Goal: Task Accomplishment & Management: Manage account settings

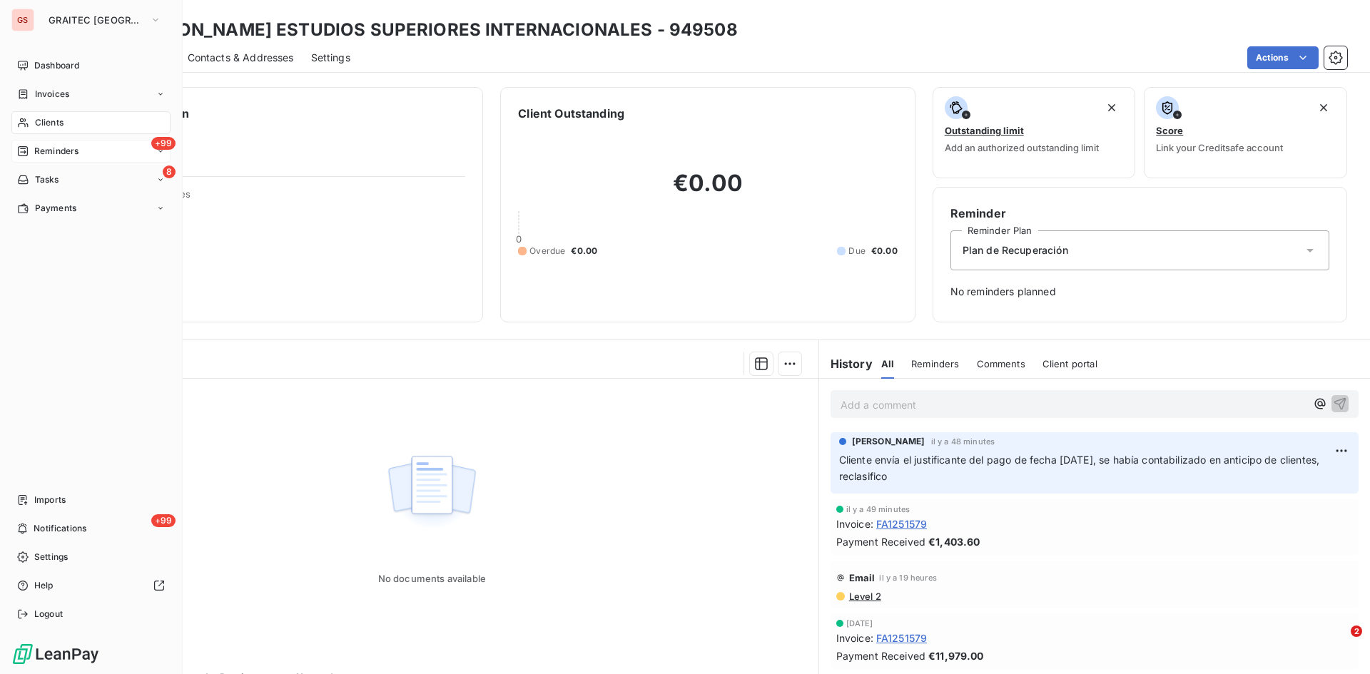
click at [65, 143] on div "+99 Reminders" at bounding box center [90, 151] width 159 height 23
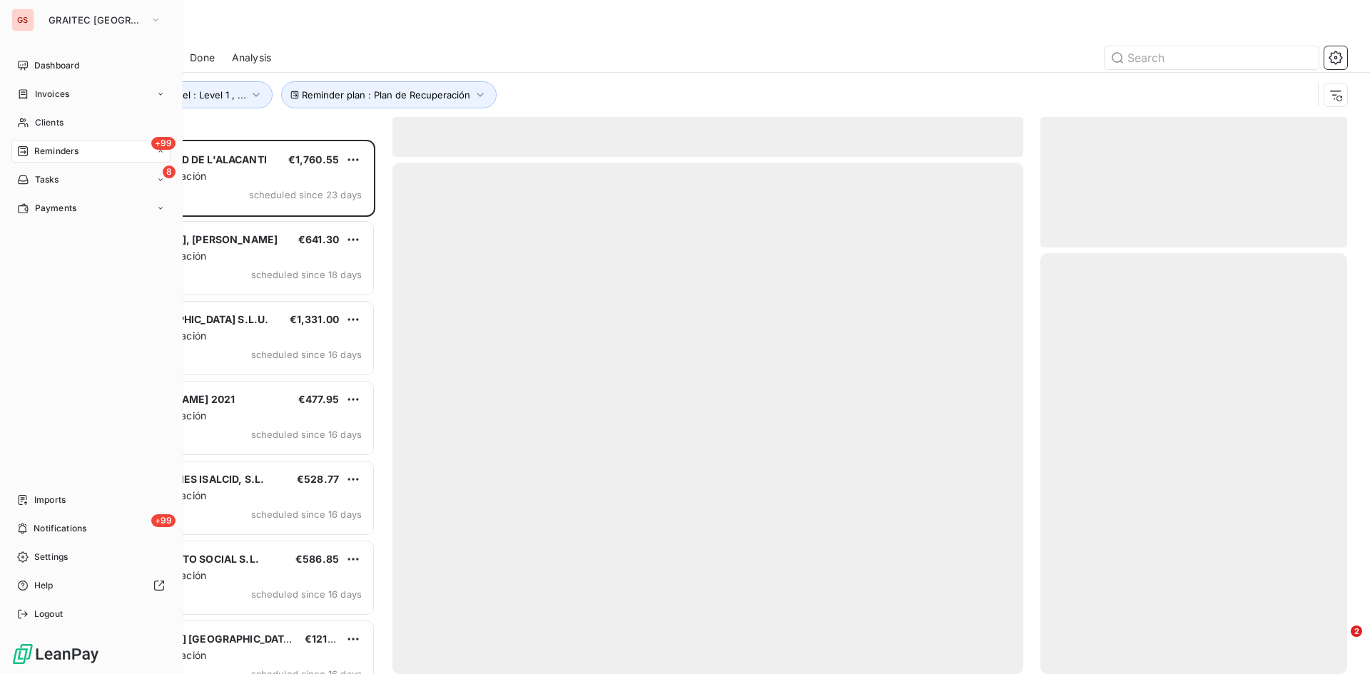
scroll to position [524, 296]
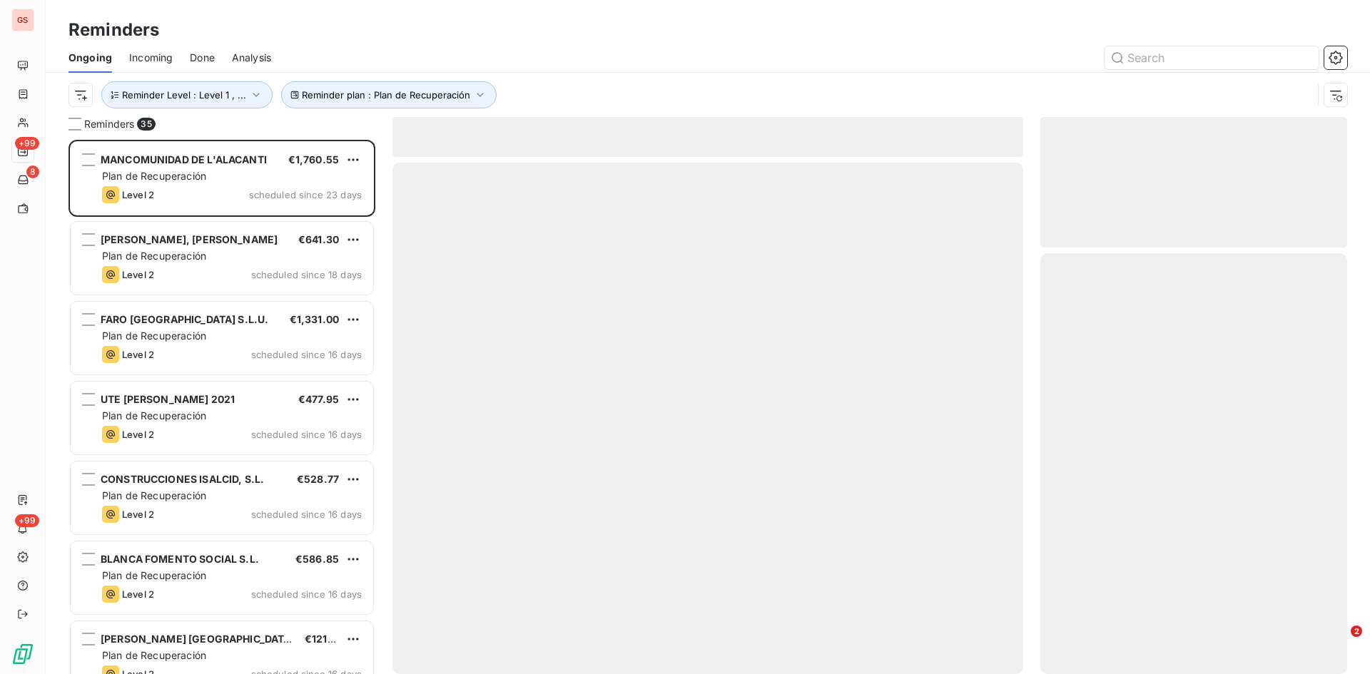
click at [197, 54] on span "Done" at bounding box center [202, 58] width 25 height 14
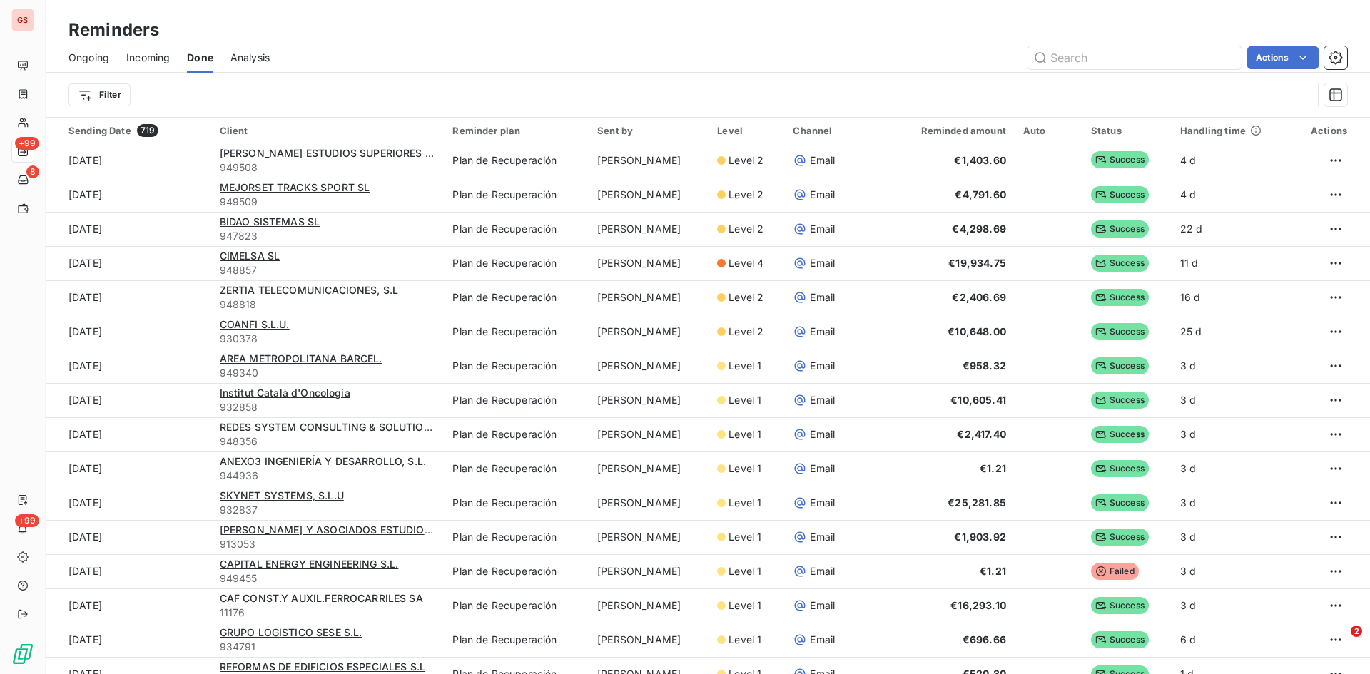
click at [95, 58] on span "Ongoing" at bounding box center [89, 58] width 41 height 14
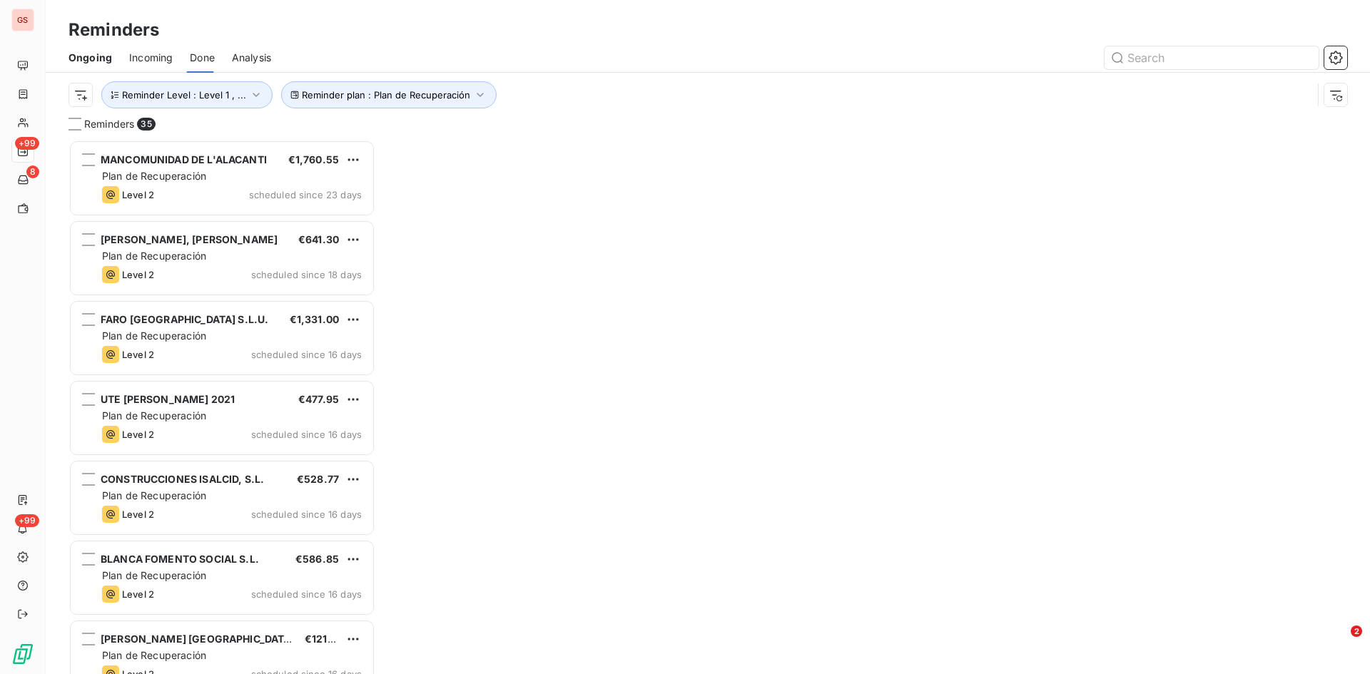
scroll to position [524, 296]
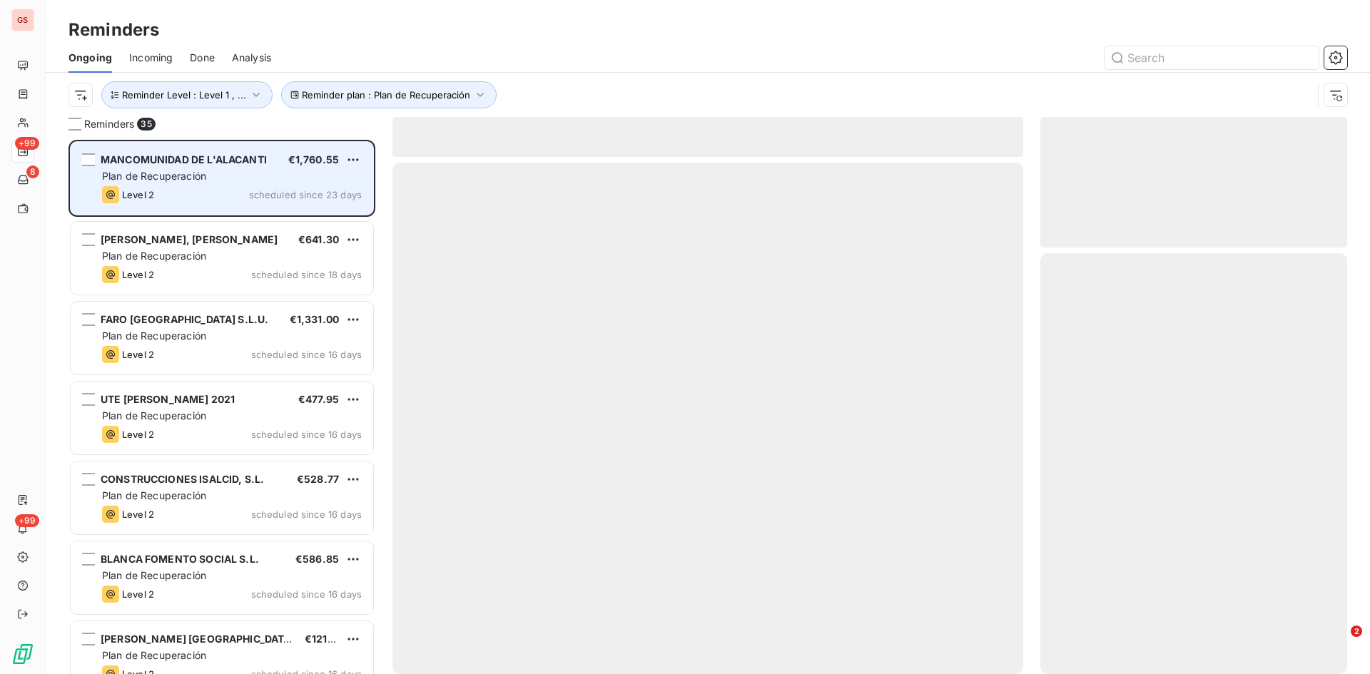
click at [199, 172] on span "Plan de Recuperación" at bounding box center [154, 176] width 104 height 12
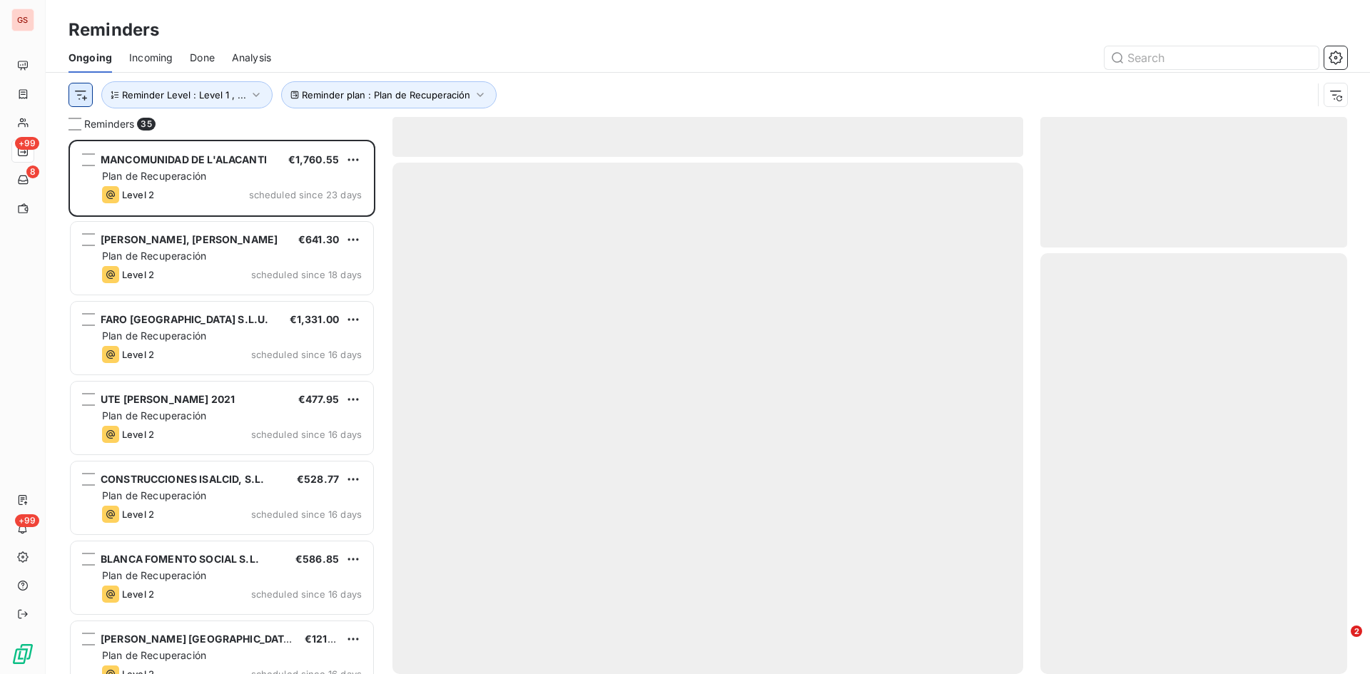
click at [83, 92] on html "GS +99 8 +99 Reminders Ongoing Incoming Done Analysis Reminder plan : Plan de R…" at bounding box center [685, 337] width 1370 height 674
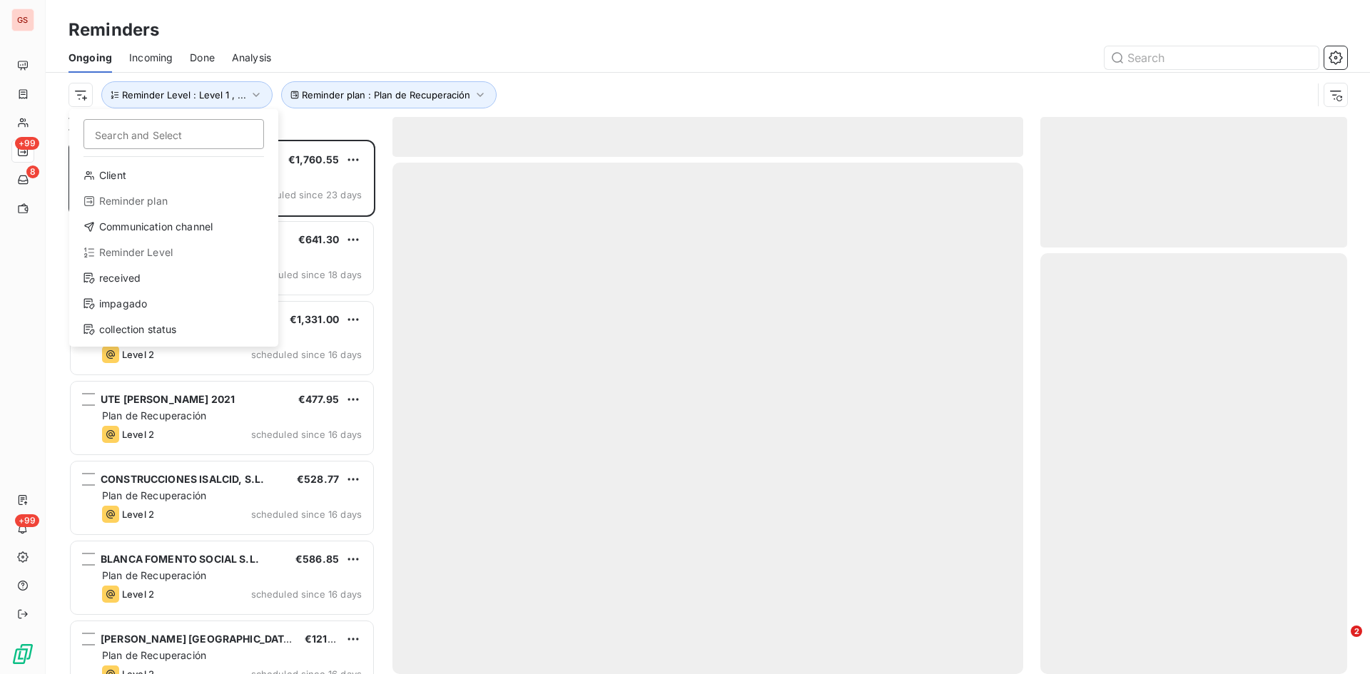
click at [288, 119] on html "GS +99 8 +99 Reminders Ongoing Incoming Done Analysis Search and Select Client …" at bounding box center [685, 337] width 1370 height 674
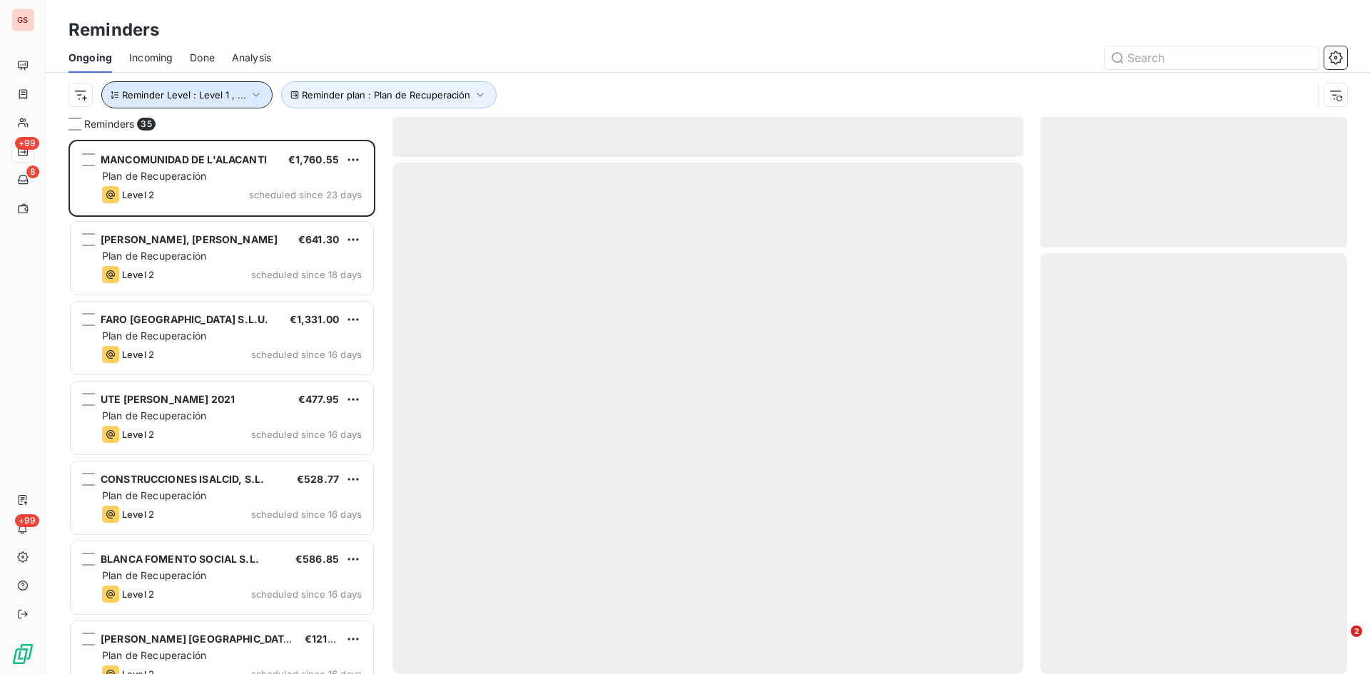
click at [208, 90] on span "Reminder Level : Level 1 , ..." at bounding box center [184, 94] width 124 height 11
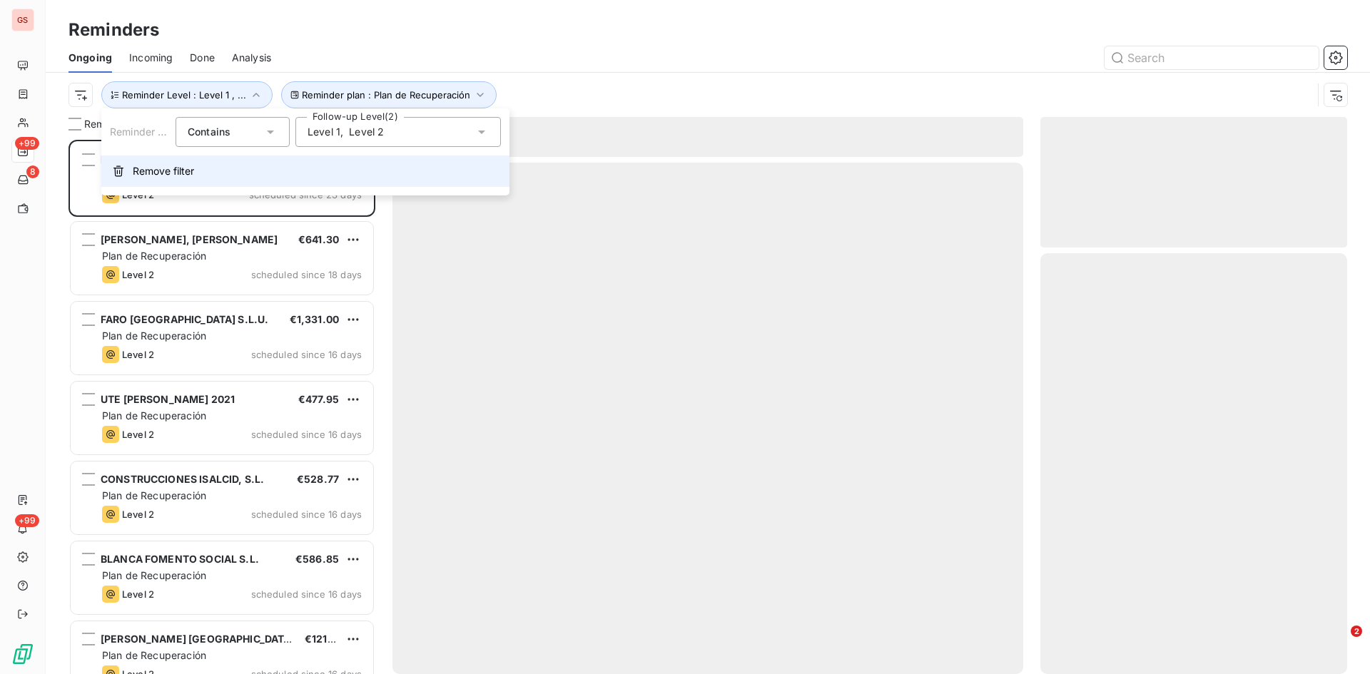
click at [149, 169] on span "Remove filter" at bounding box center [163, 171] width 61 height 14
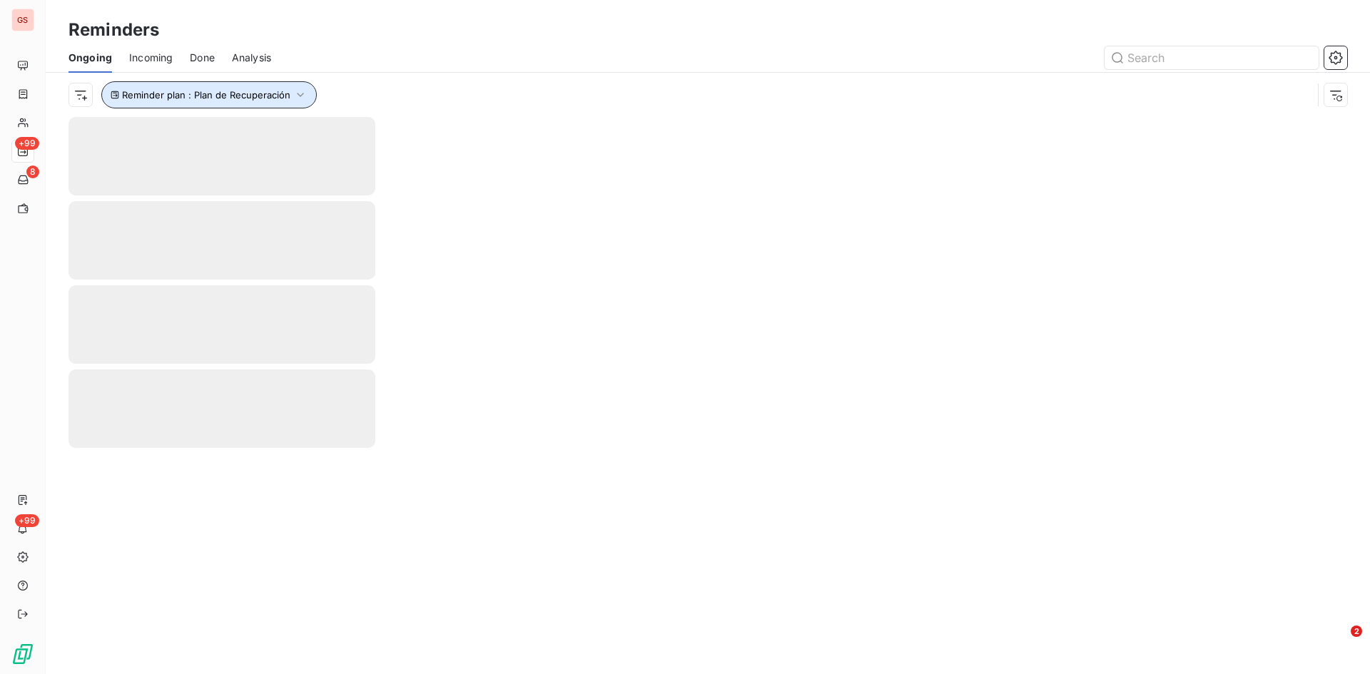
click at [230, 93] on span "Reminder plan : Plan de Recuperación" at bounding box center [206, 94] width 168 height 11
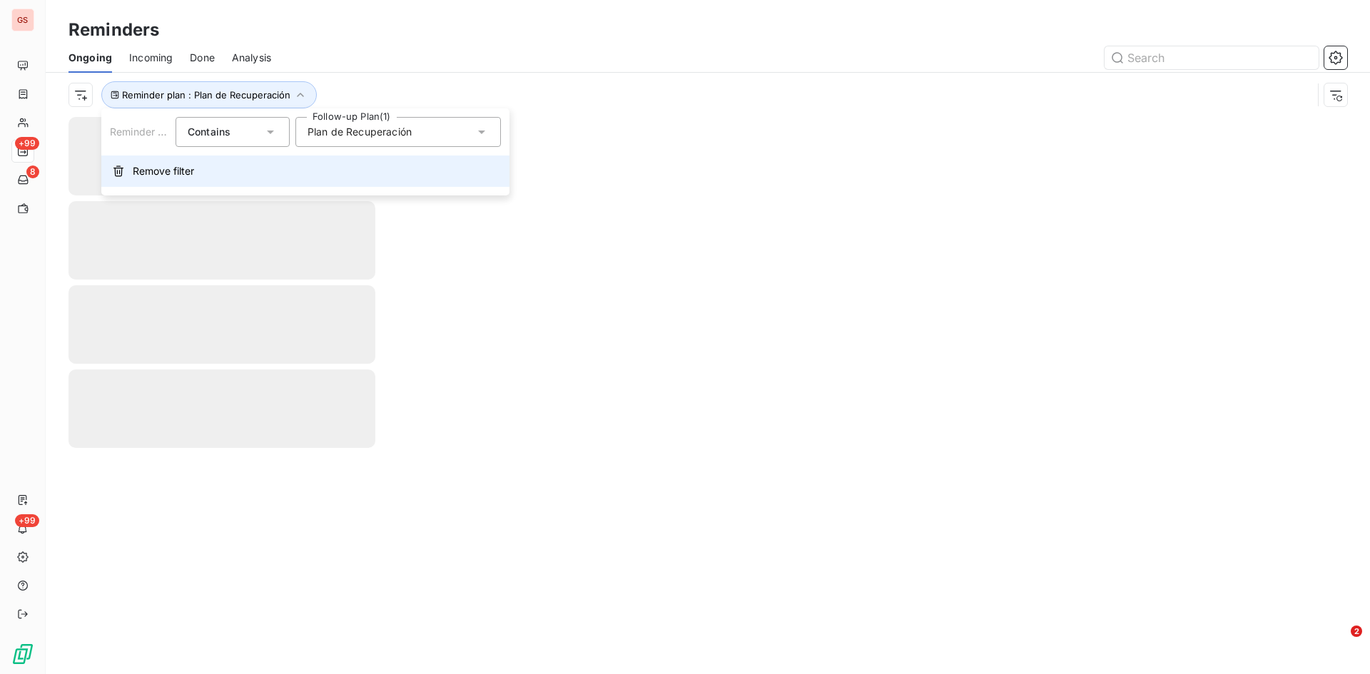
click at [172, 170] on span "Remove filter" at bounding box center [163, 171] width 61 height 14
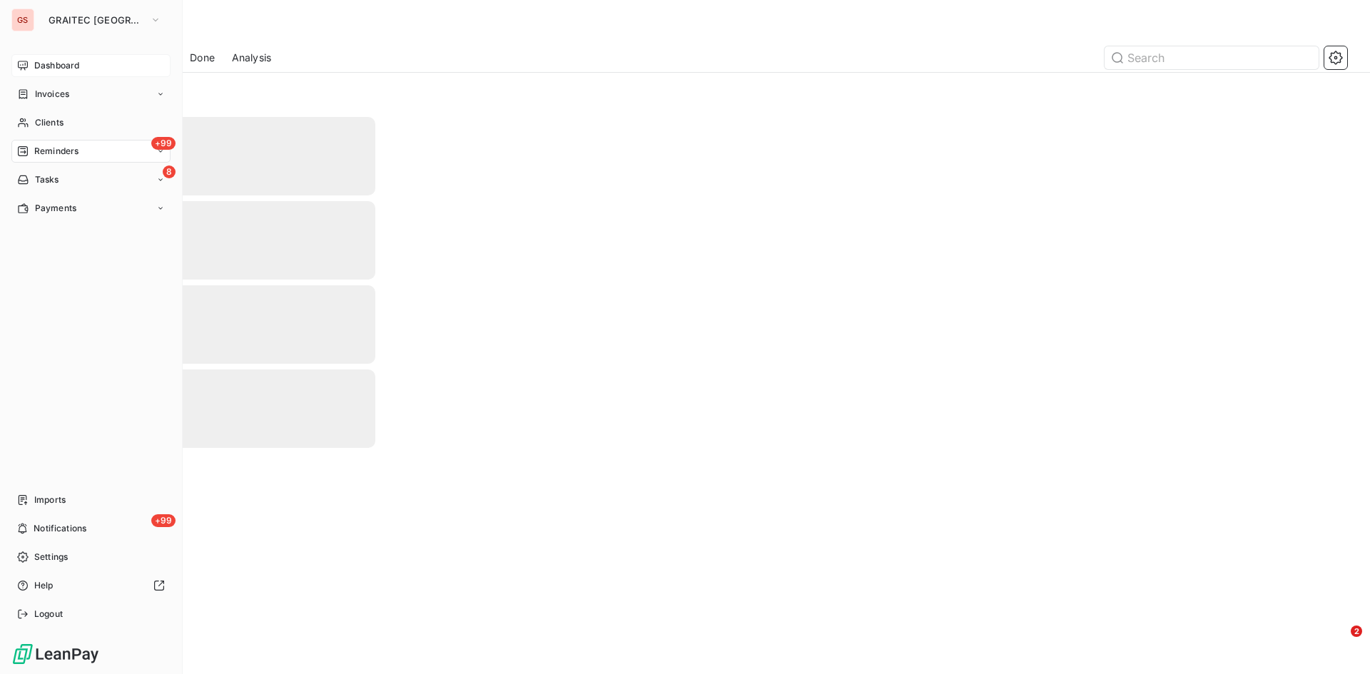
click at [55, 60] on div "Dashboard" at bounding box center [90, 65] width 159 height 23
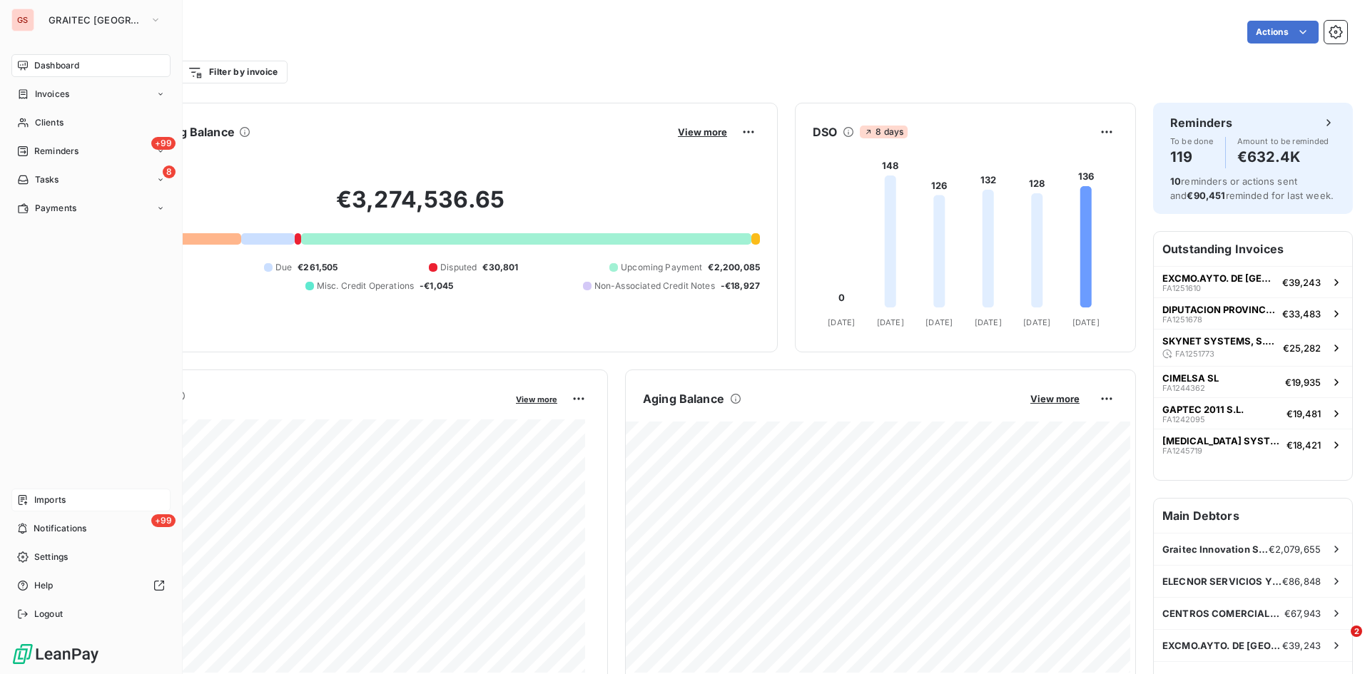
click at [55, 499] on span "Imports" at bounding box center [49, 500] width 31 height 13
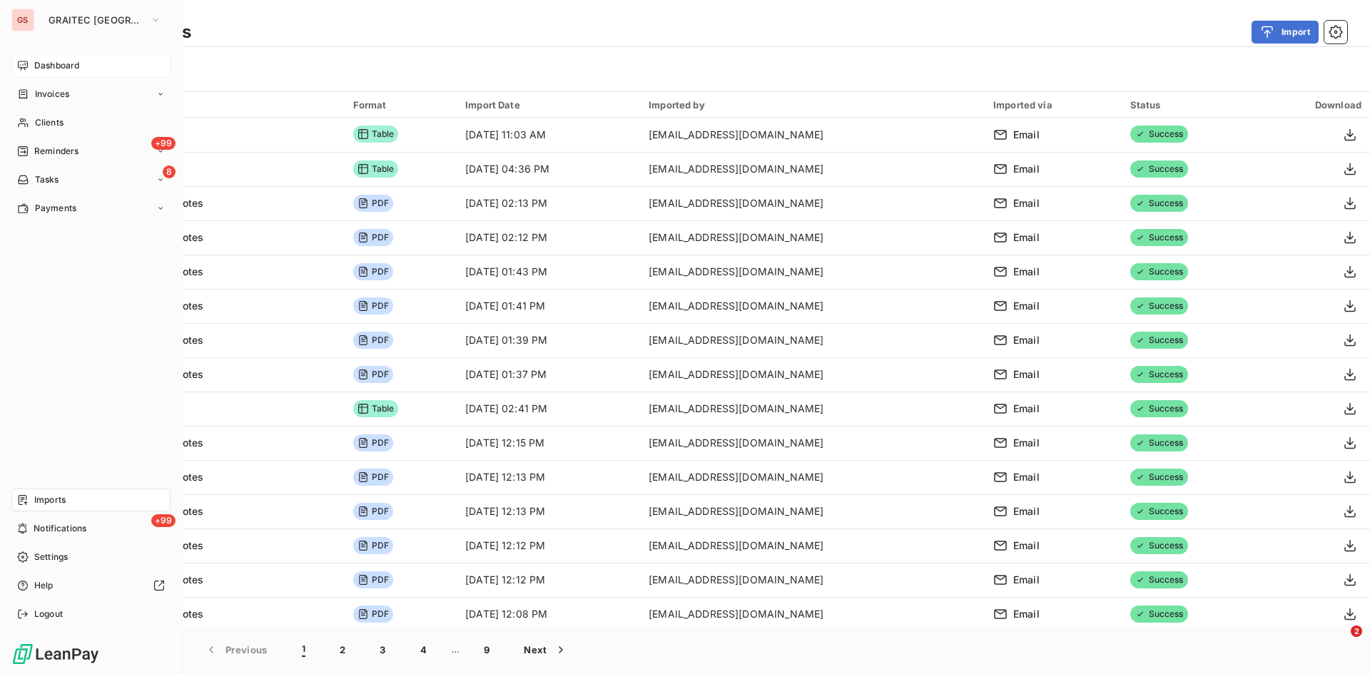
click at [41, 66] on span "Dashboard" at bounding box center [56, 65] width 45 height 13
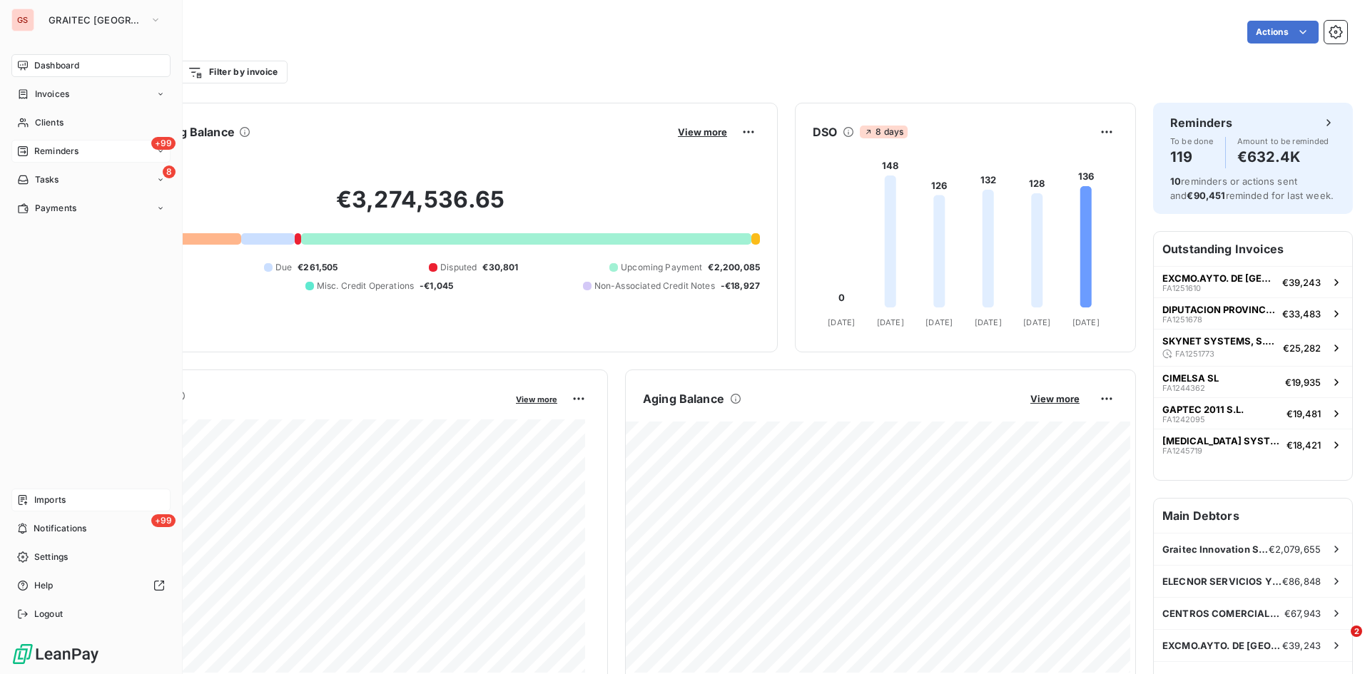
click at [56, 156] on span "Reminders" at bounding box center [56, 151] width 44 height 13
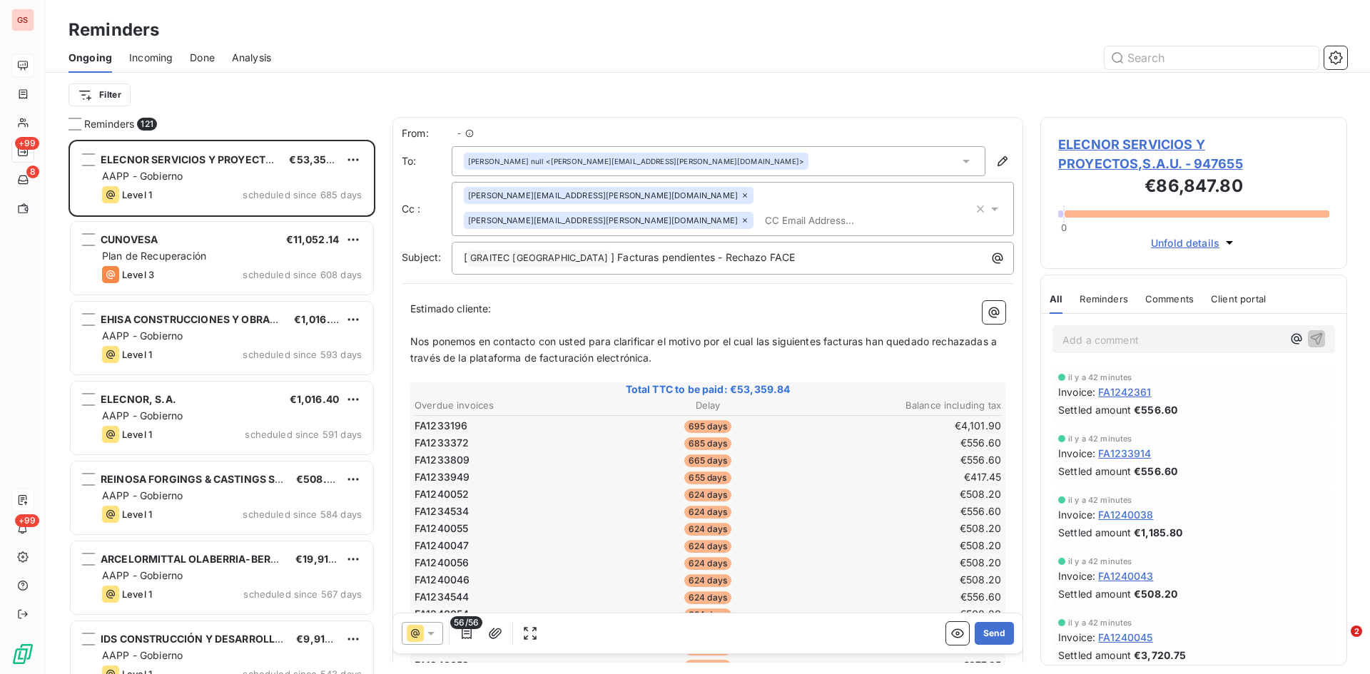
scroll to position [524, 296]
click at [83, 98] on html "GS +99 8 +99 Reminders Ongoing Incoming Done Analysis Filter Reminders 121 ELEC…" at bounding box center [685, 337] width 1370 height 674
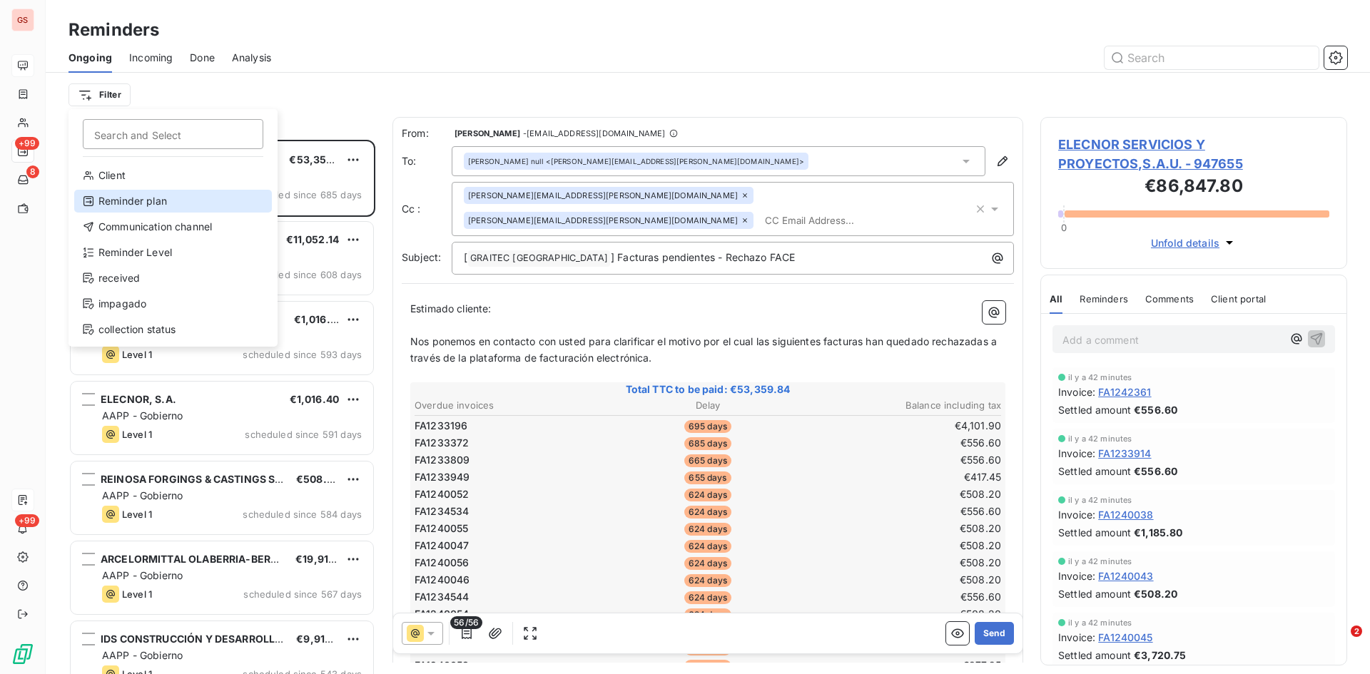
click at [131, 201] on div "Reminder plan" at bounding box center [173, 201] width 198 height 23
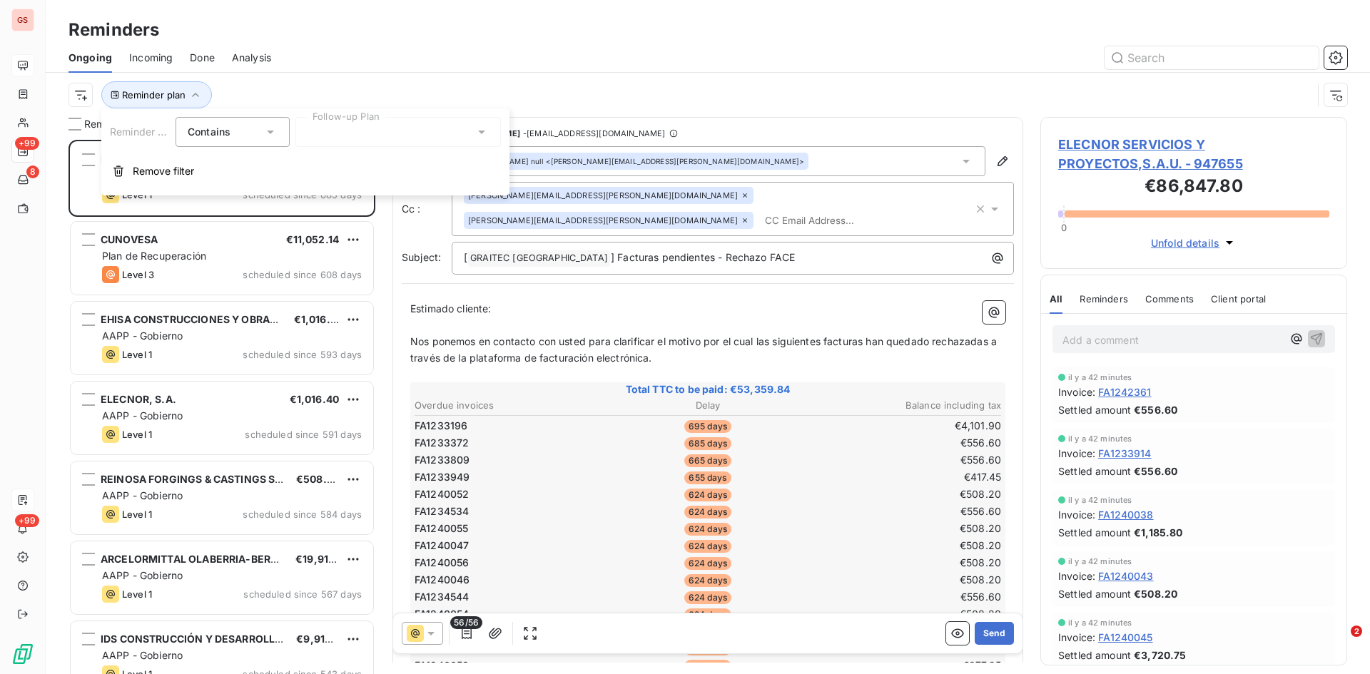
click at [355, 127] on div at bounding box center [398, 132] width 206 height 30
click at [355, 163] on span "Plan de Recuperación" at bounding box center [375, 163] width 104 height 14
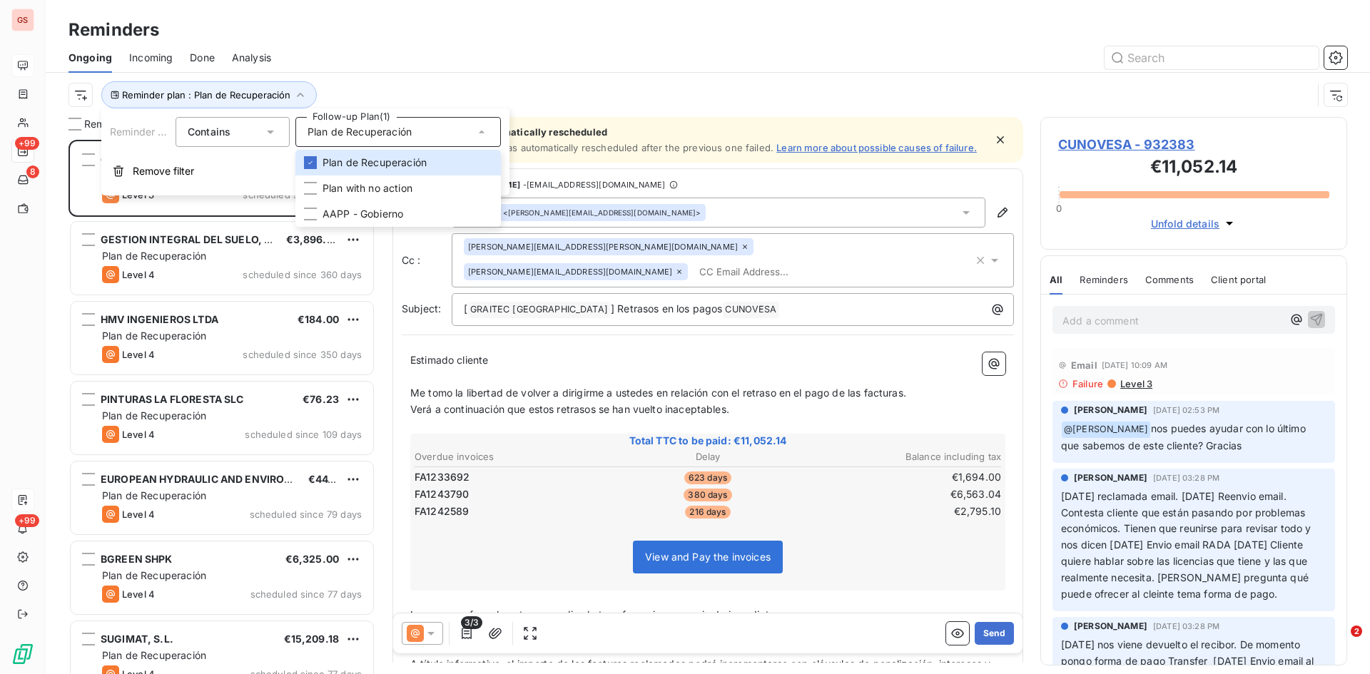
click at [425, 51] on div at bounding box center [817, 57] width 1059 height 23
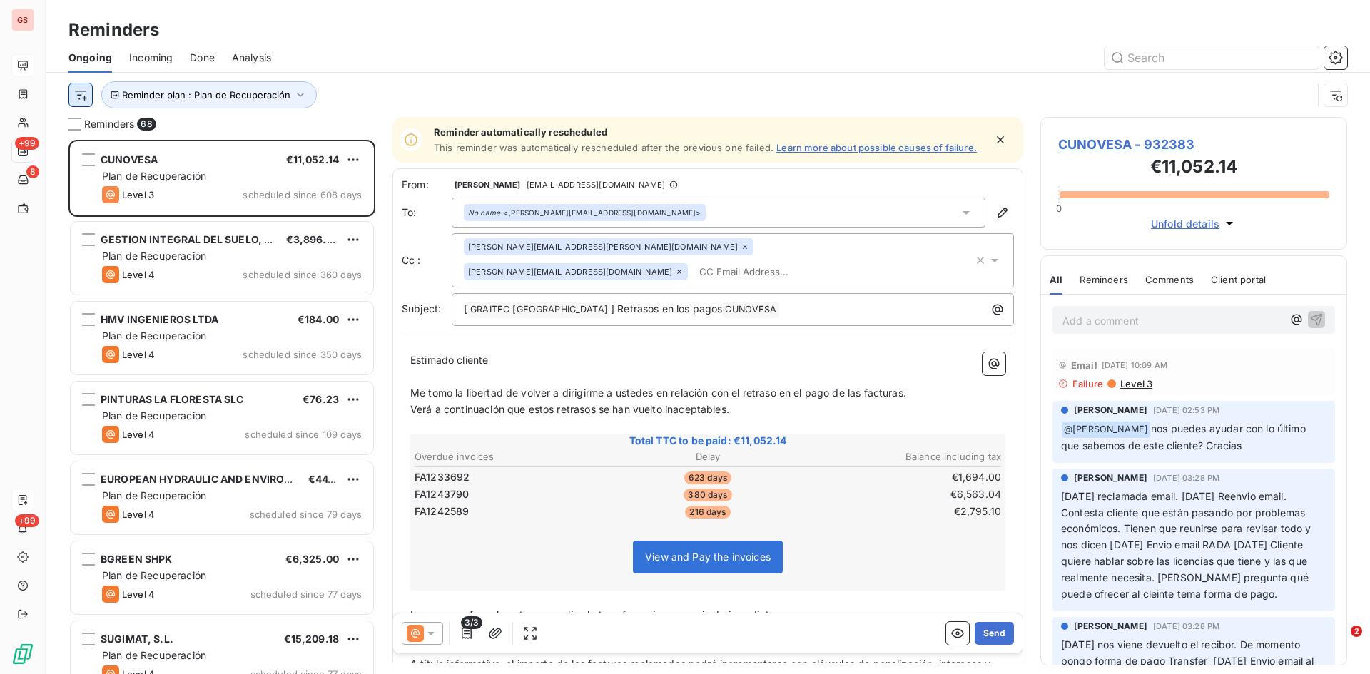
click at [83, 96] on html "GS +99 8 +99 Reminders Ongoing Incoming Done Analysis Reminder plan : Plan de R…" at bounding box center [685, 337] width 1370 height 674
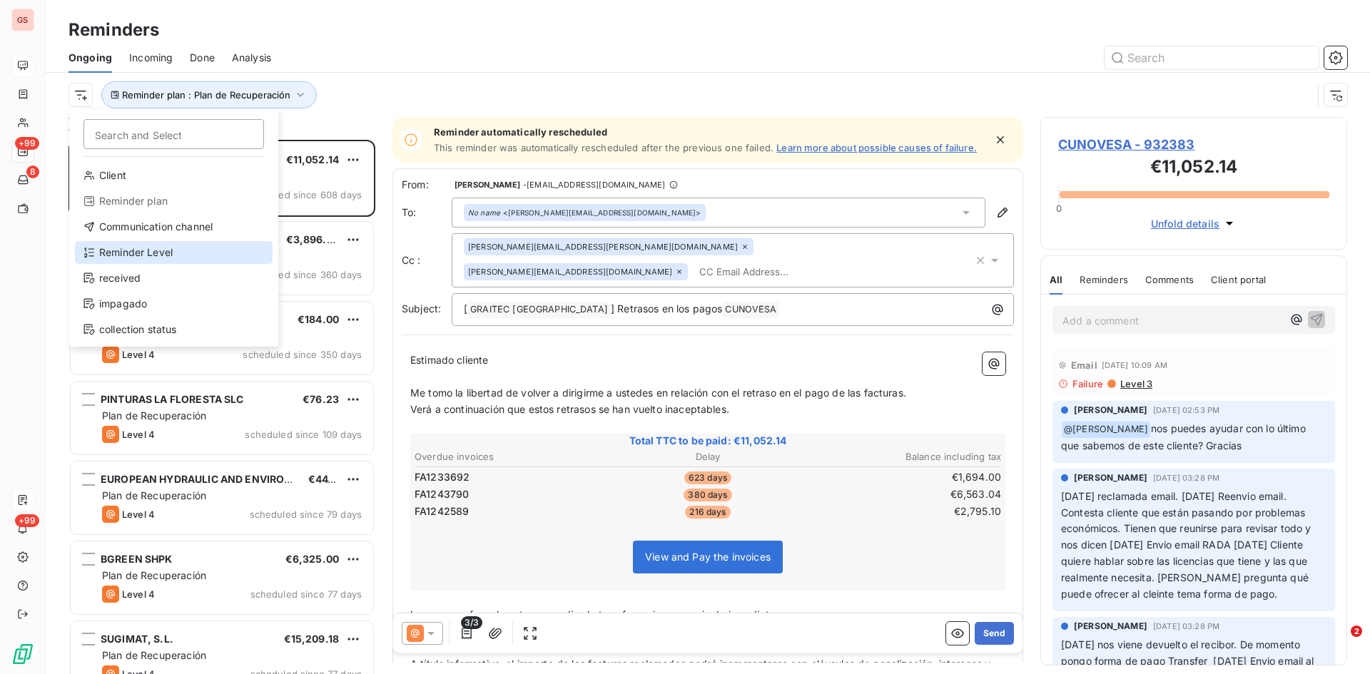
click at [141, 258] on div "Reminder Level" at bounding box center [174, 252] width 198 height 23
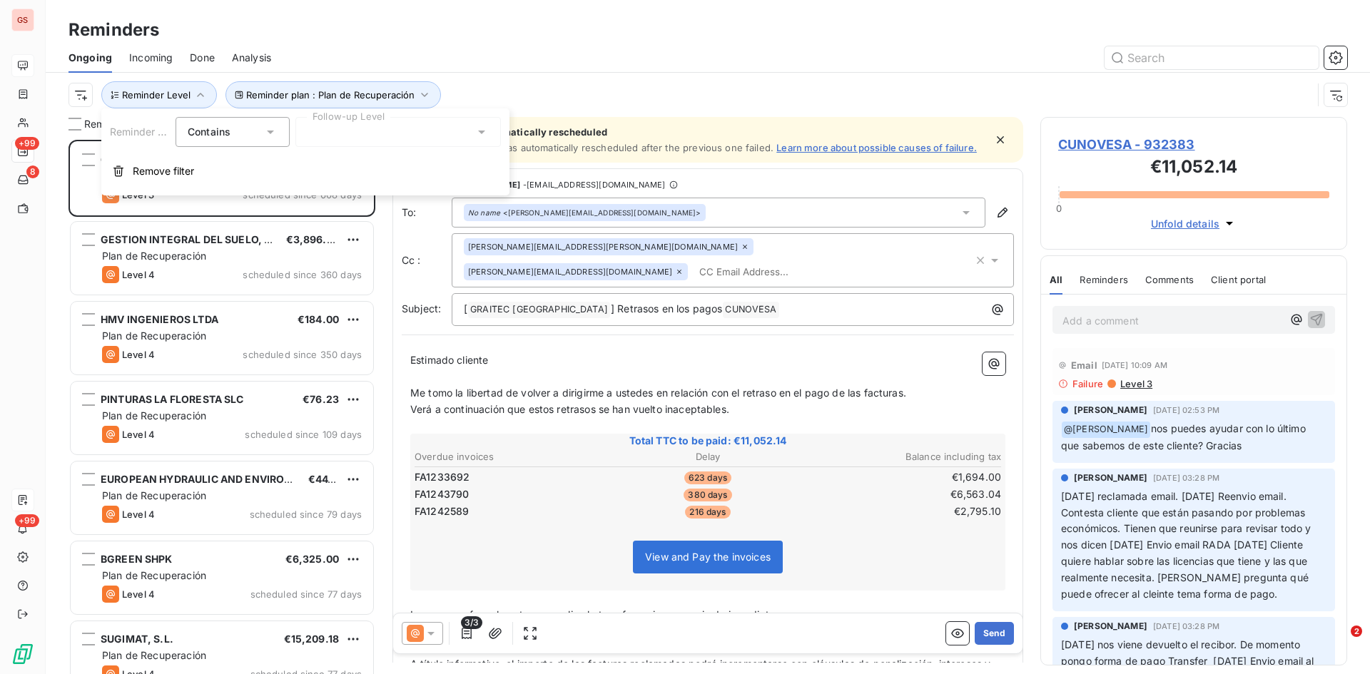
click at [325, 135] on div at bounding box center [398, 132] width 206 height 30
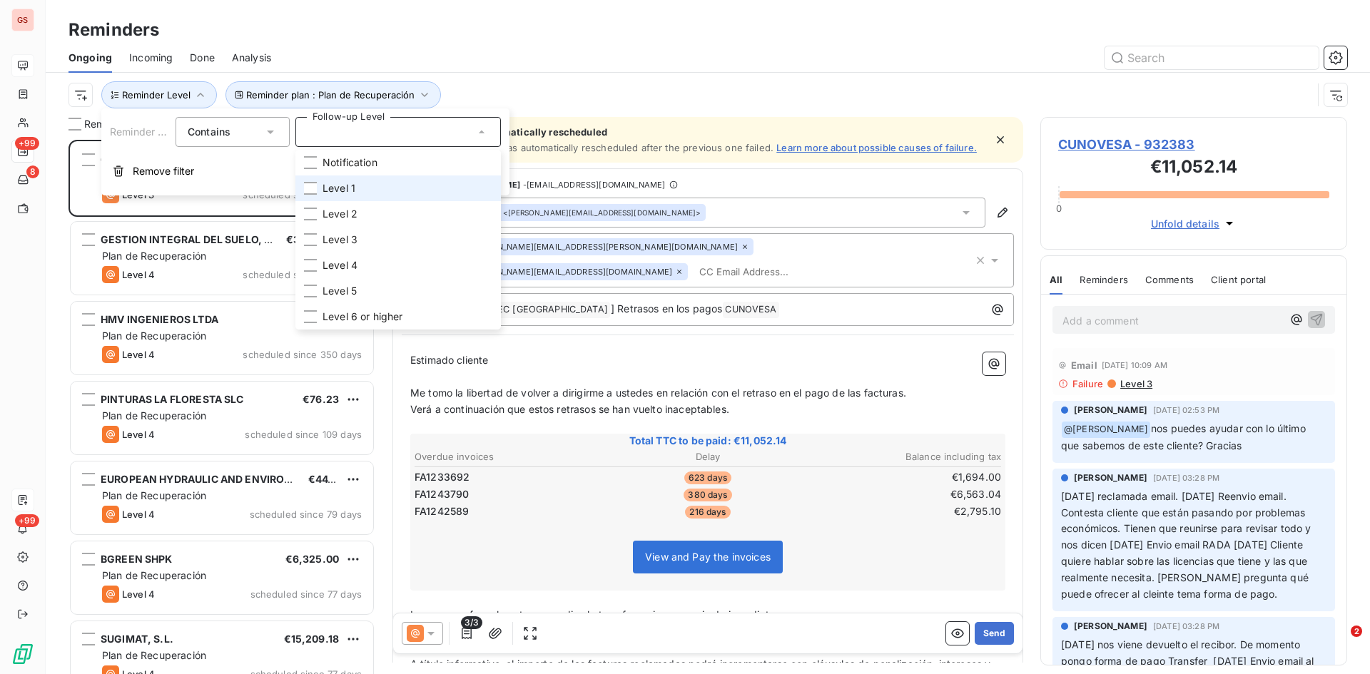
click at [317, 188] on li "Level 1" at bounding box center [398, 189] width 206 height 26
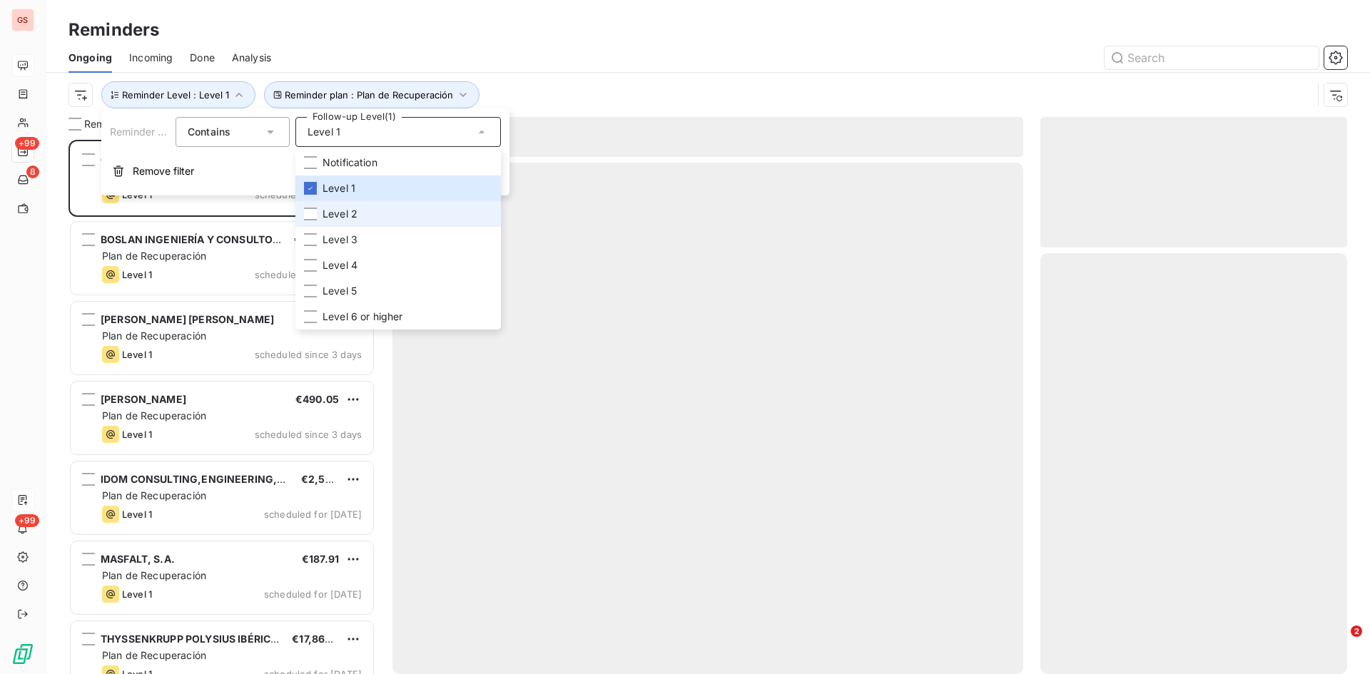
scroll to position [524, 296]
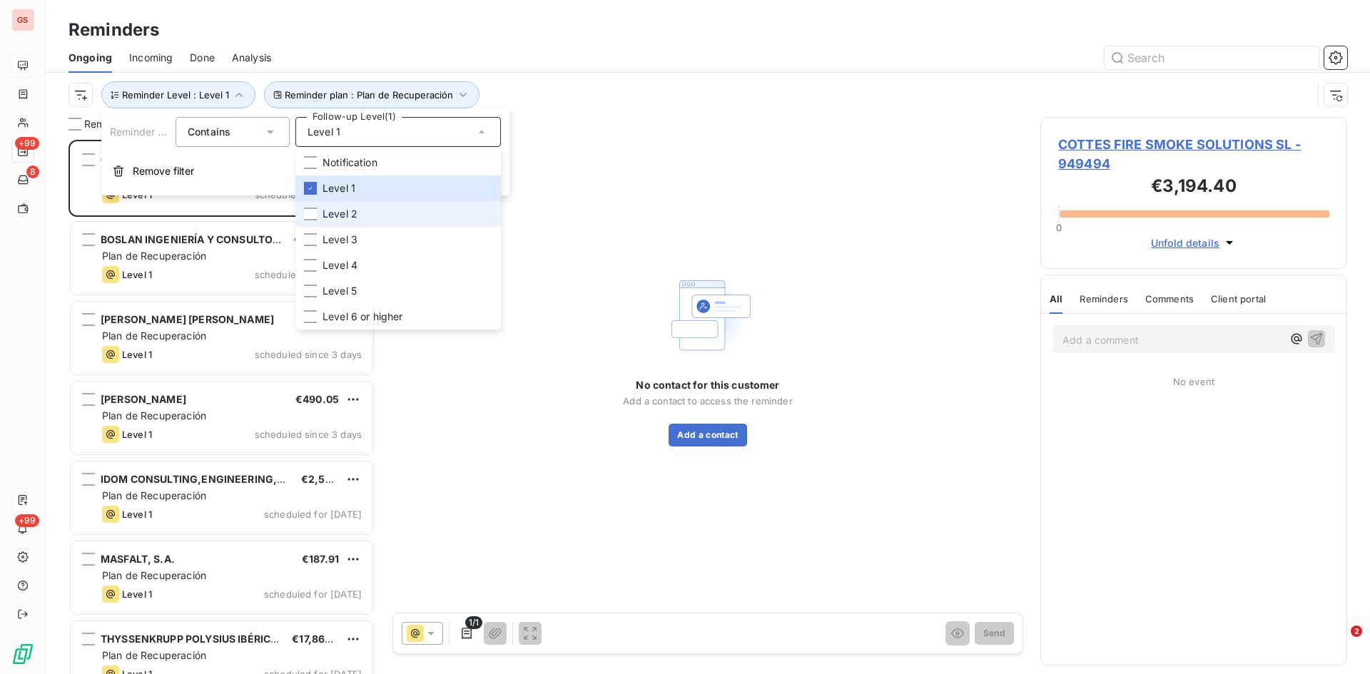
click at [319, 211] on li "Level 2" at bounding box center [398, 214] width 206 height 26
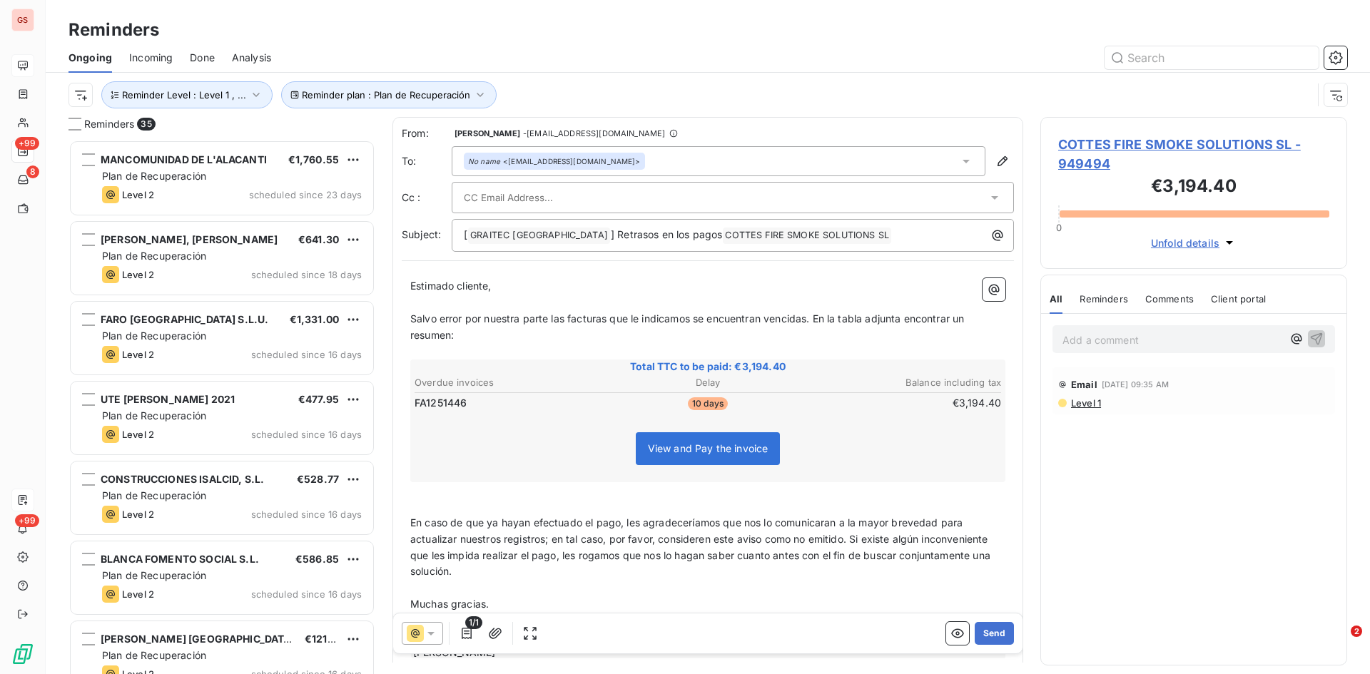
click at [584, 52] on div at bounding box center [817, 57] width 1059 height 23
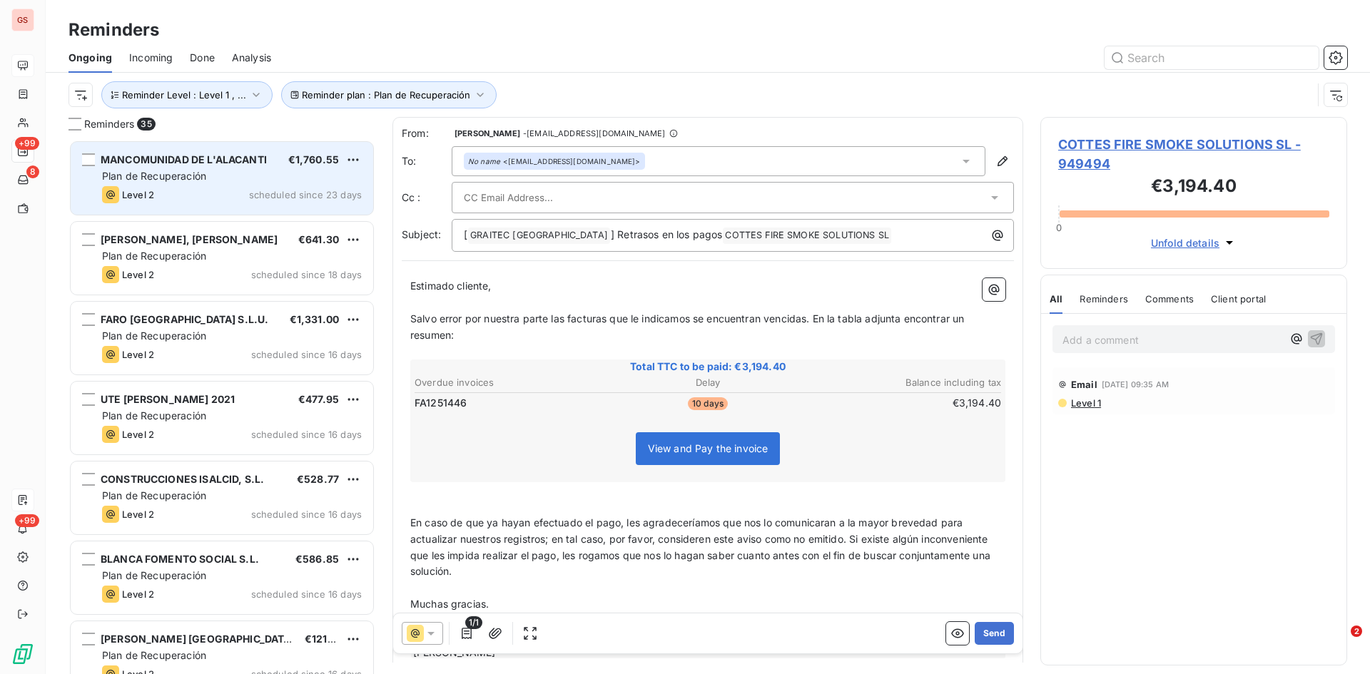
click at [178, 159] on span "MANCOMUNIDAD DE L'ALACANTI" at bounding box center [184, 159] width 166 height 12
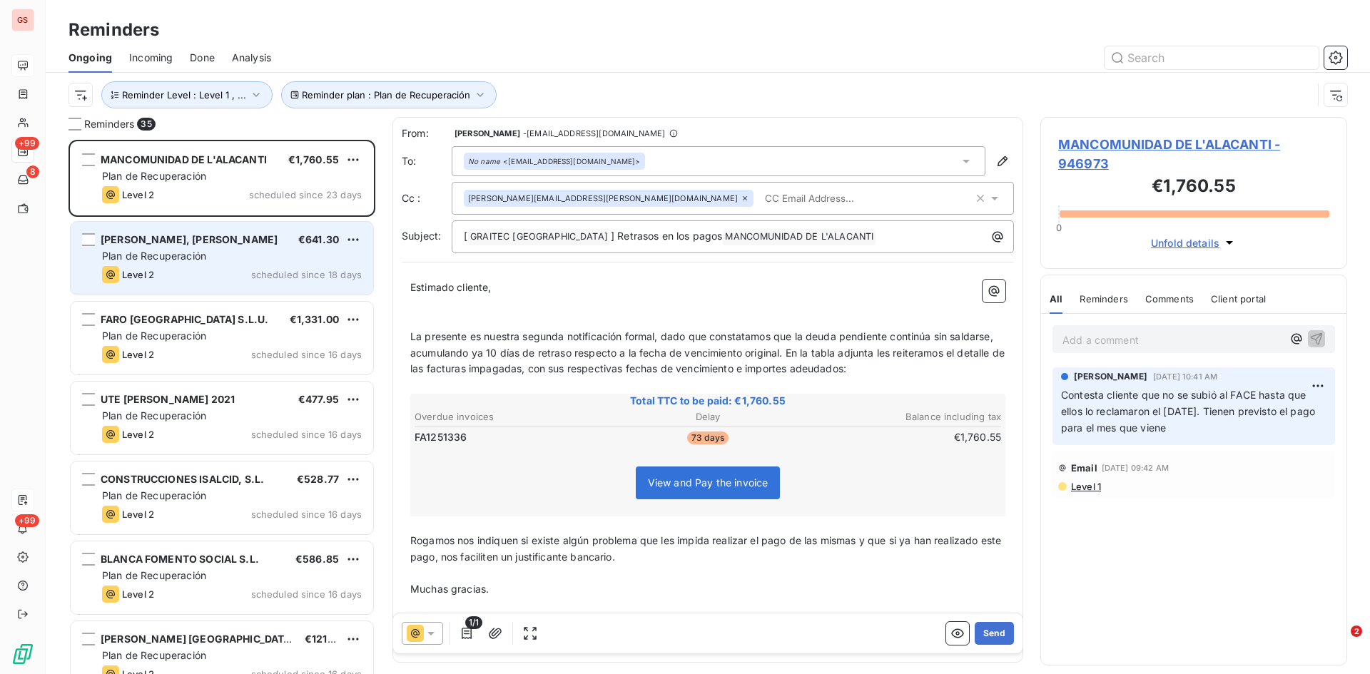
click at [150, 257] on span "Plan de Recuperación" at bounding box center [154, 256] width 104 height 12
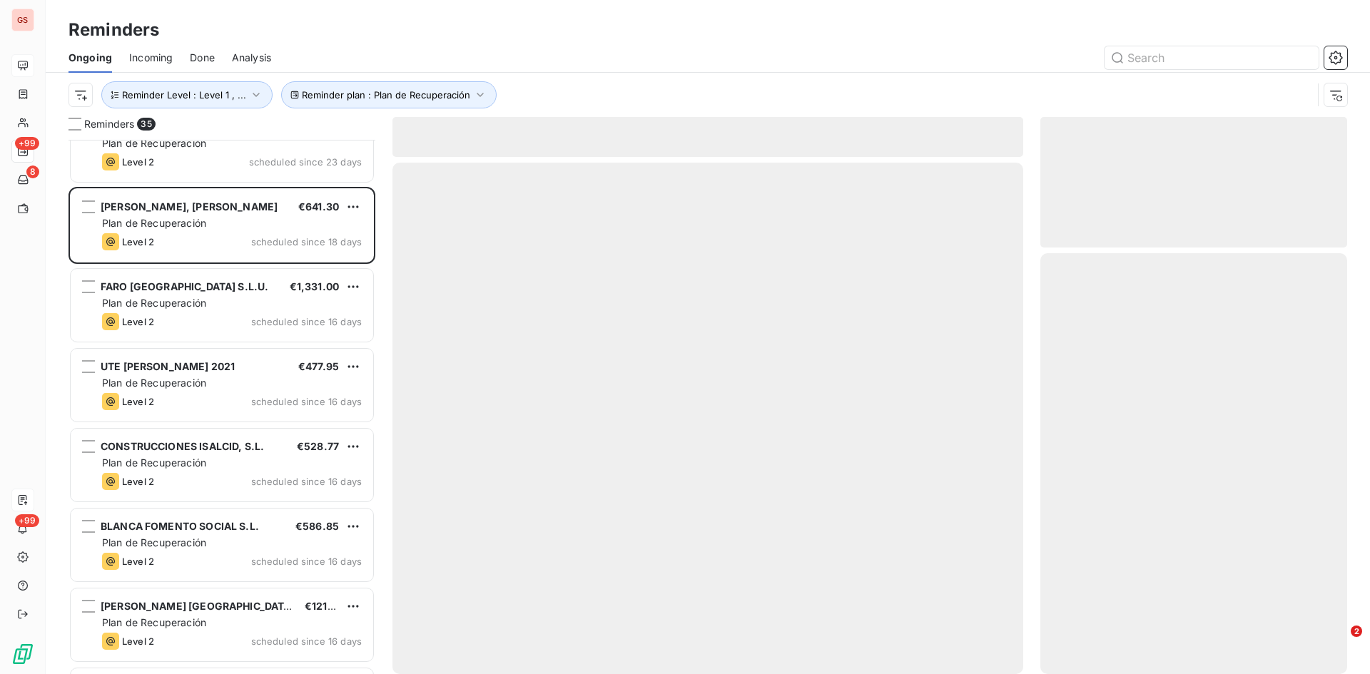
scroll to position [1, 0]
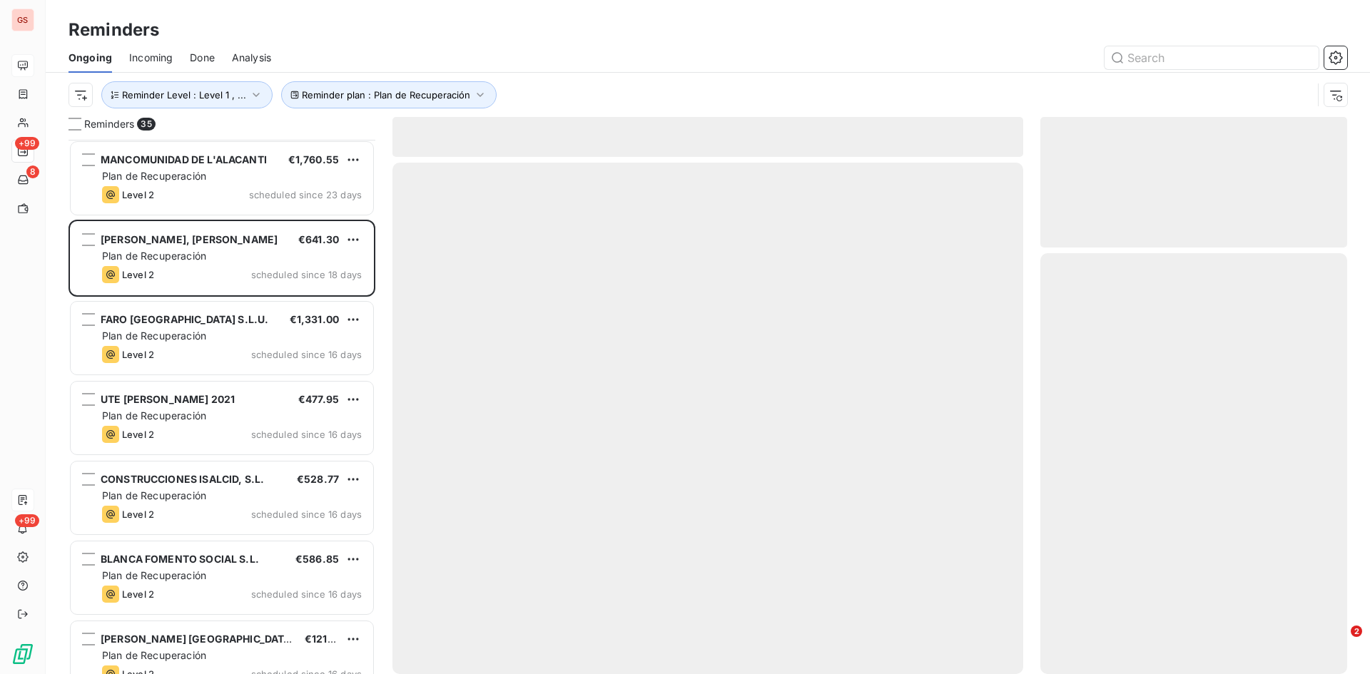
drag, startPoint x: 167, startPoint y: 313, endPoint x: 168, endPoint y: 297, distance: 16.5
click at [166, 313] on span "FARO [GEOGRAPHIC_DATA] S.L.U." at bounding box center [185, 319] width 168 height 12
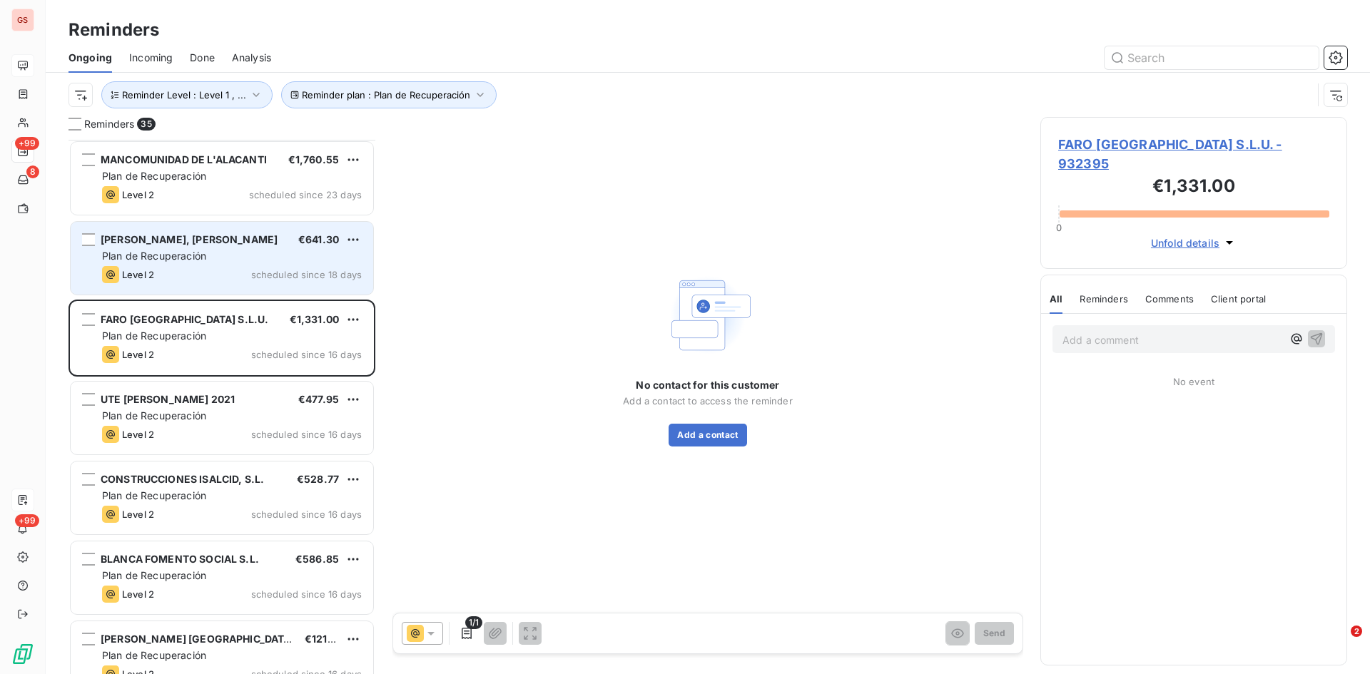
click at [186, 239] on span "[PERSON_NAME], [PERSON_NAME]" at bounding box center [189, 239] width 177 height 12
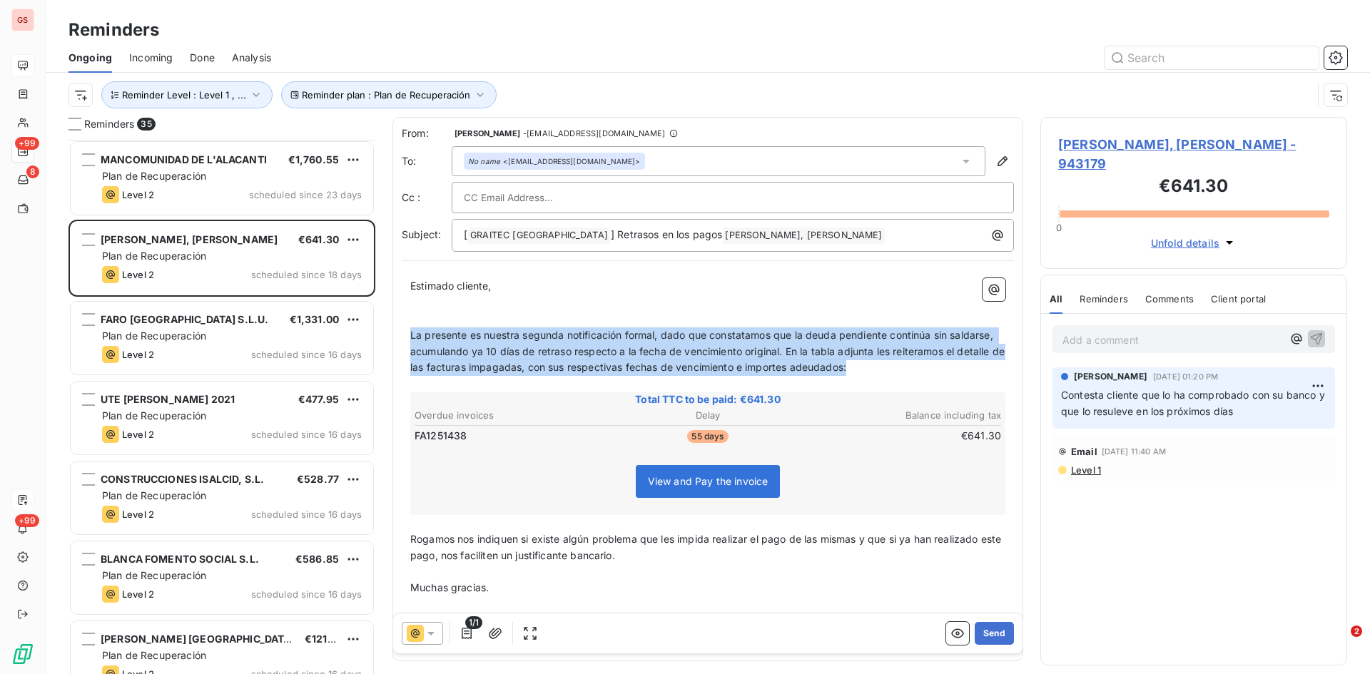
drag, startPoint x: 913, startPoint y: 368, endPoint x: 406, endPoint y: 330, distance: 508.8
click at [406, 330] on div "Estimado cliente, ﻿ ﻿ La presente es nuestra segunda notificación formal, dado …" at bounding box center [708, 461] width 612 height 382
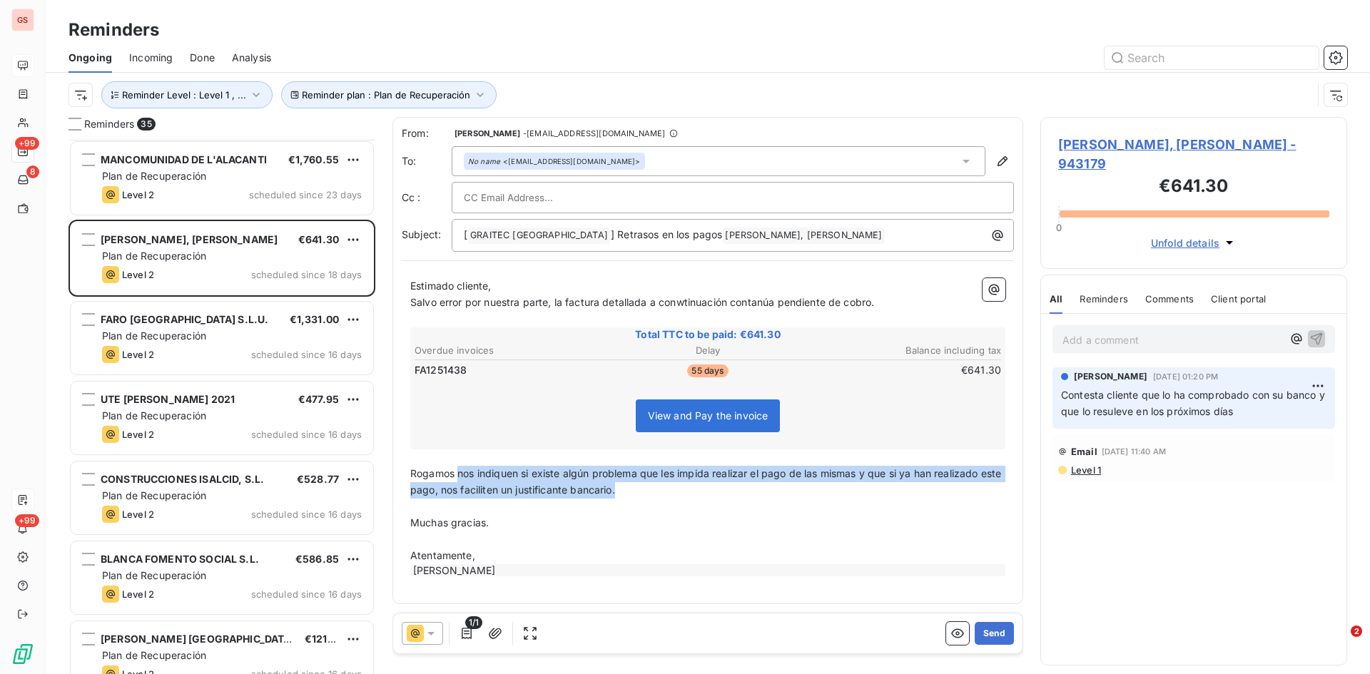
drag, startPoint x: 650, startPoint y: 490, endPoint x: 448, endPoint y: 467, distance: 203.3
click at [453, 469] on p "Rogamos nos indiquen si existe algún problema que les impida realizar el pago d…" at bounding box center [707, 482] width 595 height 33
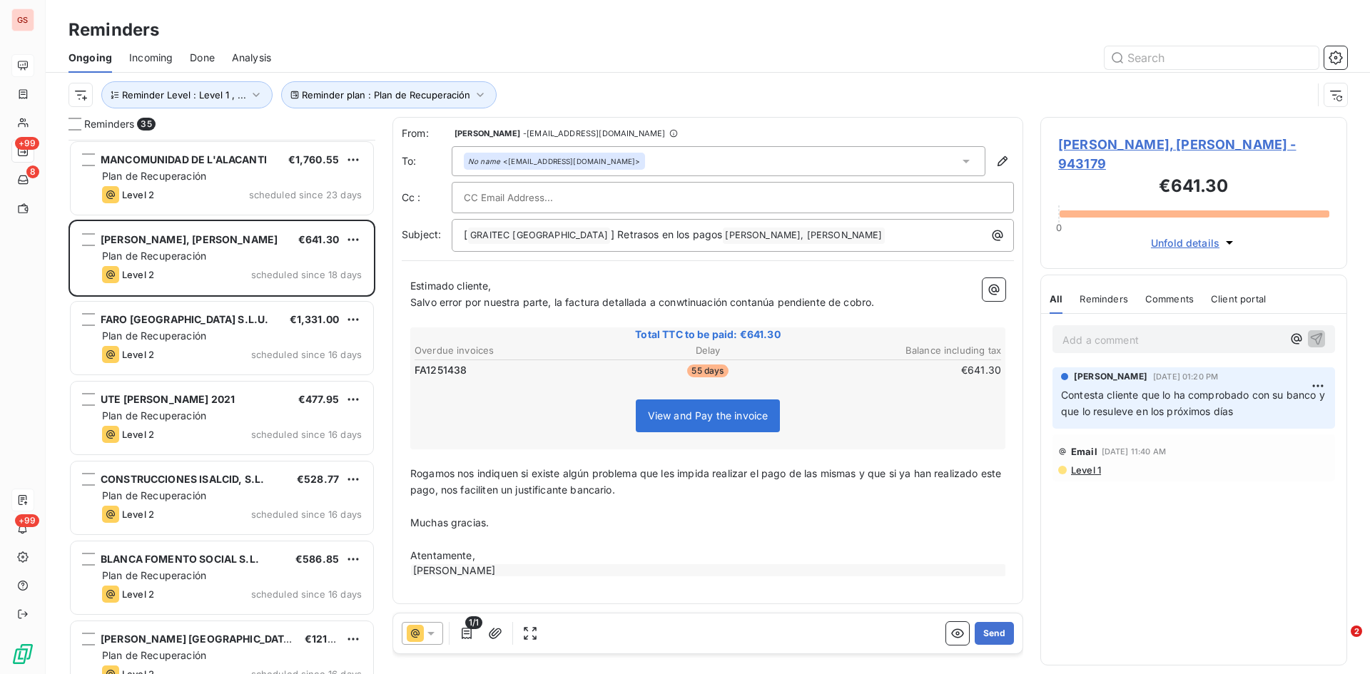
drag, startPoint x: 437, startPoint y: 462, endPoint x: 403, endPoint y: 470, distance: 34.6
click at [413, 467] on div "Estimado cliente, Salvo error por nuestra parte, la factura detallada a conwtin…" at bounding box center [707, 428] width 595 height 300
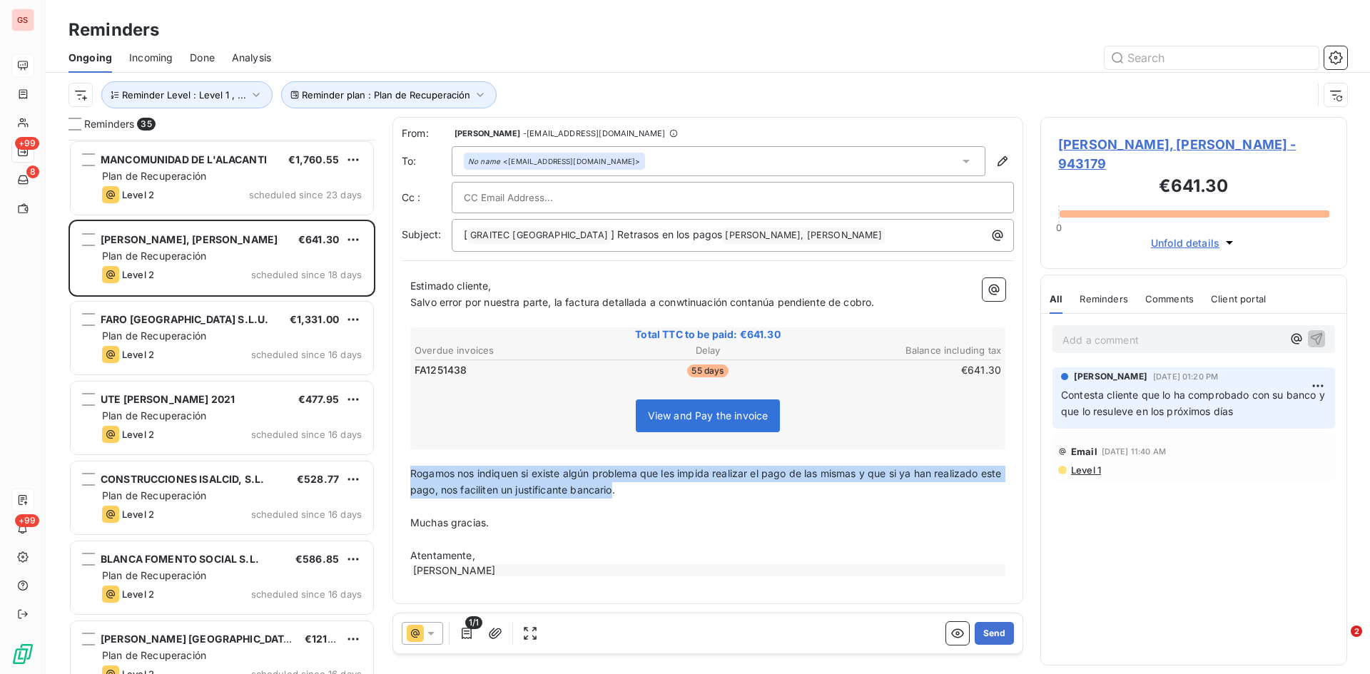
drag, startPoint x: 636, startPoint y: 490, endPoint x: 401, endPoint y: 476, distance: 235.2
click at [401, 476] on div "From: [PERSON_NAME] - [EMAIL_ADDRESS][DOMAIN_NAME] To: No name <[EMAIL_ADDRESS]…" at bounding box center [707, 360] width 631 height 487
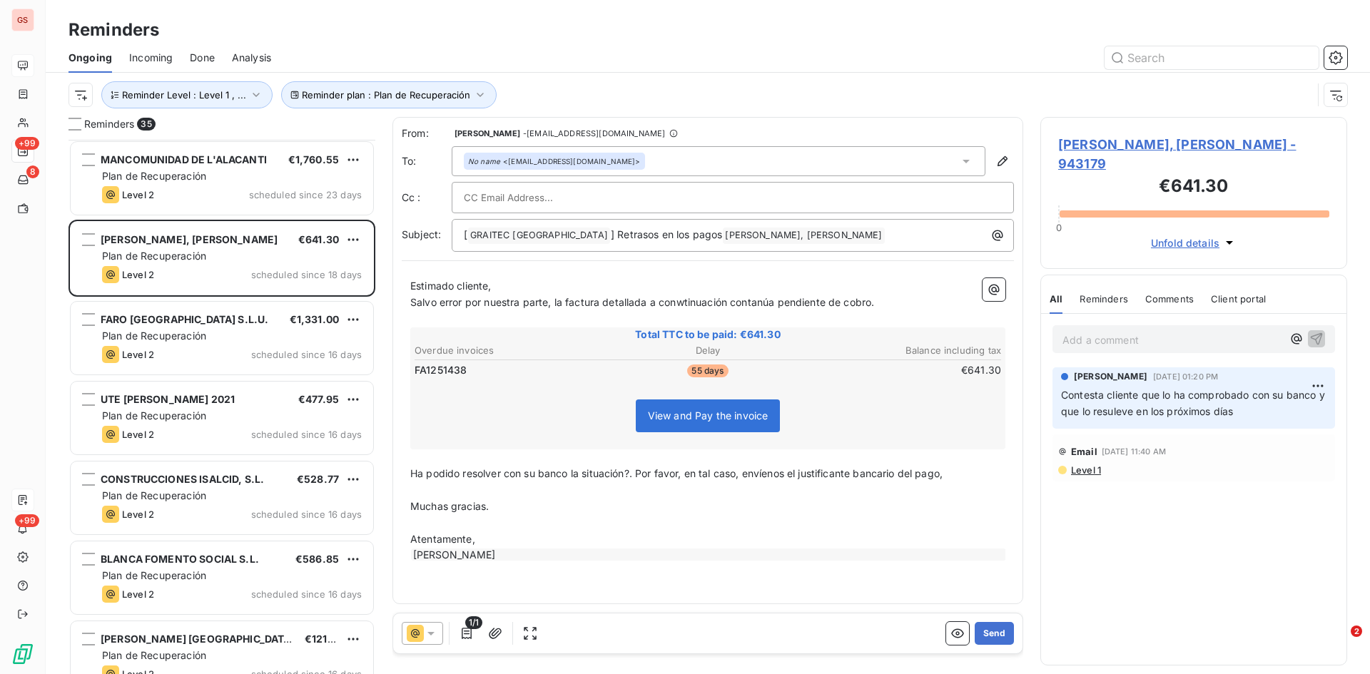
click at [688, 301] on span "Salvo error por nuestra parte, la factura detallada a conwtinuación contanúa pe…" at bounding box center [642, 302] width 464 height 12
click at [741, 298] on span "Salvo error por nuestra parte, la factura detallada a continuación contanúa pen…" at bounding box center [638, 302] width 456 height 12
click at [487, 204] on input "text" at bounding box center [540, 197] width 153 height 21
paste input "[PERSON_NAME][EMAIL_ADDRESS][PERSON_NAME][DOMAIN_NAME]"
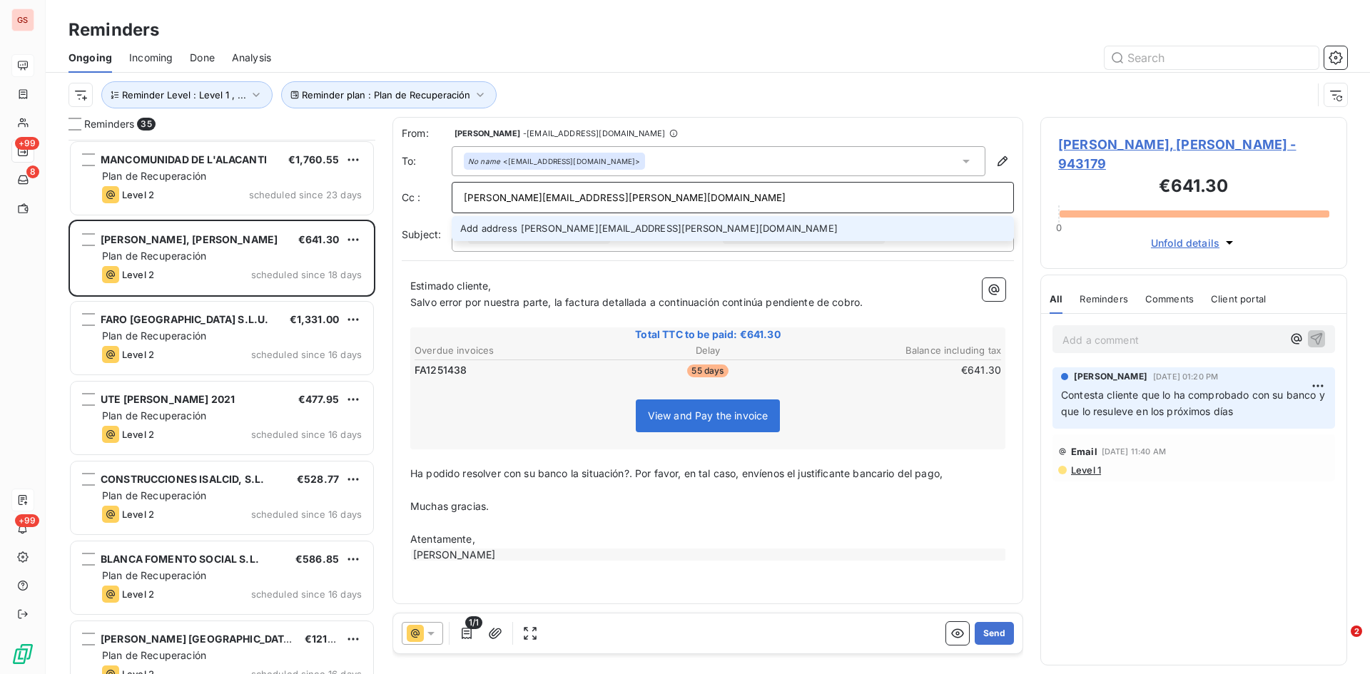
type input "[PERSON_NAME][EMAIL_ADDRESS][PERSON_NAME][DOMAIN_NAME]"
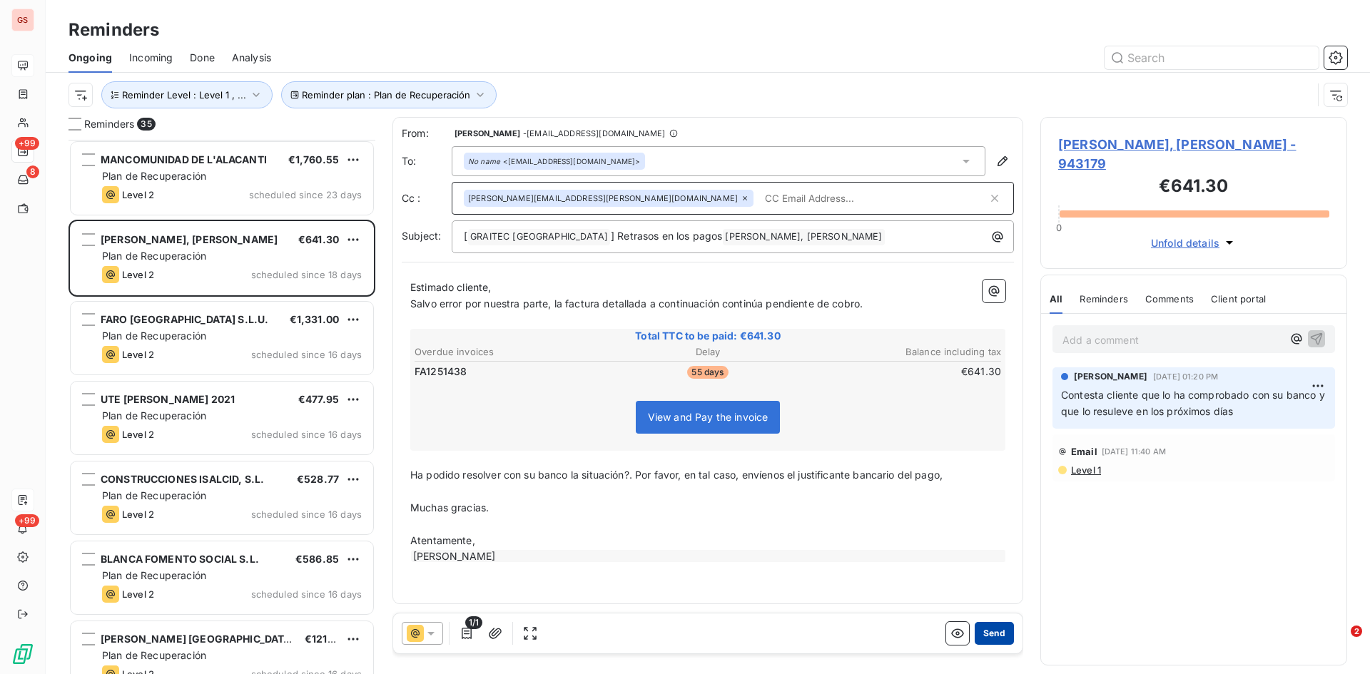
click at [1002, 634] on button "Send" at bounding box center [994, 633] width 39 height 23
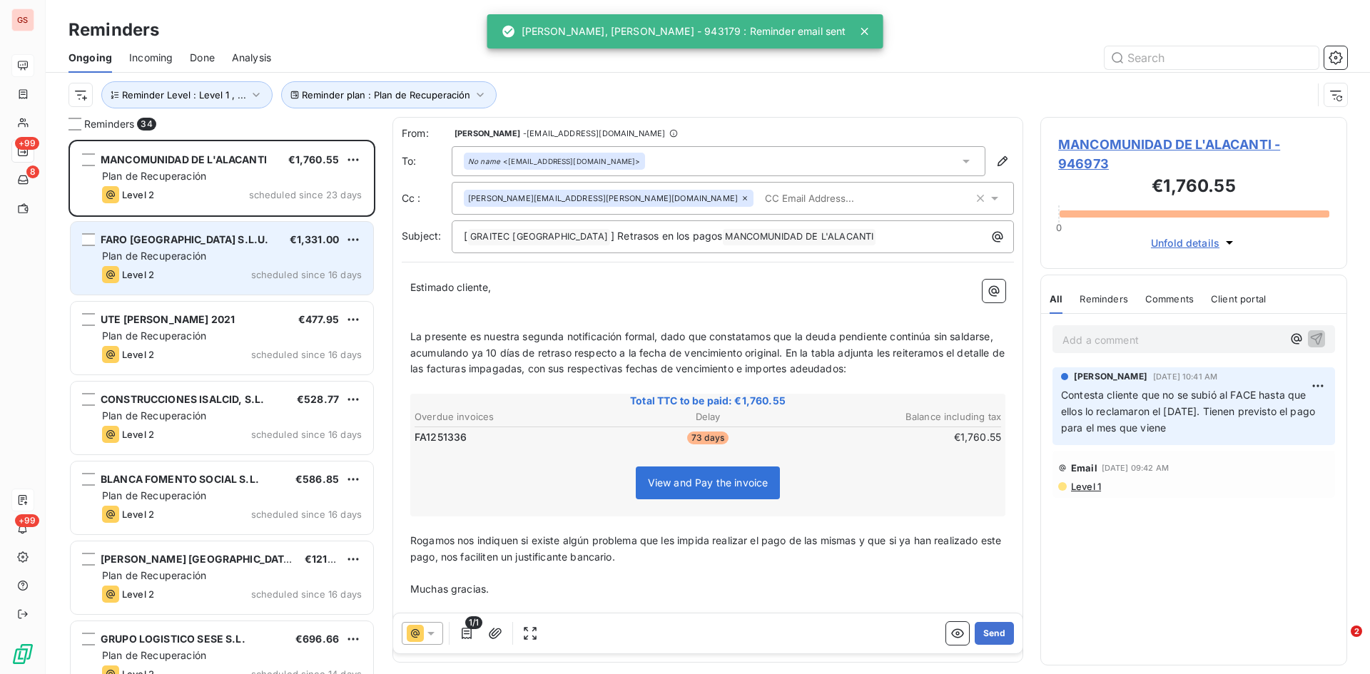
click at [193, 254] on span "Plan de Recuperación" at bounding box center [154, 256] width 104 height 12
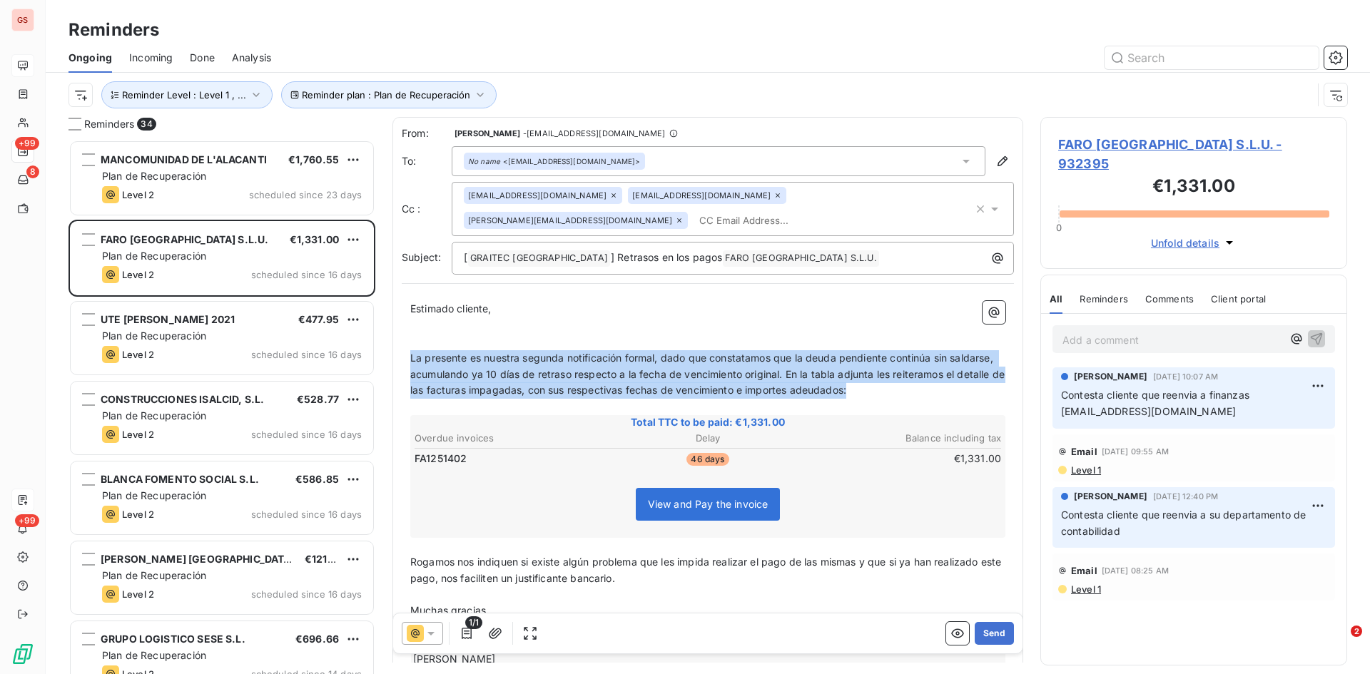
drag, startPoint x: 916, startPoint y: 375, endPoint x: 407, endPoint y: 329, distance: 510.8
click at [407, 329] on div "Estimado cliente, ﻿ ﻿ La presente es nuestra segunda notificación formal, dado …" at bounding box center [708, 484] width 612 height 382
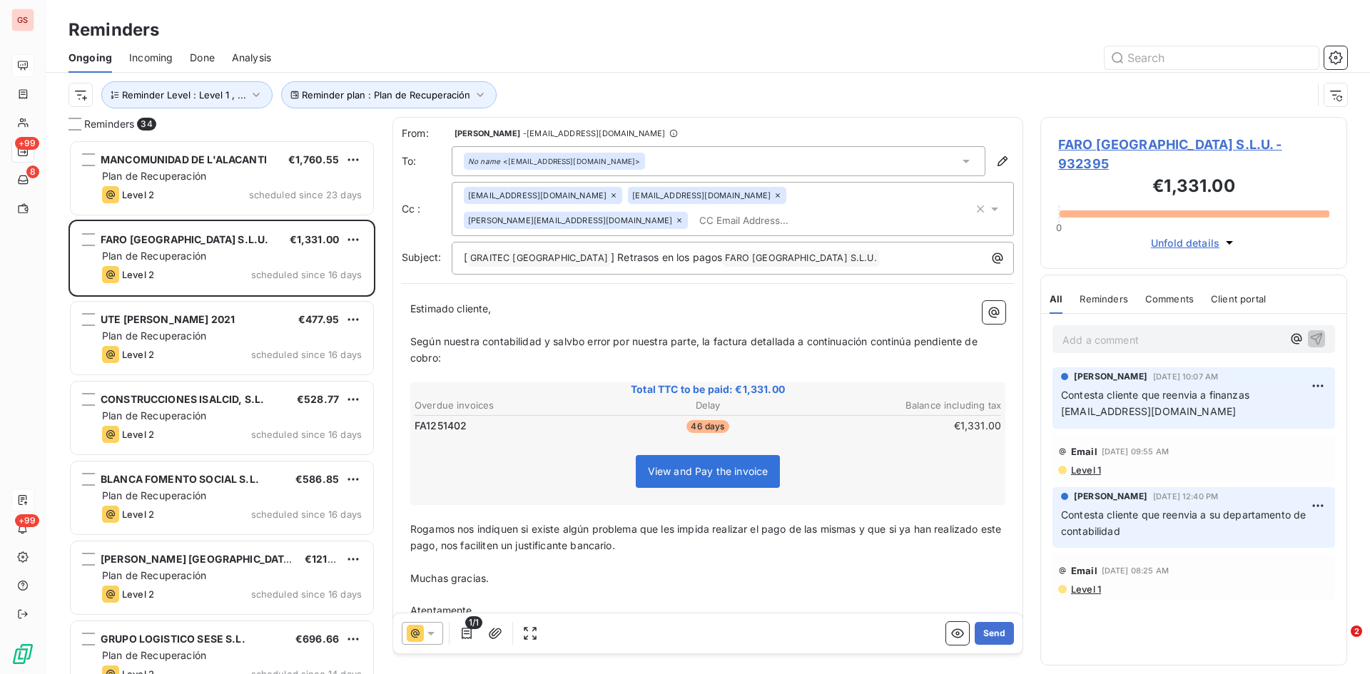
click at [577, 335] on span "Según nuestra contabilidad y salvbo error por nuestra parte, la factura detalla…" at bounding box center [695, 349] width 570 height 29
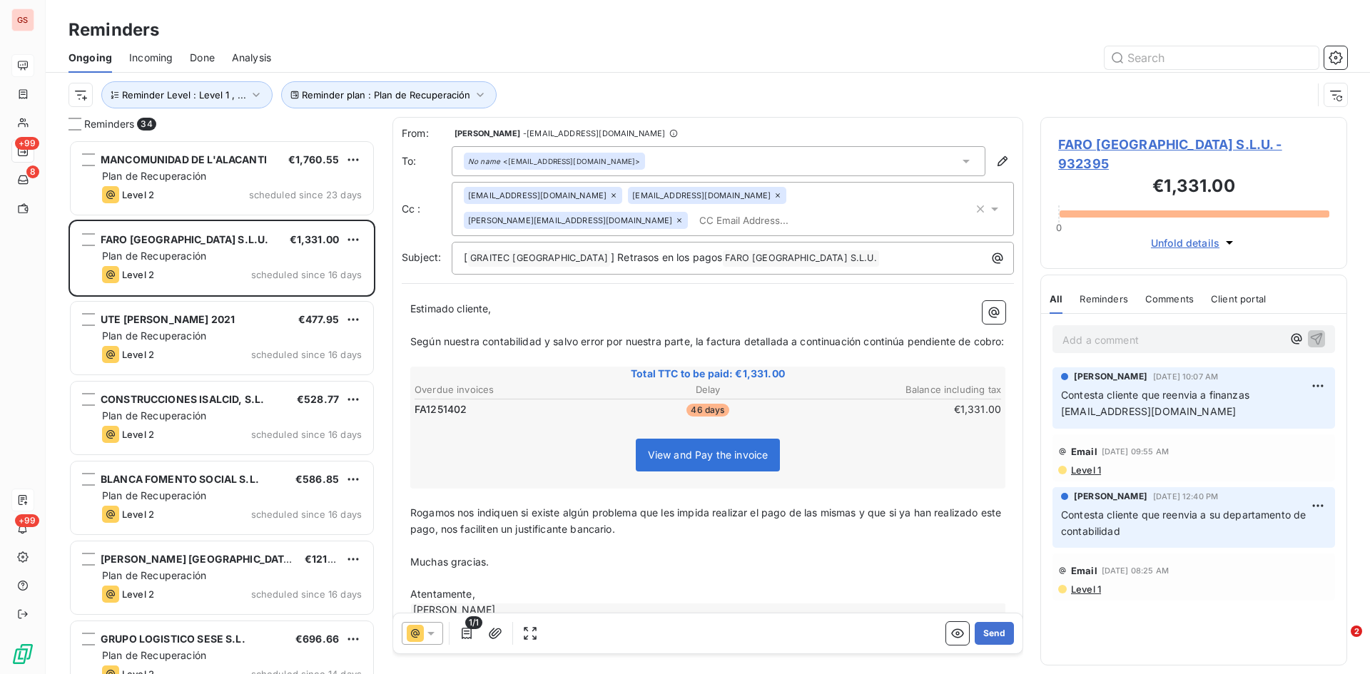
click at [856, 210] on input "text" at bounding box center [776, 220] width 165 height 21
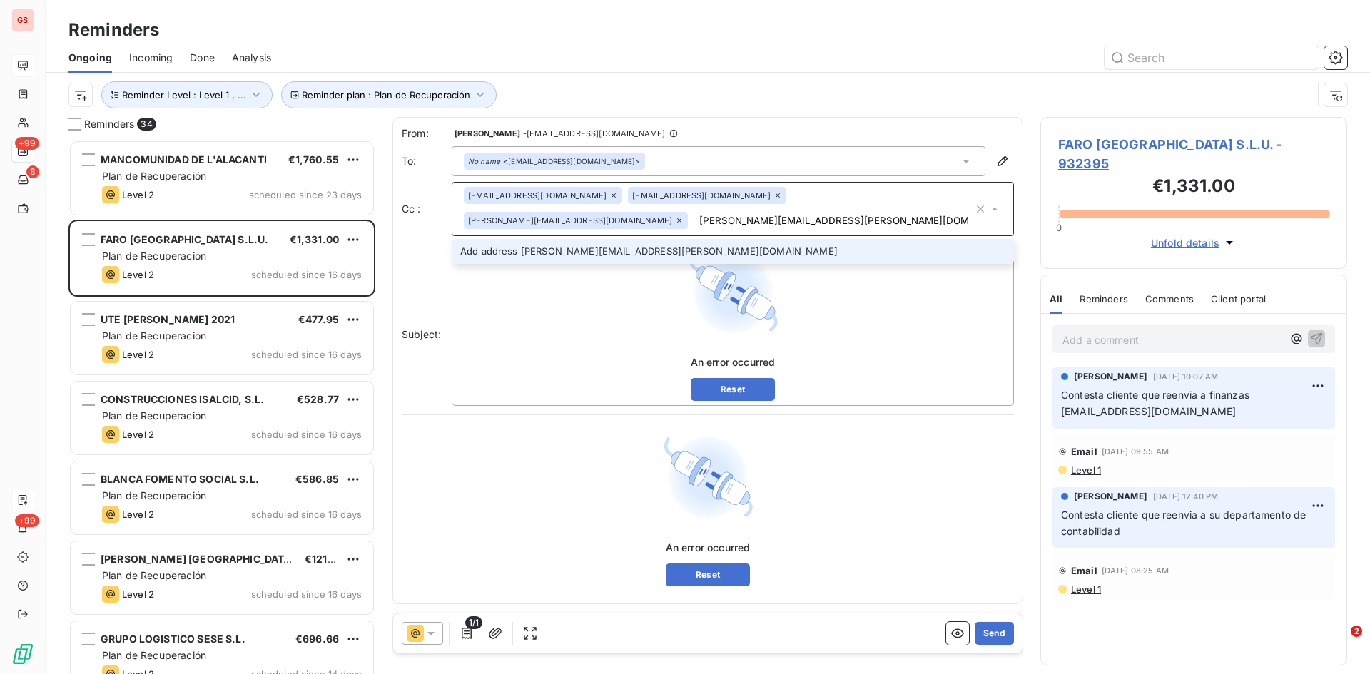
type input "[PERSON_NAME][EMAIL_ADDRESS][PERSON_NAME][DOMAIN_NAME]"
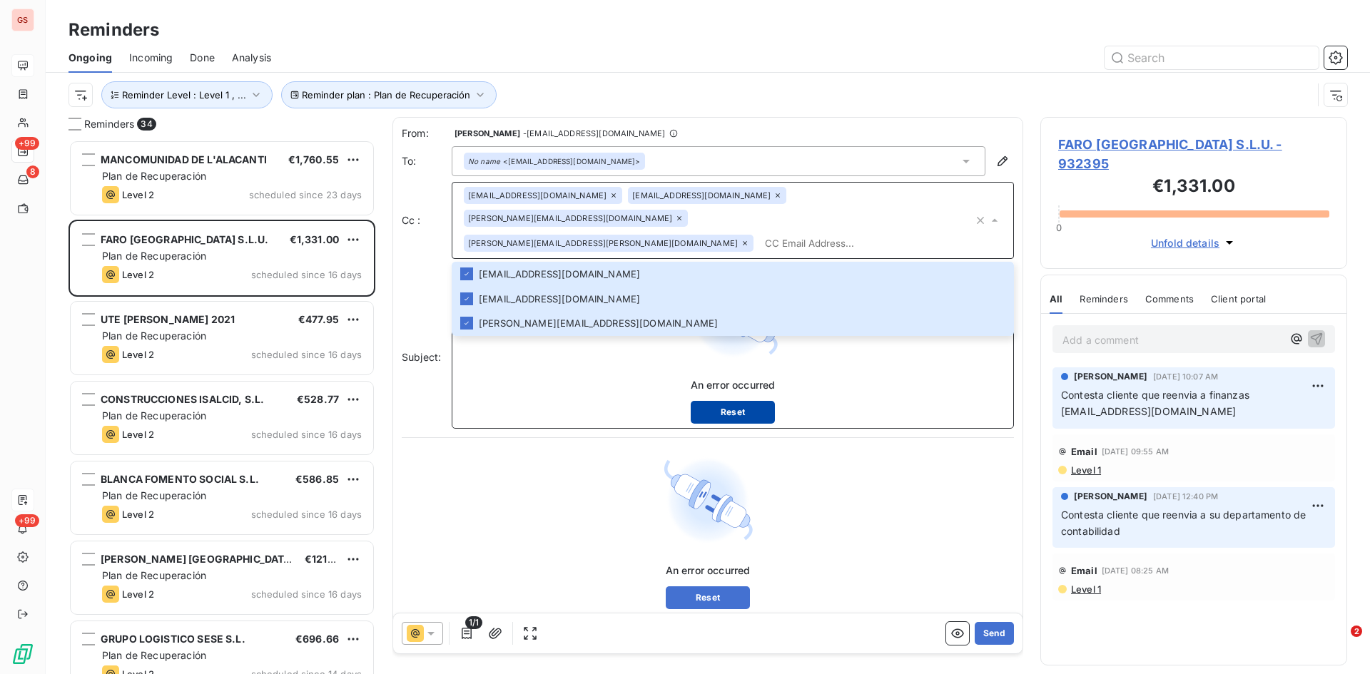
click at [729, 401] on button "Reset" at bounding box center [733, 412] width 85 height 23
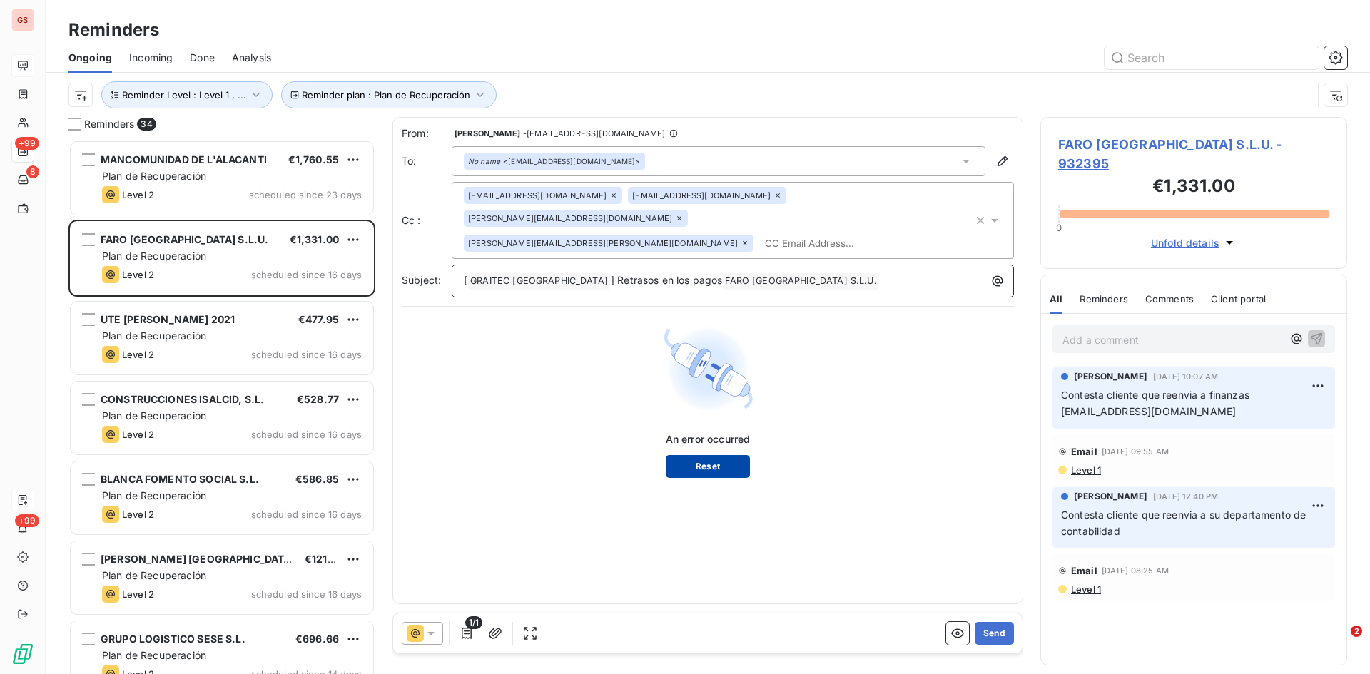
click at [704, 455] on button "Reset" at bounding box center [708, 466] width 85 height 23
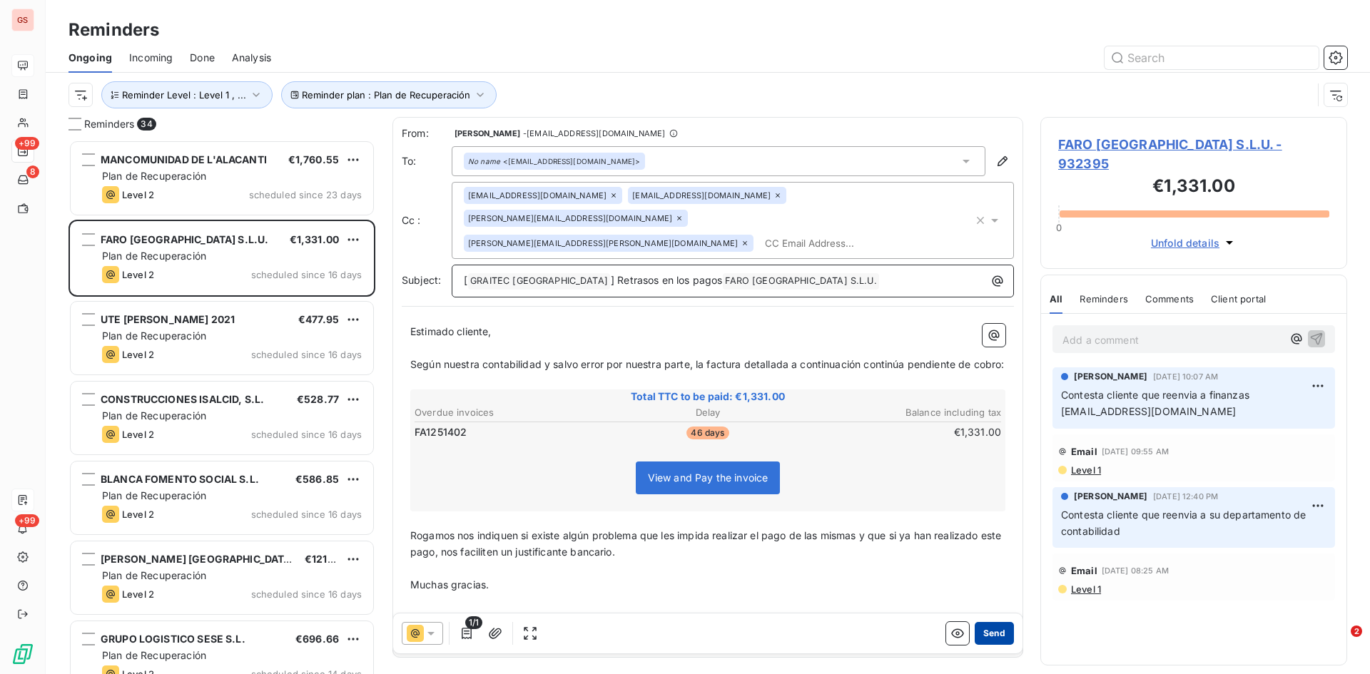
click at [983, 629] on button "Send" at bounding box center [994, 633] width 39 height 23
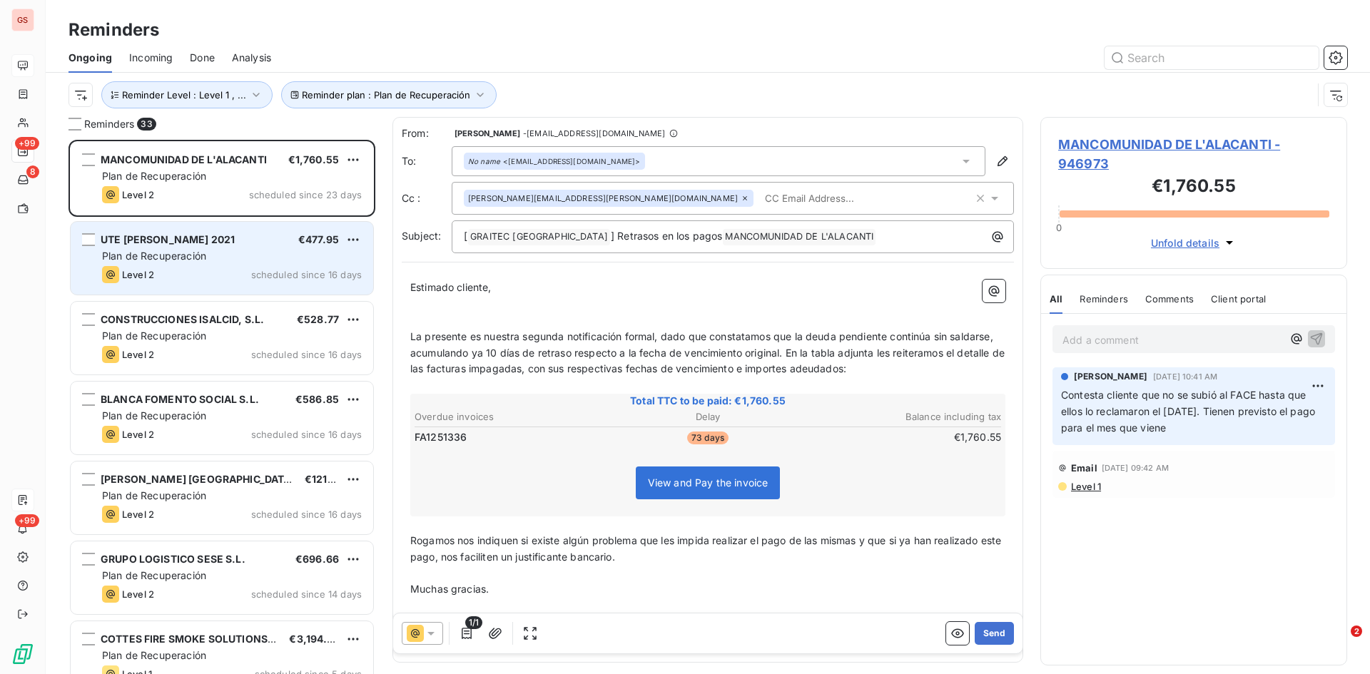
click at [168, 267] on div "Level 2 scheduled since 16 days" at bounding box center [232, 274] width 260 height 17
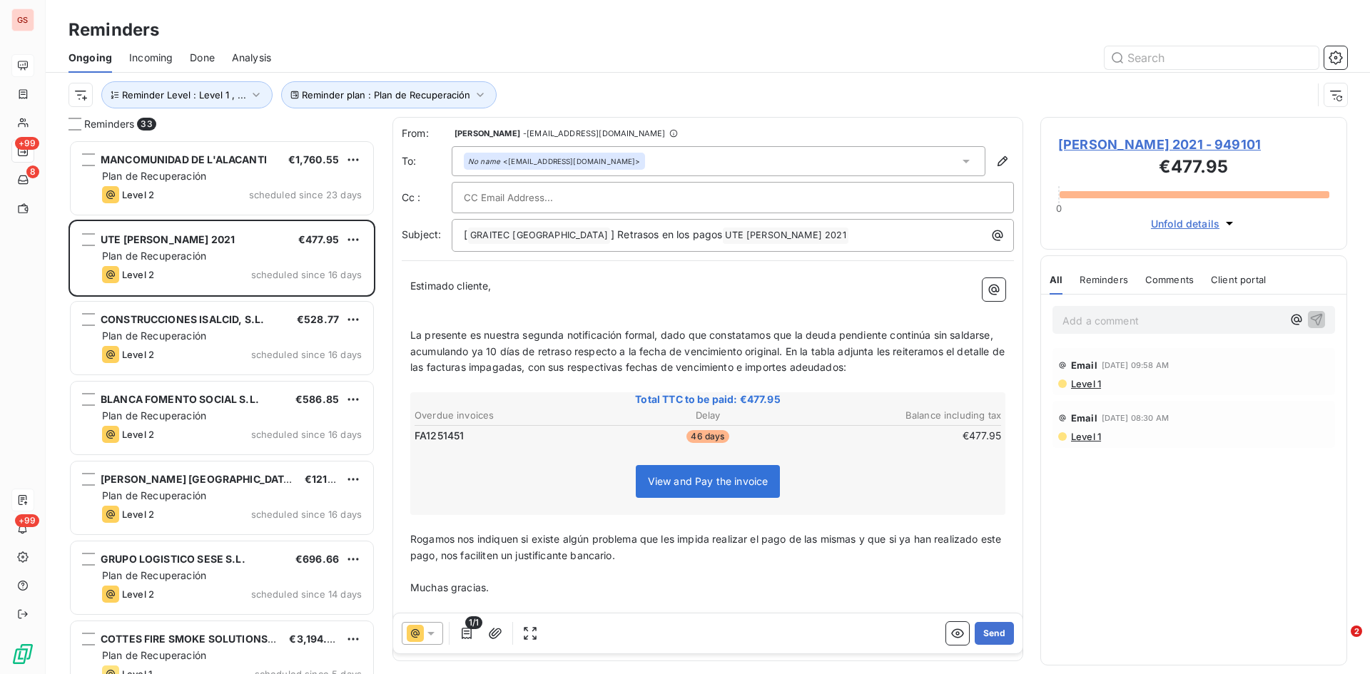
click at [485, 193] on input "text" at bounding box center [540, 197] width 153 height 21
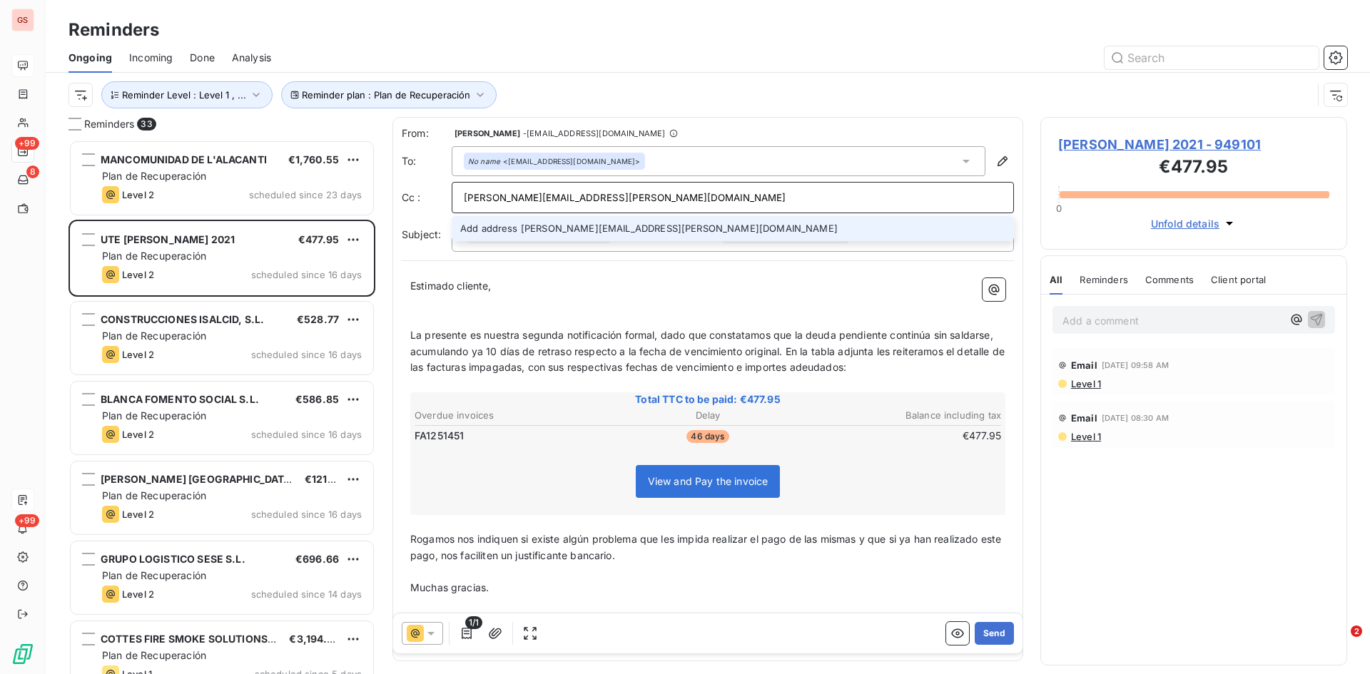
type input "[PERSON_NAME][EMAIL_ADDRESS][PERSON_NAME][DOMAIN_NAME]"
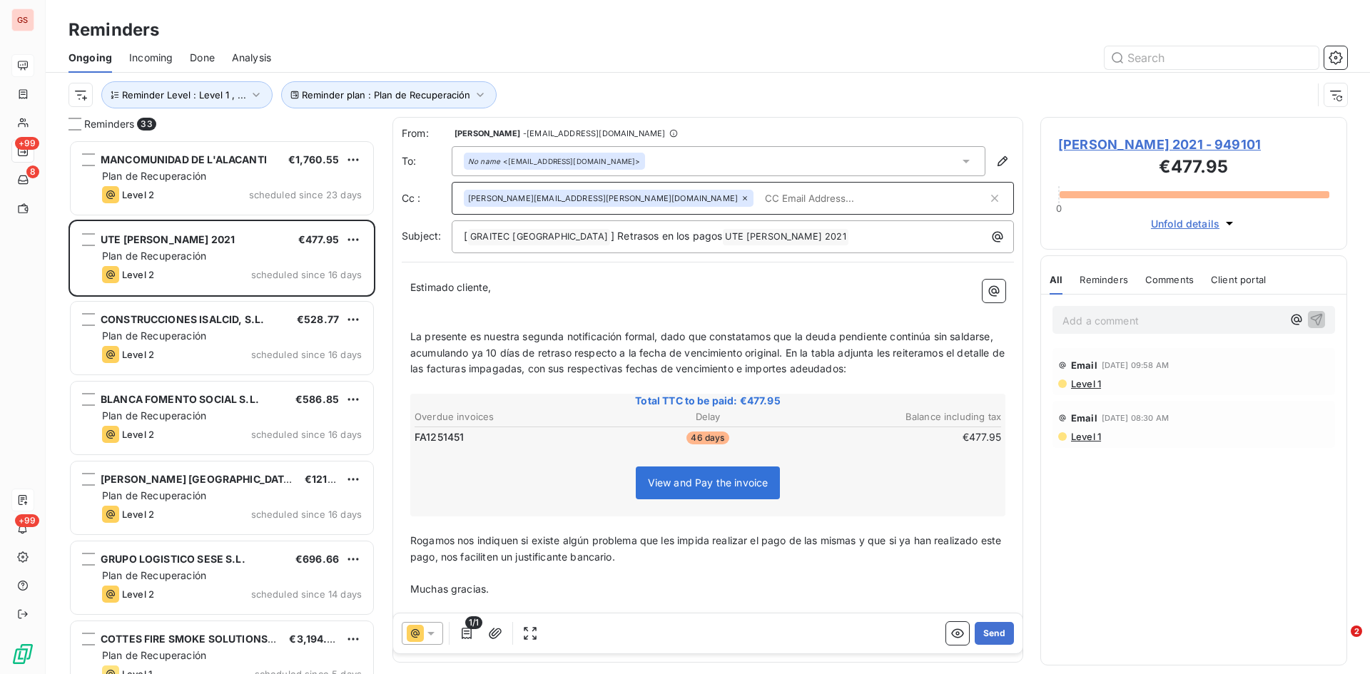
click at [759, 203] on input "text" at bounding box center [873, 198] width 228 height 21
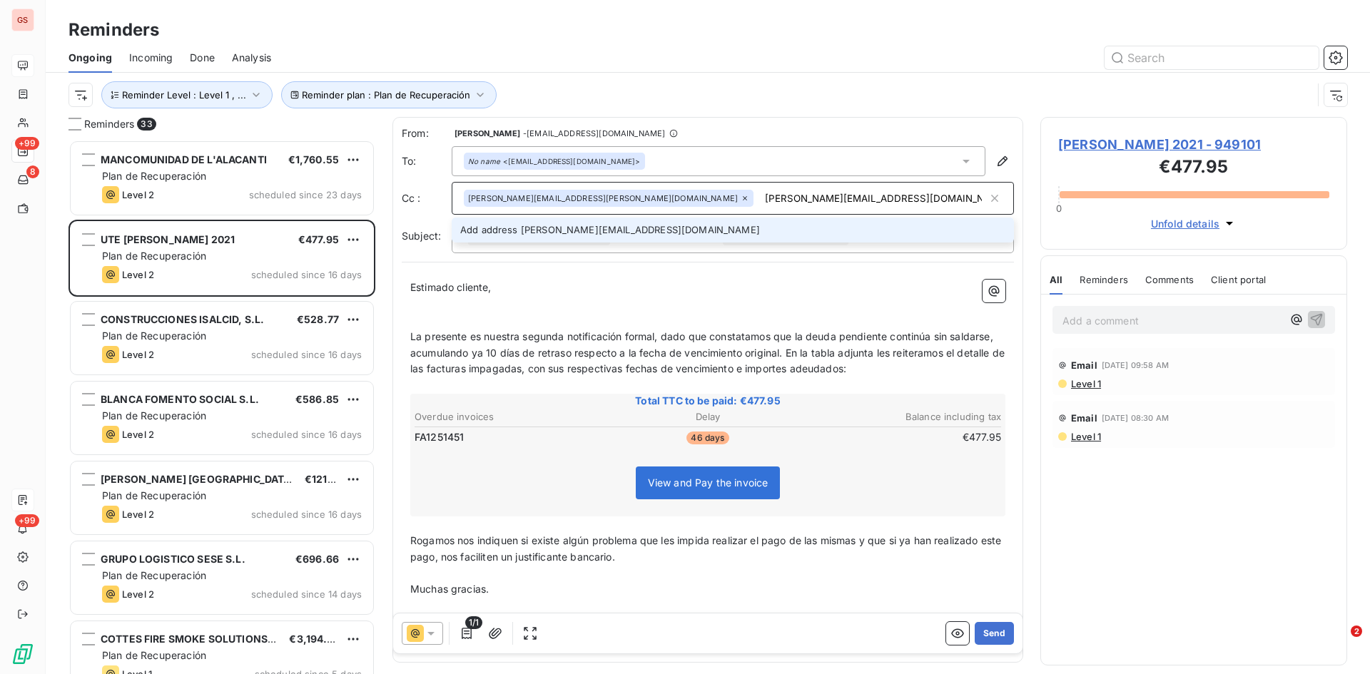
type input "[PERSON_NAME][EMAIL_ADDRESS][DOMAIN_NAME]"
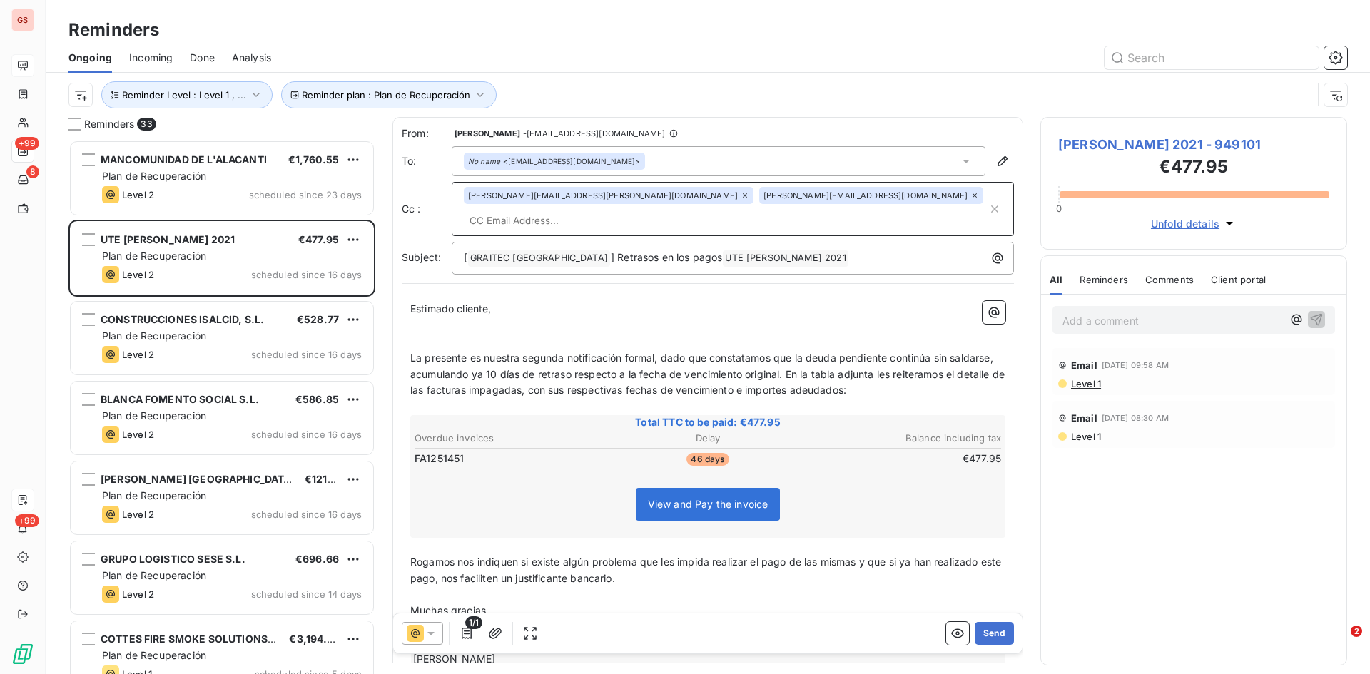
click at [543, 352] on span "La presente es nuestra segunda notificación formal, dado que constatamos que la…" at bounding box center [708, 374] width 597 height 45
click at [629, 210] on input "text" at bounding box center [546, 220] width 165 height 21
paste input "[EMAIL_ADDRESS][DOMAIN_NAME]"
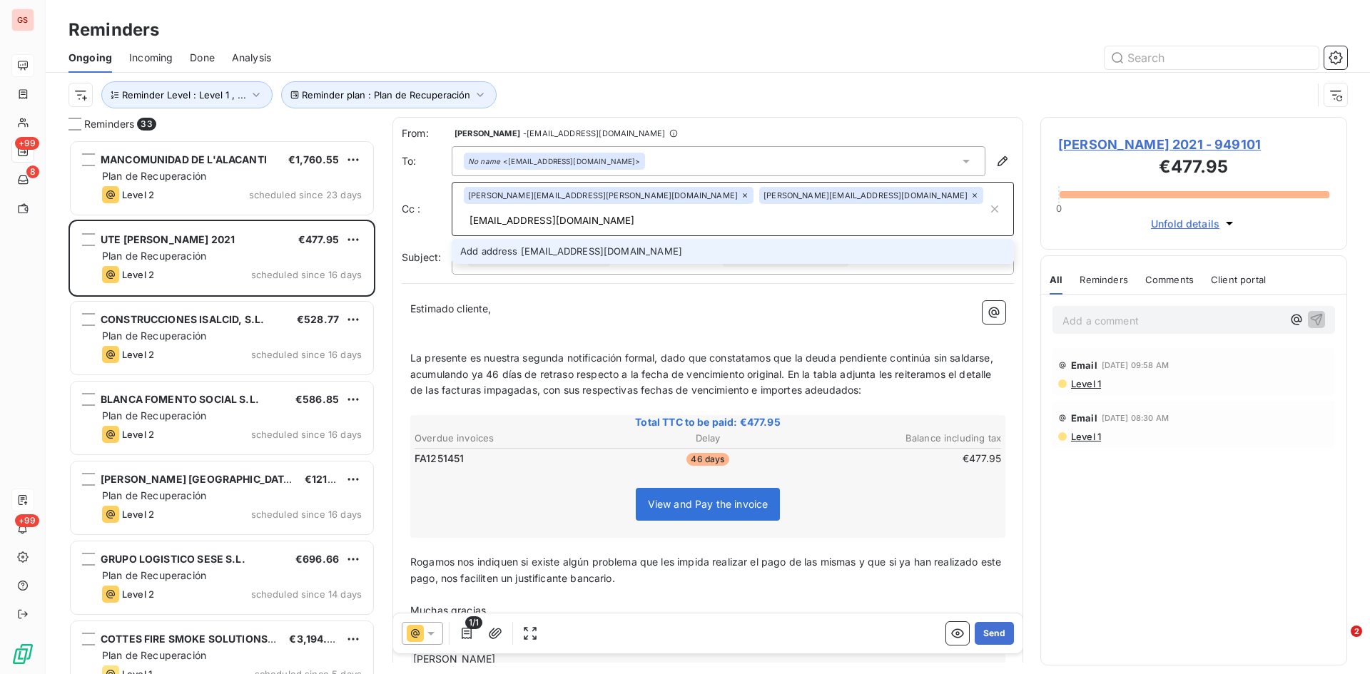
type input "[EMAIL_ADDRESS][DOMAIN_NAME]"
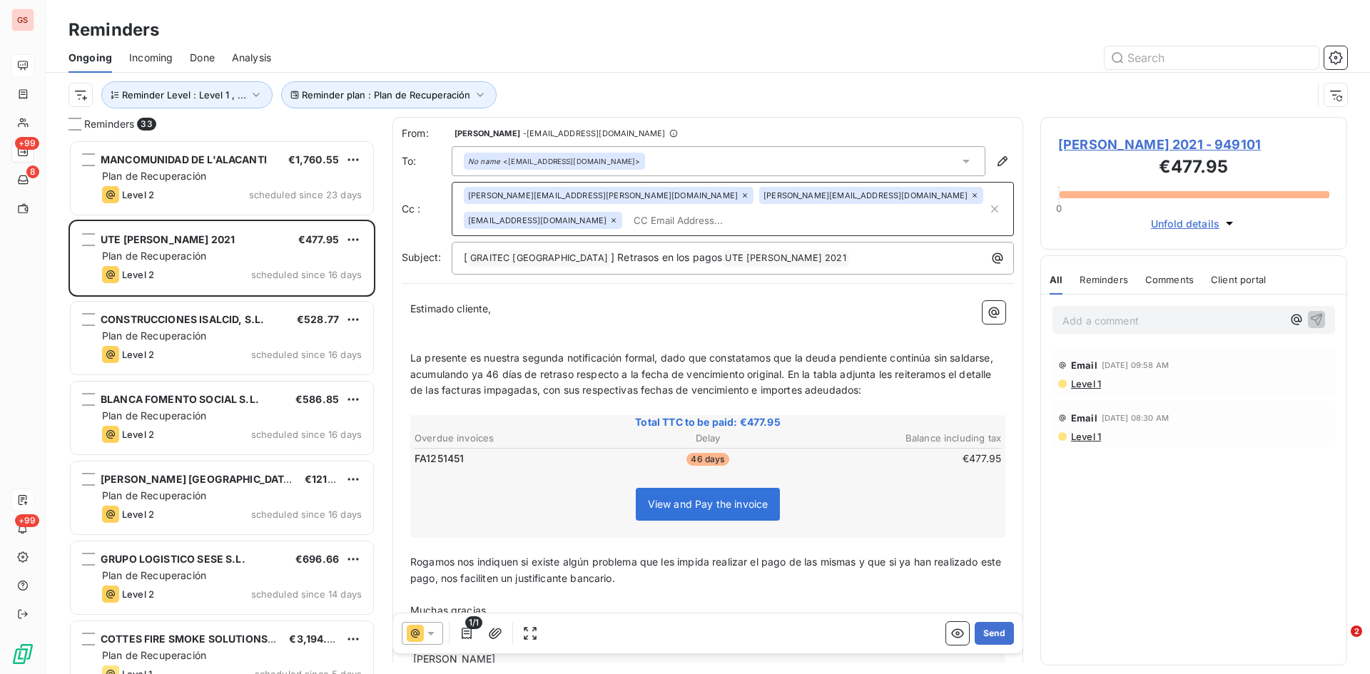
click at [873, 198] on div "[PERSON_NAME][EMAIL_ADDRESS][PERSON_NAME][DOMAIN_NAME] [PERSON_NAME][DOMAIN_NAM…" at bounding box center [726, 209] width 524 height 44
paste input "[EMAIL_ADDRESS][DOMAIN_NAME]"
type input "[EMAIL_ADDRESS][DOMAIN_NAME]"
click at [990, 633] on button "Send" at bounding box center [994, 633] width 39 height 23
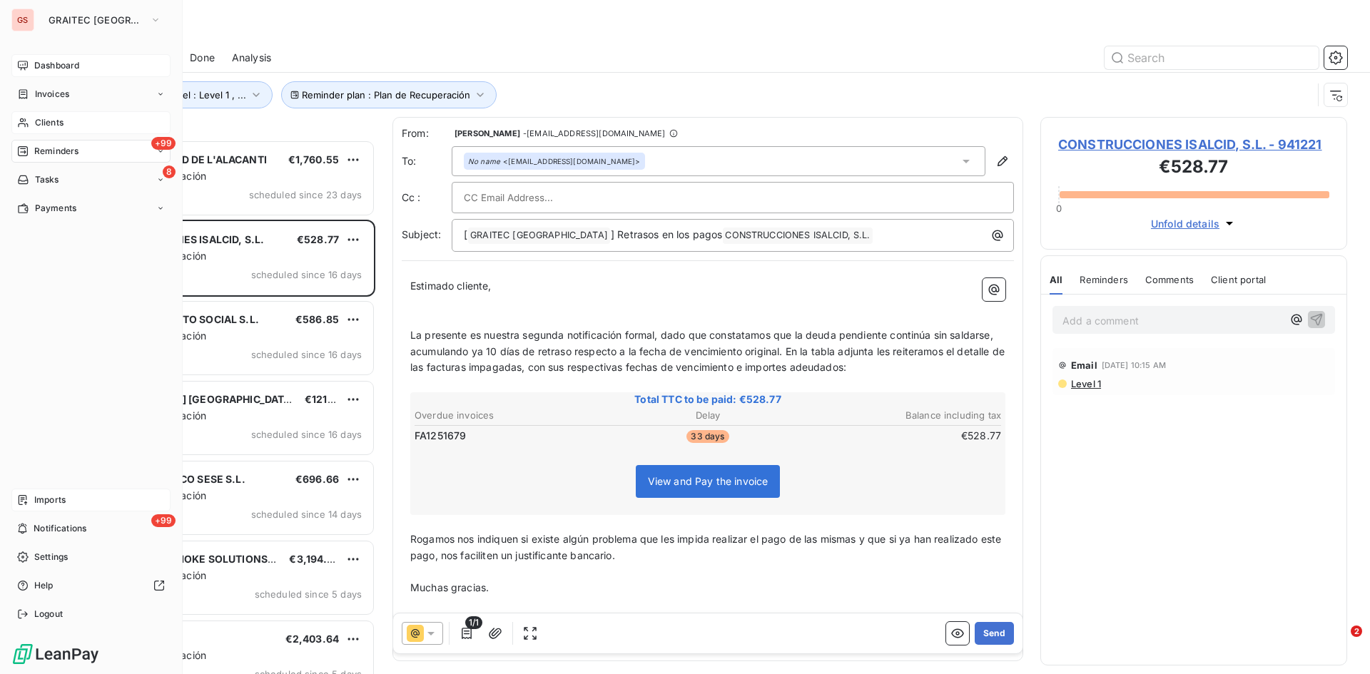
click at [43, 116] on span "Clients" at bounding box center [49, 122] width 29 height 13
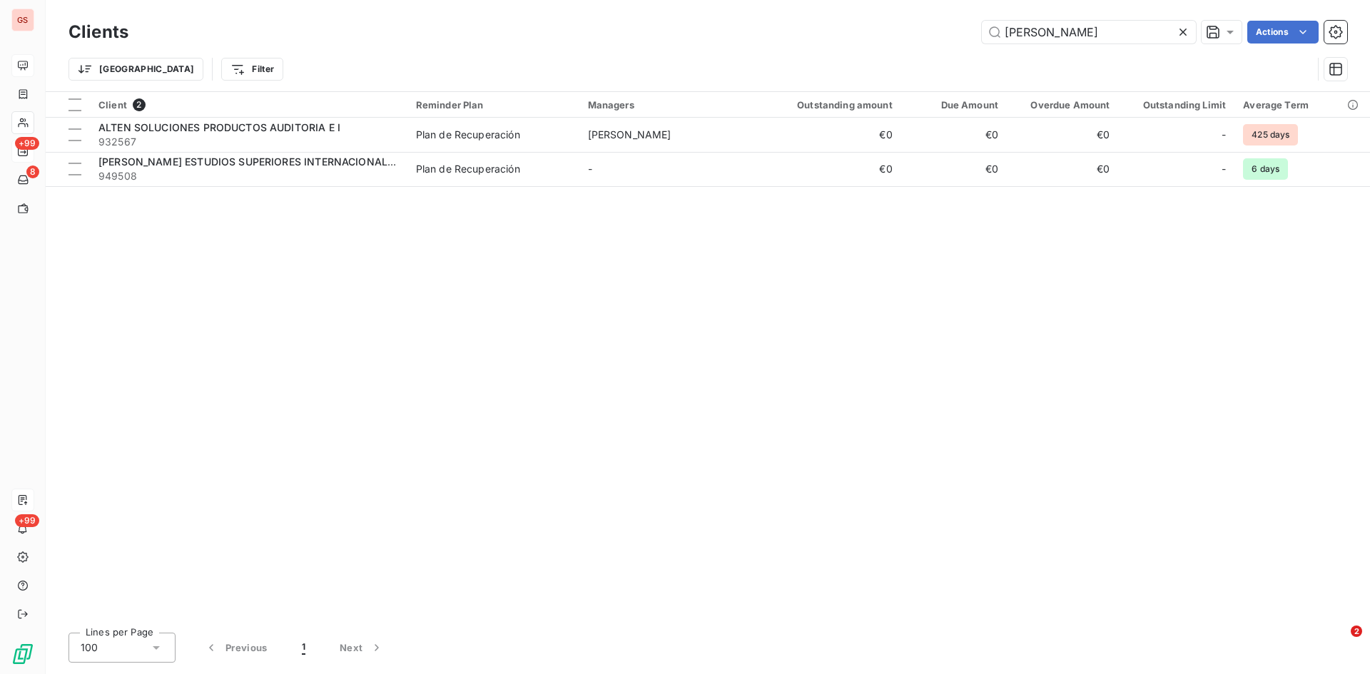
drag, startPoint x: 1048, startPoint y: 30, endPoint x: 846, endPoint y: 37, distance: 201.4
click at [846, 36] on div "[PERSON_NAME] Actions" at bounding box center [747, 32] width 1202 height 23
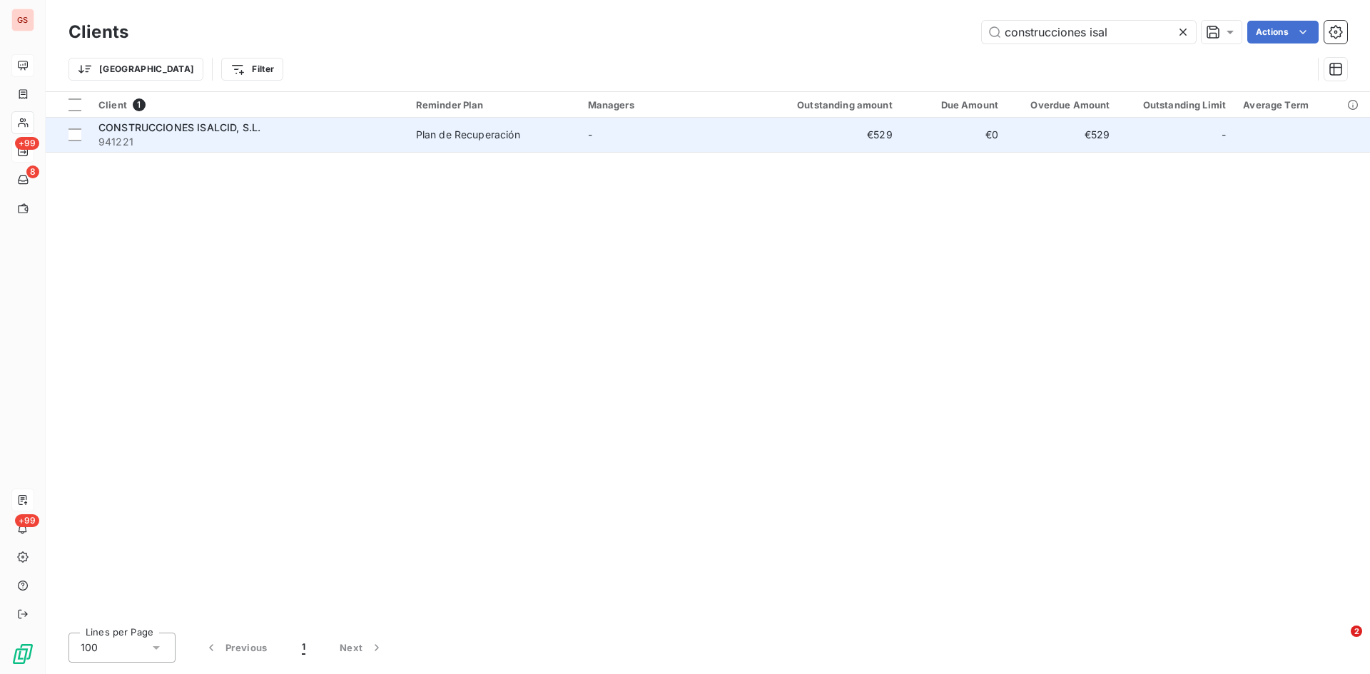
type input "construcciones isal"
click at [196, 133] on span "CONSTRUCCIONES ISALCID, S.L." at bounding box center [179, 127] width 162 height 12
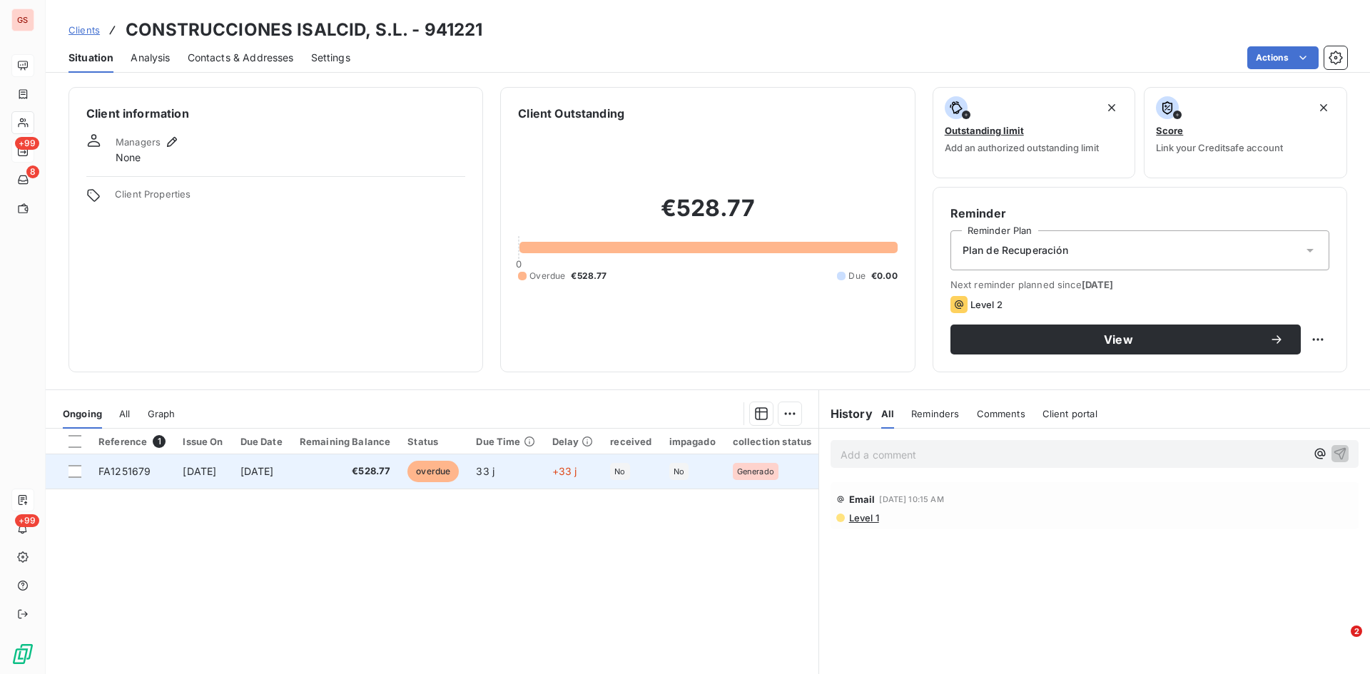
click at [101, 469] on span "FA1251679" at bounding box center [124, 471] width 52 height 12
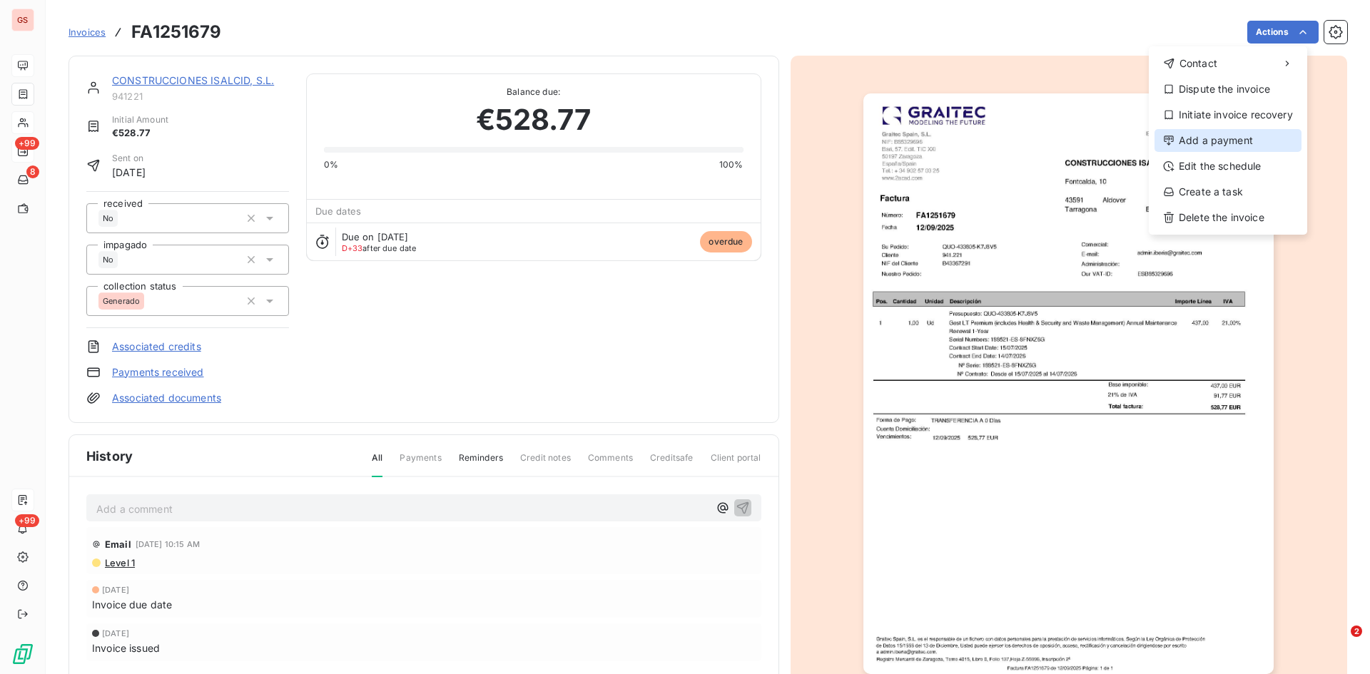
click at [1242, 141] on div "Add a payment" at bounding box center [1228, 140] width 147 height 23
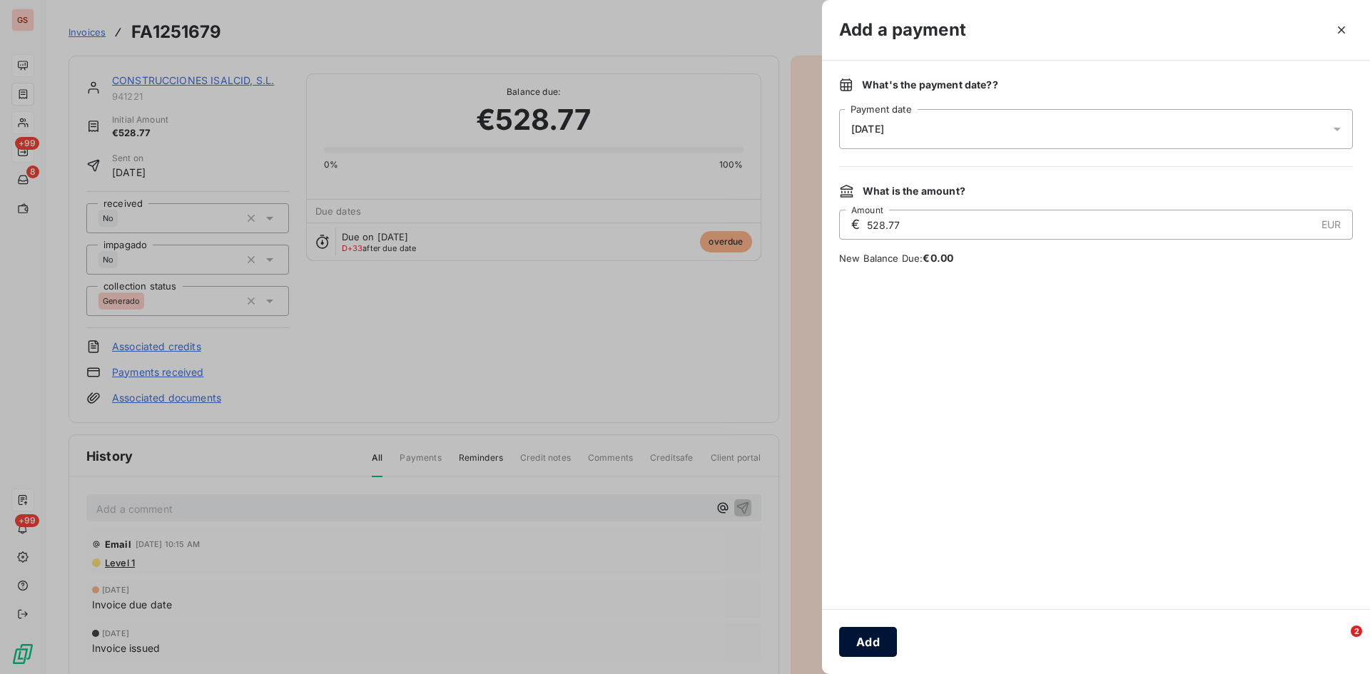
click at [873, 639] on button "Add" at bounding box center [868, 642] width 58 height 30
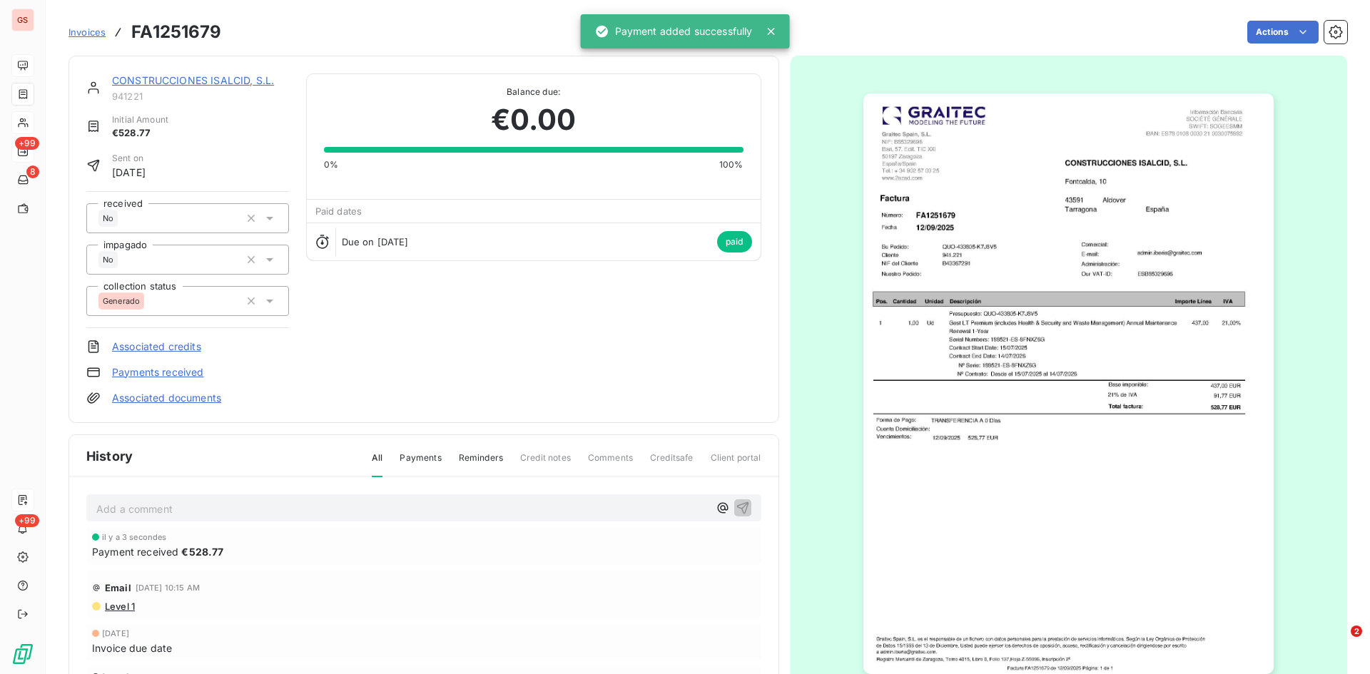
click at [141, 509] on p "Add a comment ﻿" at bounding box center [402, 509] width 612 height 18
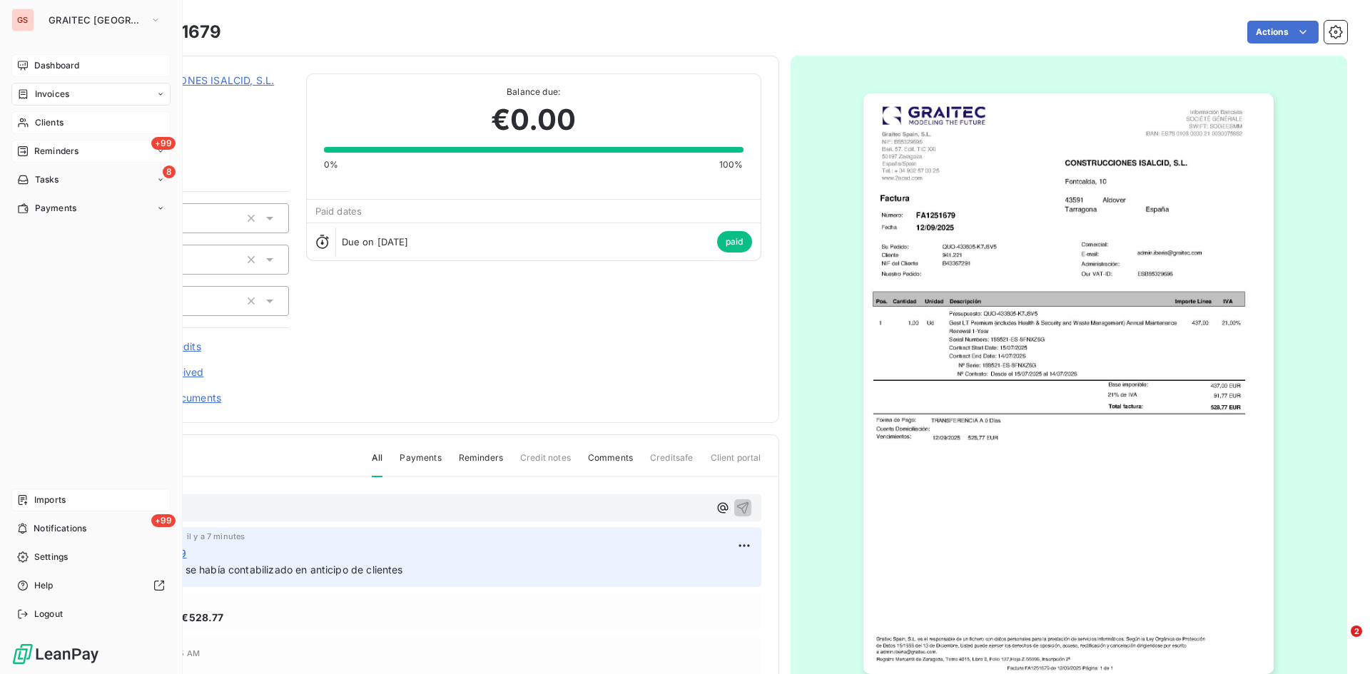
click at [47, 151] on span "Reminders" at bounding box center [56, 151] width 44 height 13
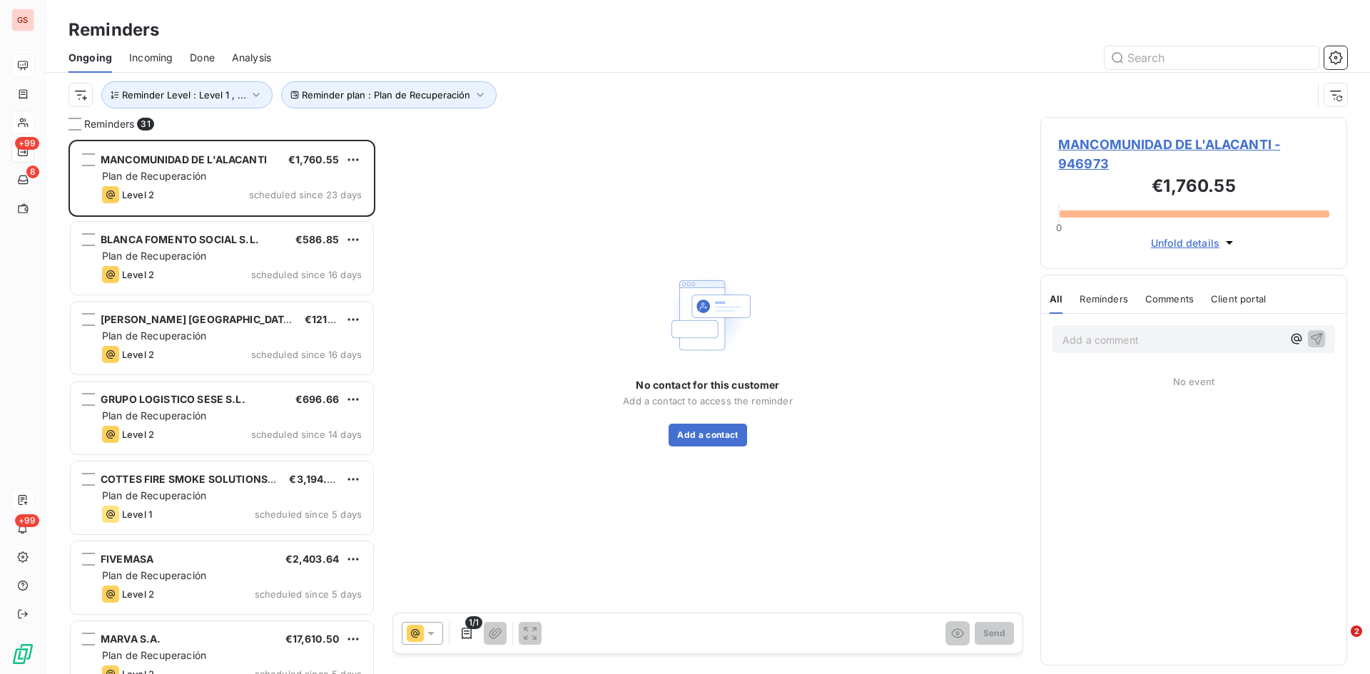
scroll to position [524, 296]
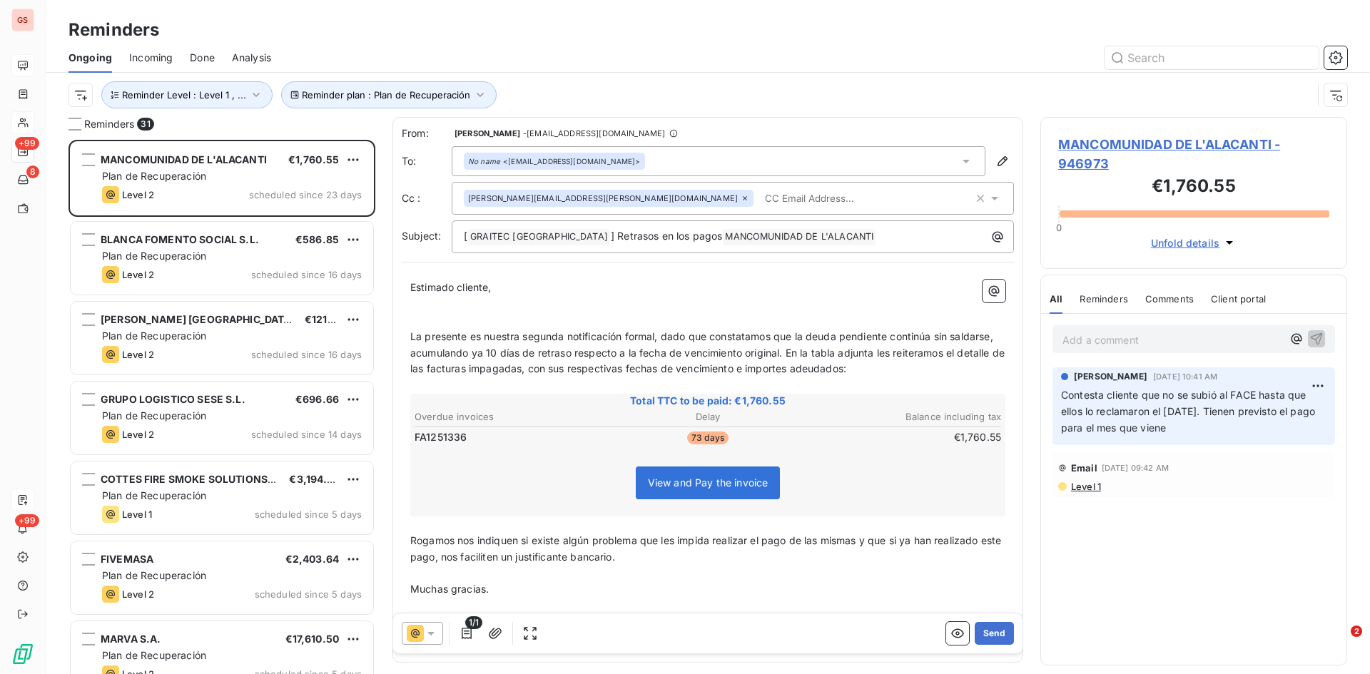
click at [200, 57] on span "Done" at bounding box center [202, 58] width 25 height 14
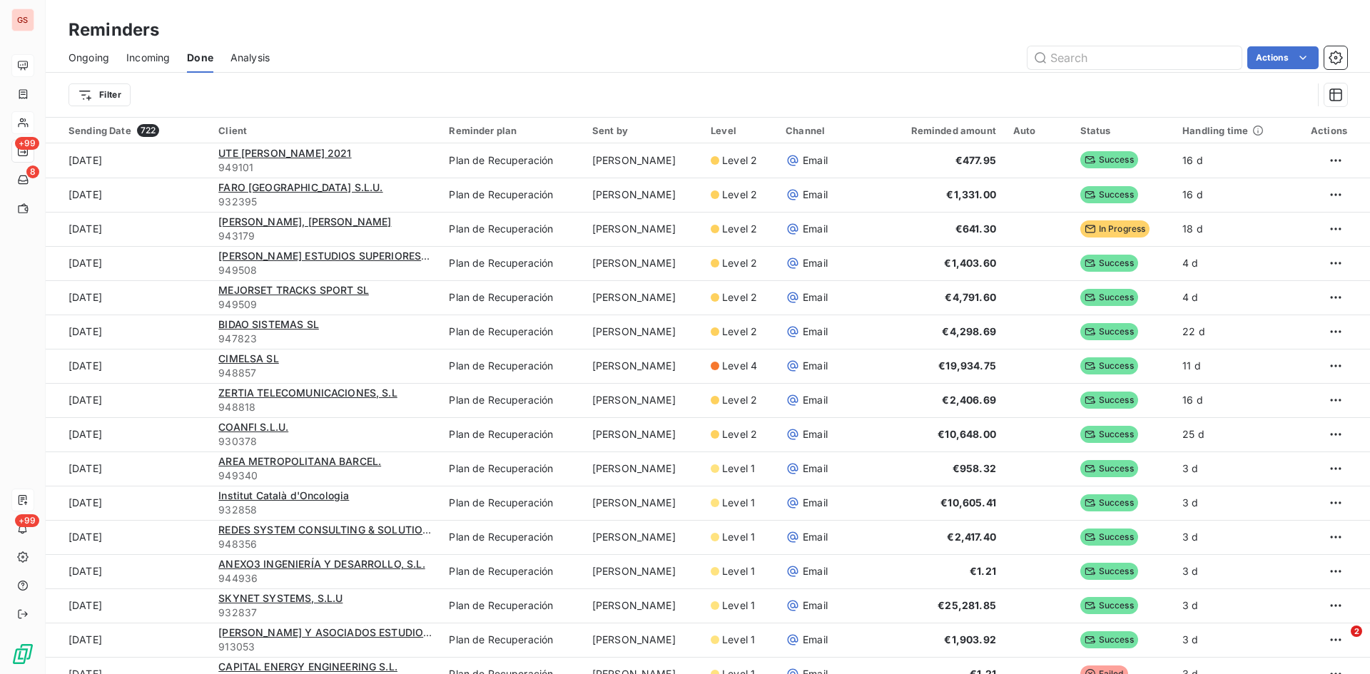
click at [88, 61] on span "Ongoing" at bounding box center [89, 58] width 41 height 14
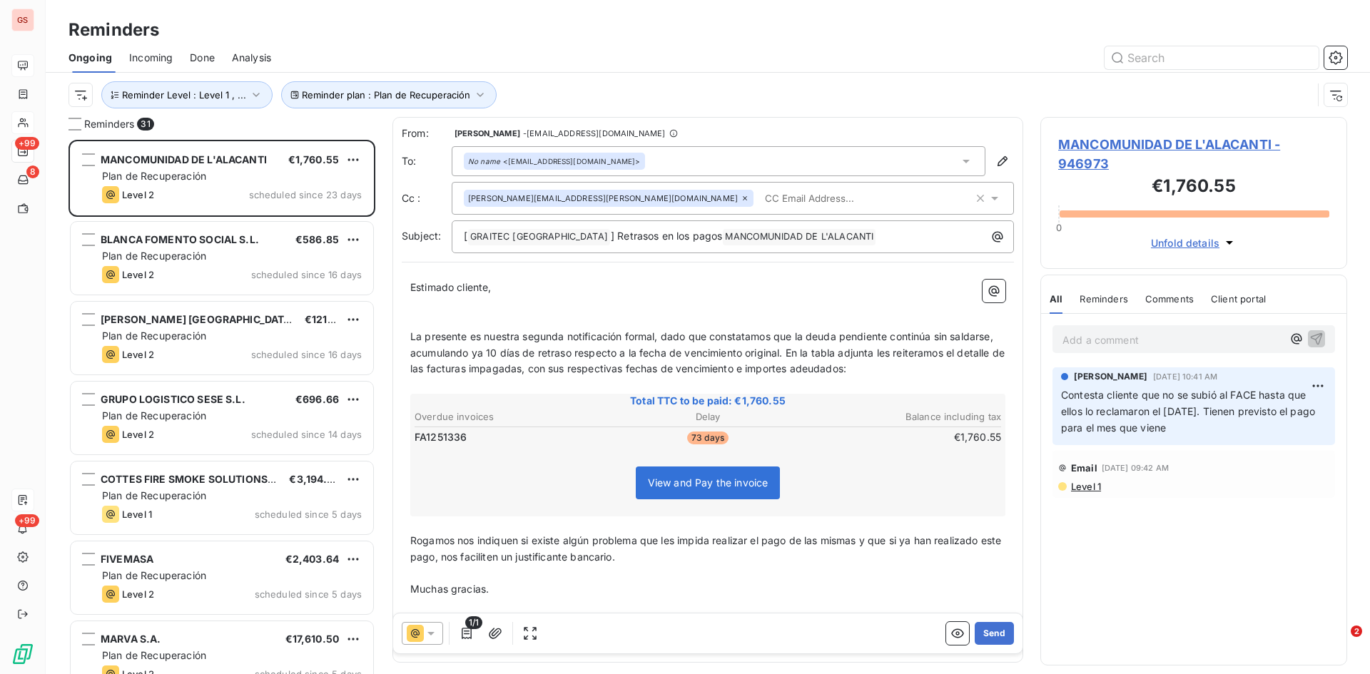
scroll to position [524, 296]
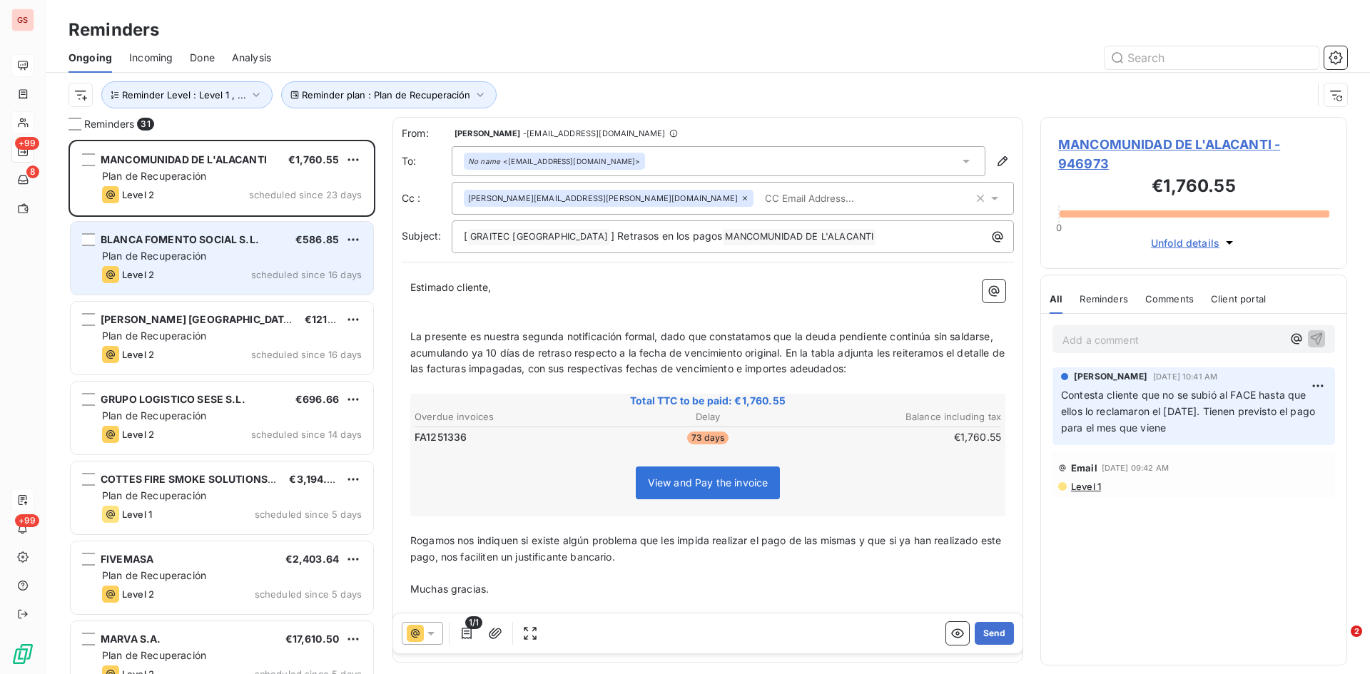
click at [198, 247] on div "BLANCA FOMENTO SOCIAL S.L." at bounding box center [180, 240] width 158 height 14
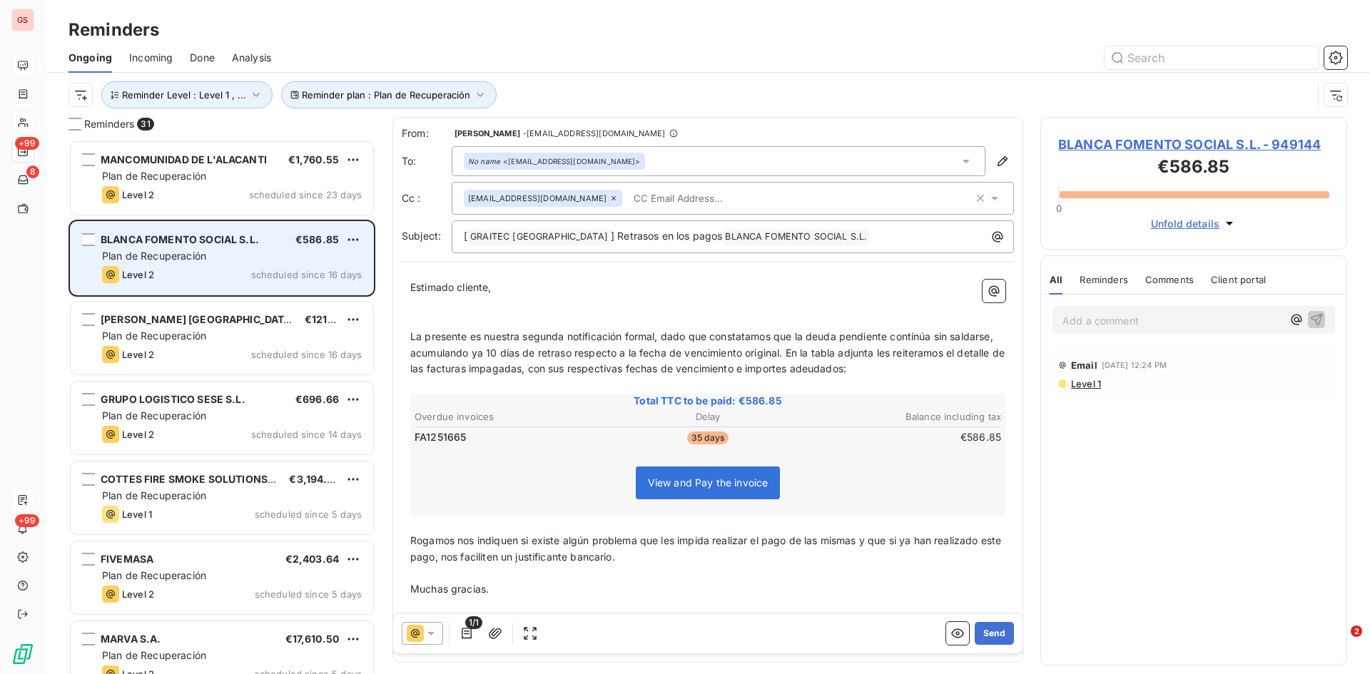
drag, startPoint x: 198, startPoint y: 247, endPoint x: 170, endPoint y: 247, distance: 28.5
click at [170, 247] on div "BLANCA FOMENTO SOCIAL S.L." at bounding box center [180, 240] width 158 height 14
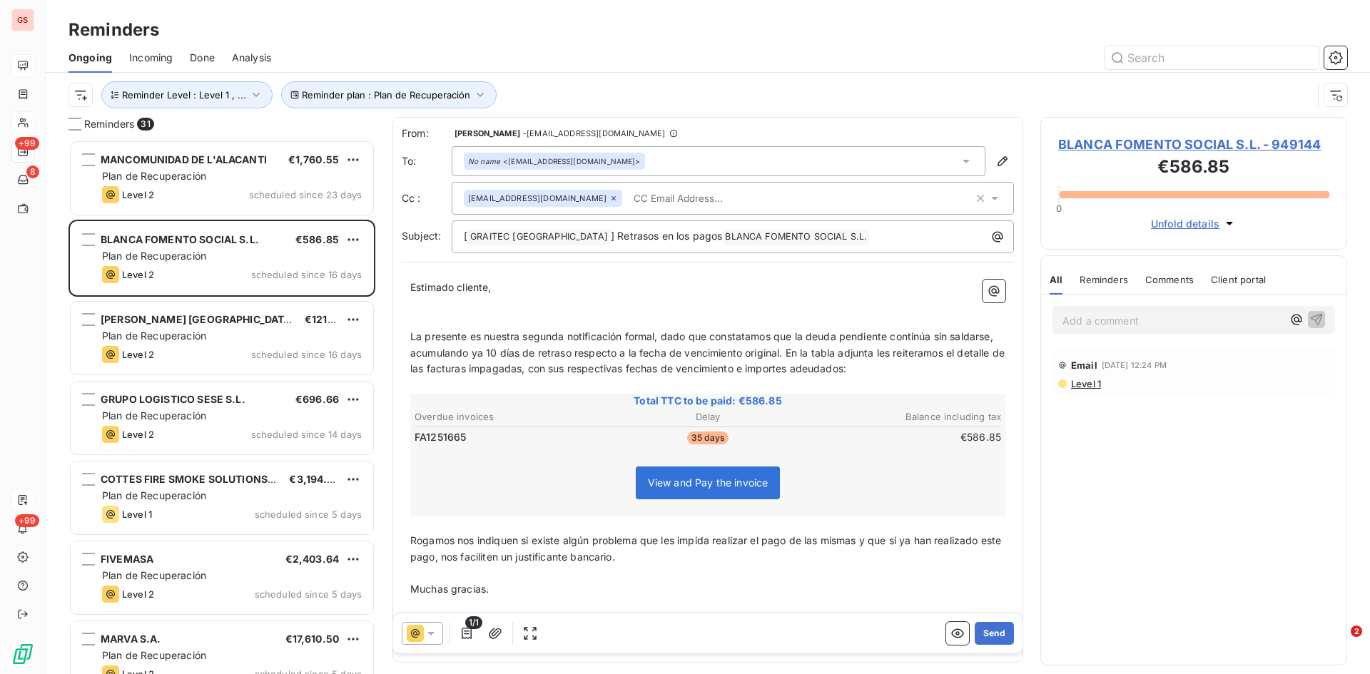
click at [628, 200] on input "text" at bounding box center [710, 198] width 165 height 21
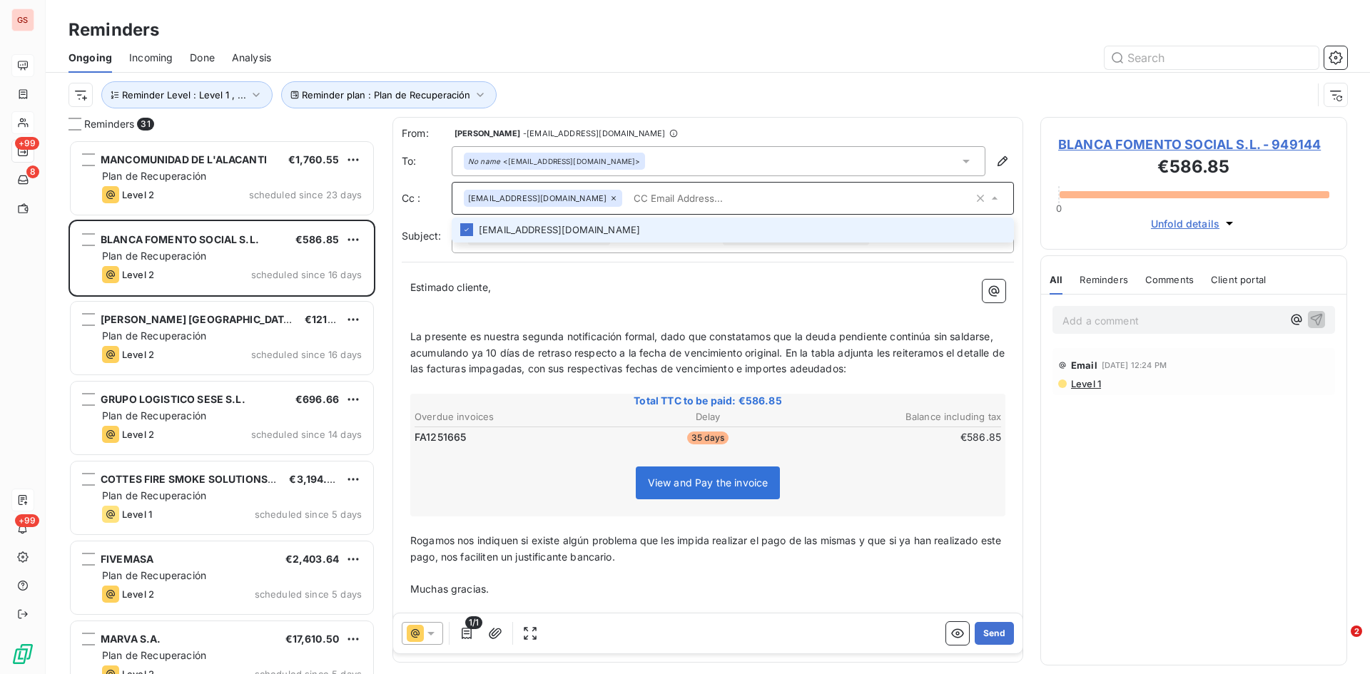
click at [697, 70] on div "Ongoing Incoming Done Analysis" at bounding box center [708, 58] width 1324 height 30
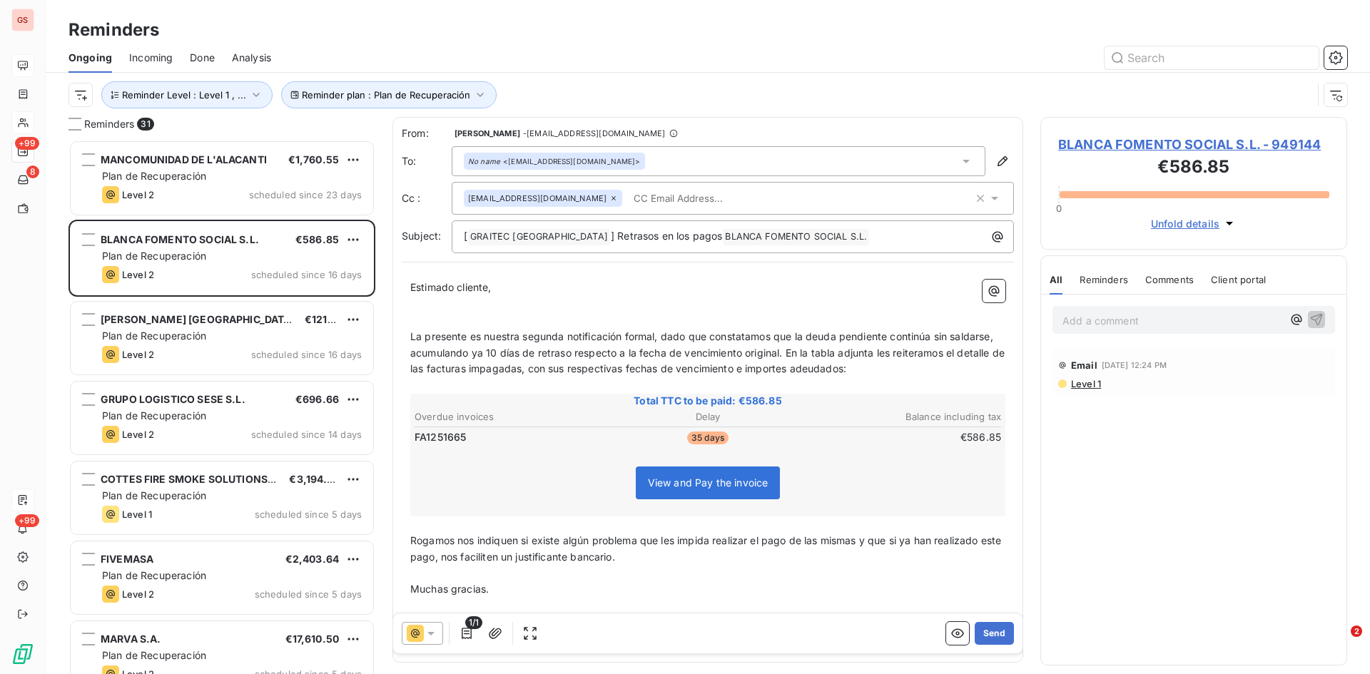
click at [612, 198] on icon at bounding box center [614, 198] width 4 height 4
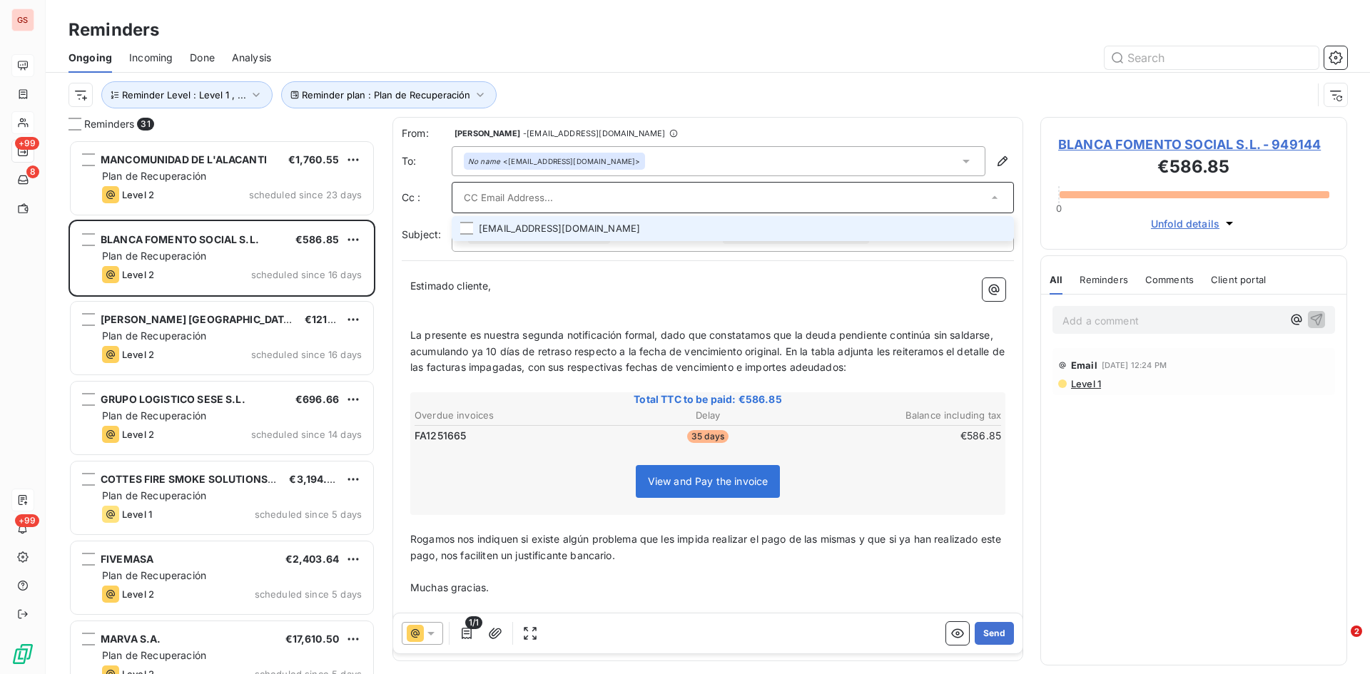
click at [523, 228] on li "[EMAIL_ADDRESS][DOMAIN_NAME]" at bounding box center [733, 228] width 562 height 25
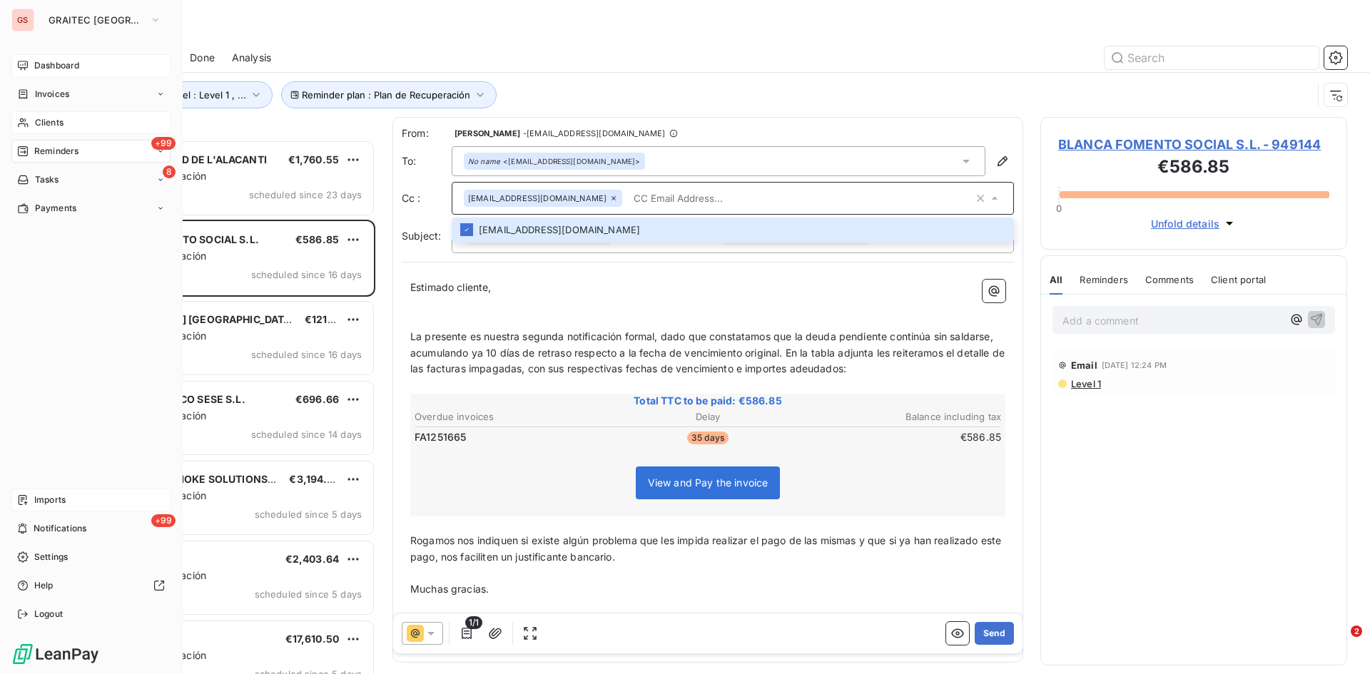
click at [39, 113] on div "Clients" at bounding box center [90, 122] width 159 height 23
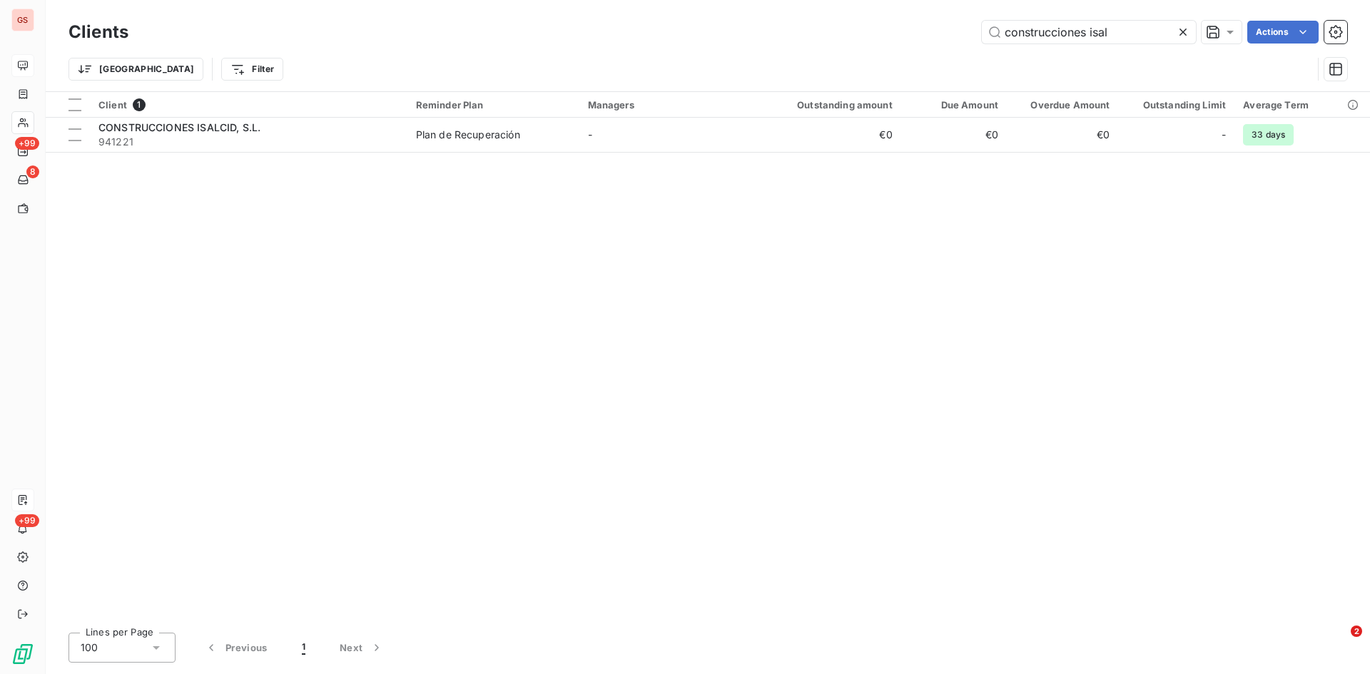
drag, startPoint x: 1126, startPoint y: 32, endPoint x: 603, endPoint y: 68, distance: 524.3
click at [603, 68] on div "Clients construcciones isal Actions Trier Filter" at bounding box center [708, 54] width 1279 height 74
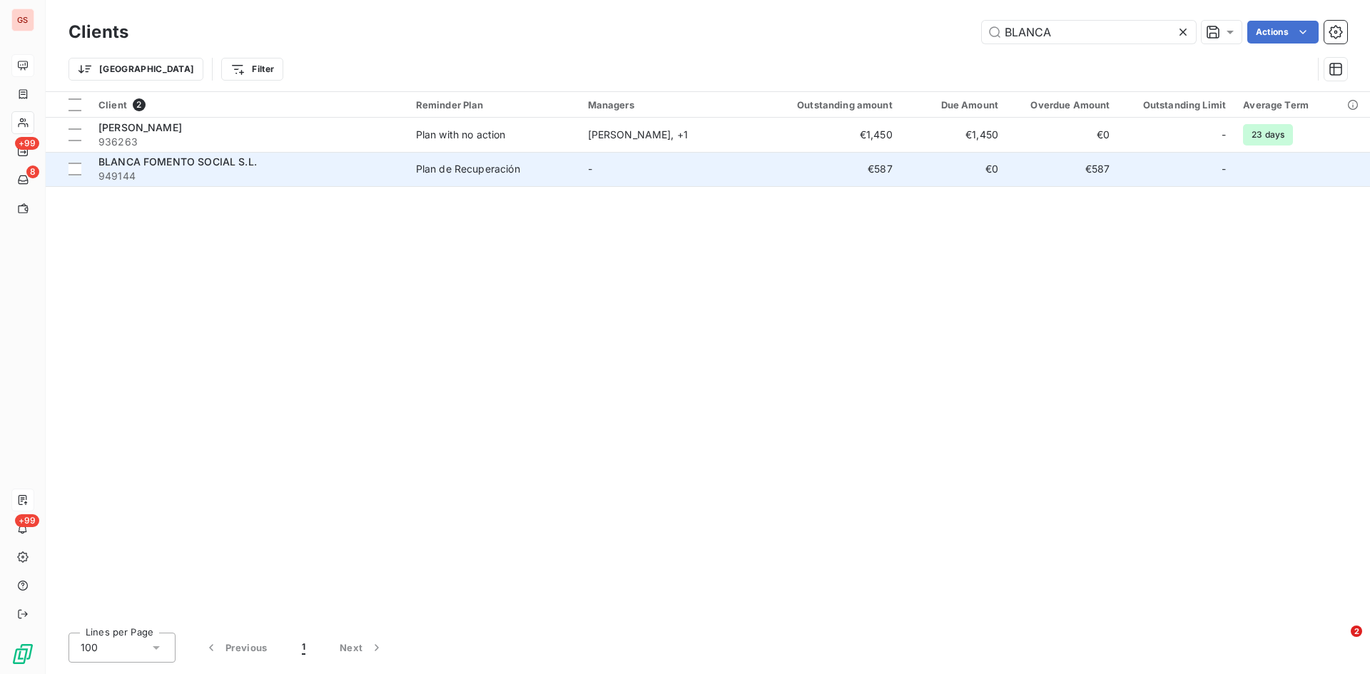
type input "BLANCA"
click at [223, 153] on td "BLANCA FOMENTO SOCIAL S.L. 949144" at bounding box center [249, 169] width 318 height 34
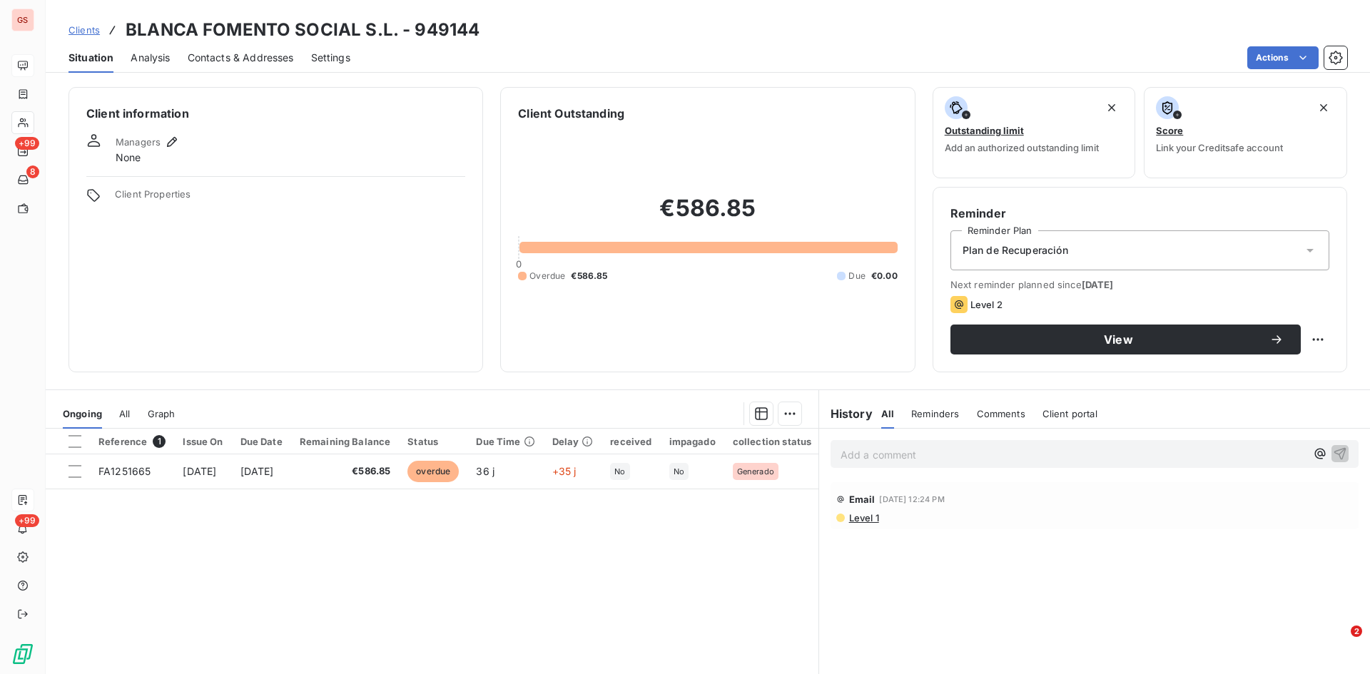
click at [255, 64] on span "Contacts & Addresses" at bounding box center [241, 58] width 106 height 14
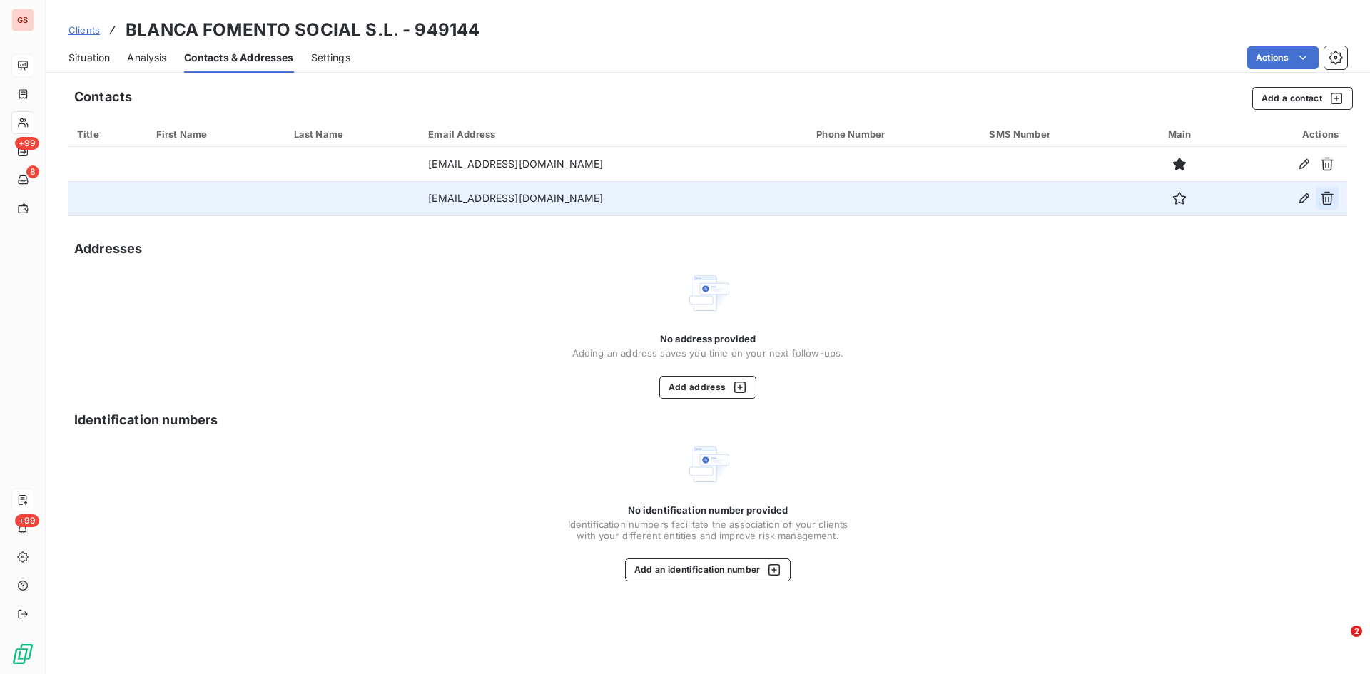
click at [1322, 200] on icon "button" at bounding box center [1327, 198] width 14 height 14
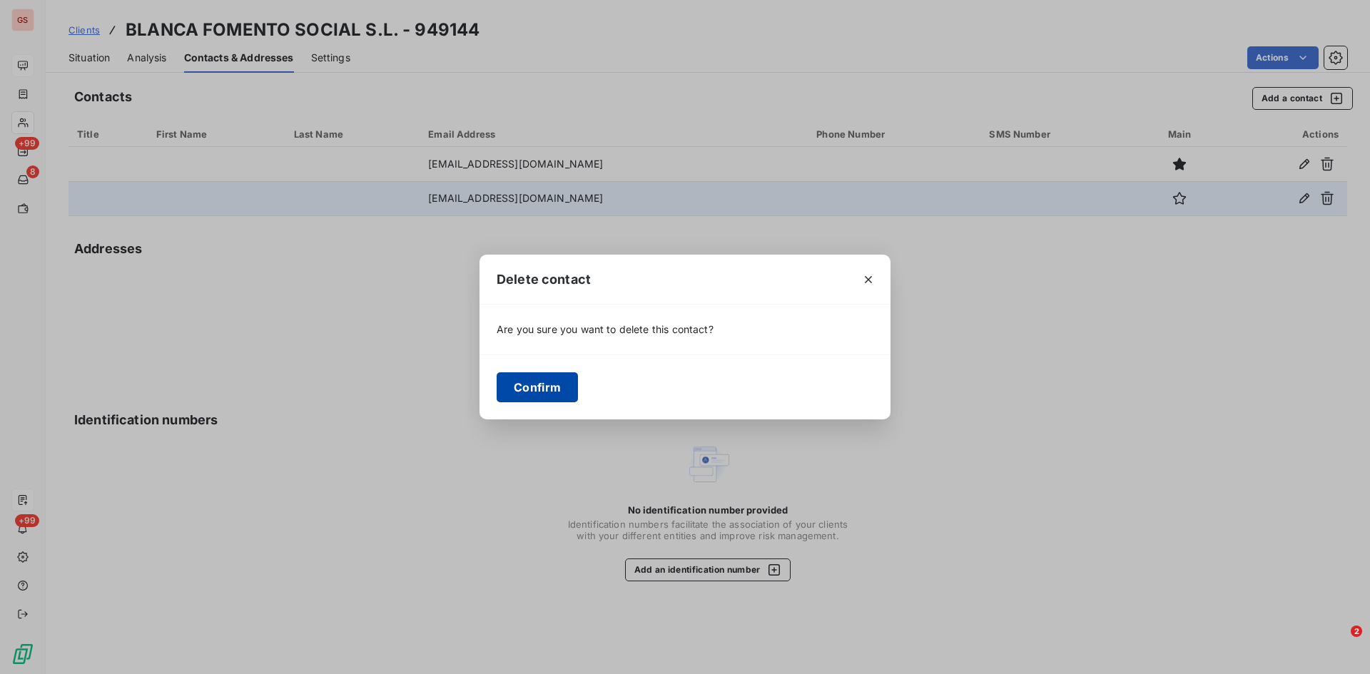
click at [539, 394] on button "Confirm" at bounding box center [537, 387] width 81 height 30
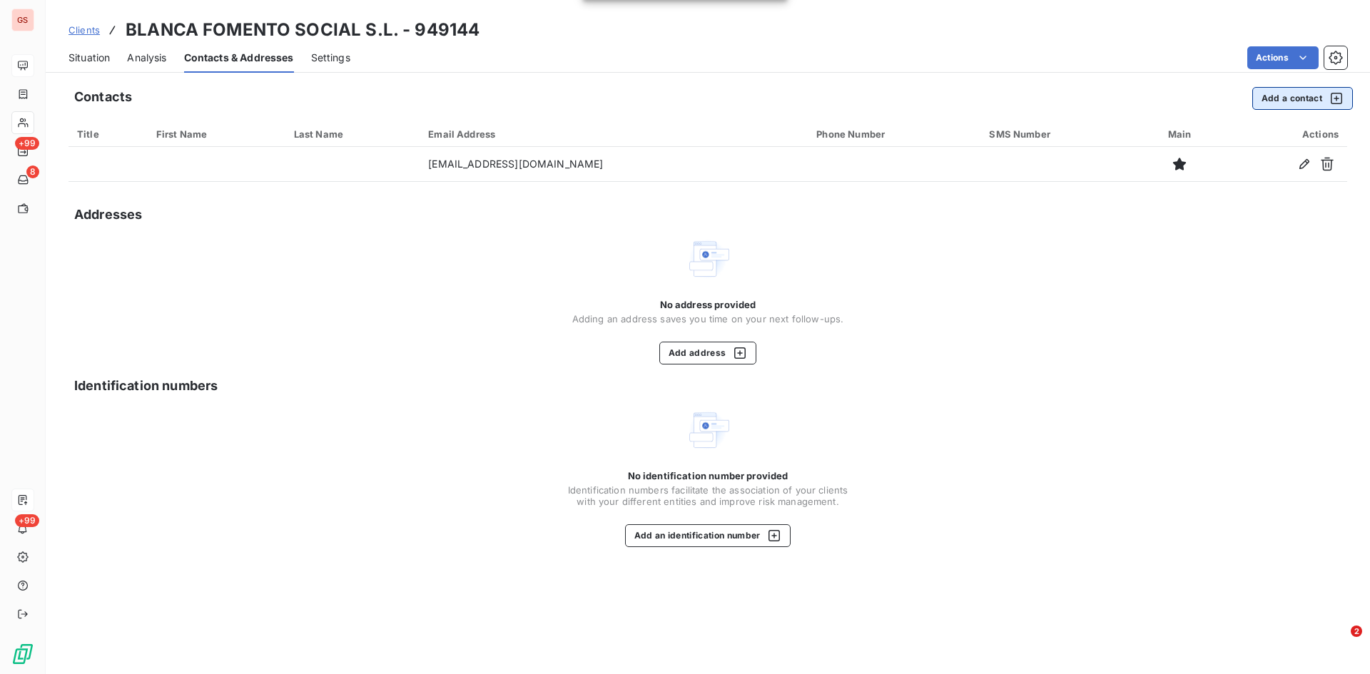
click at [1302, 93] on button "Add a contact" at bounding box center [1302, 98] width 101 height 23
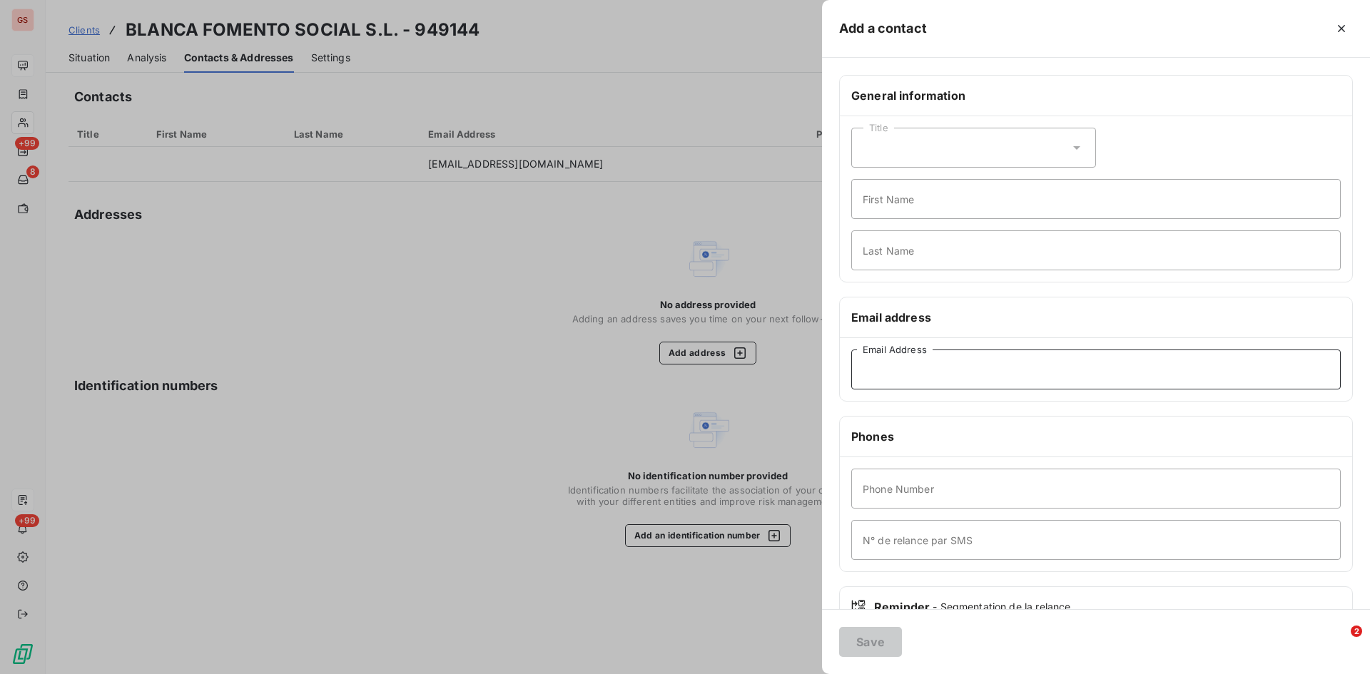
click at [923, 377] on input "Email Address" at bounding box center [1096, 370] width 490 height 40
paste input "[EMAIL_ADDRESS][DOMAIN_NAME]"
type input "[EMAIL_ADDRESS][DOMAIN_NAME]"
click at [874, 637] on button "Save" at bounding box center [870, 642] width 63 height 30
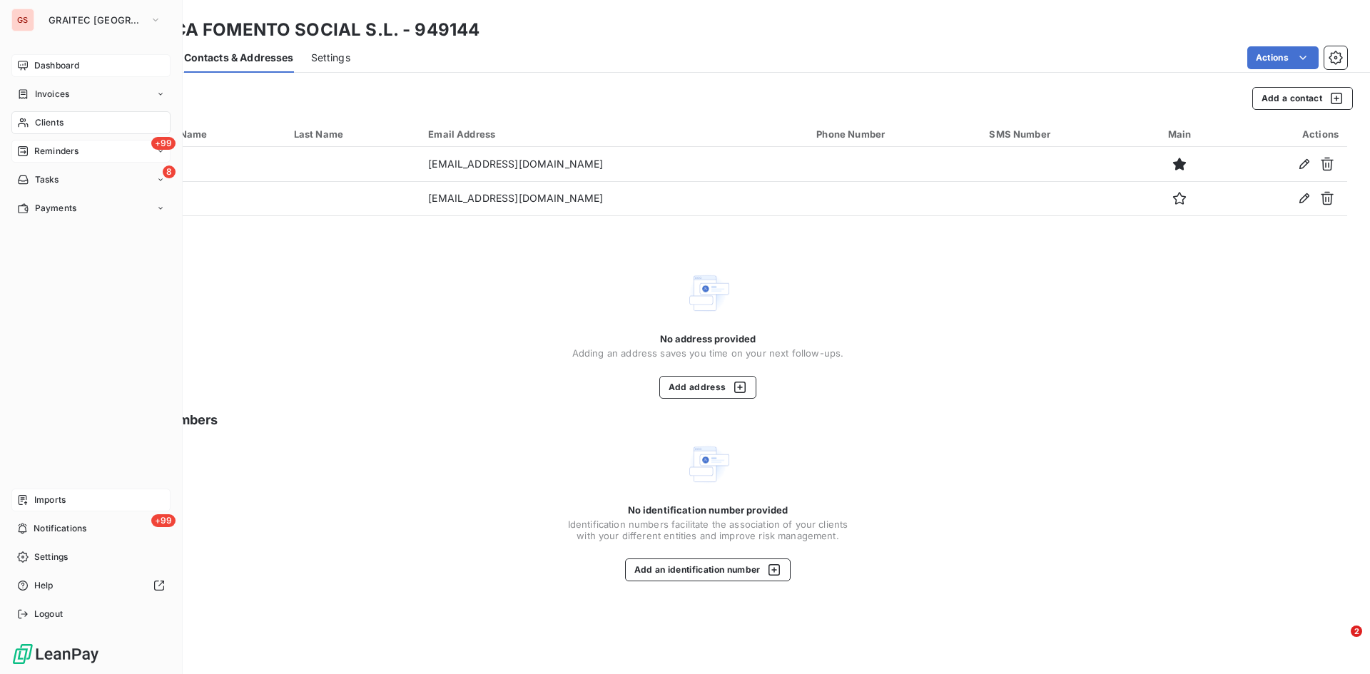
click at [63, 153] on span "Reminders" at bounding box center [56, 151] width 44 height 13
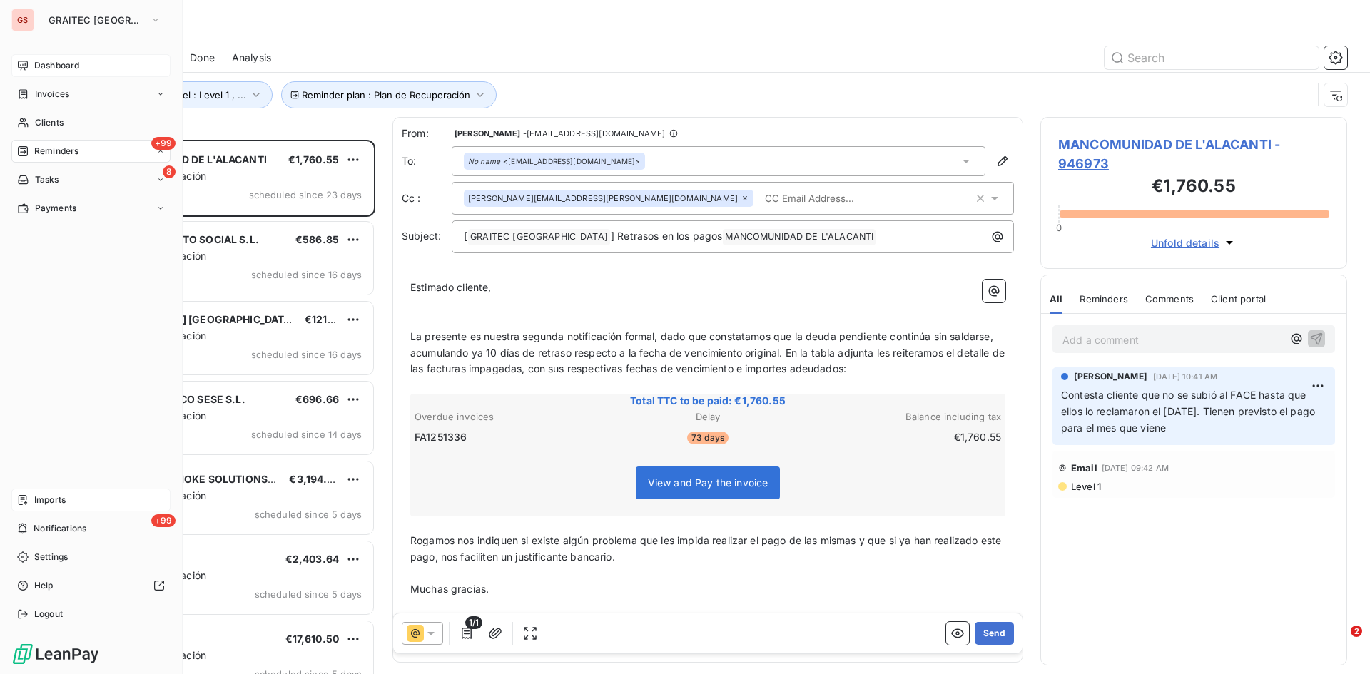
scroll to position [524, 296]
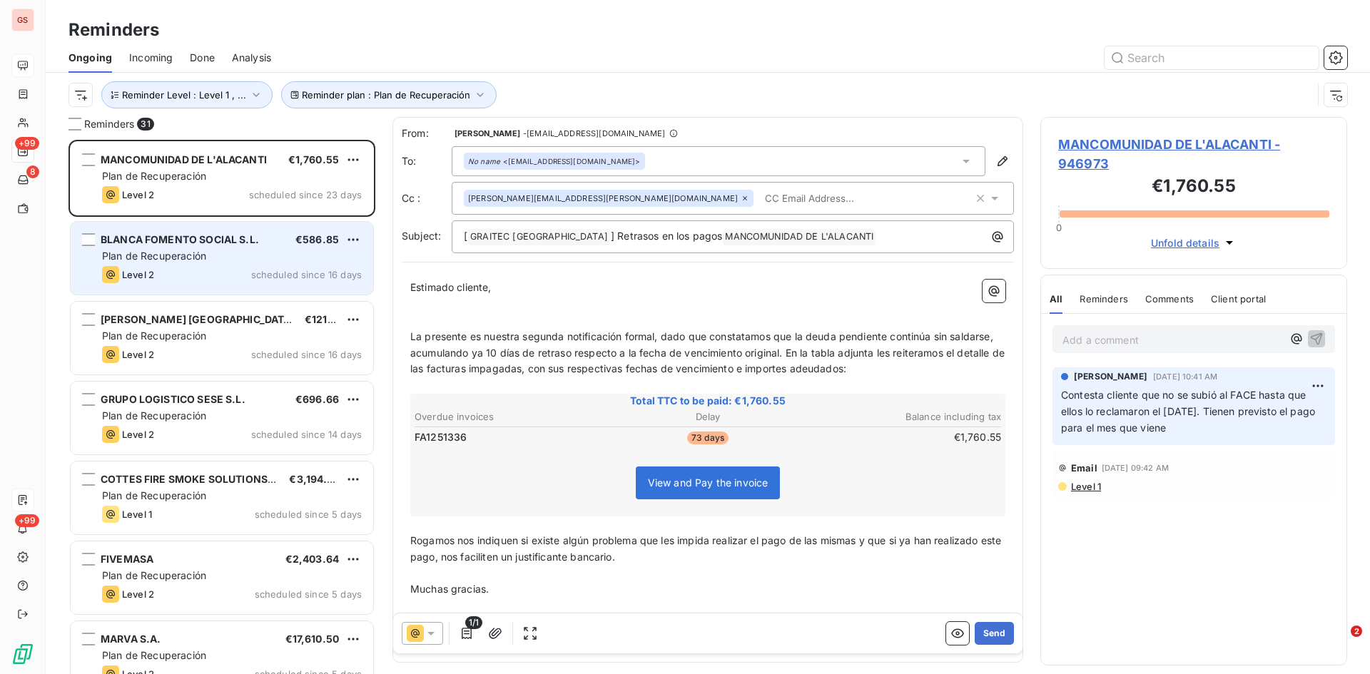
click at [159, 249] on div "Plan de Recuperación" at bounding box center [232, 256] width 260 height 14
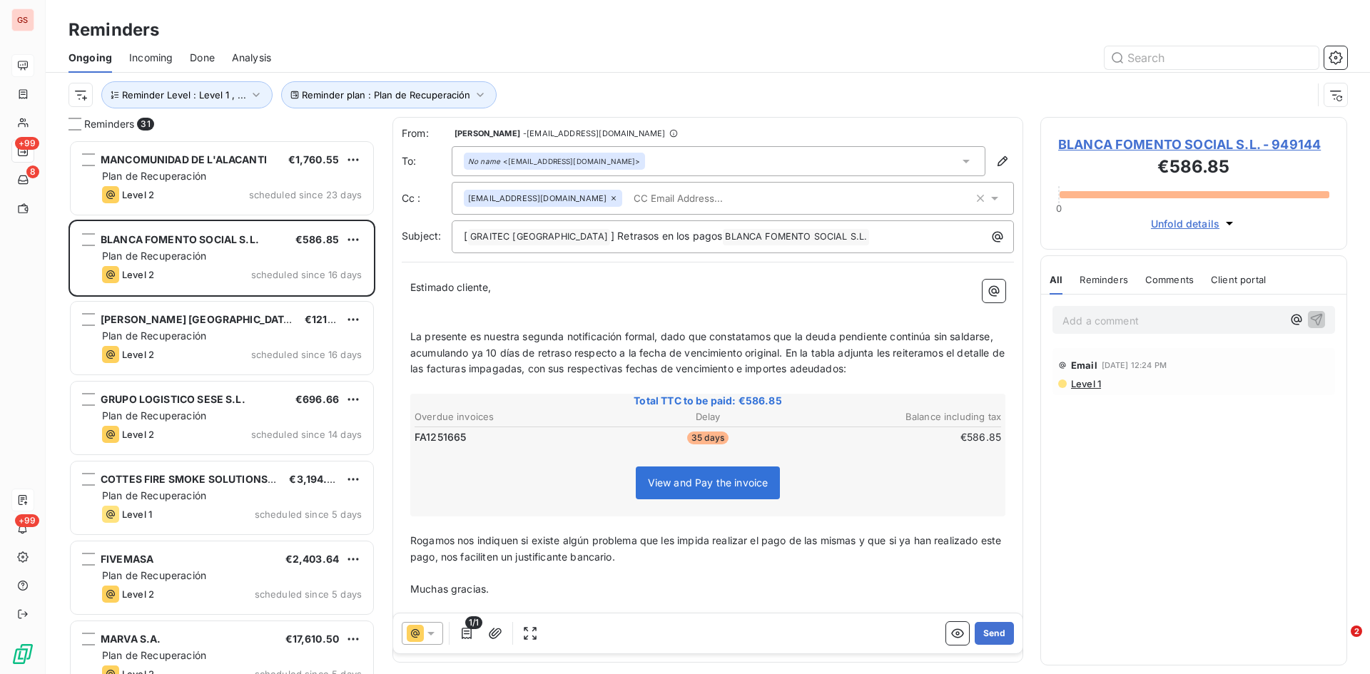
click at [628, 202] on input "text" at bounding box center [710, 198] width 165 height 21
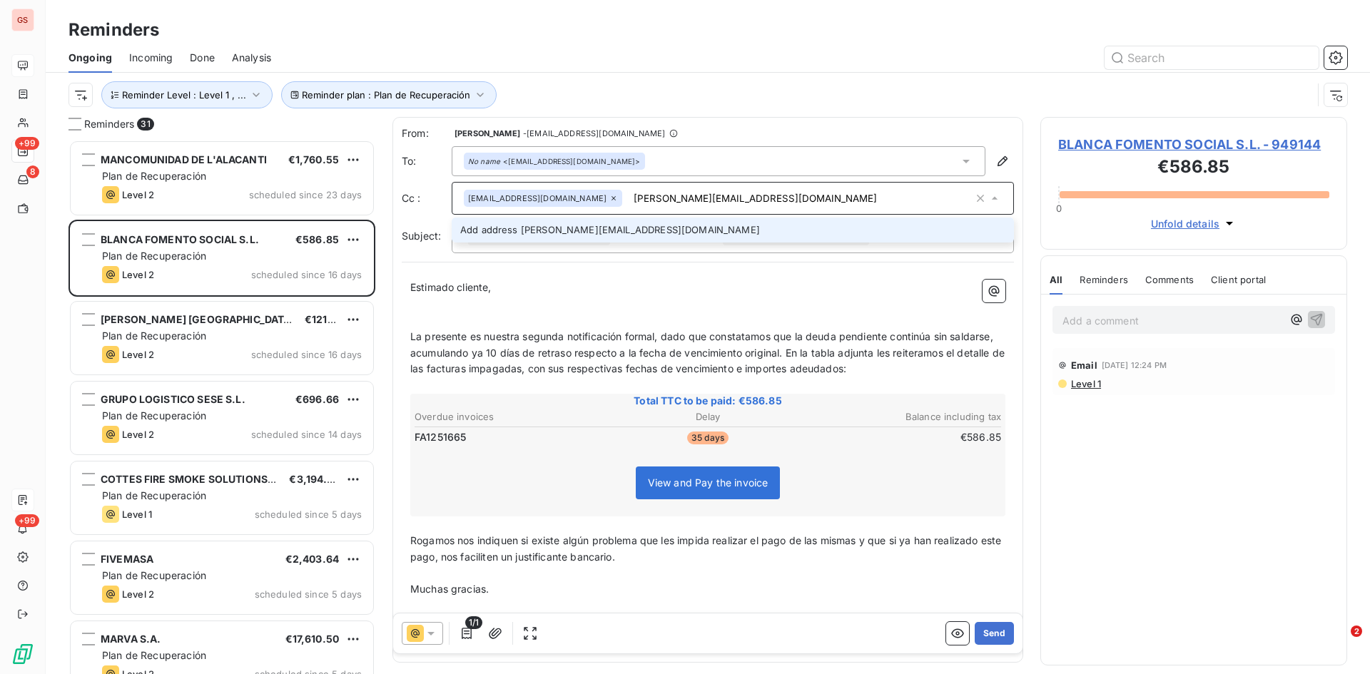
type input "[PERSON_NAME][EMAIL_ADDRESS][DOMAIN_NAME]"
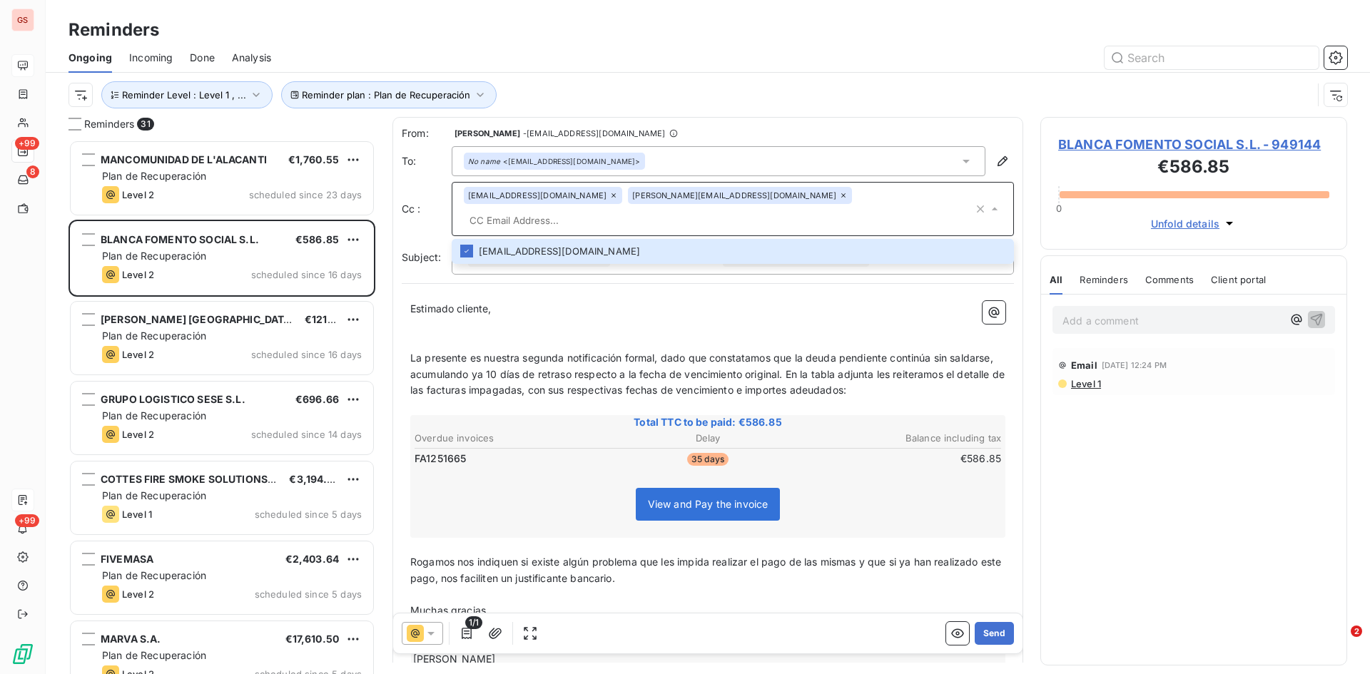
click at [550, 354] on span "La presente es nuestra segunda notificación formal, dado que constatamos que la…" at bounding box center [708, 374] width 597 height 45
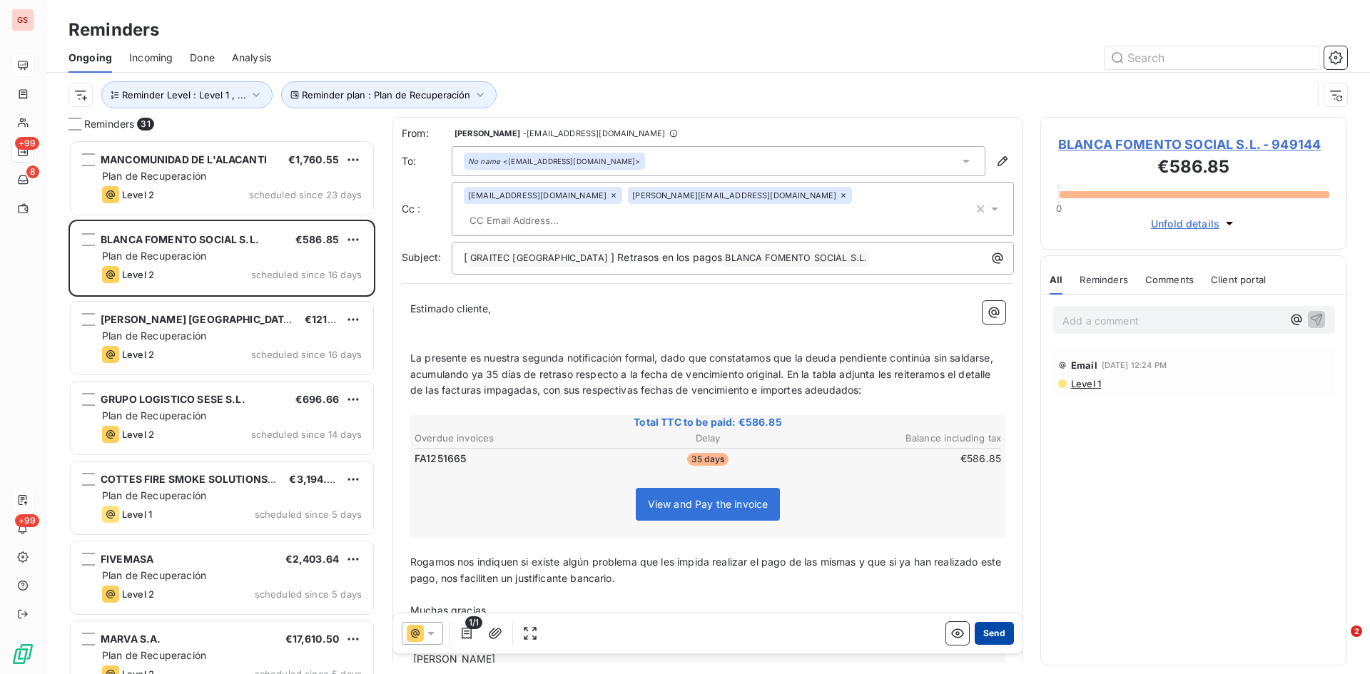
click at [995, 639] on button "Send" at bounding box center [994, 633] width 39 height 23
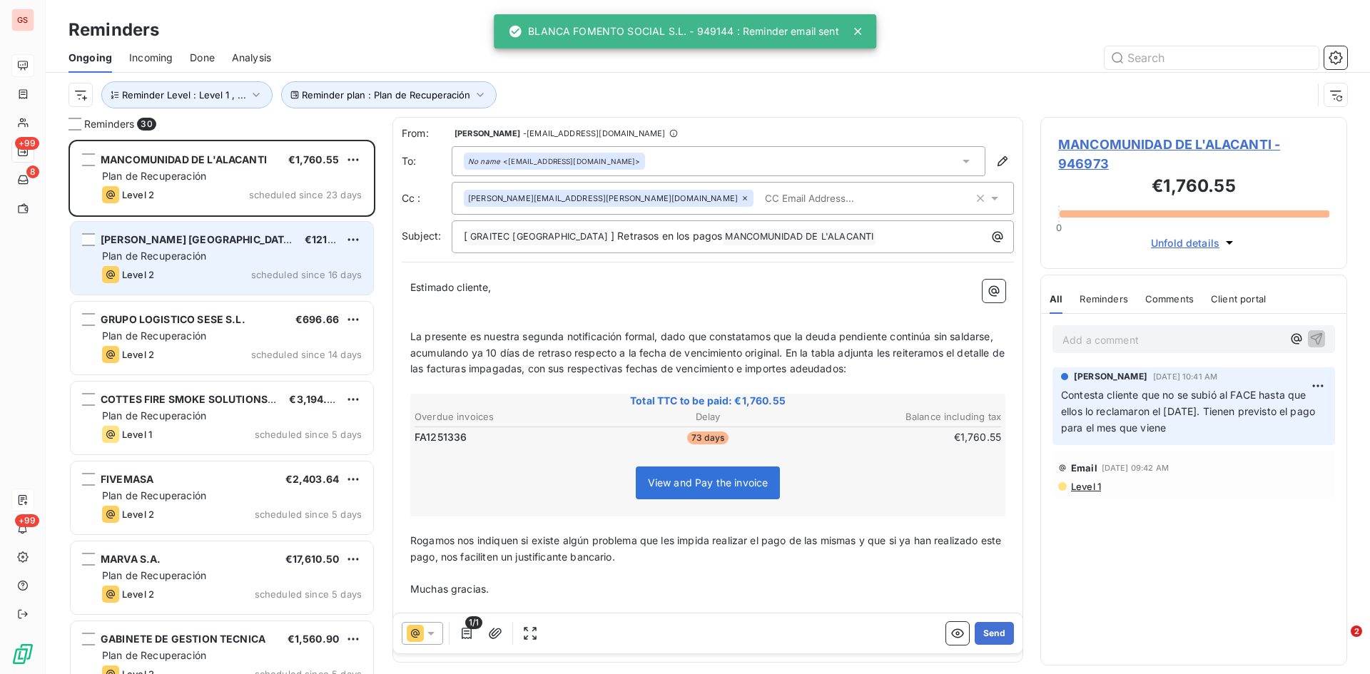
click at [148, 239] on span "[PERSON_NAME] [GEOGRAPHIC_DATA], SAU" at bounding box center [211, 239] width 221 height 12
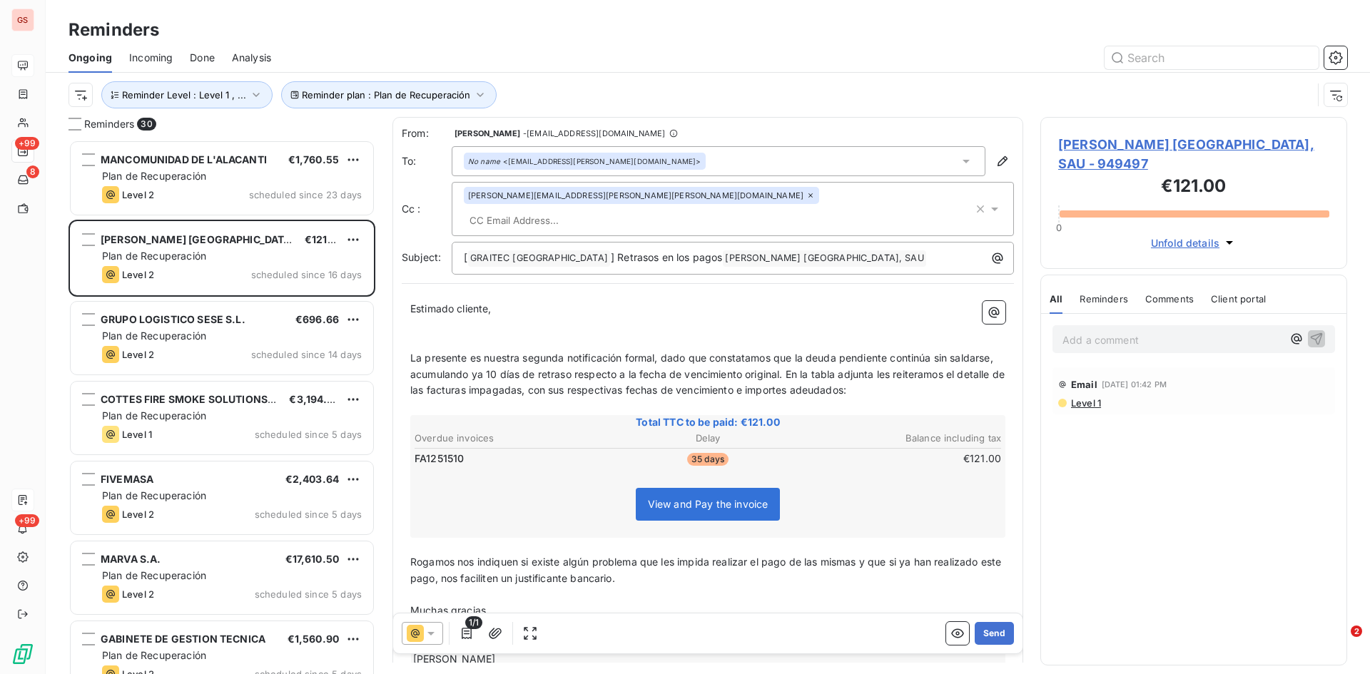
click at [613, 210] on input "text" at bounding box center [546, 220] width 165 height 21
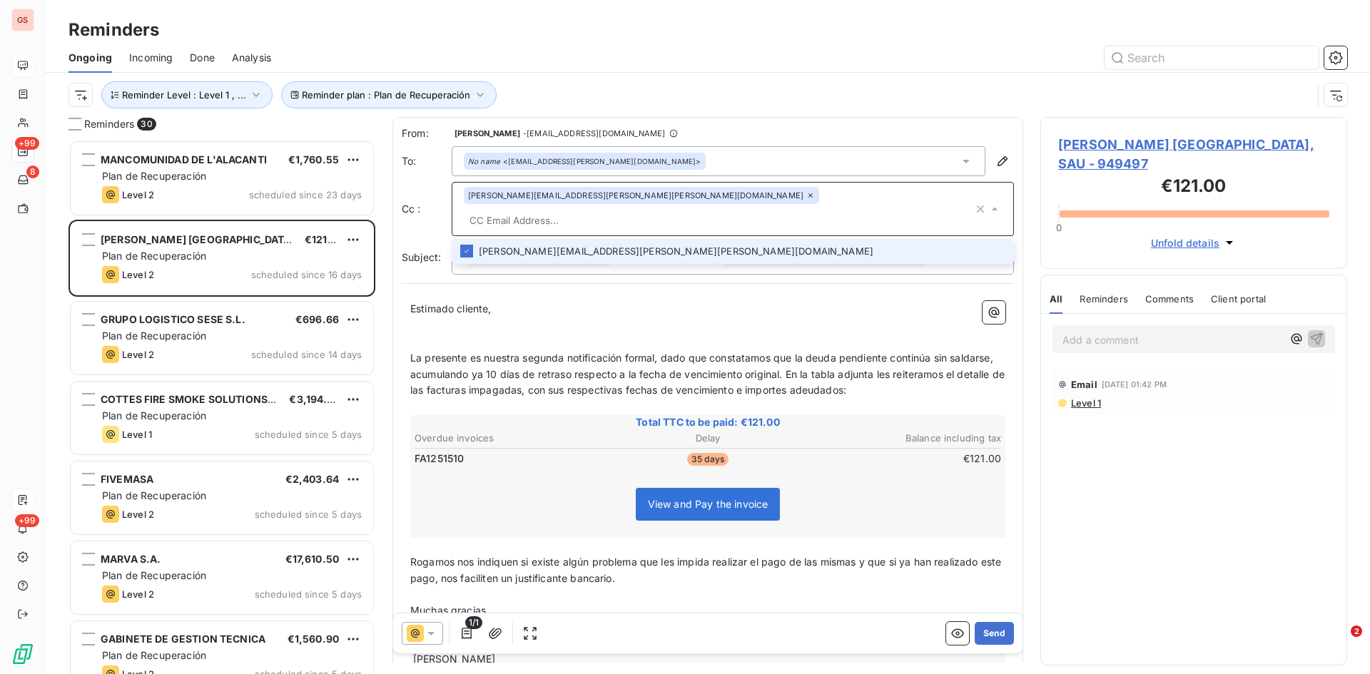
paste input "[EMAIL_ADDRESS][PERSON_NAME][DOMAIN_NAME]"
type input "[EMAIL_ADDRESS][PERSON_NAME][DOMAIN_NAME]"
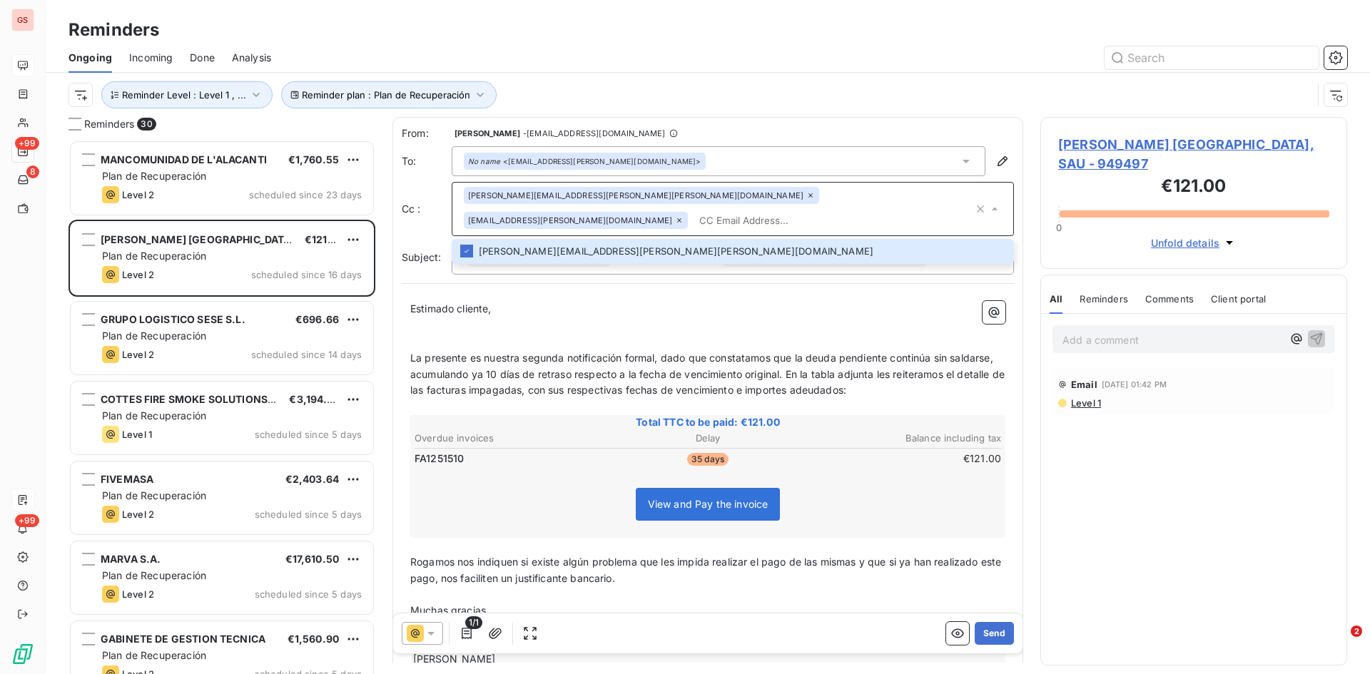
click at [544, 356] on span "La presente es nuestra segunda notificación formal, dado que constatamos que la…" at bounding box center [708, 374] width 597 height 45
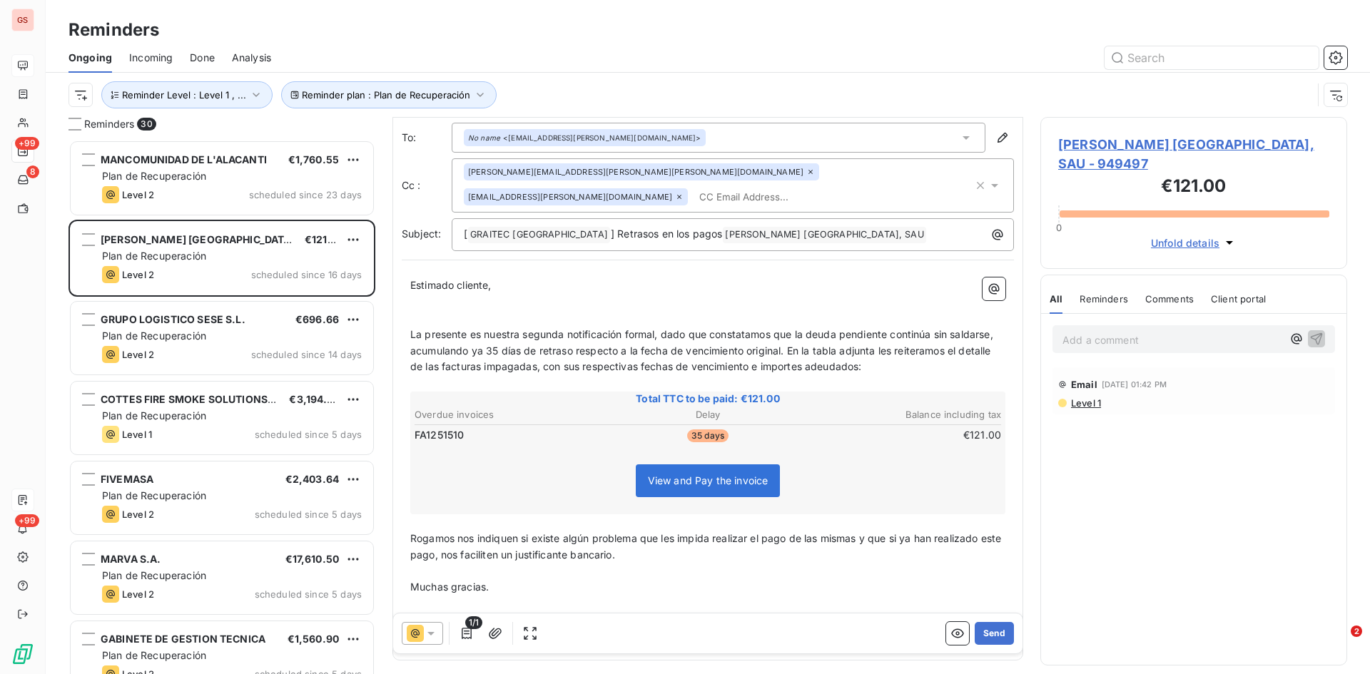
scroll to position [59, 0]
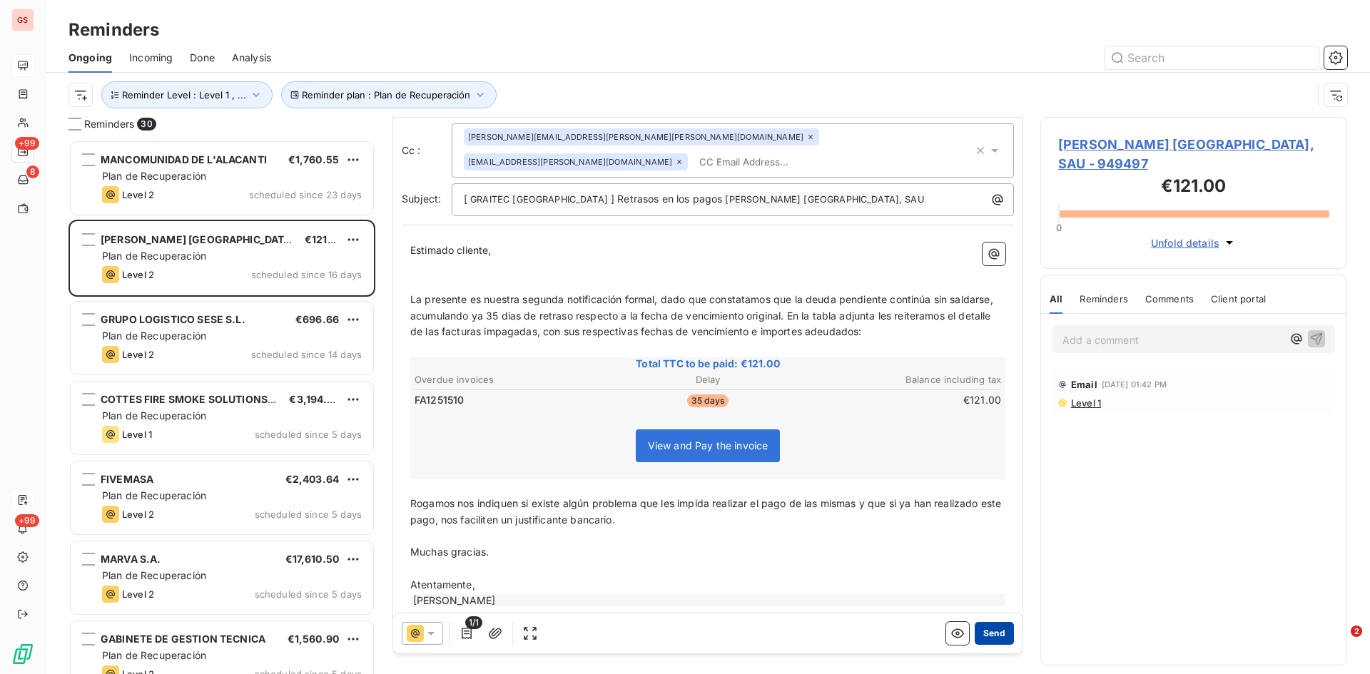
click at [984, 632] on button "Send" at bounding box center [994, 633] width 39 height 23
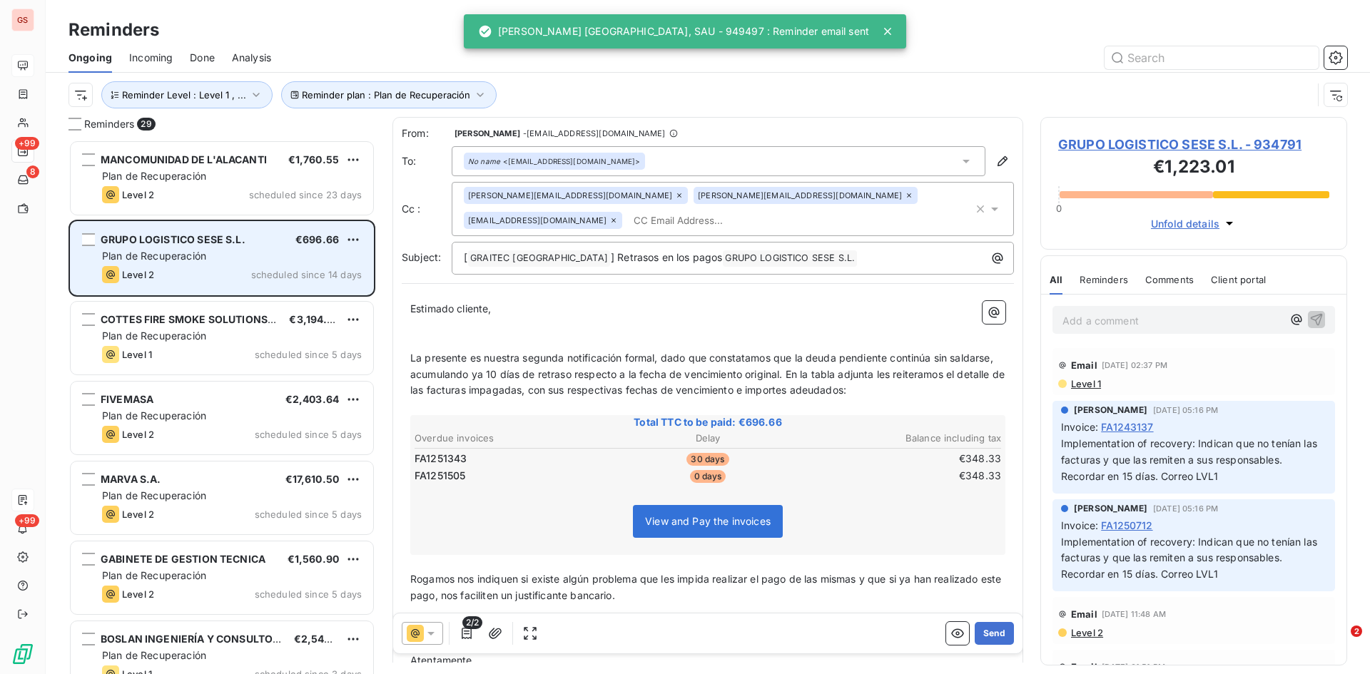
click at [167, 259] on span "Plan de Recuperación" at bounding box center [154, 256] width 104 height 12
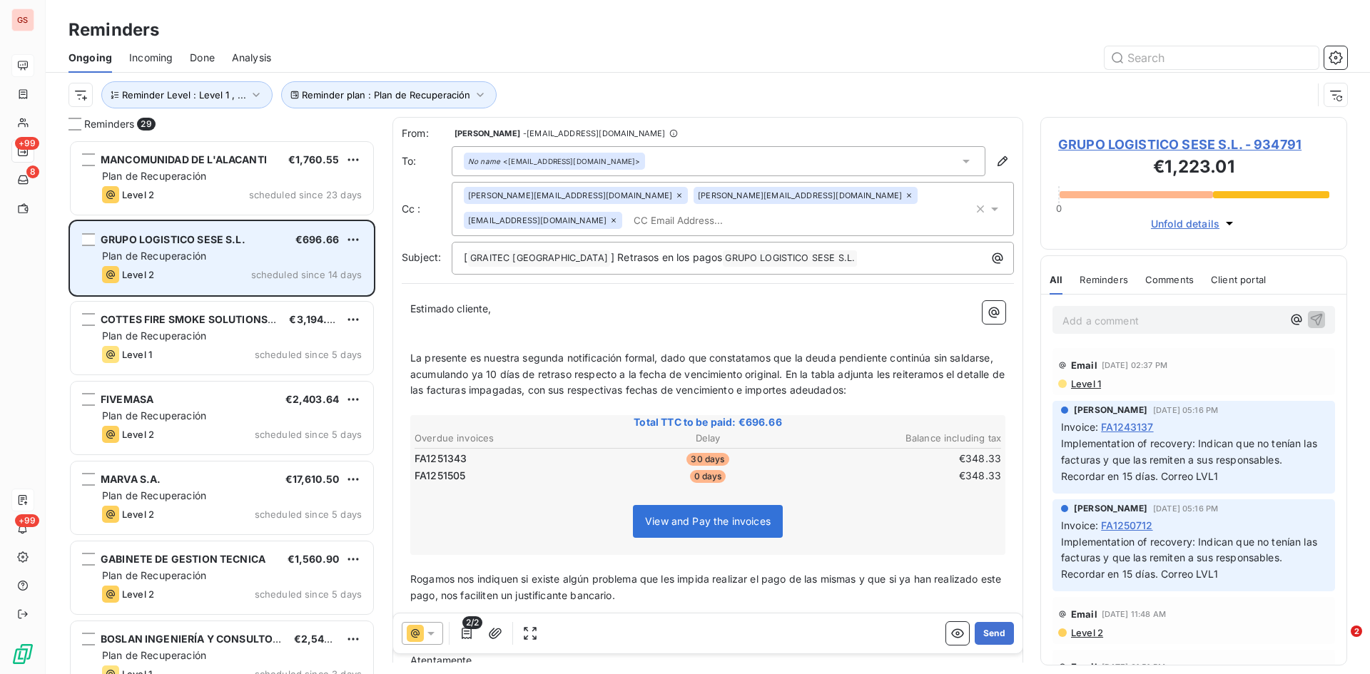
click at [181, 250] on span "Plan de Recuperación" at bounding box center [154, 256] width 104 height 12
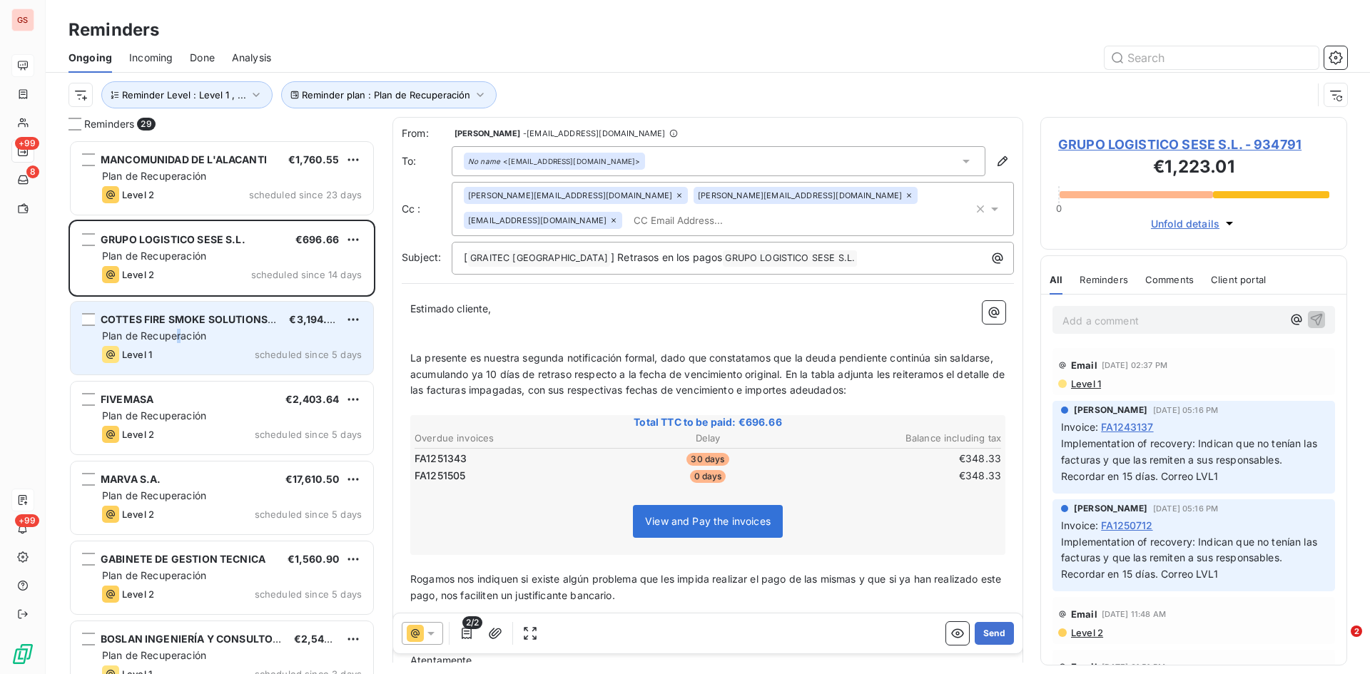
click at [181, 339] on span "Plan de Recuperación" at bounding box center [154, 336] width 104 height 12
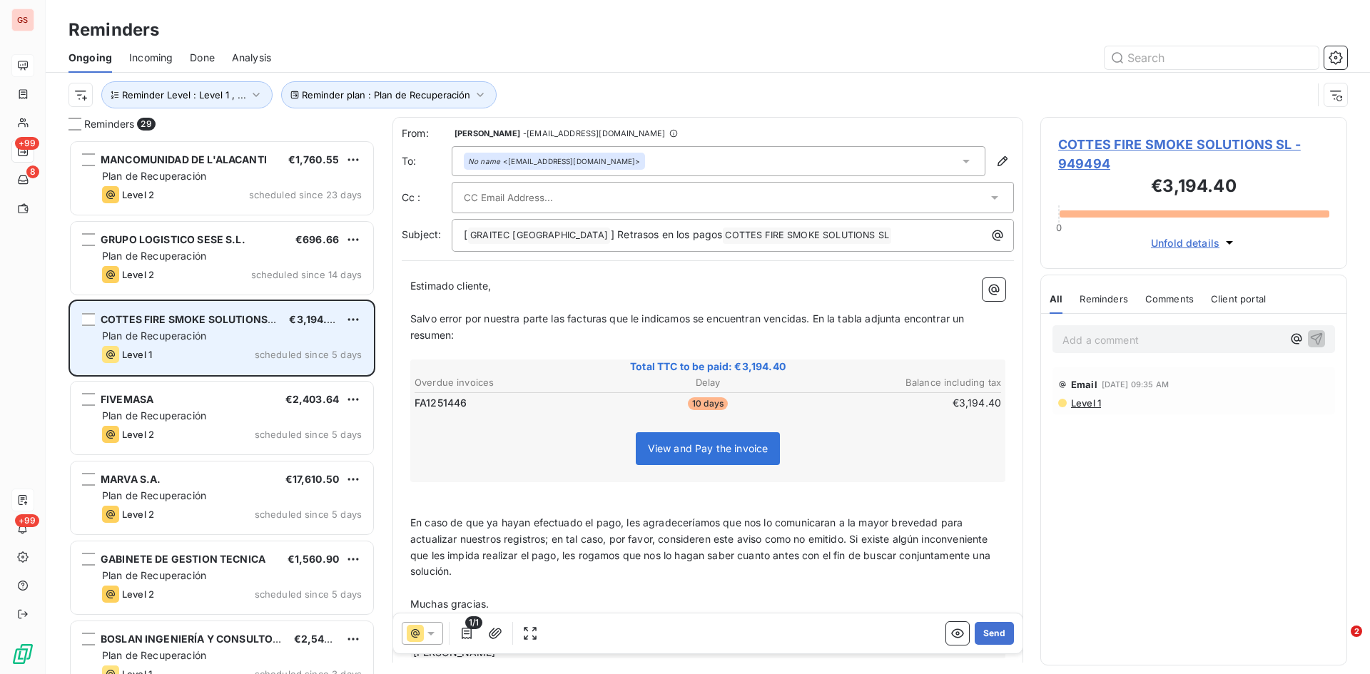
click at [198, 334] on span "Plan de Recuperación" at bounding box center [154, 336] width 104 height 12
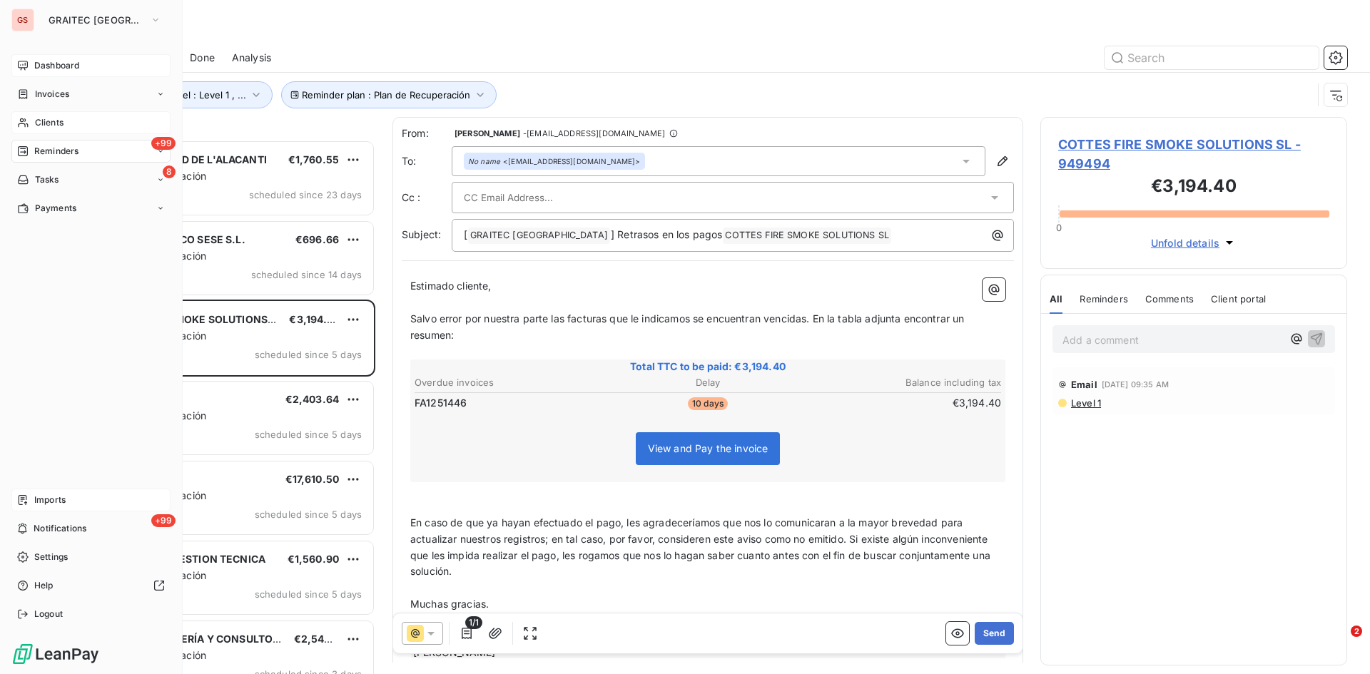
click at [50, 118] on span "Clients" at bounding box center [49, 122] width 29 height 13
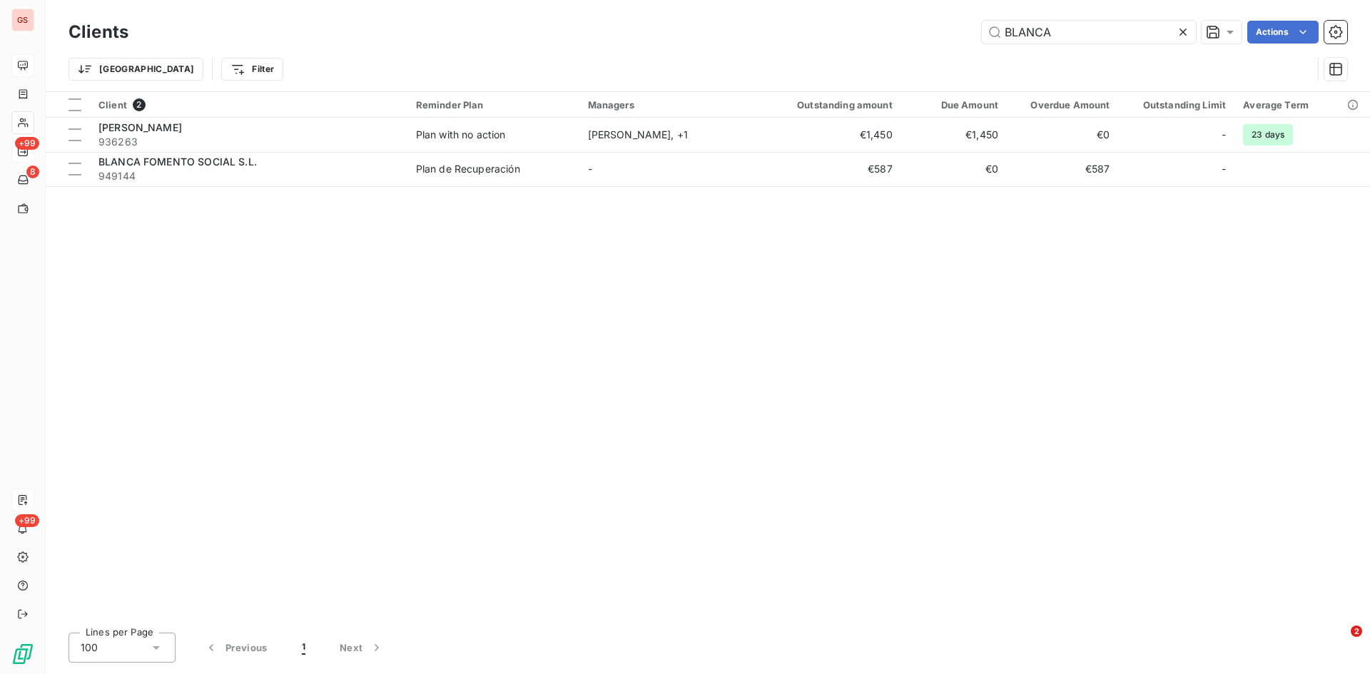
drag, startPoint x: 1062, startPoint y: 29, endPoint x: 863, endPoint y: 43, distance: 198.8
click at [863, 43] on div "BLANCA Actions" at bounding box center [747, 32] width 1202 height 23
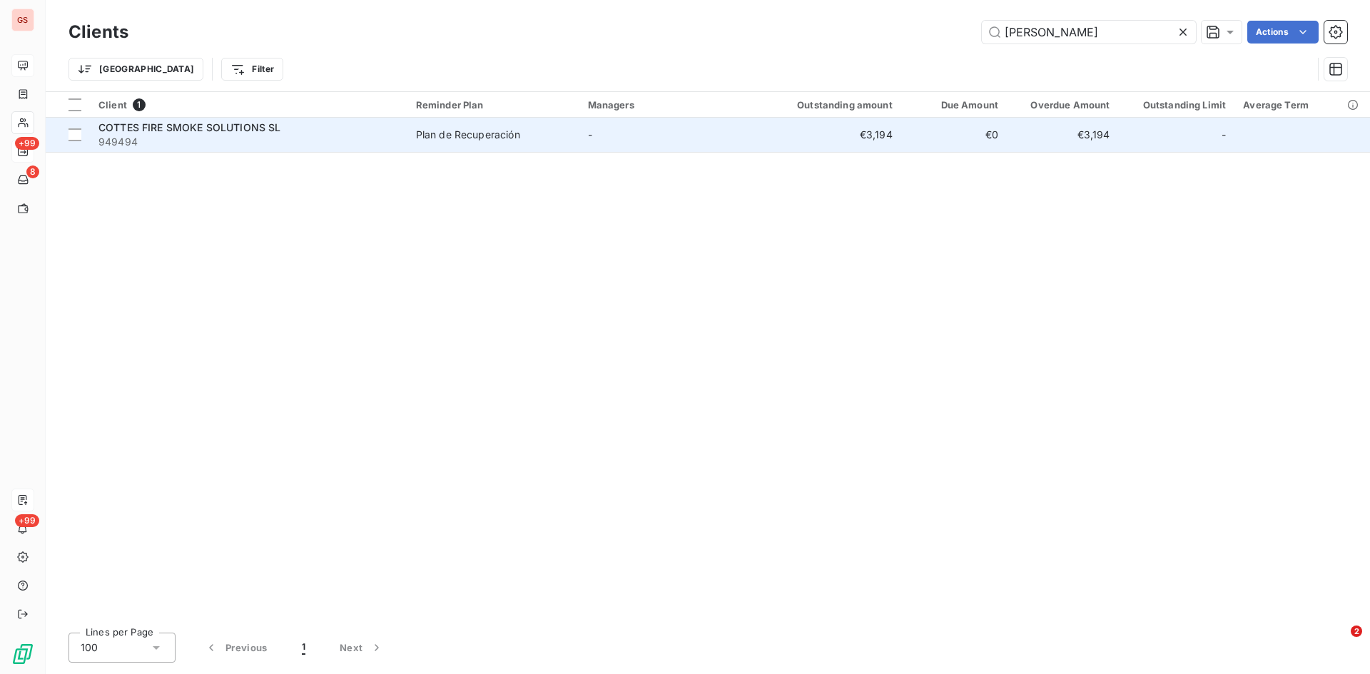
type input "[PERSON_NAME]"
click at [173, 137] on span "949494" at bounding box center [248, 142] width 300 height 14
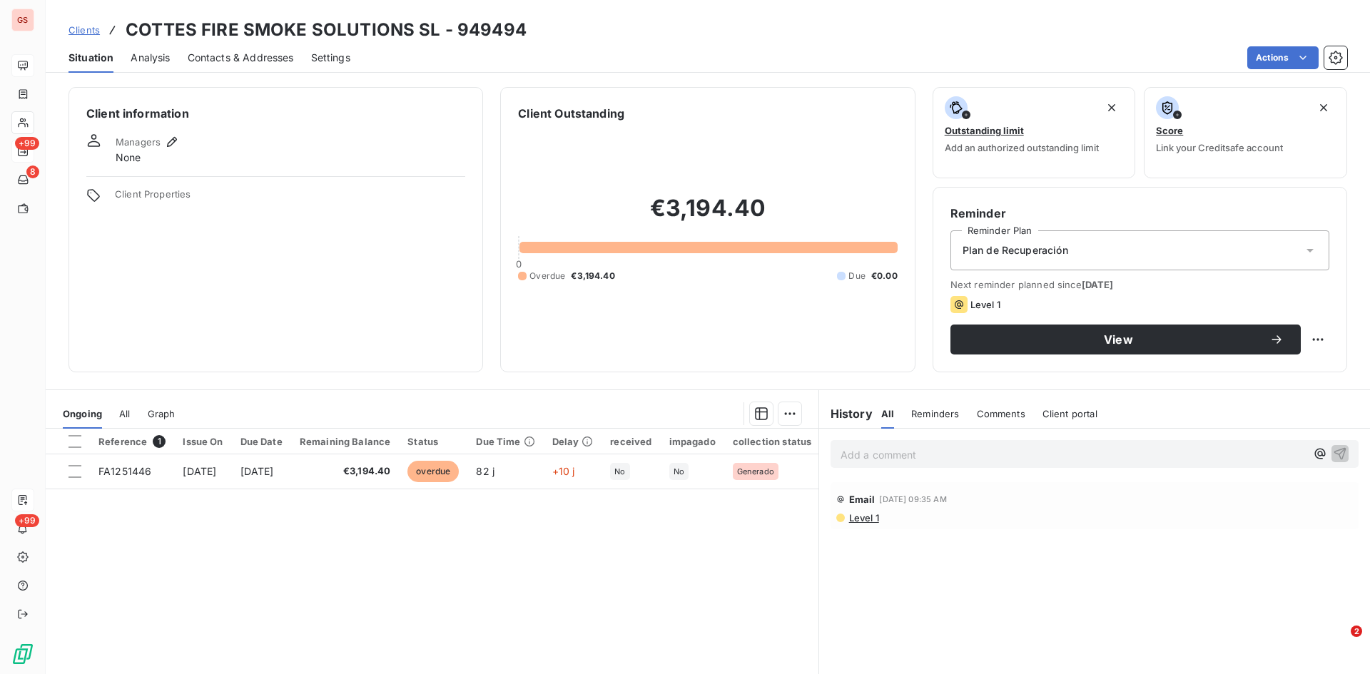
click at [919, 459] on p "Add a comment ﻿" at bounding box center [1073, 455] width 465 height 18
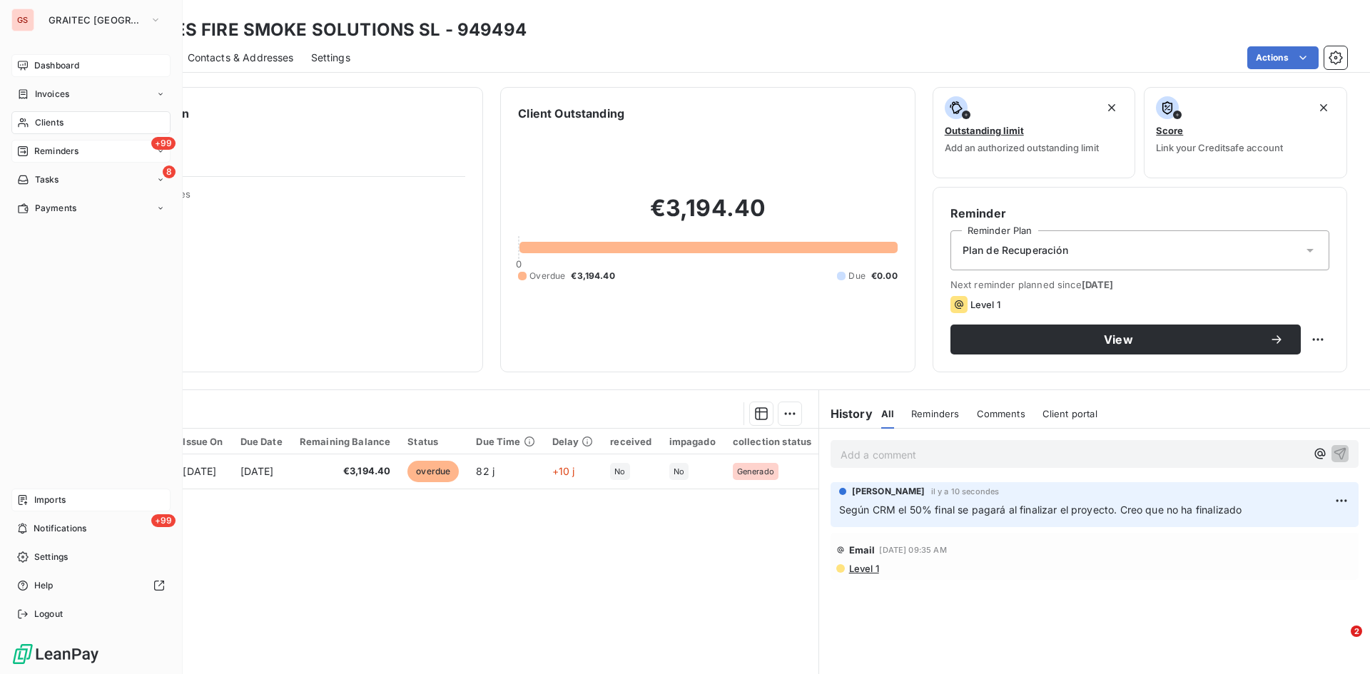
click at [88, 150] on div "+99 Reminders" at bounding box center [90, 151] width 159 height 23
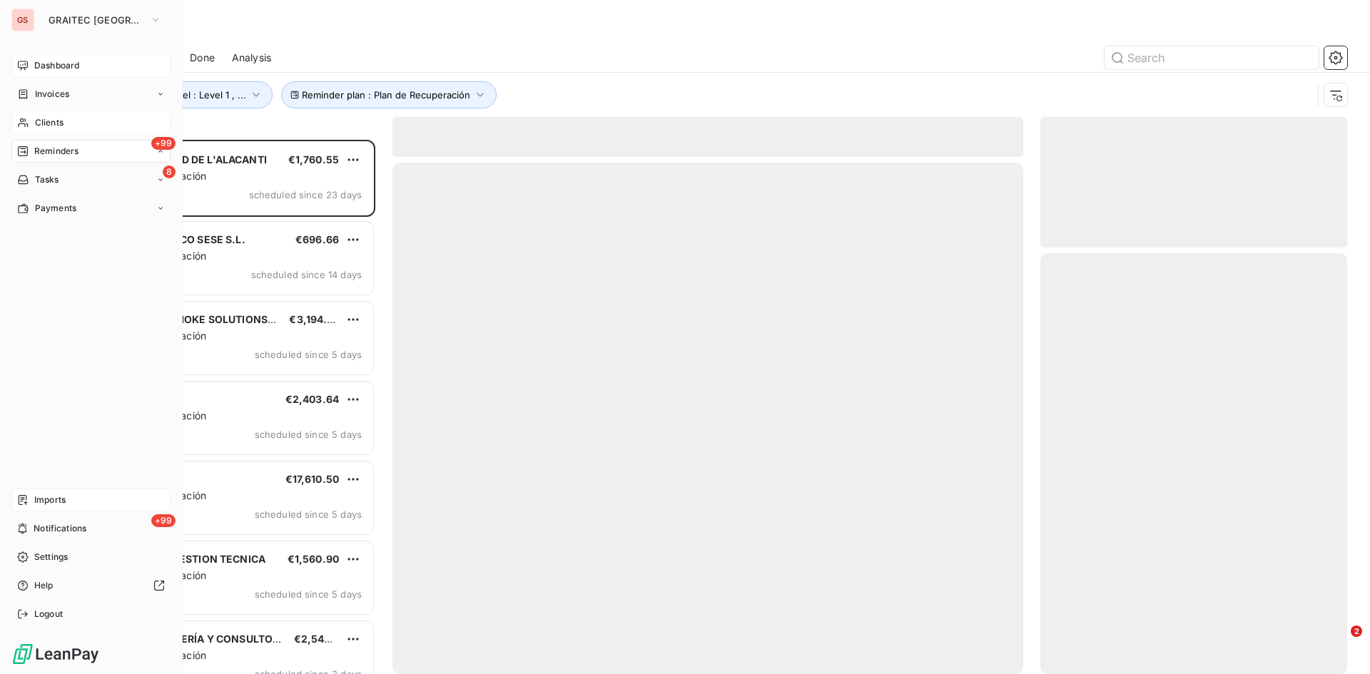
scroll to position [524, 296]
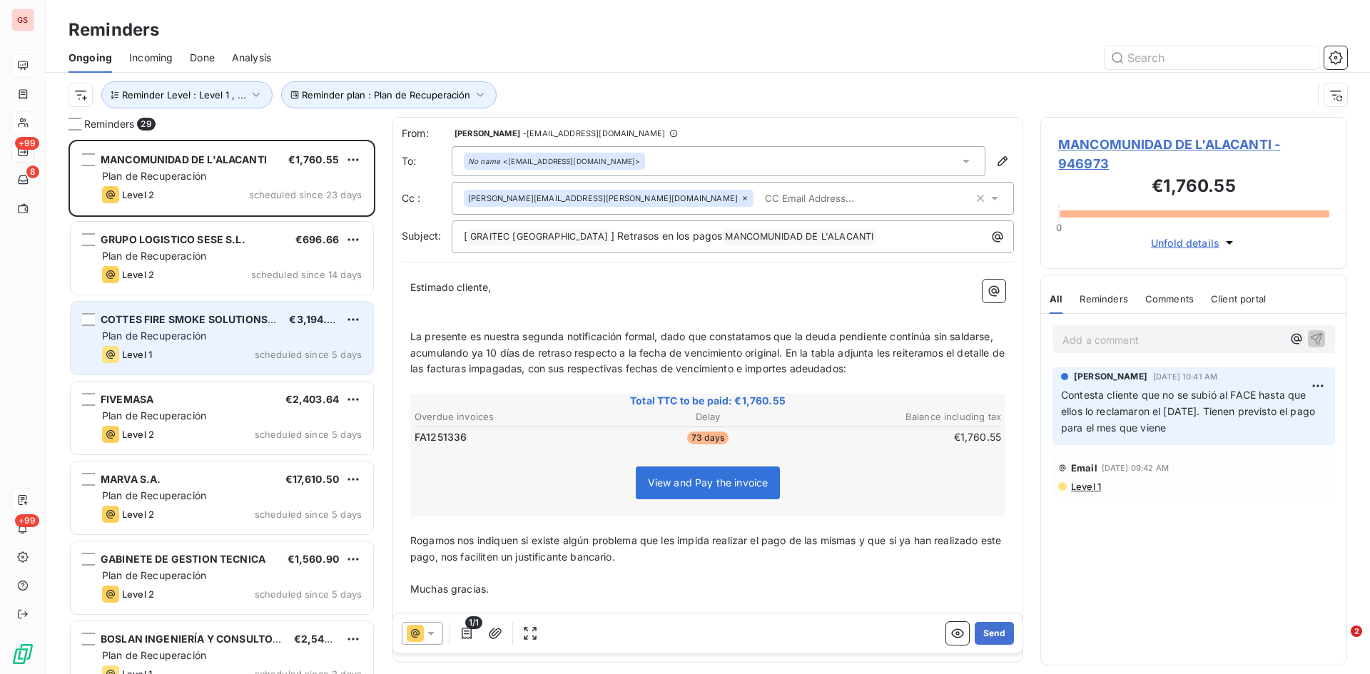
click at [207, 327] on div "COTTES FIRE SMOKE SOLUTIONS SL" at bounding box center [189, 320] width 177 height 14
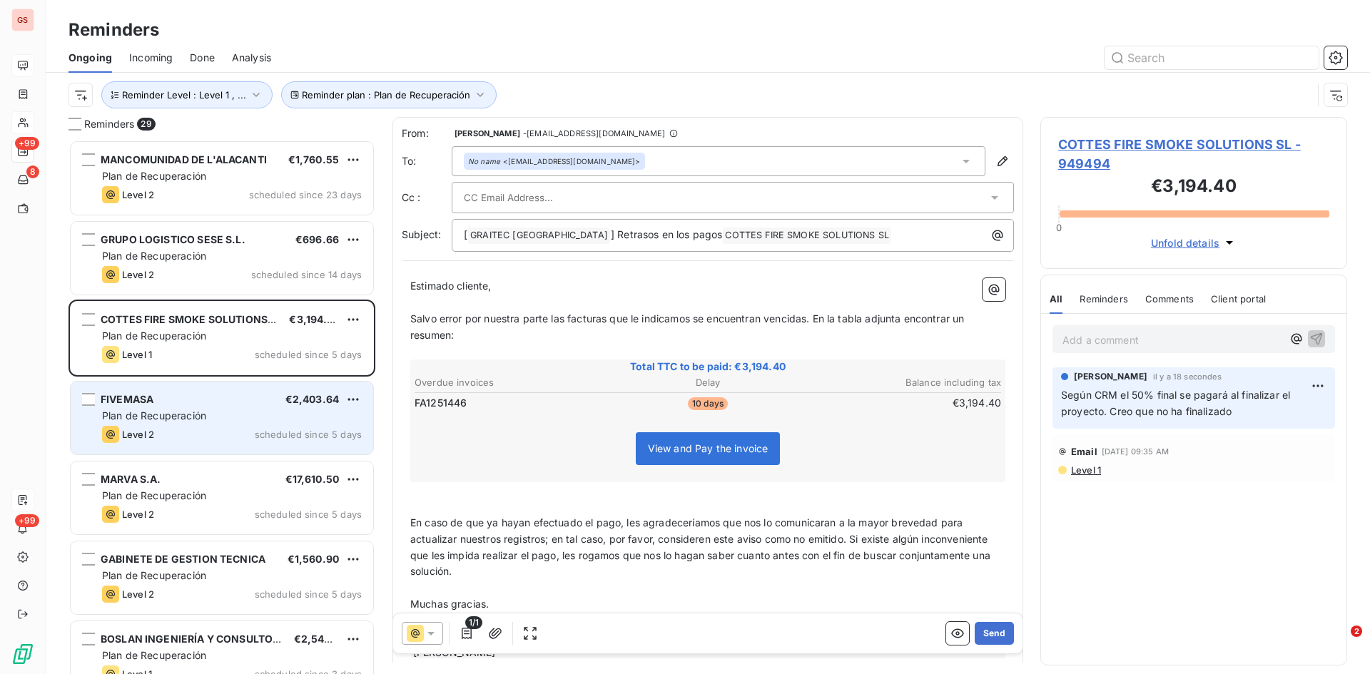
click at [194, 395] on div "FIVEMASA €2,403.64" at bounding box center [232, 399] width 260 height 13
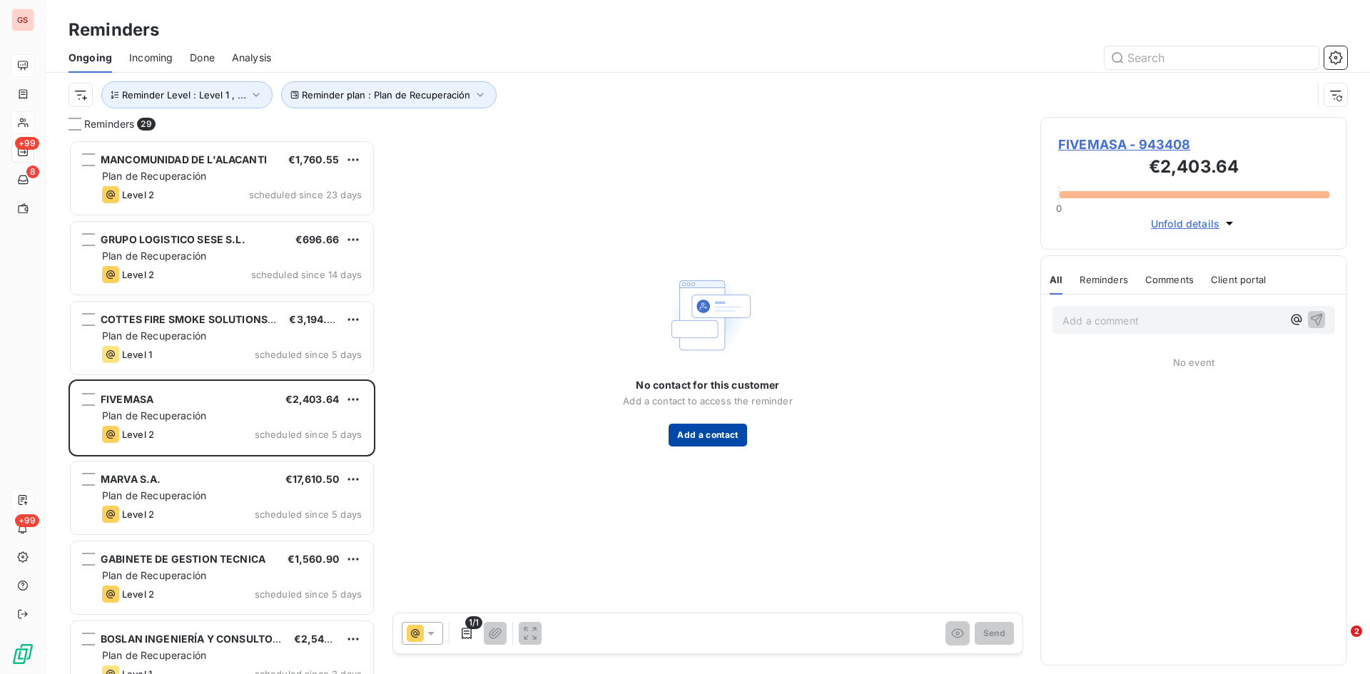
click at [711, 437] on button "Add a contact" at bounding box center [708, 435] width 78 height 23
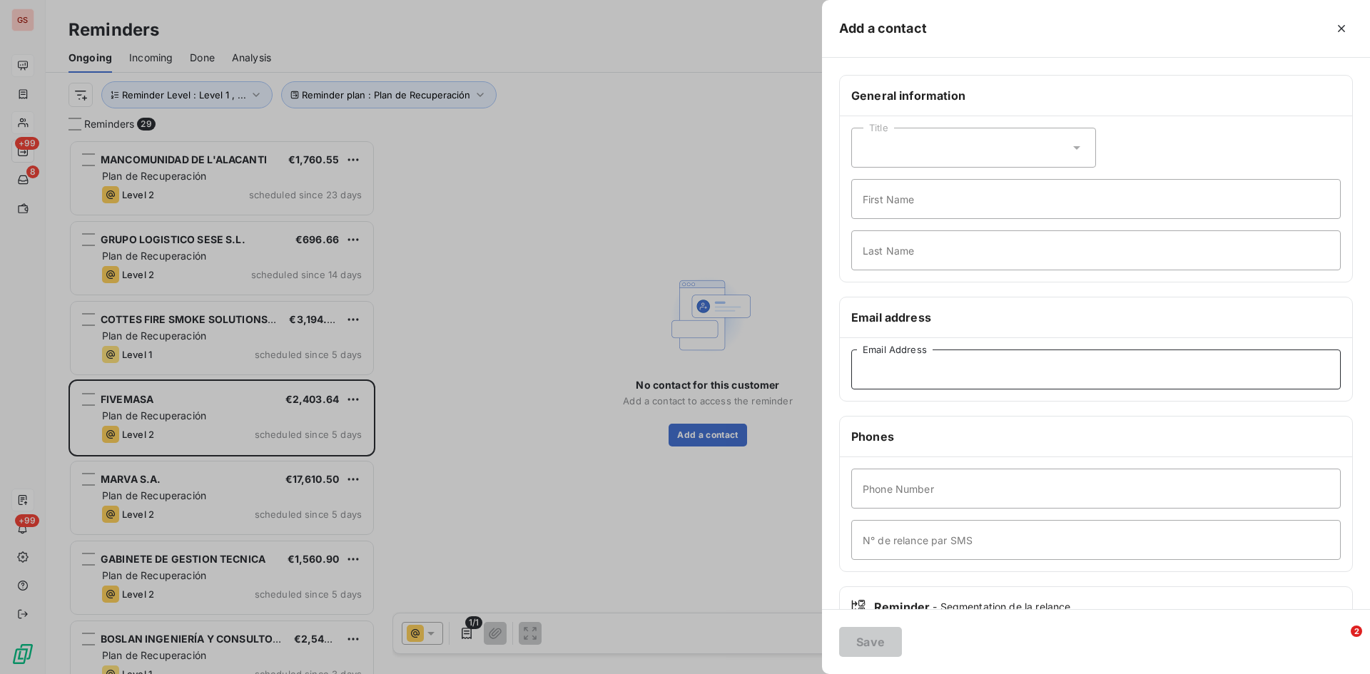
click at [876, 370] on input "Email Address" at bounding box center [1096, 370] width 490 height 40
paste input "[EMAIL_ADDRESS][DOMAIN_NAME]"
type input "[EMAIL_ADDRESS][DOMAIN_NAME]"
drag, startPoint x: 880, startPoint y: 644, endPoint x: 899, endPoint y: 589, distance: 58.9
click at [880, 644] on button "Save" at bounding box center [870, 642] width 63 height 30
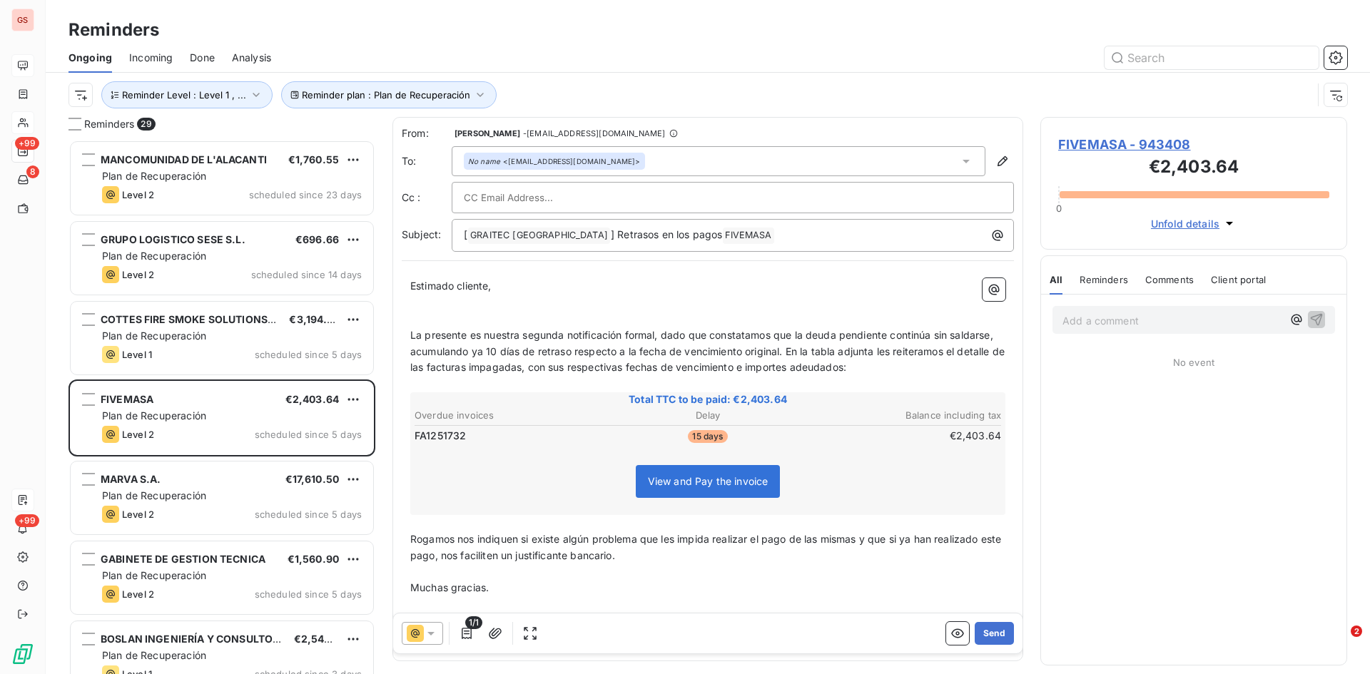
click at [435, 632] on icon at bounding box center [431, 634] width 14 height 14
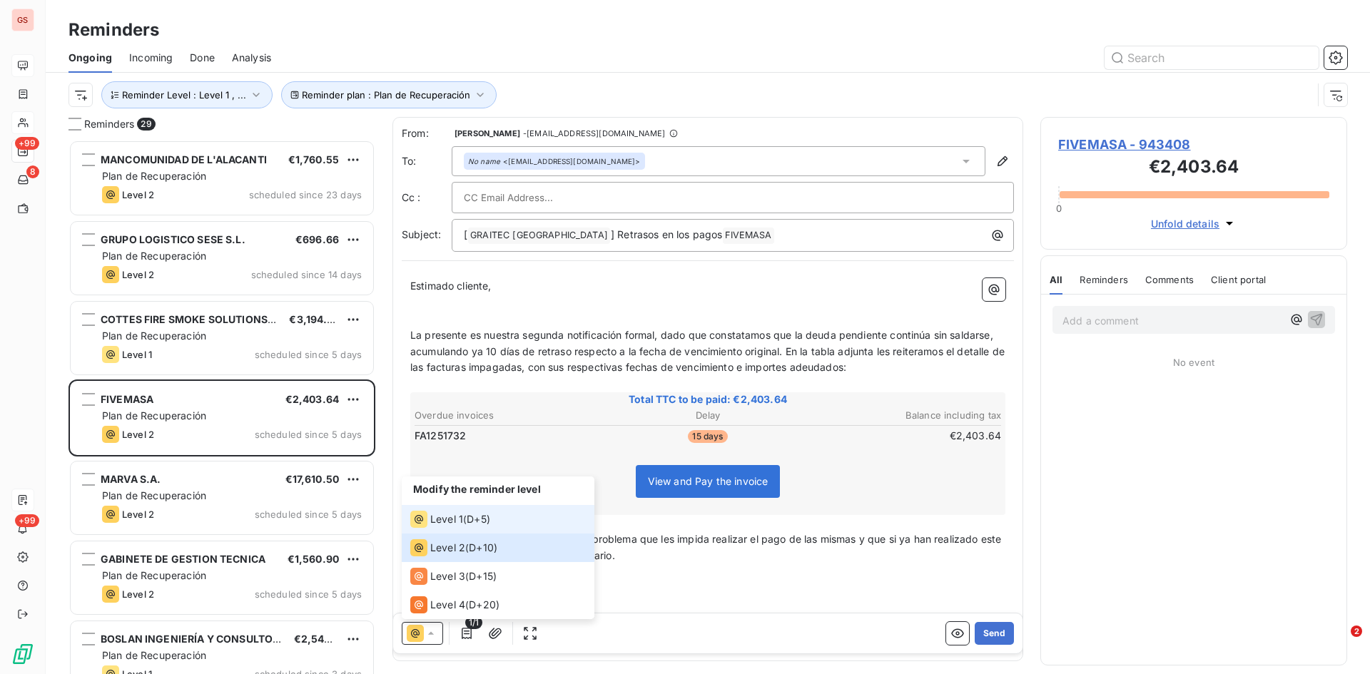
click at [452, 515] on span "Level 1" at bounding box center [446, 519] width 33 height 14
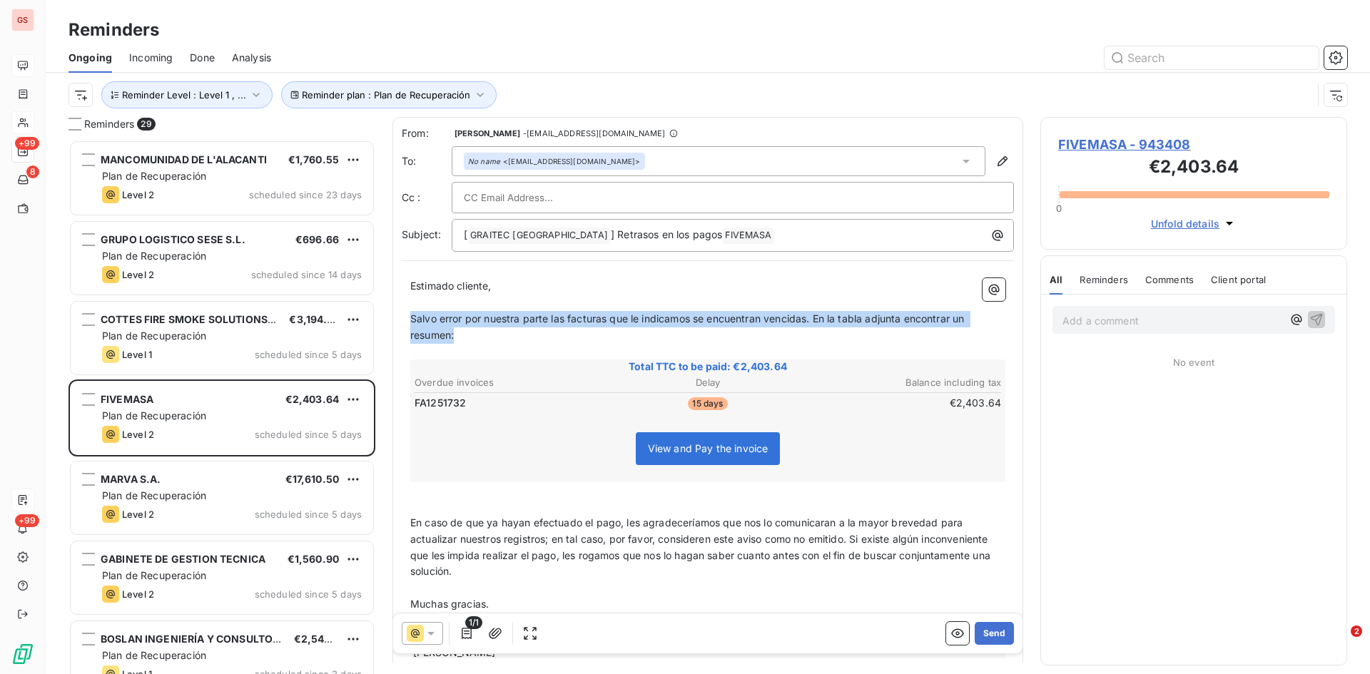
drag, startPoint x: 476, startPoint y: 329, endPoint x: 406, endPoint y: 323, distance: 70.2
click at [406, 323] on div "Estimado cliente, ﻿ Salvo error por nuestra parte las facturas que le indicamos…" at bounding box center [708, 469] width 612 height 399
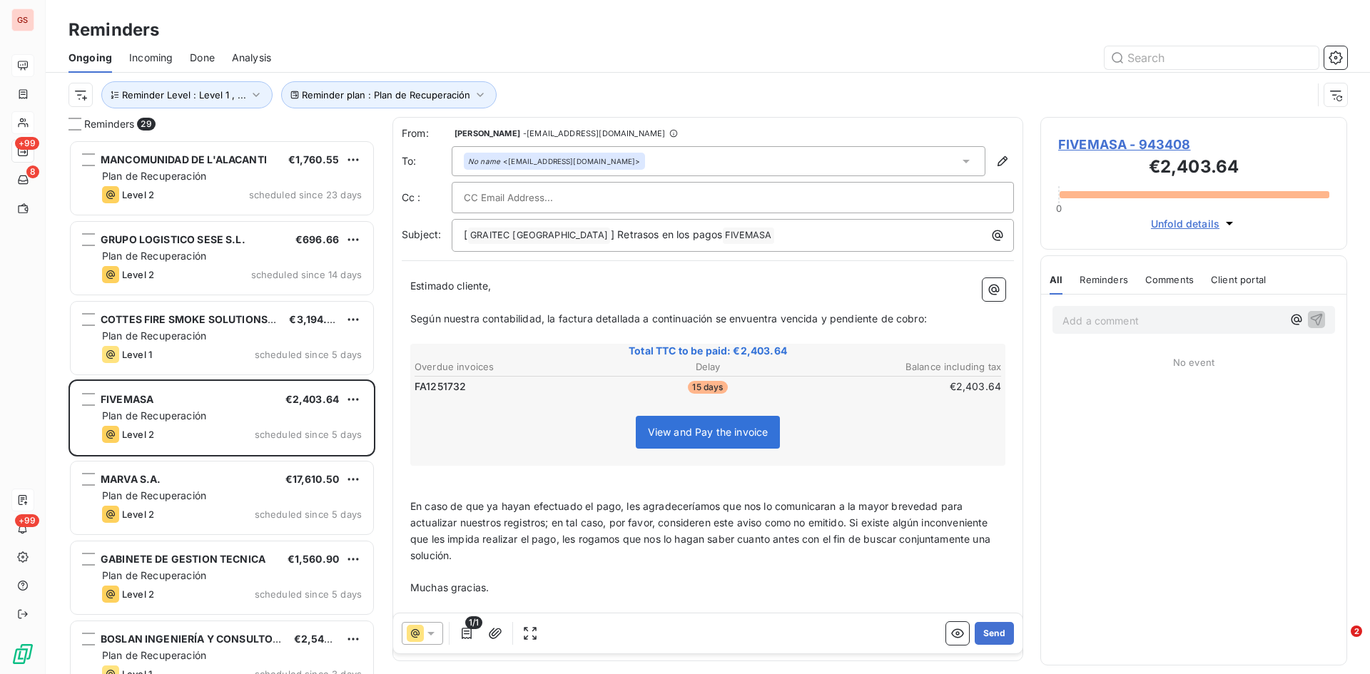
drag, startPoint x: 746, startPoint y: 320, endPoint x: 749, endPoint y: 332, distance: 12.0
click at [746, 321] on span "Según nuestra contabilidad, la factura detallada a continuación se envuentra ve…" at bounding box center [668, 319] width 517 height 12
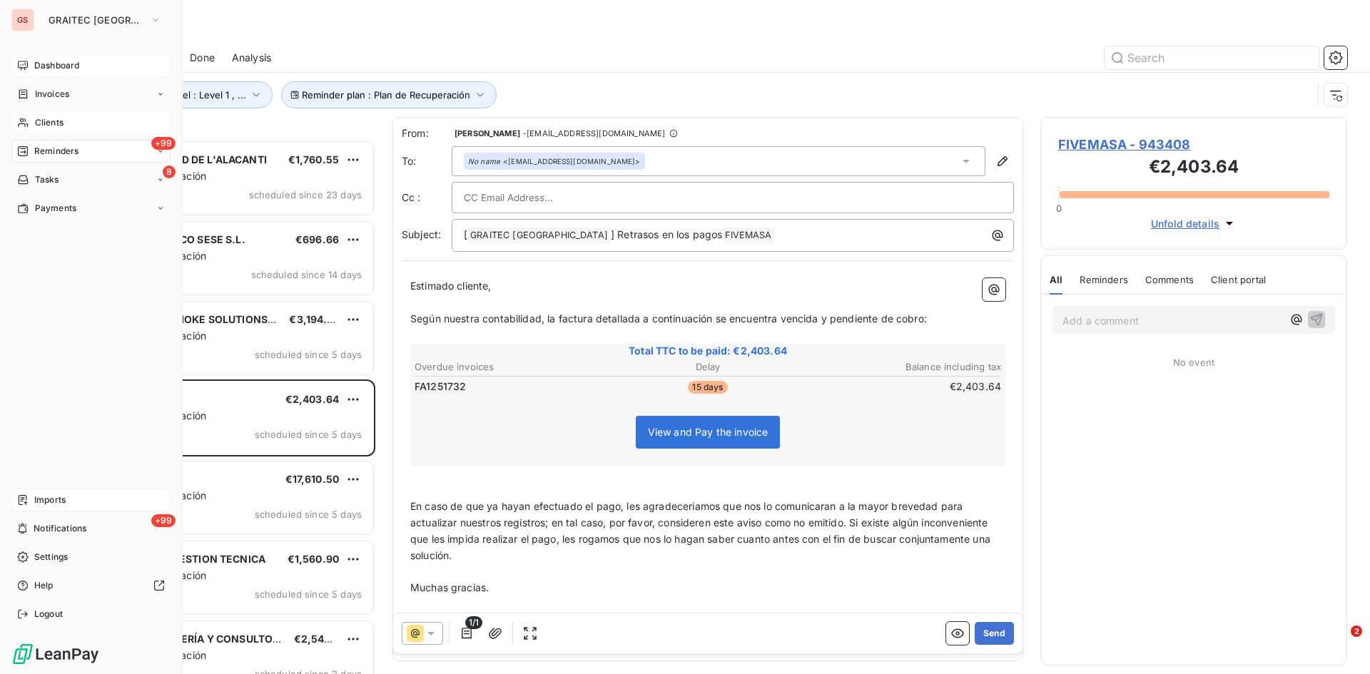
click at [29, 116] on div "Clients" at bounding box center [90, 122] width 159 height 23
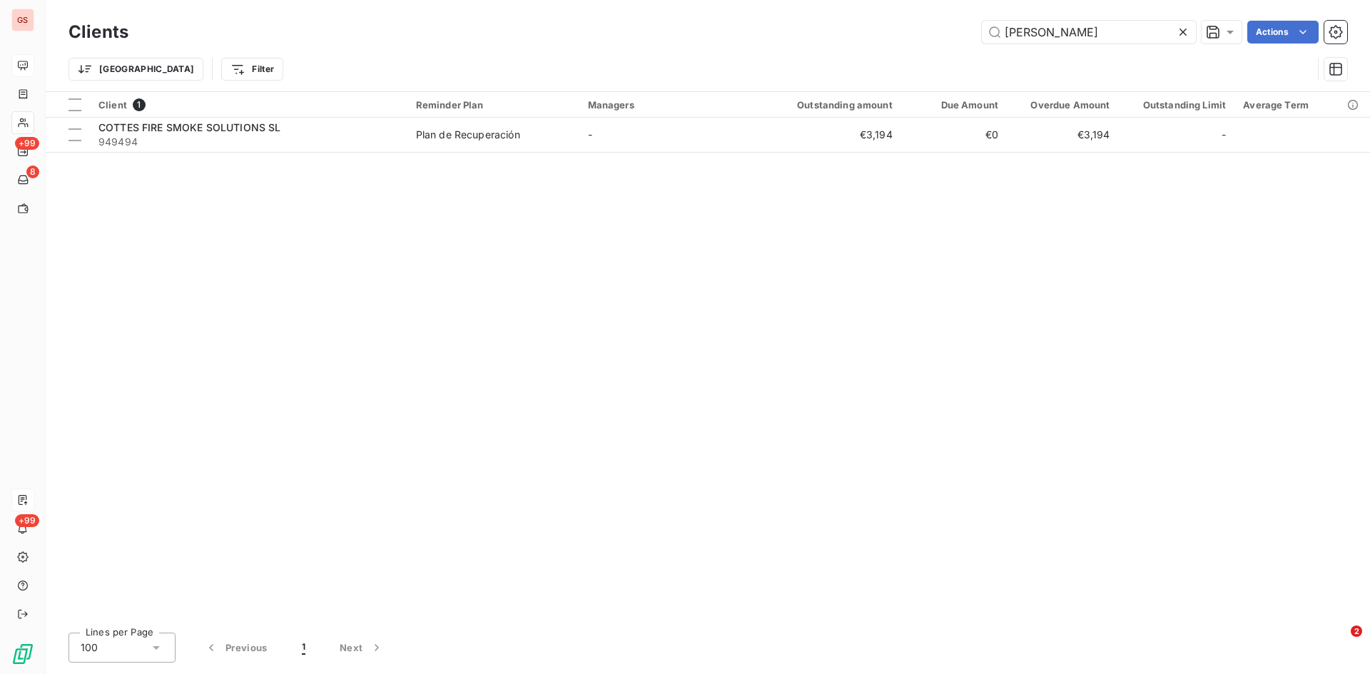
drag, startPoint x: 1060, startPoint y: 40, endPoint x: 941, endPoint y: 44, distance: 118.5
click at [941, 44] on div "Clients [PERSON_NAME] Actions" at bounding box center [708, 32] width 1279 height 30
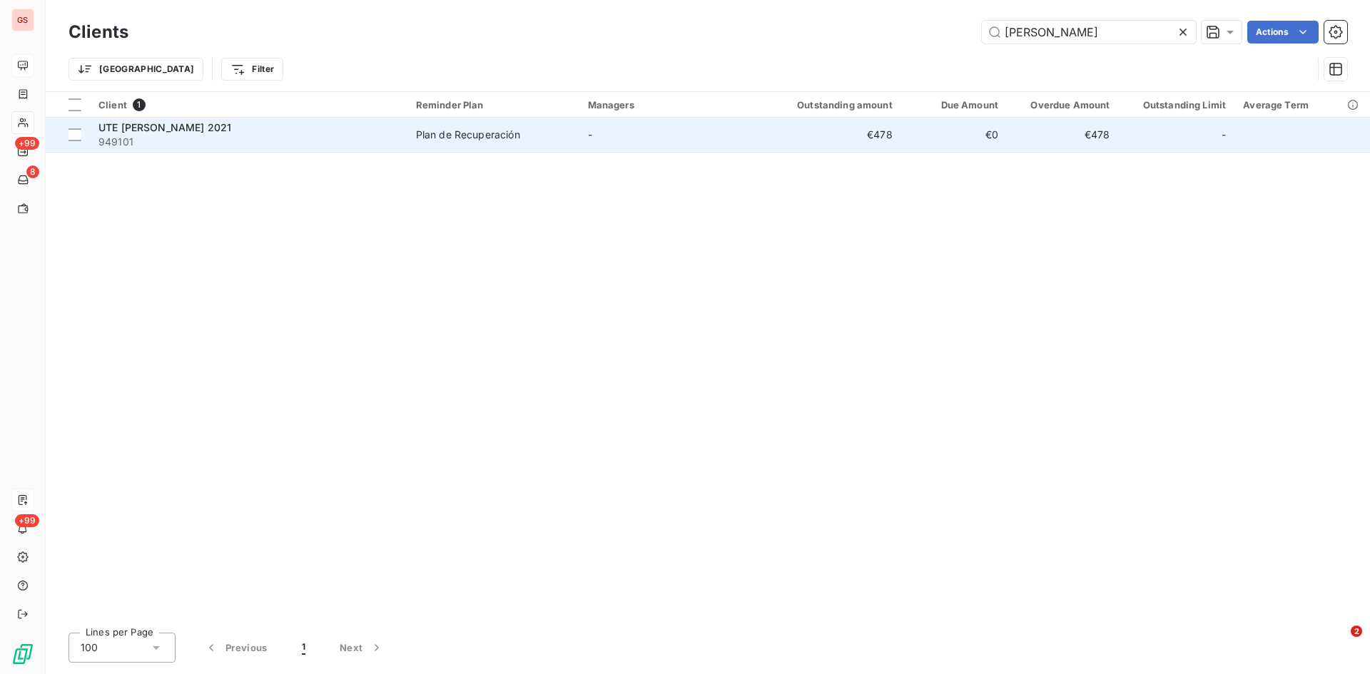
type input "[PERSON_NAME]"
click at [136, 133] on span "UTE [PERSON_NAME] 2021" at bounding box center [164, 127] width 133 height 12
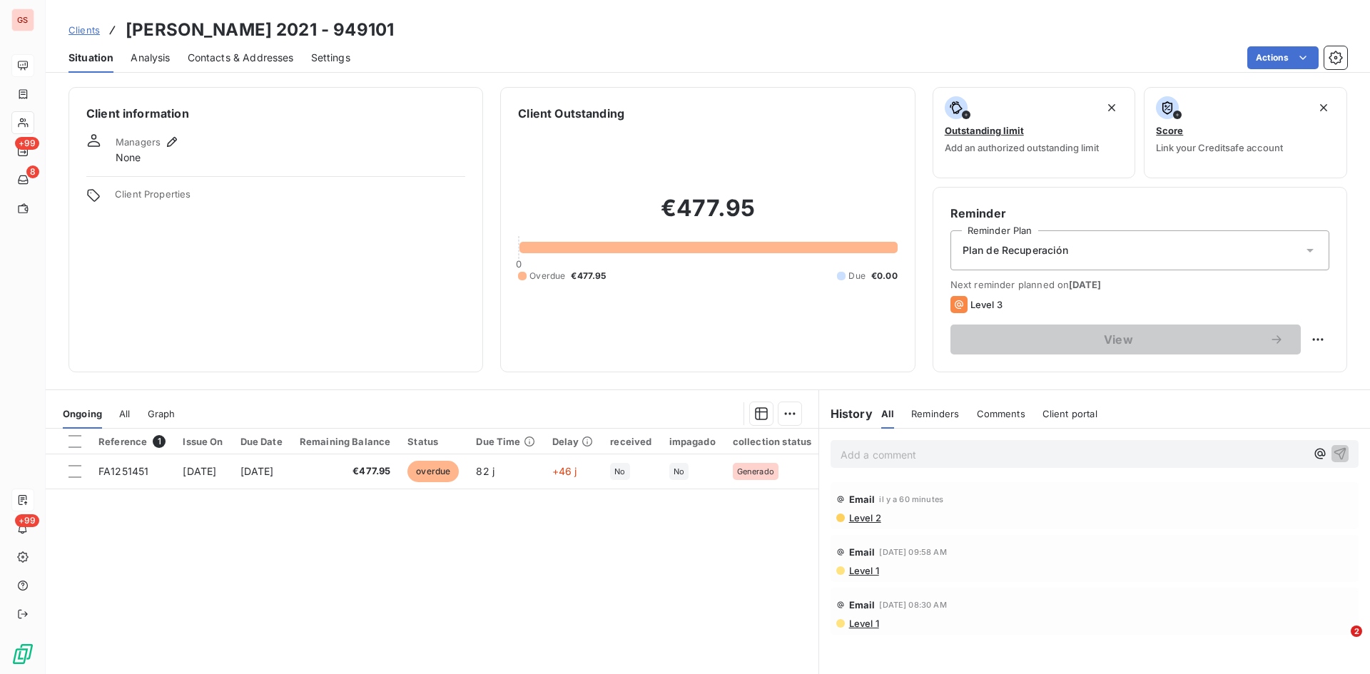
click at [909, 456] on p "Add a comment ﻿" at bounding box center [1073, 455] width 465 height 18
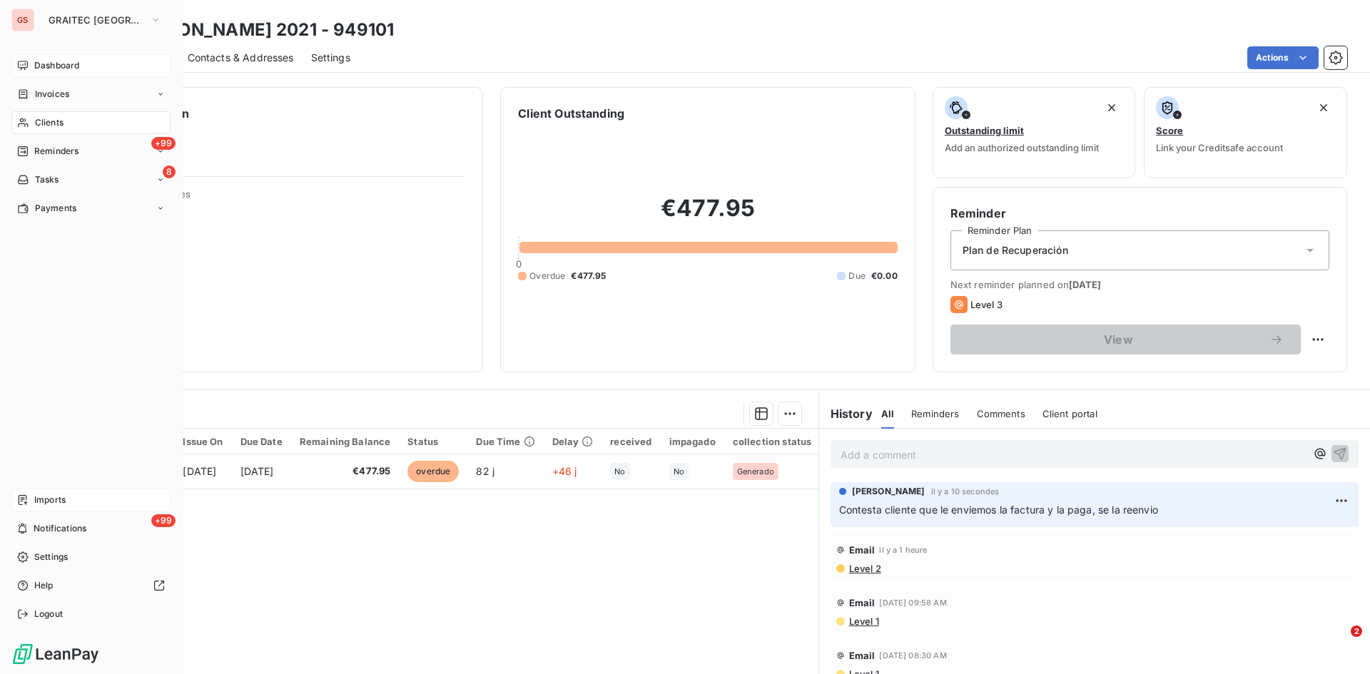
click at [62, 148] on span "Reminders" at bounding box center [56, 151] width 44 height 13
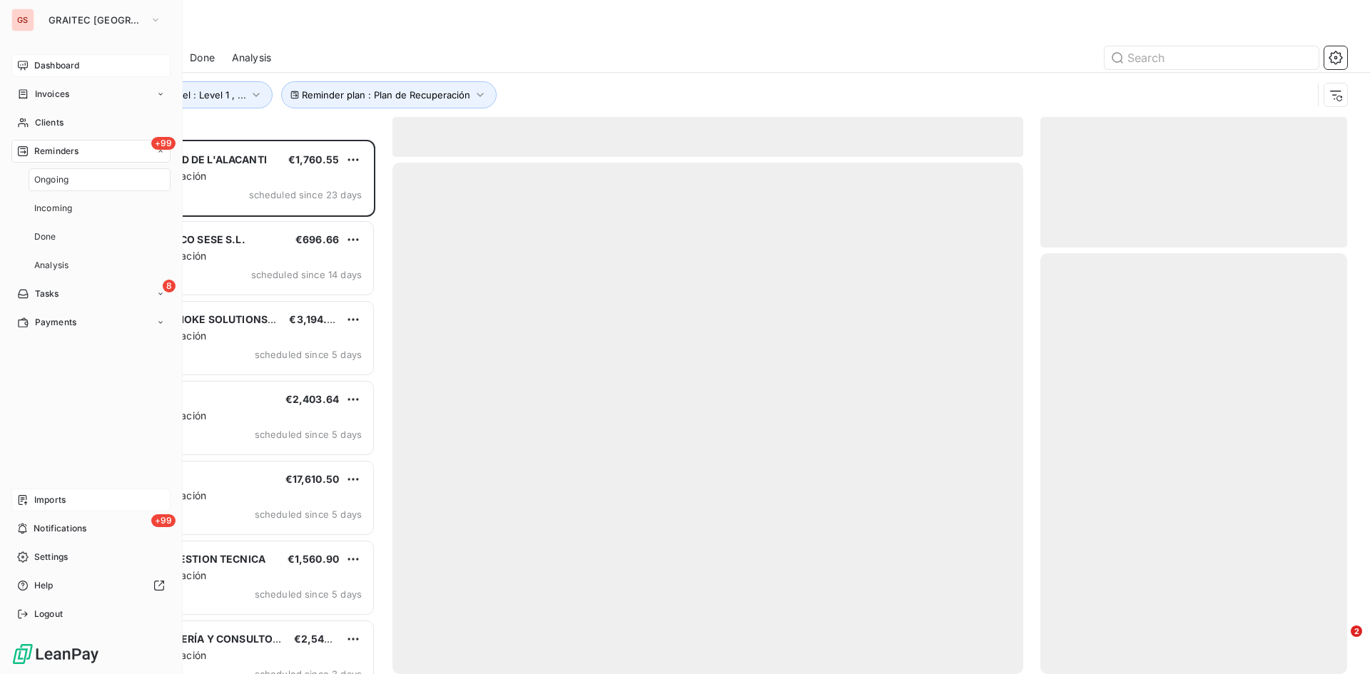
scroll to position [524, 296]
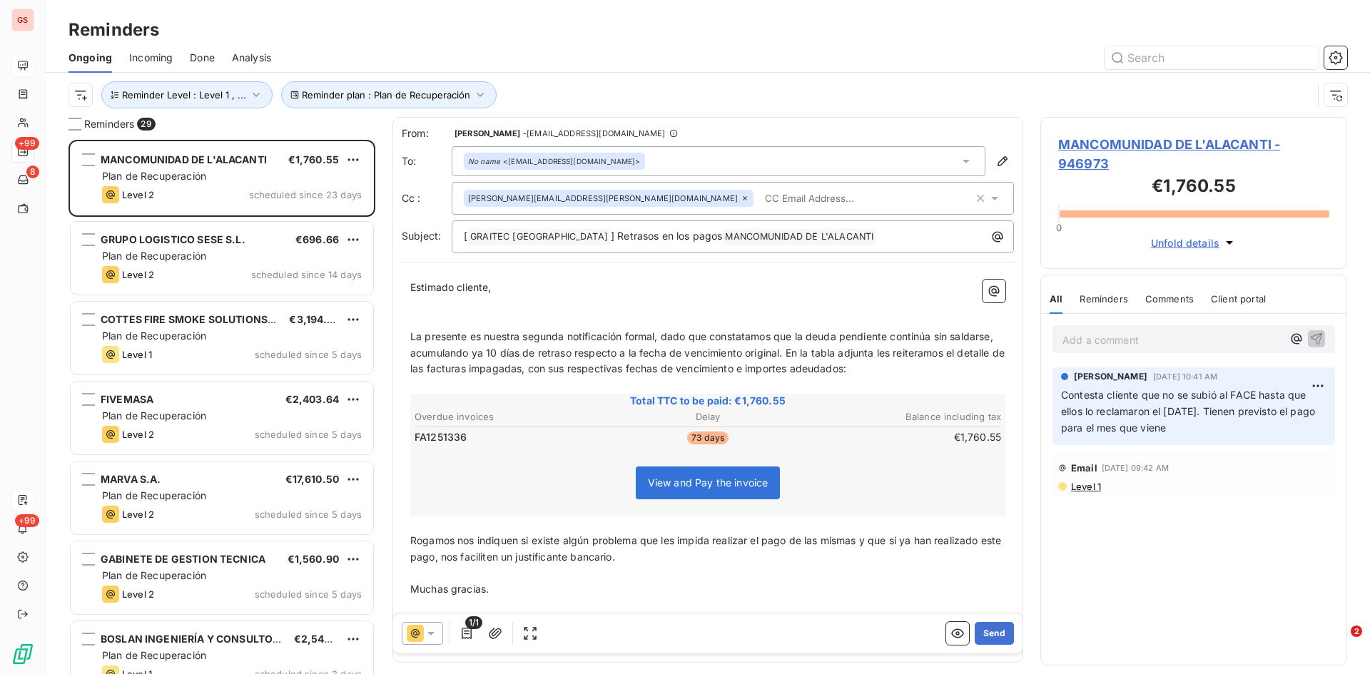
click at [201, 63] on span "Done" at bounding box center [202, 58] width 25 height 14
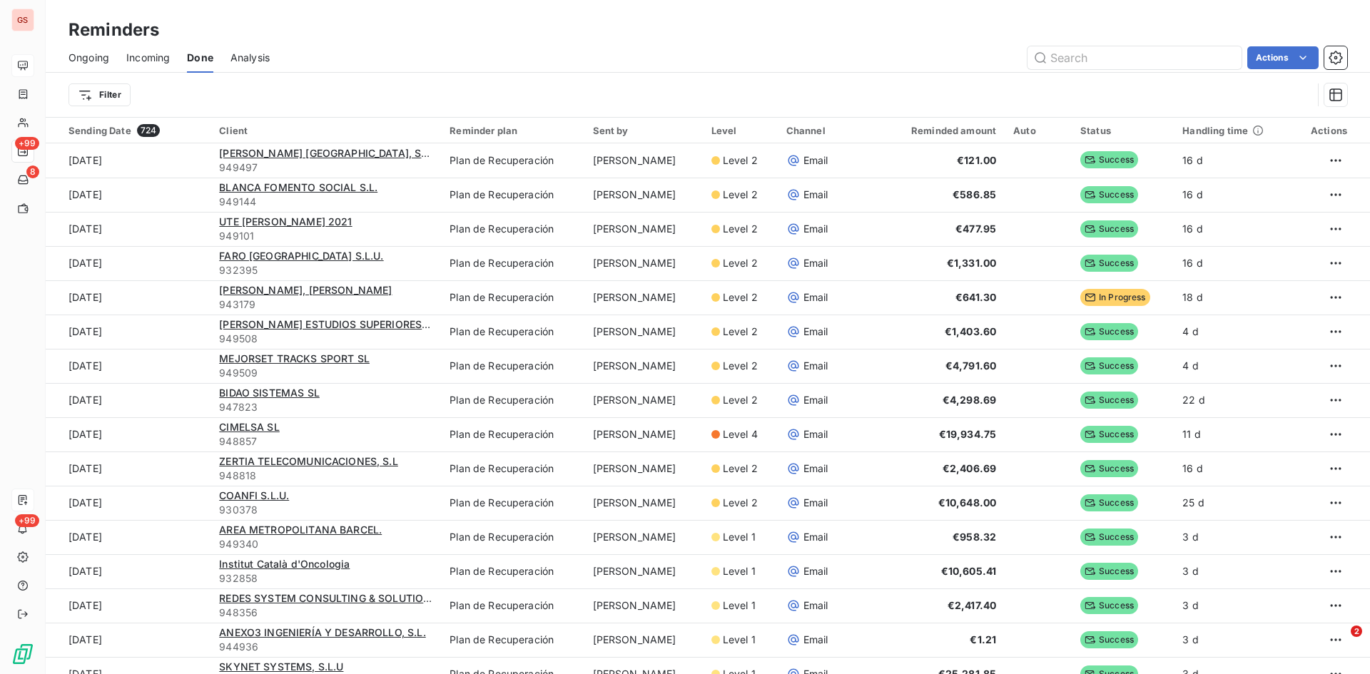
click at [83, 53] on span "Ongoing" at bounding box center [89, 58] width 41 height 14
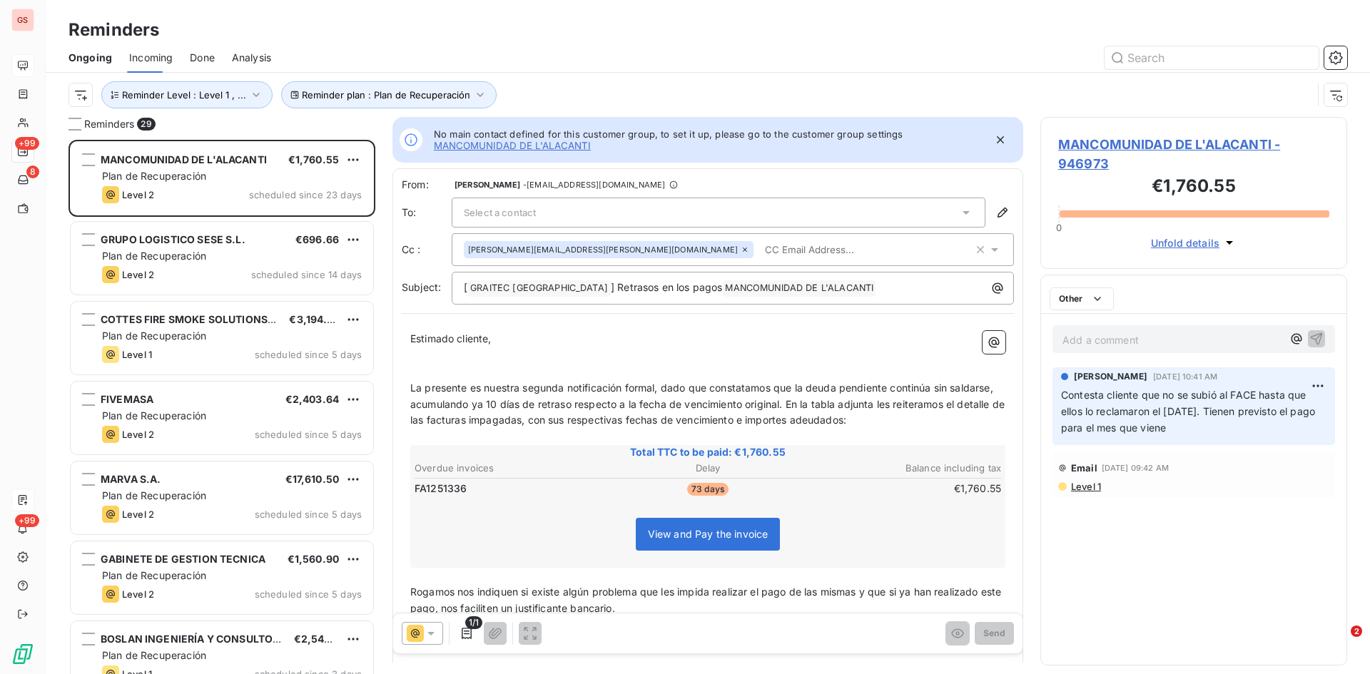
scroll to position [524, 296]
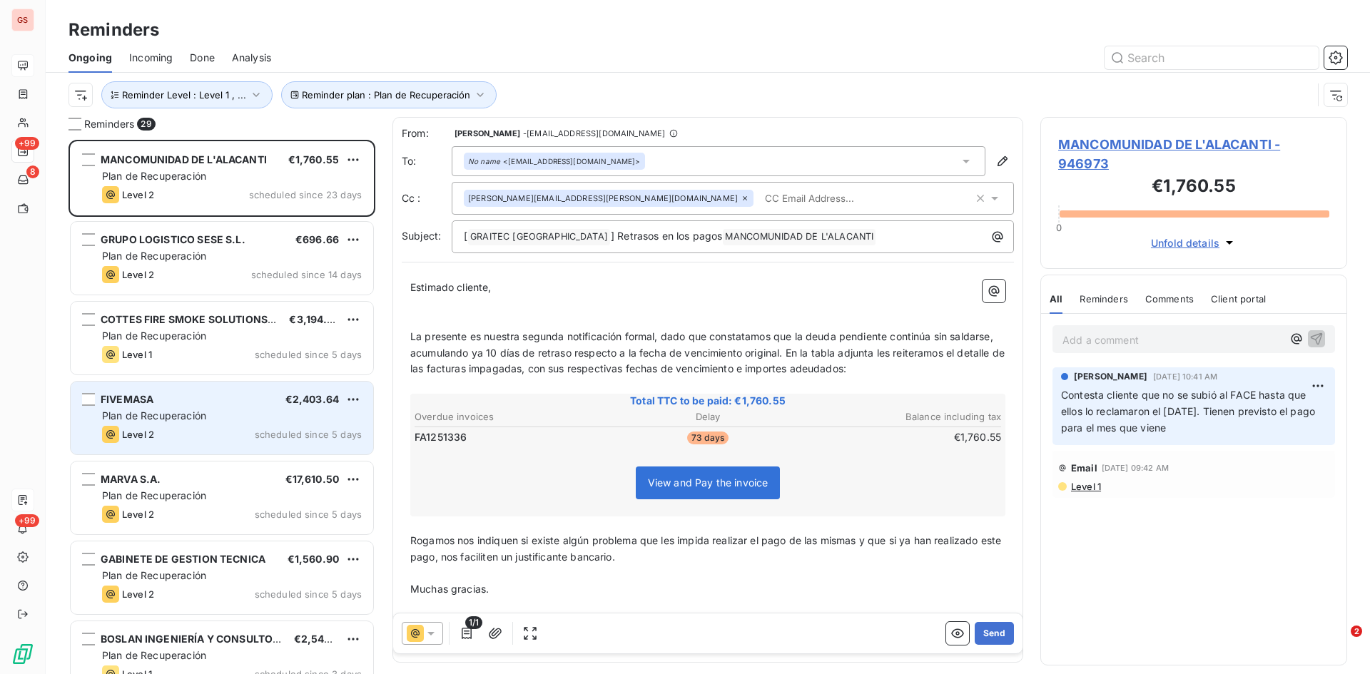
click at [213, 416] on div "Plan de Recuperación" at bounding box center [232, 416] width 260 height 14
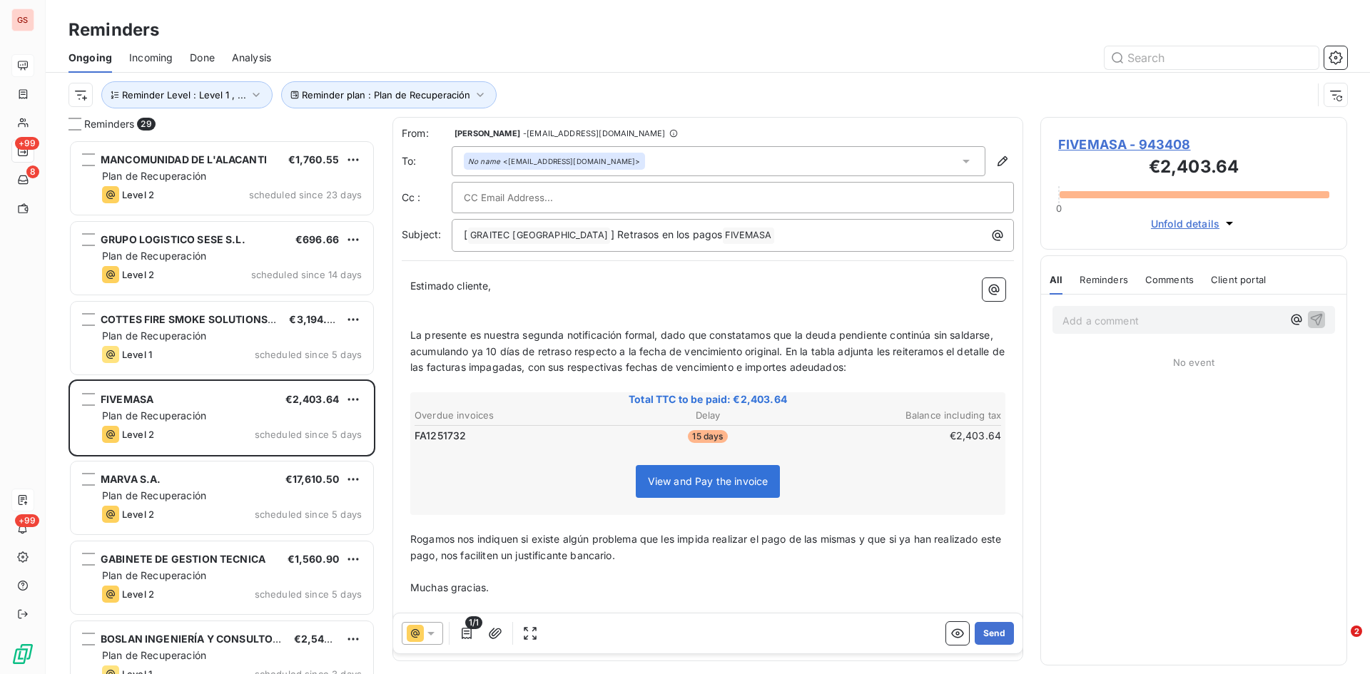
click at [425, 628] on icon at bounding box center [431, 634] width 14 height 14
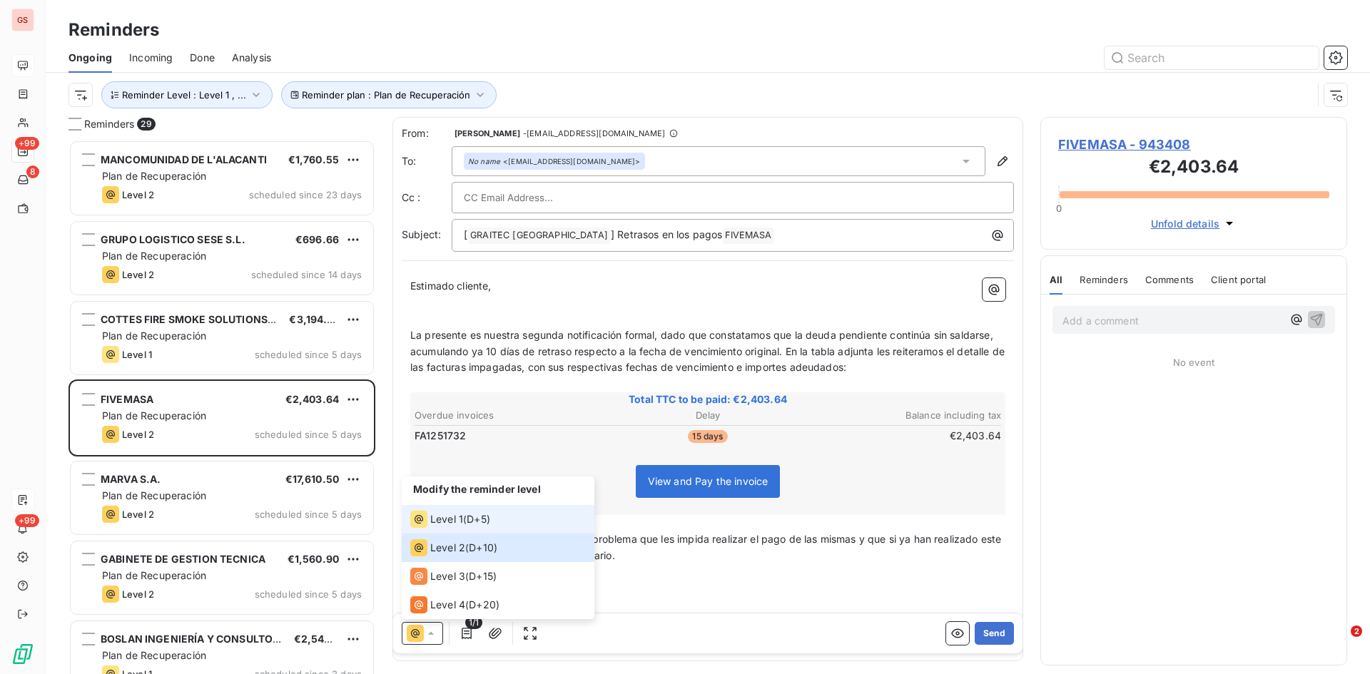
click at [455, 516] on span "Level 1" at bounding box center [446, 519] width 33 height 14
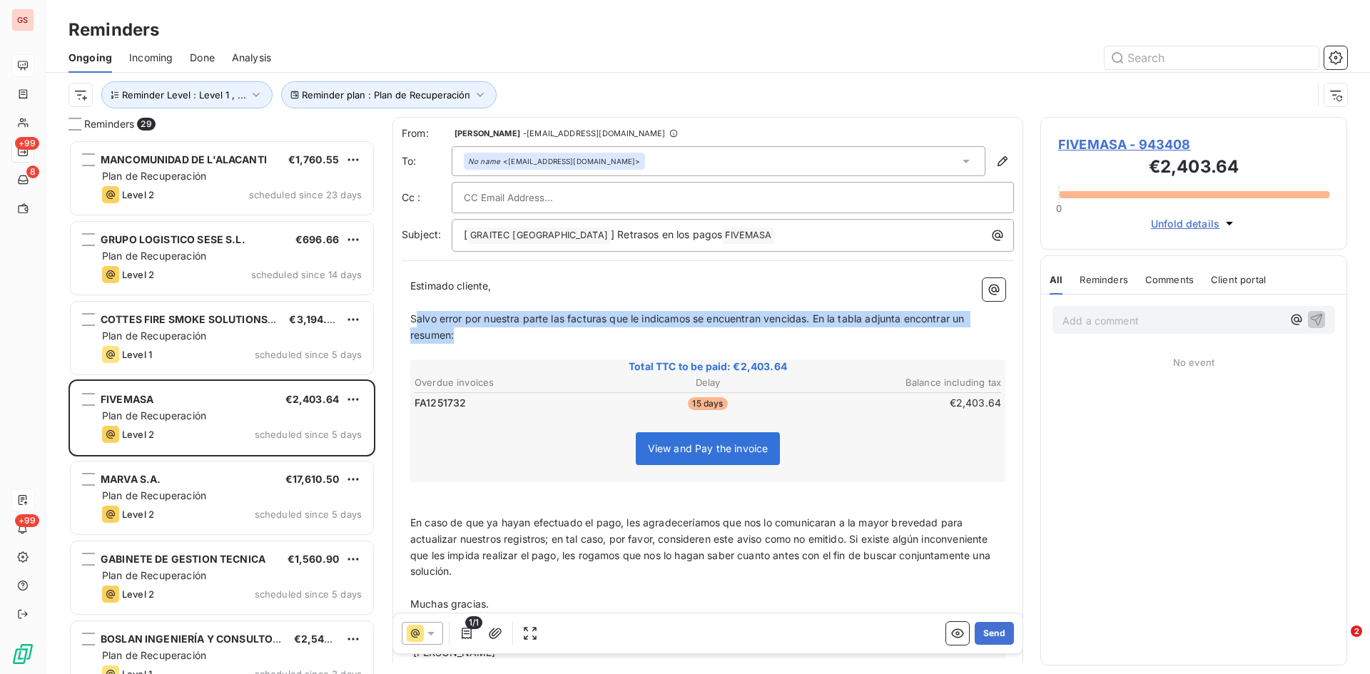
drag, startPoint x: 452, startPoint y: 329, endPoint x: 415, endPoint y: 315, distance: 39.1
click at [415, 315] on p "Salvo error por nuestra parte las facturas que le indicamos se encuentran venci…" at bounding box center [707, 327] width 595 height 33
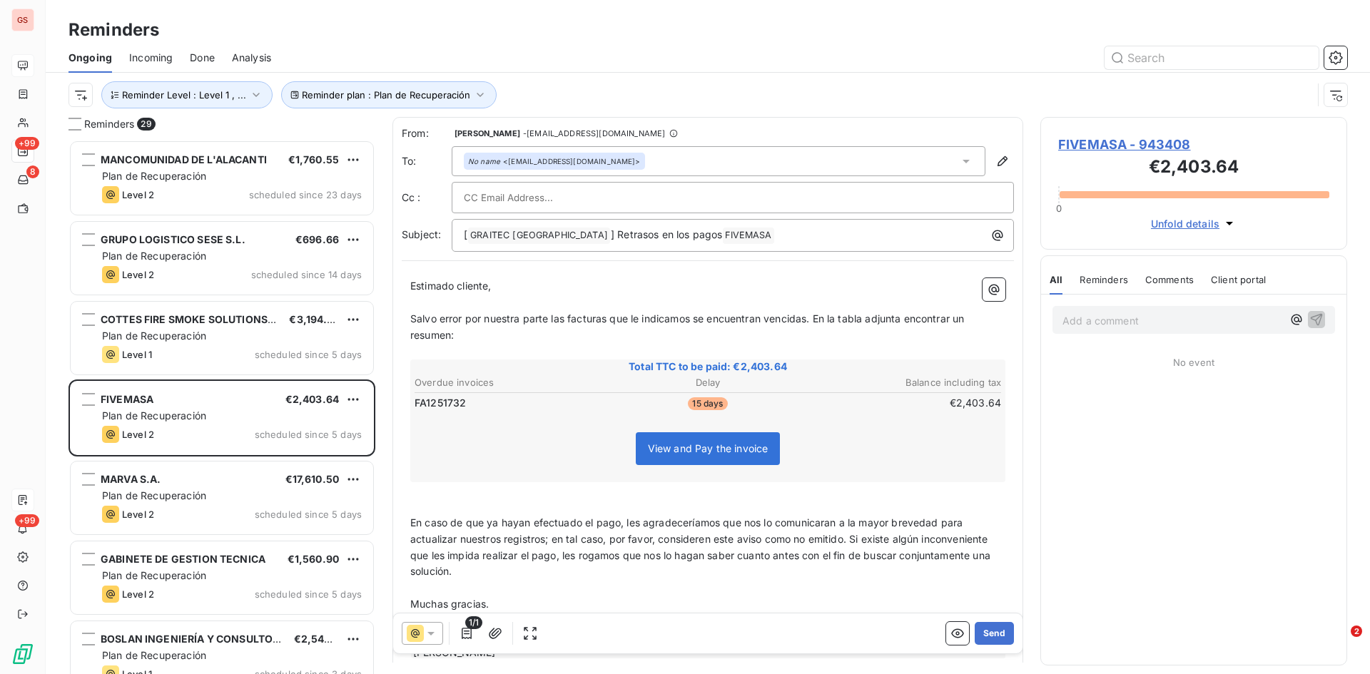
click at [539, 193] on input "text" at bounding box center [540, 197] width 153 height 21
paste input "[PERSON_NAME][EMAIL_ADDRESS][DOMAIN_NAME]"
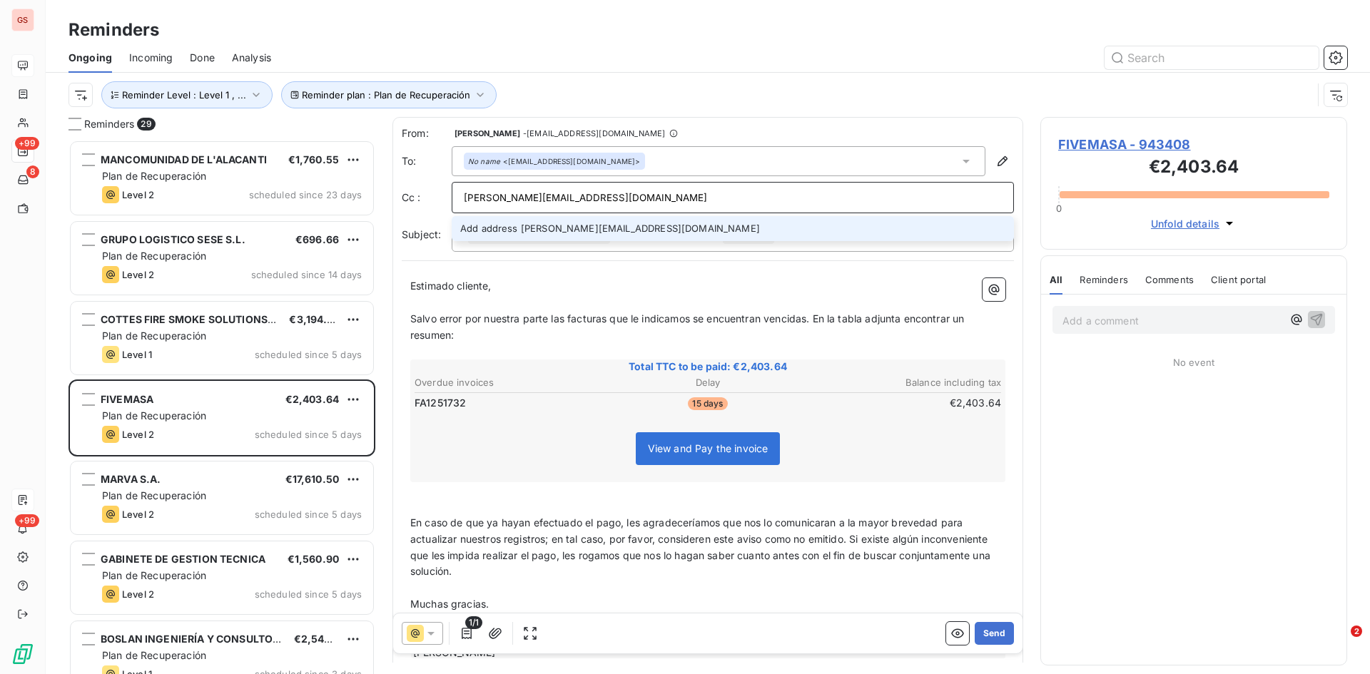
type input "[PERSON_NAME][EMAIL_ADDRESS][DOMAIN_NAME]"
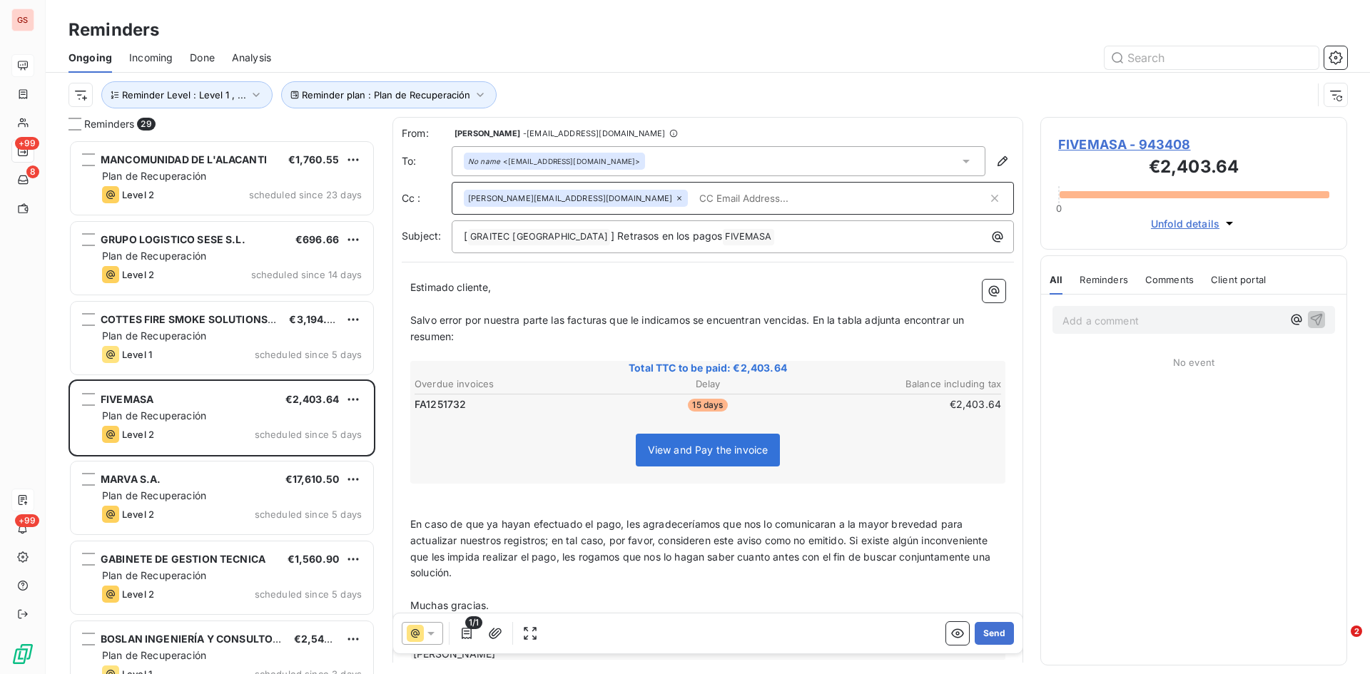
click at [451, 340] on span "Salvo error por nuestra parte las facturas que le indicamos se encuentran venci…" at bounding box center [688, 328] width 557 height 29
click at [423, 630] on icon at bounding box center [415, 633] width 17 height 17
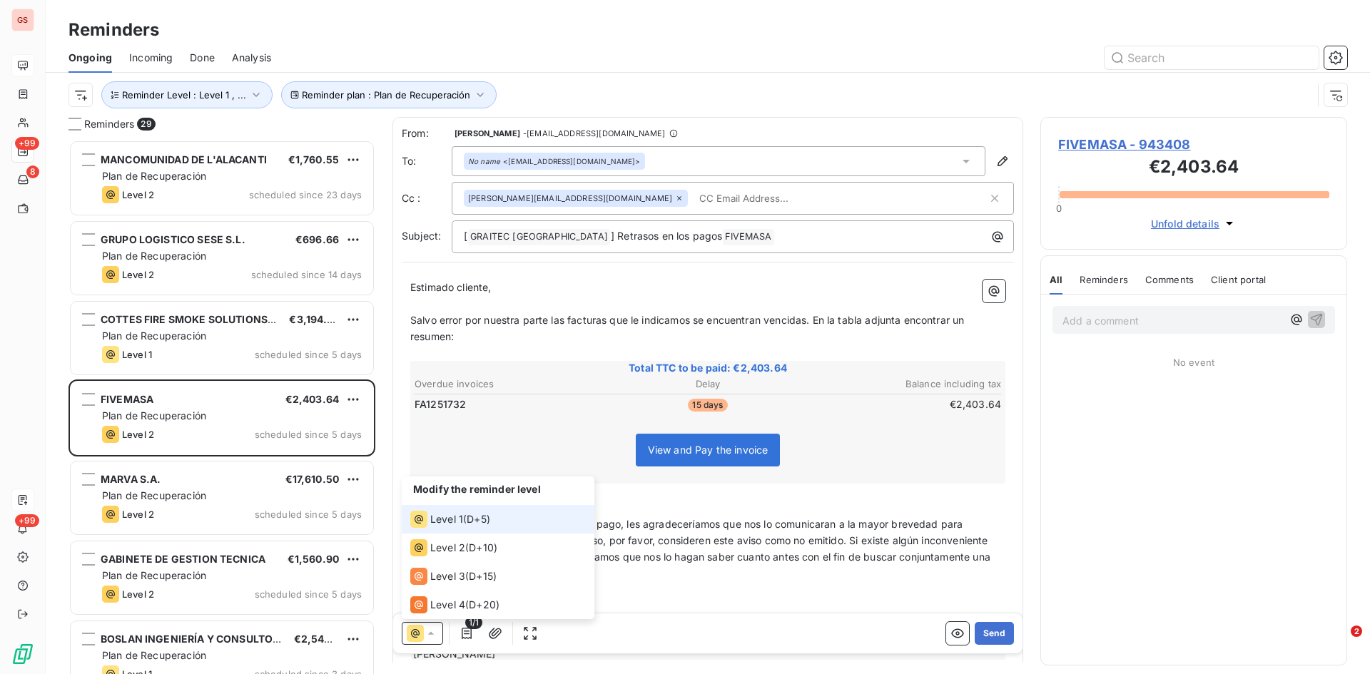
click at [432, 510] on li "Level 1 ( D+5 )" at bounding box center [498, 519] width 193 height 29
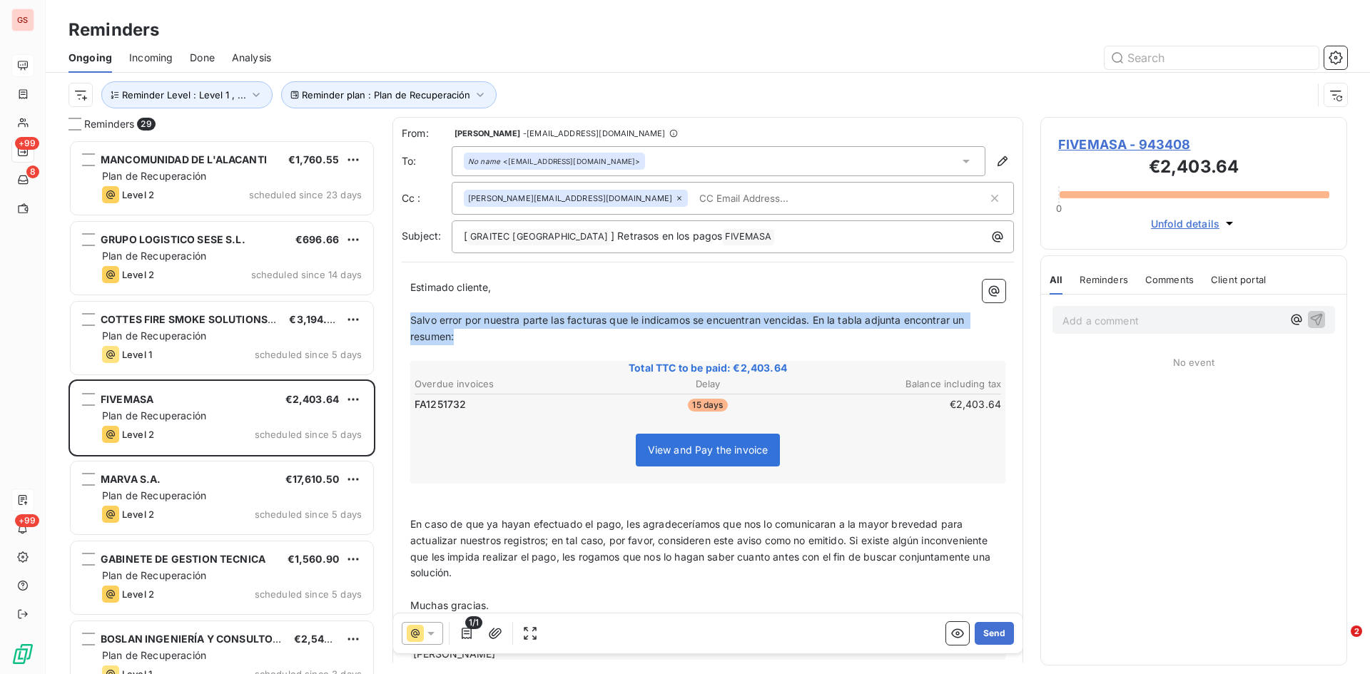
drag, startPoint x: 450, startPoint y: 337, endPoint x: 405, endPoint y: 317, distance: 49.2
click at [405, 317] on div "Estimado cliente, ﻿ Salvo error por nuestra parte las facturas que le indicamos…" at bounding box center [708, 470] width 612 height 399
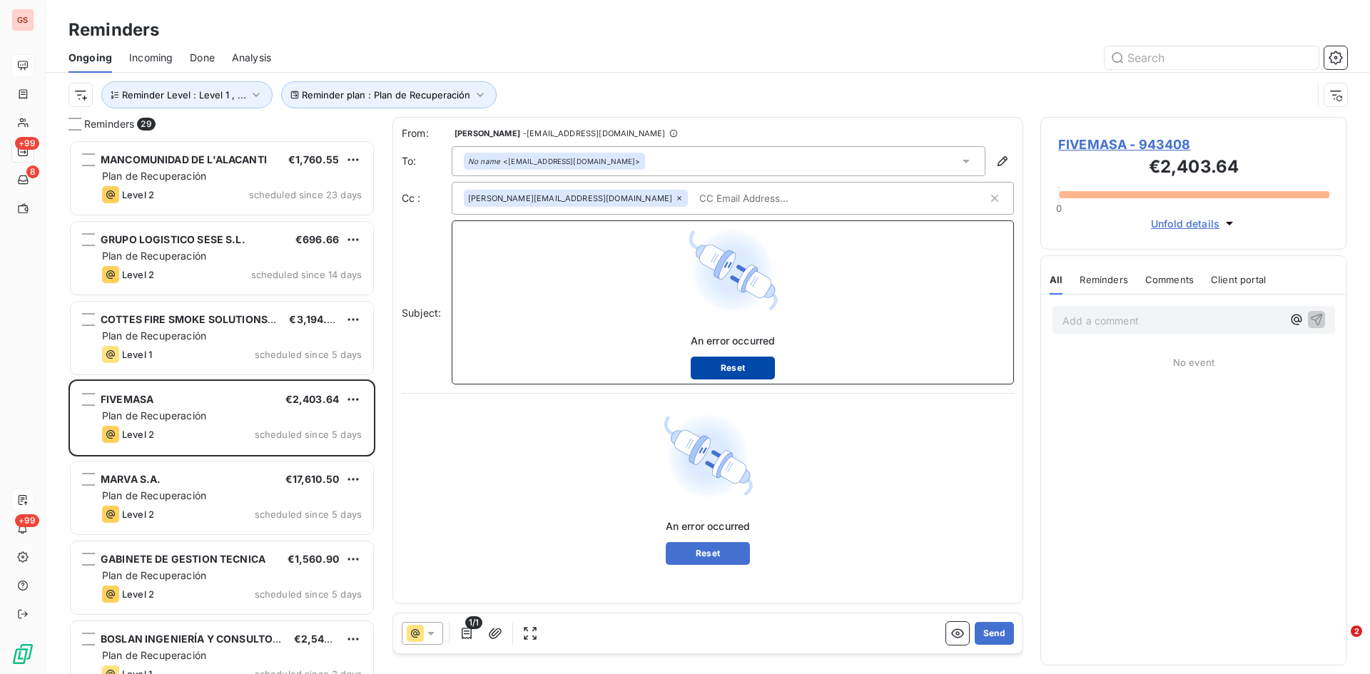
click at [724, 369] on button "Reset" at bounding box center [733, 368] width 85 height 23
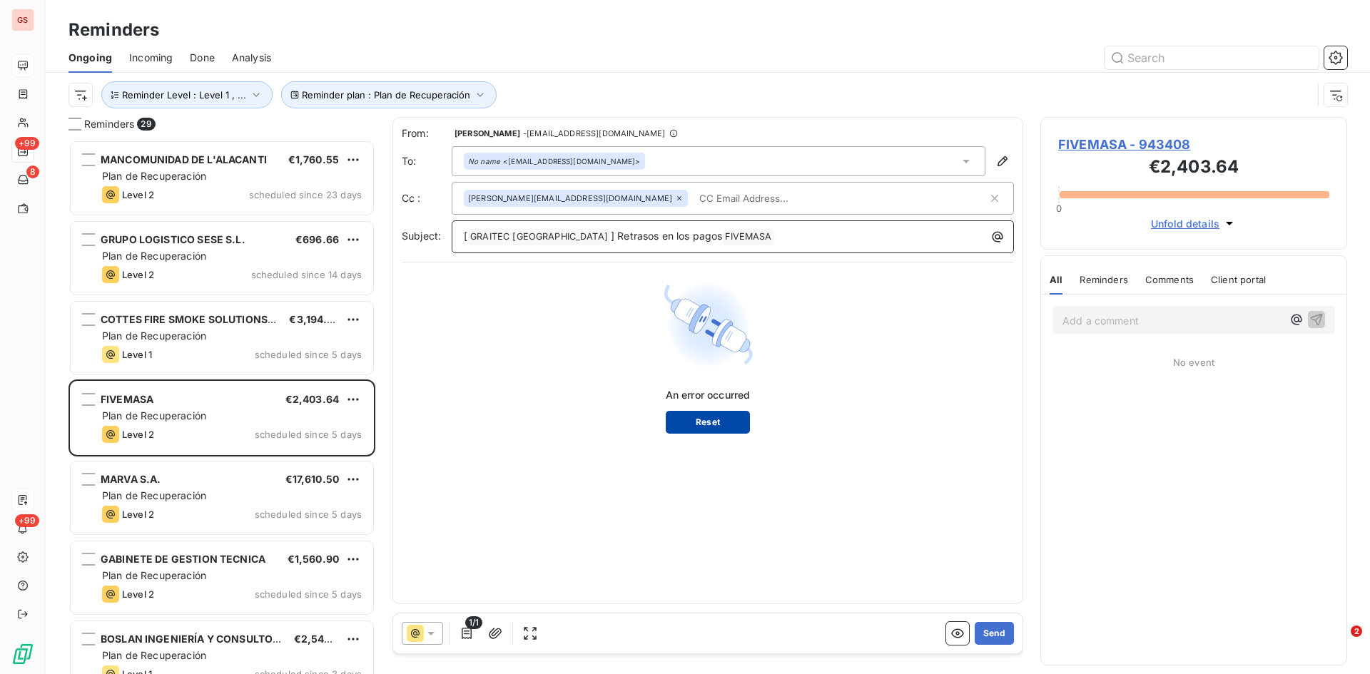
click at [716, 429] on button "Reset" at bounding box center [708, 422] width 85 height 23
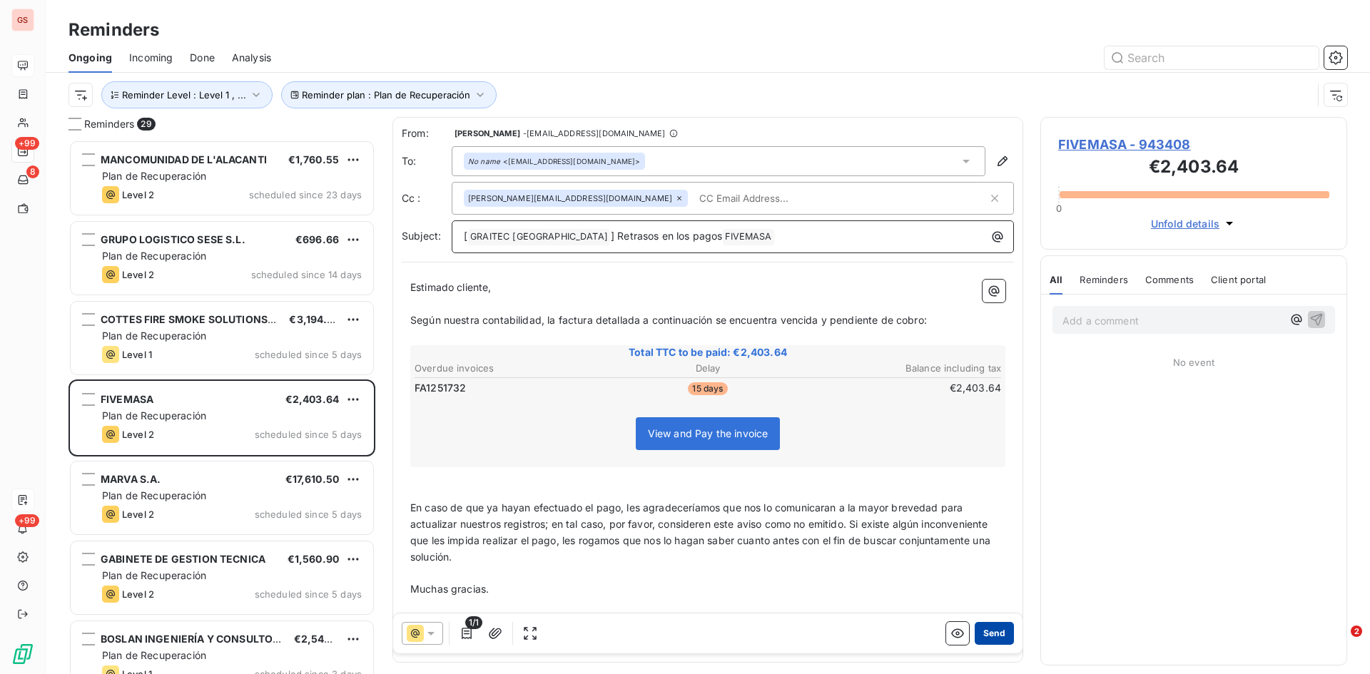
click at [991, 636] on button "Send" at bounding box center [994, 633] width 39 height 23
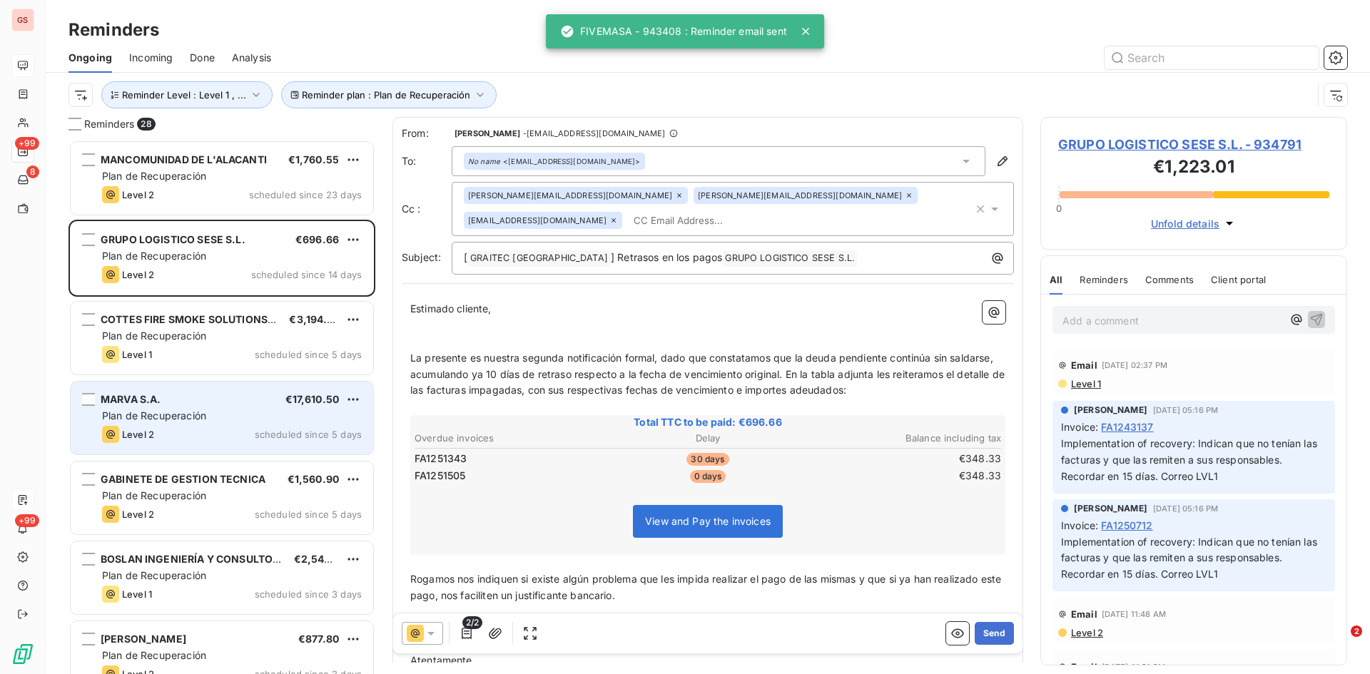
click at [188, 407] on div "MARVA S.A. €17,610.50 Plan de Recuperación Level 2 scheduled since 5 days" at bounding box center [222, 418] width 303 height 73
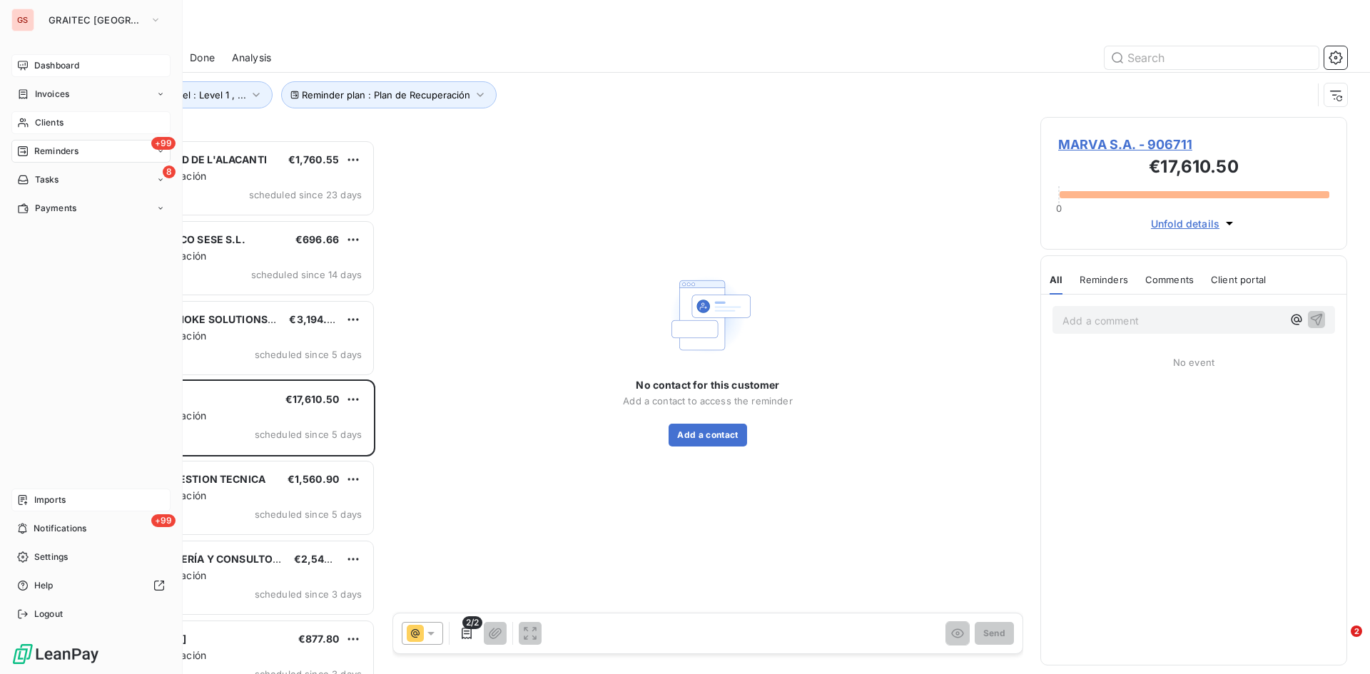
click at [59, 124] on span "Clients" at bounding box center [49, 122] width 29 height 13
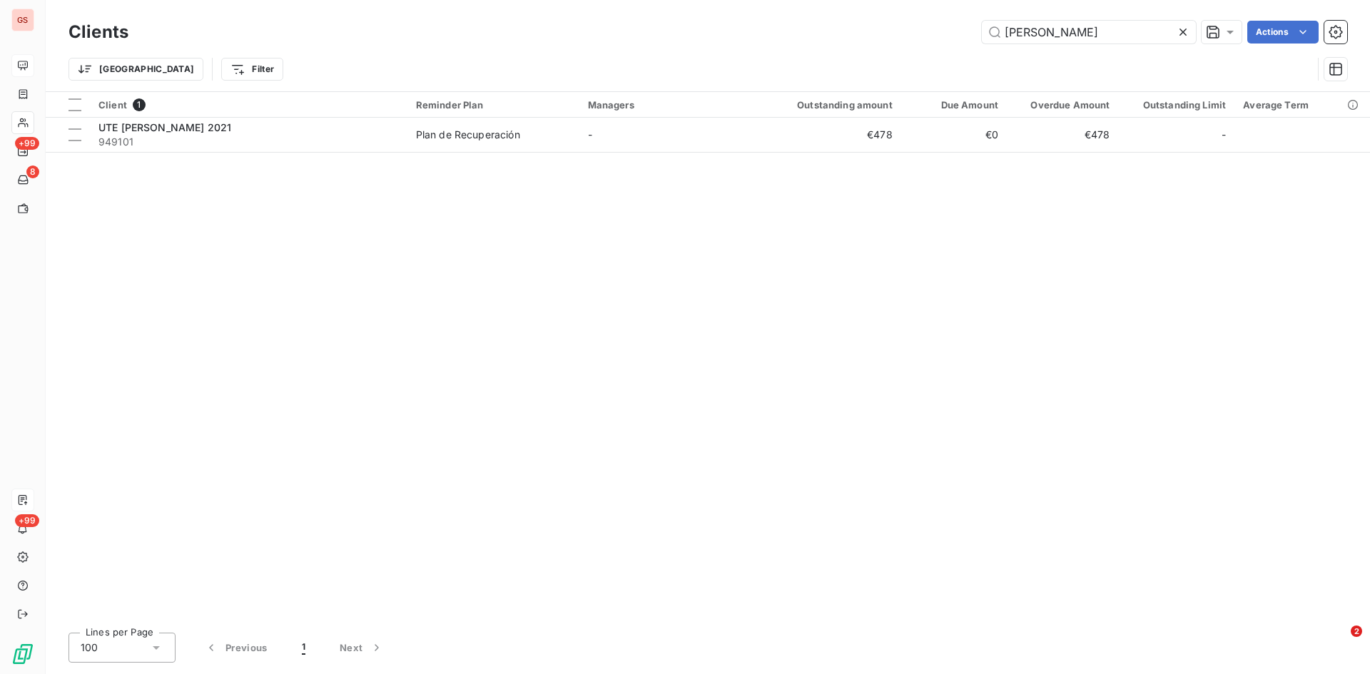
drag, startPoint x: 1057, startPoint y: 34, endPoint x: 679, endPoint y: 39, distance: 378.2
click at [679, 39] on div "ute mo Actions" at bounding box center [747, 32] width 1202 height 23
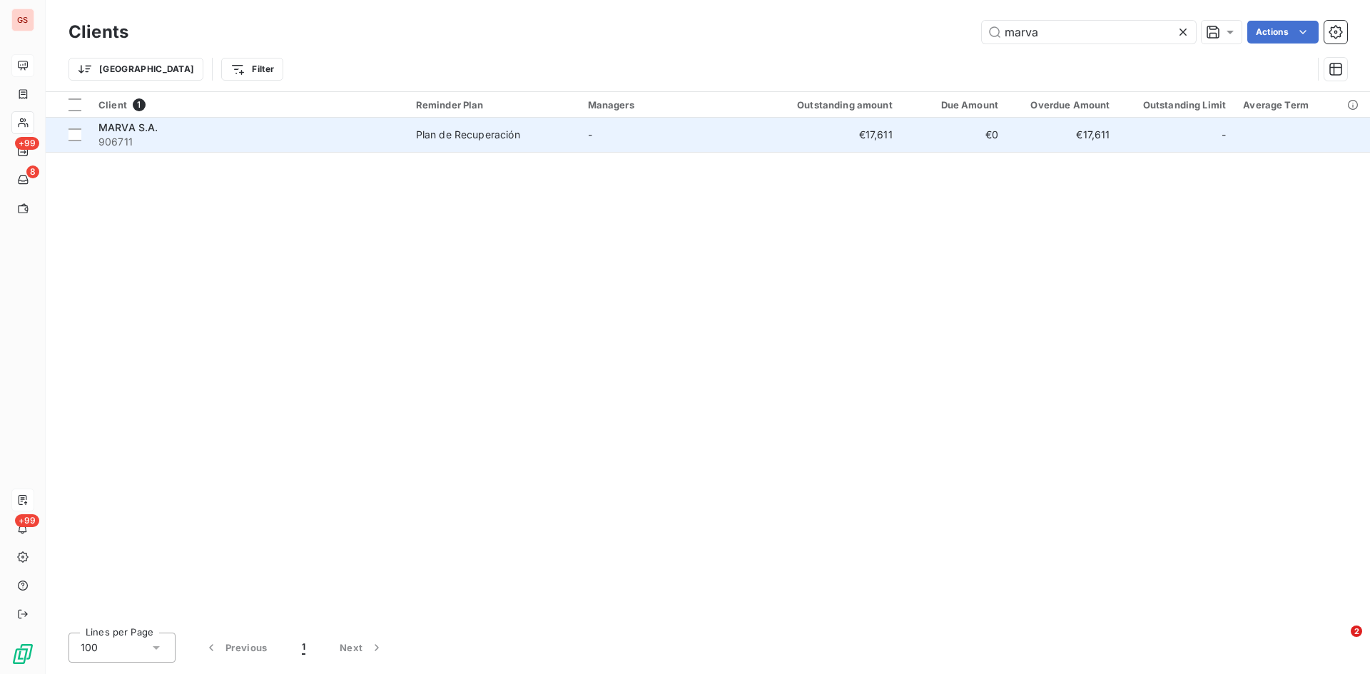
type input "marva"
click at [133, 126] on span "MARVA S.A." at bounding box center [128, 127] width 60 height 12
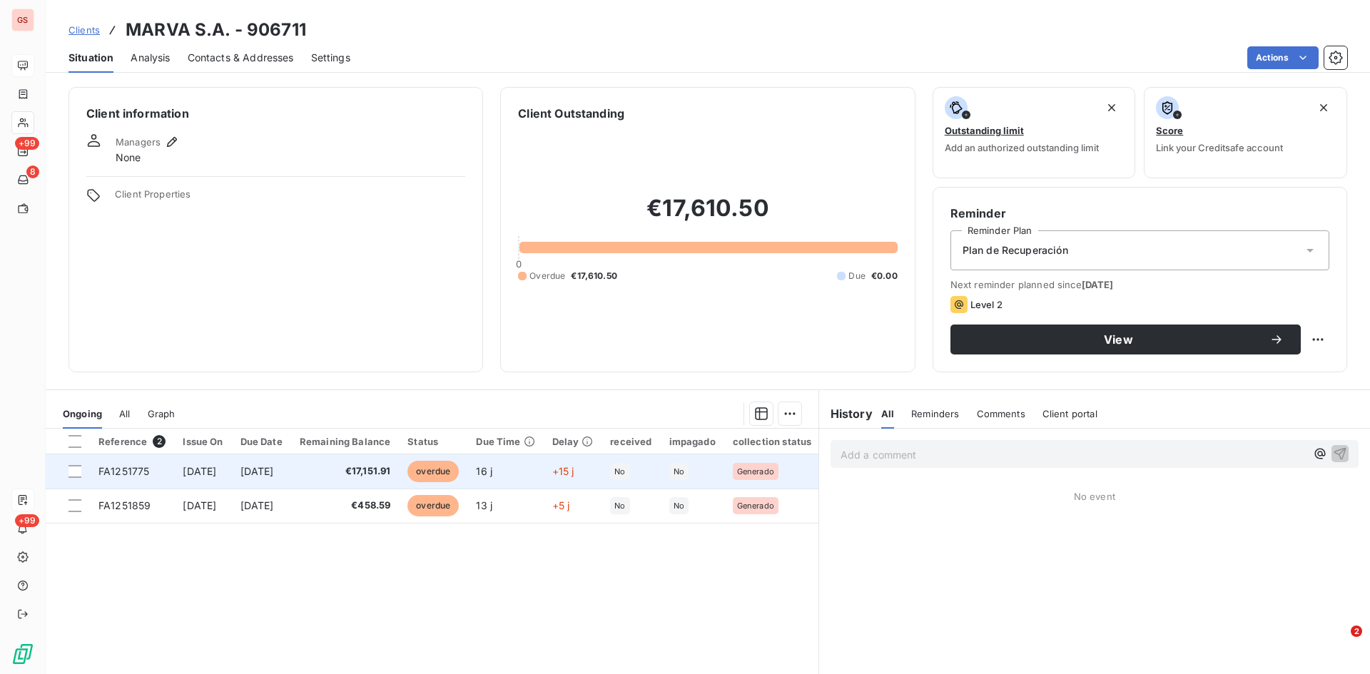
click at [116, 472] on span "FA1251775" at bounding box center [123, 471] width 51 height 12
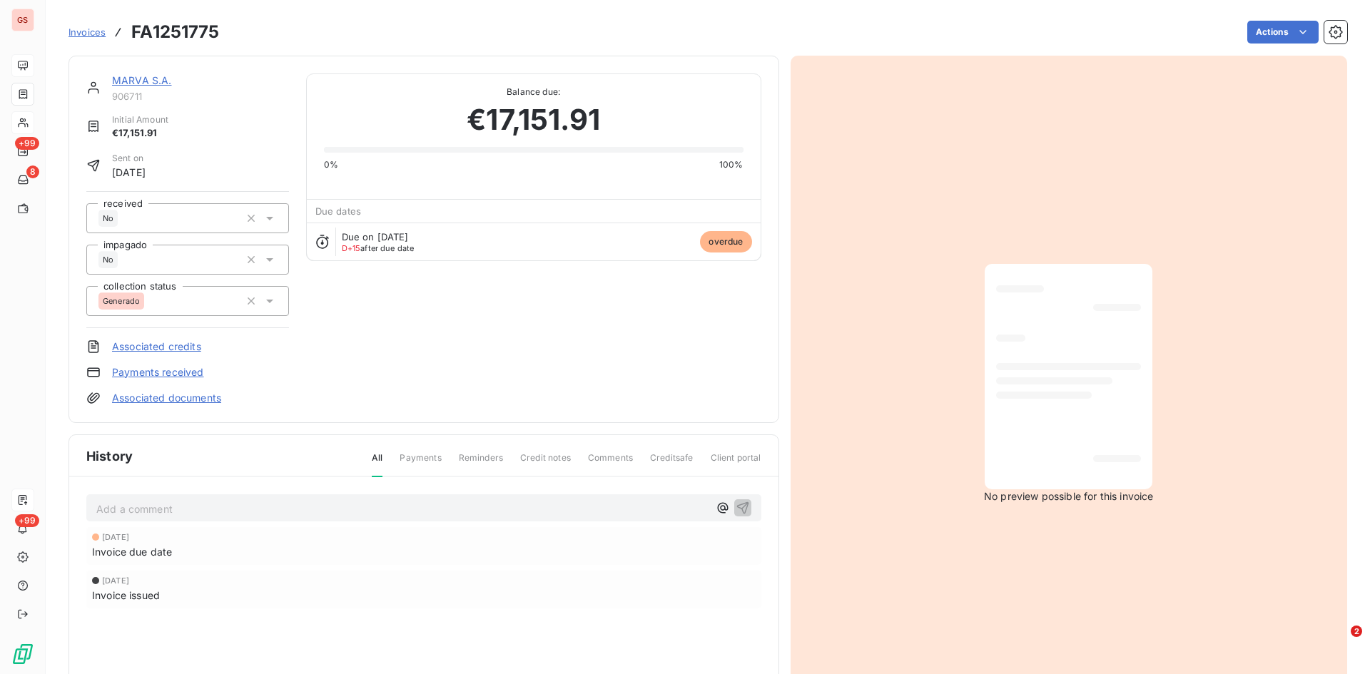
click at [148, 517] on p "Add a comment ﻿" at bounding box center [402, 509] width 612 height 18
click at [737, 510] on icon "button" at bounding box center [742, 508] width 12 height 12
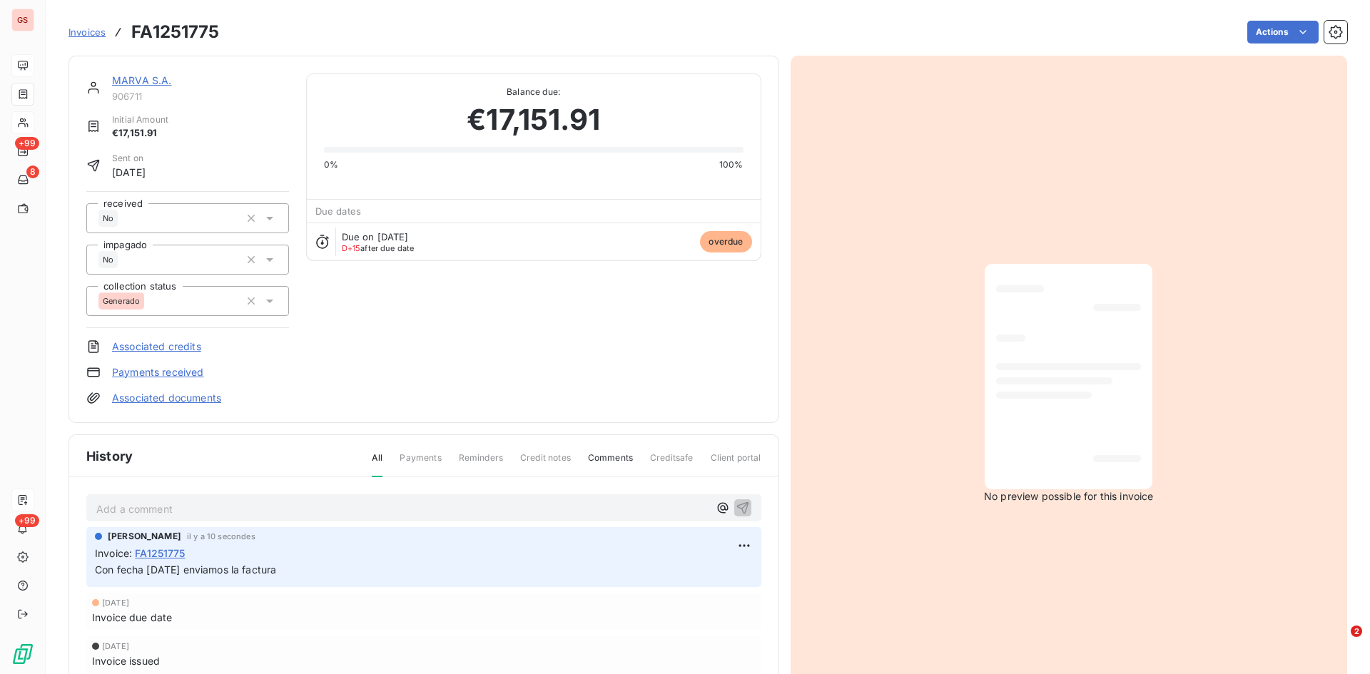
click at [91, 30] on span "Invoices" at bounding box center [87, 31] width 37 height 11
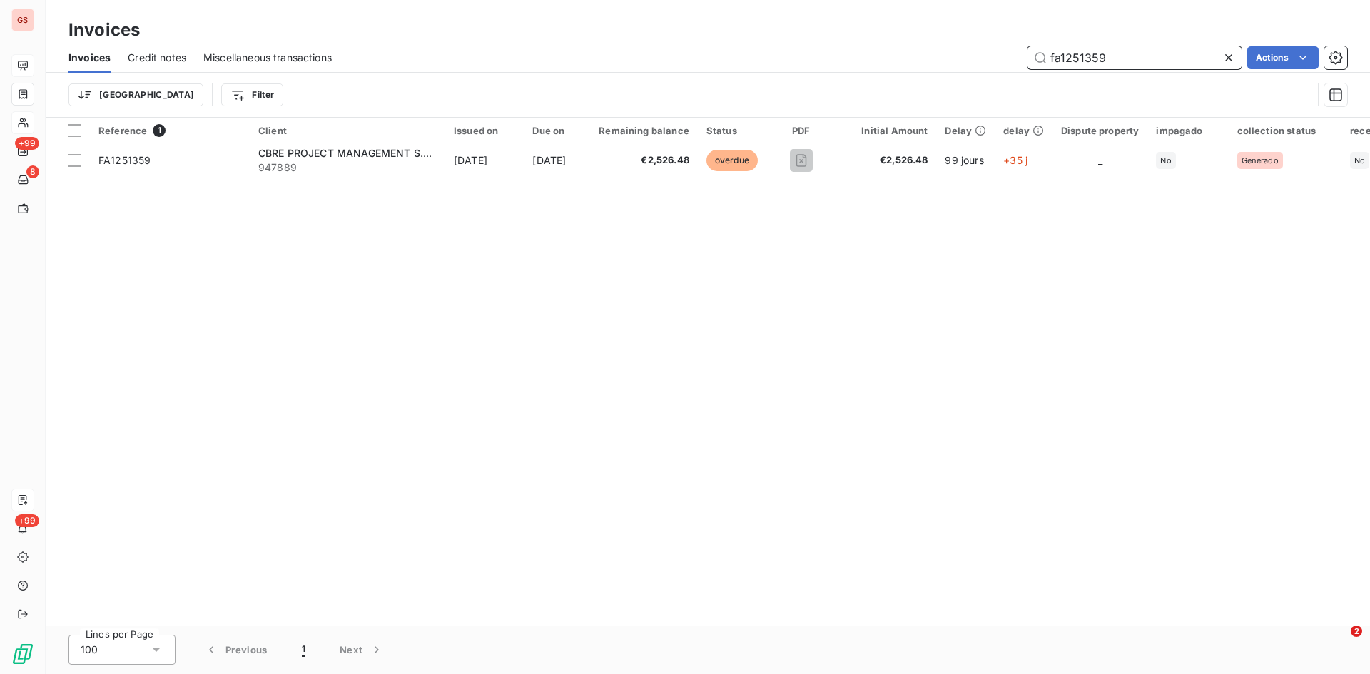
drag, startPoint x: 1105, startPoint y: 53, endPoint x: 970, endPoint y: 53, distance: 135.6
click at [970, 53] on div "fa1251359 Actions" at bounding box center [848, 57] width 998 height 23
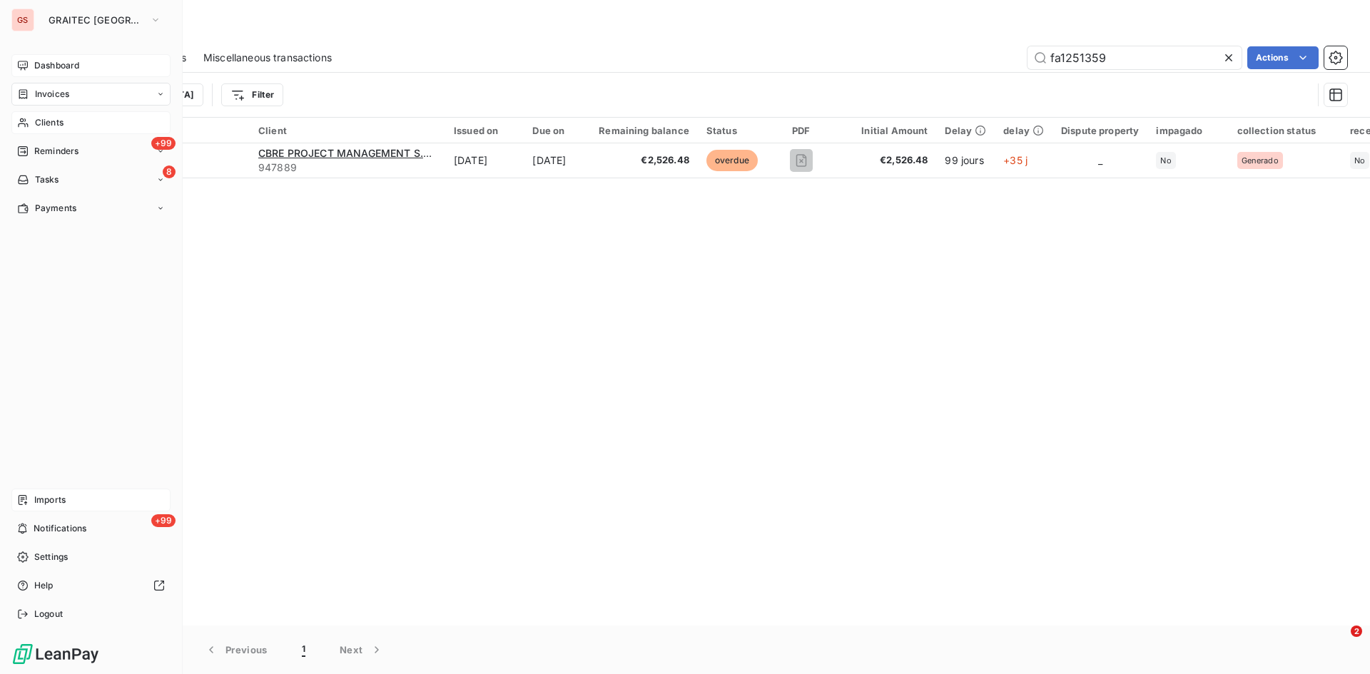
click at [37, 118] on span "Clients" at bounding box center [49, 122] width 29 height 13
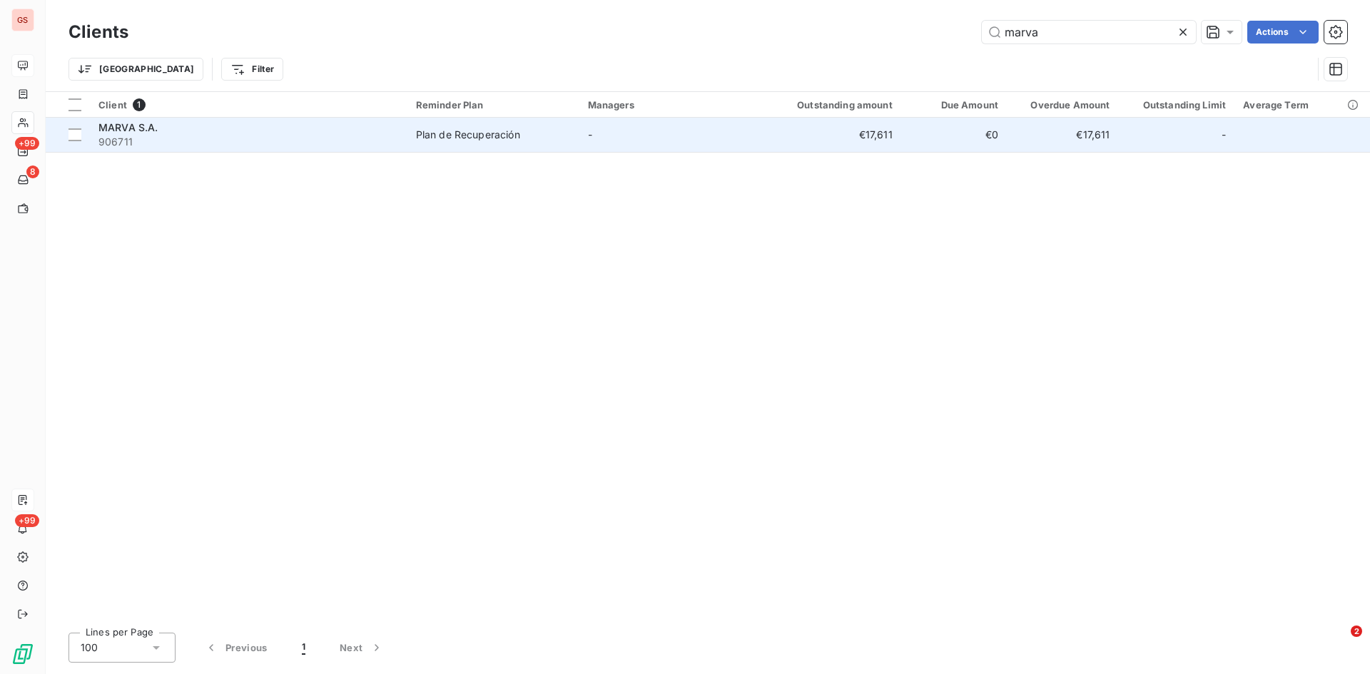
click at [149, 129] on span "MARVA S.A." at bounding box center [128, 127] width 60 height 12
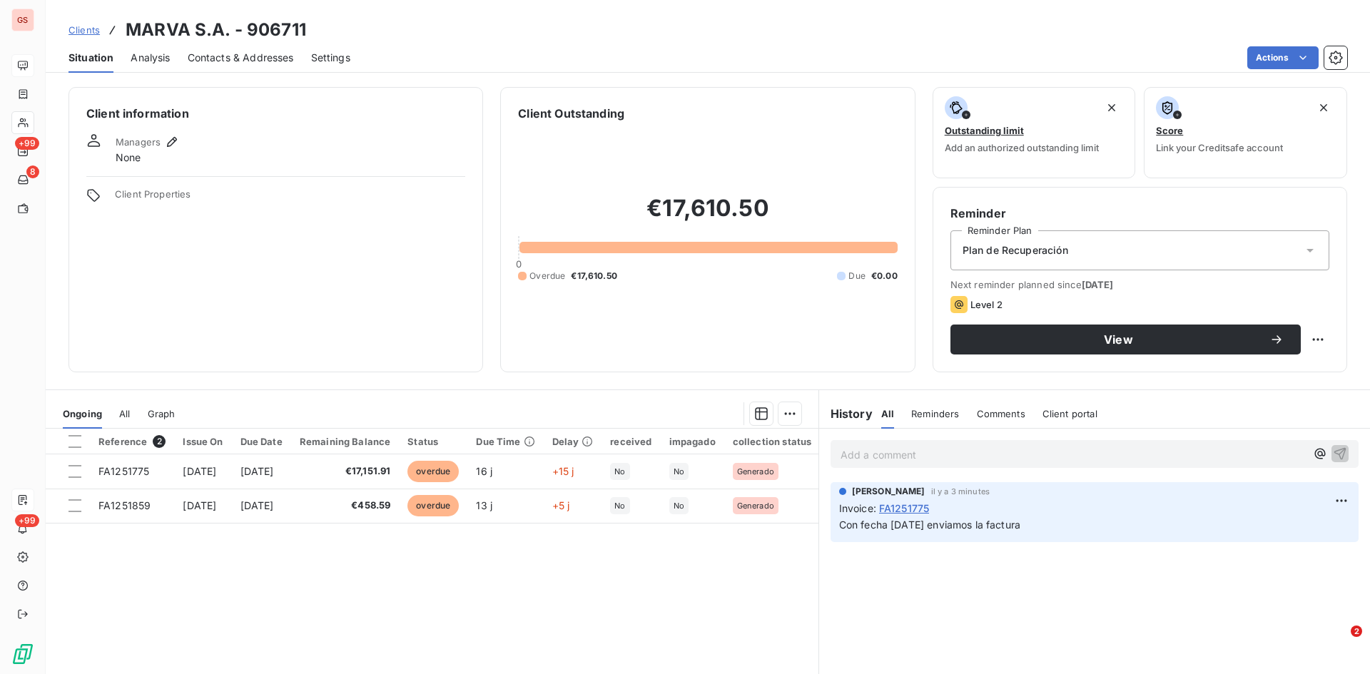
click at [272, 59] on span "Contacts & Addresses" at bounding box center [241, 58] width 106 height 14
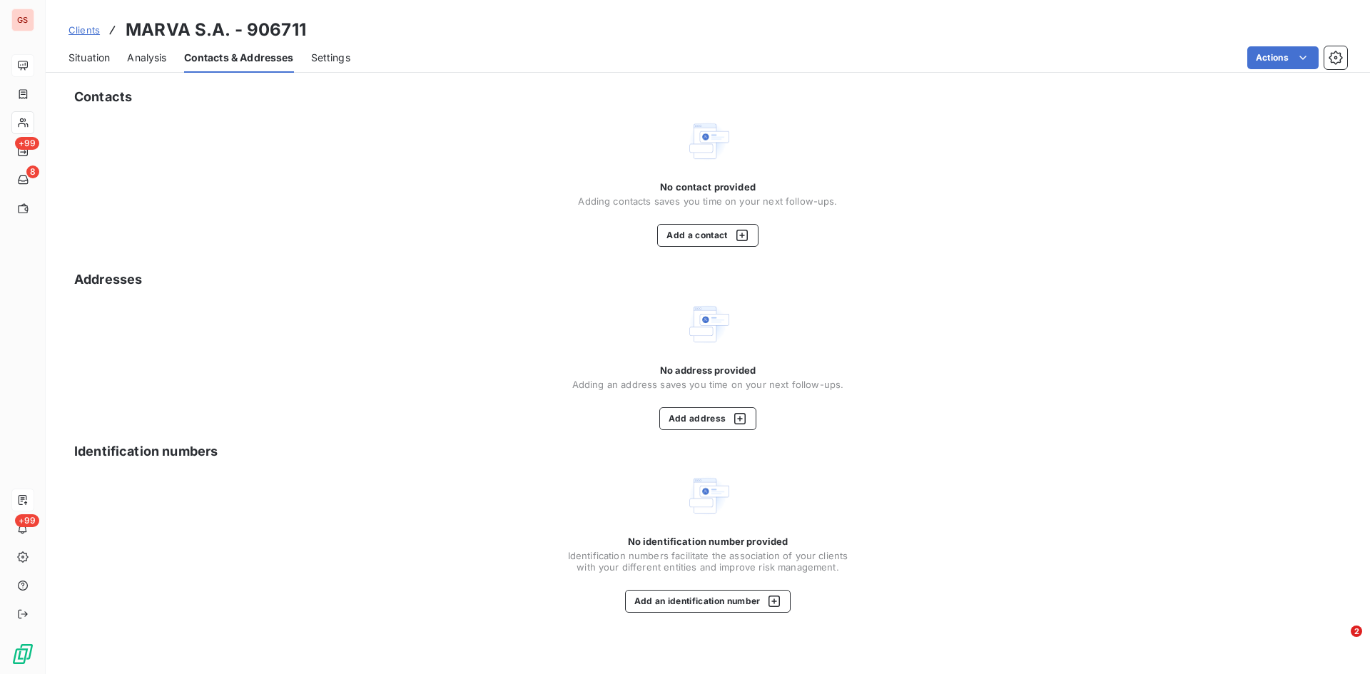
click at [699, 250] on div "Contacts No contact provided Adding contacts saves you time on your next follow…" at bounding box center [708, 376] width 1324 height 596
click at [698, 231] on button "Add a contact" at bounding box center [707, 235] width 101 height 23
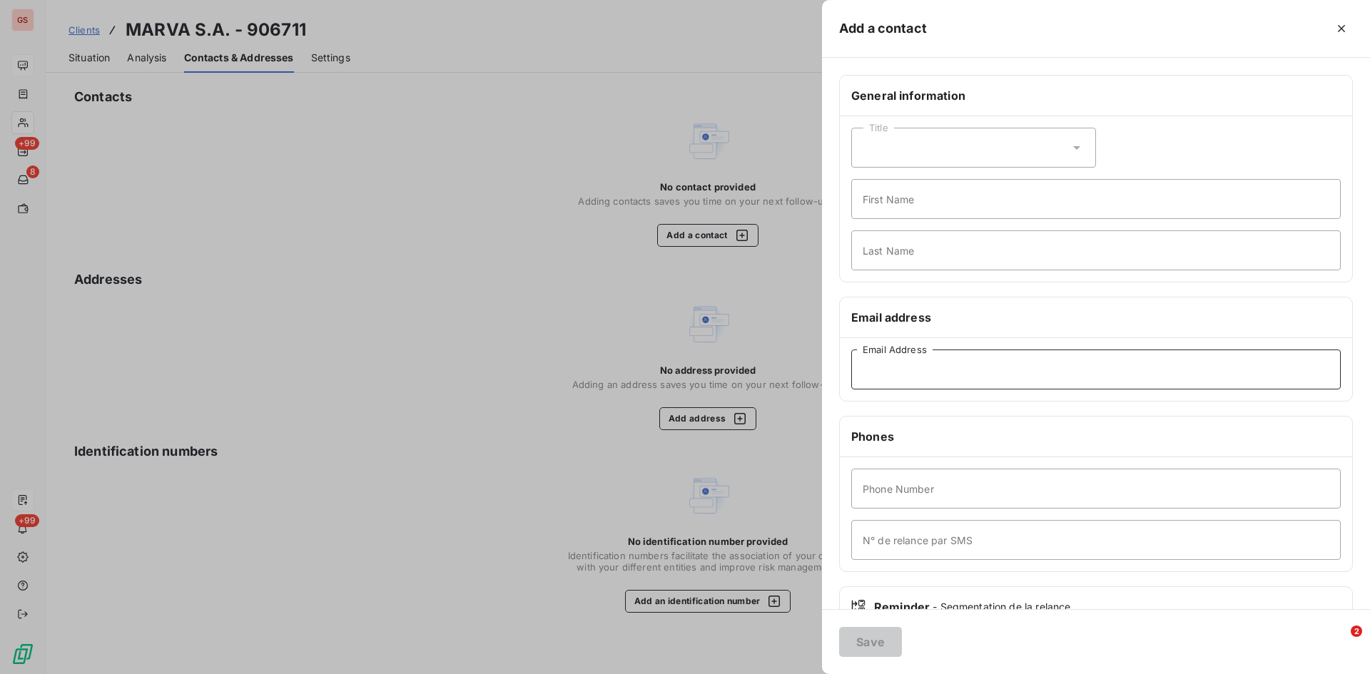
click at [926, 370] on input "Email Address" at bounding box center [1096, 370] width 490 height 40
paste input "[EMAIL_ADDRESS][DOMAIN_NAME]"
type input "[EMAIL_ADDRESS][DOMAIN_NAME]"
click at [868, 637] on button "Save" at bounding box center [870, 642] width 63 height 30
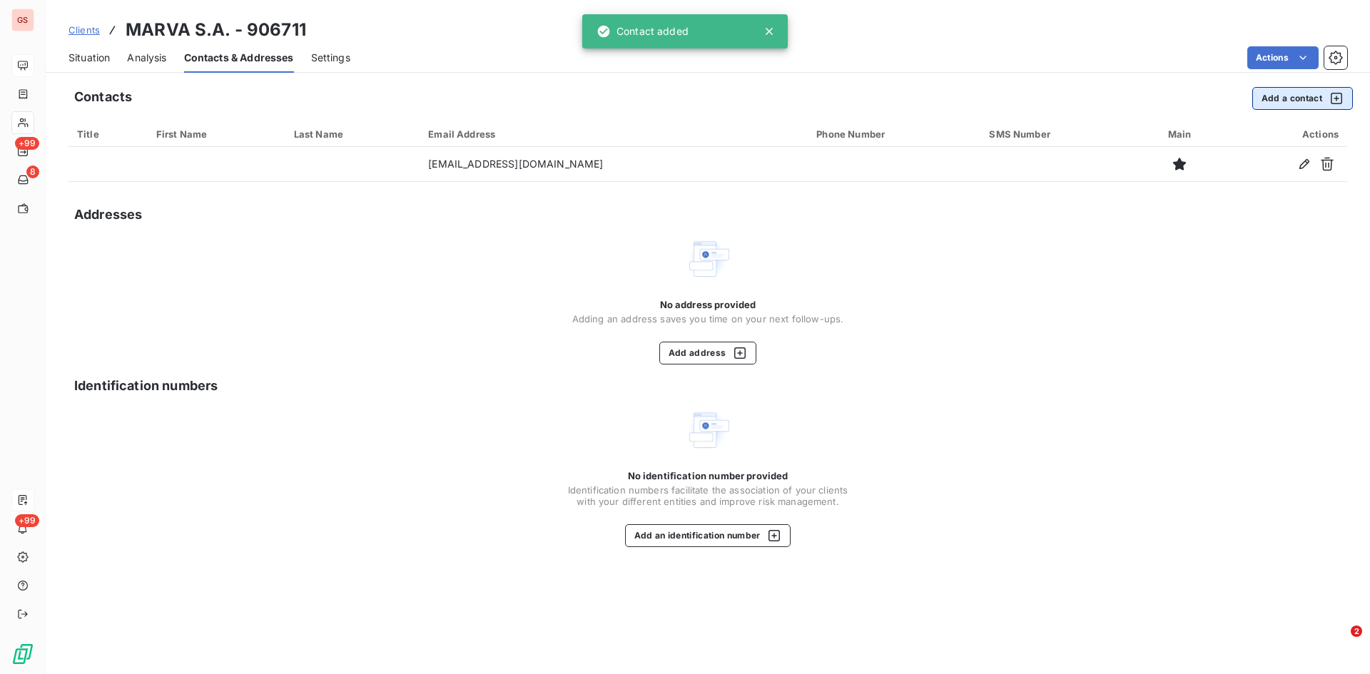
click at [1283, 98] on button "Add a contact" at bounding box center [1302, 98] width 101 height 23
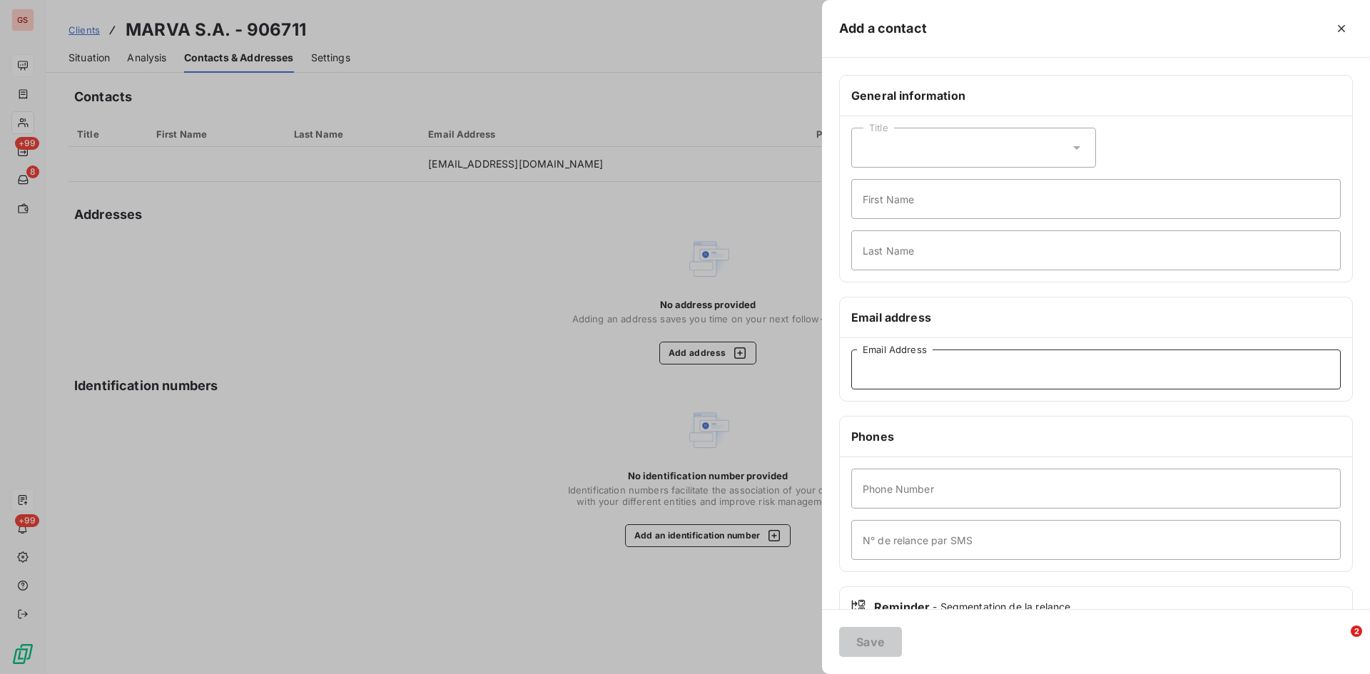
click at [894, 365] on input "Email Address" at bounding box center [1096, 370] width 490 height 40
paste input "[PERSON_NAME][EMAIL_ADDRESS][PERSON_NAME][DOMAIN_NAME]"
type input "[PERSON_NAME][EMAIL_ADDRESS][PERSON_NAME][DOMAIN_NAME]"
click at [866, 633] on button "Save" at bounding box center [870, 642] width 63 height 30
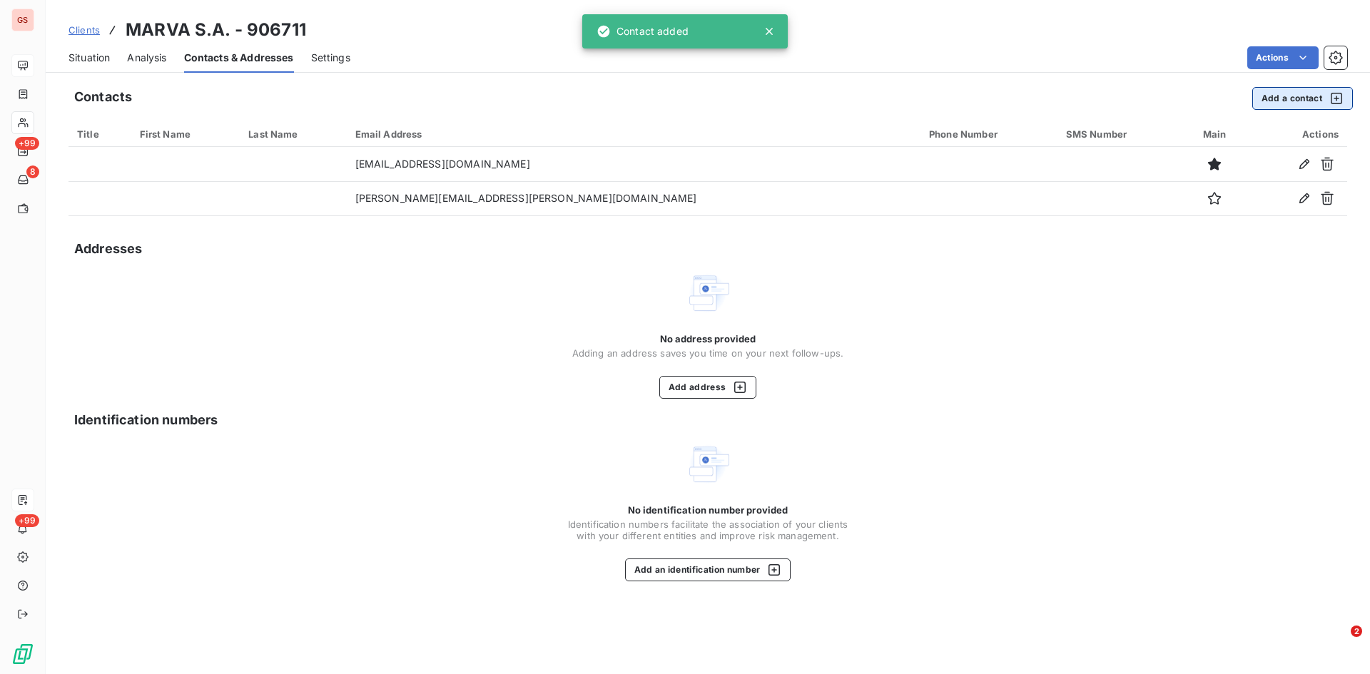
click at [1282, 97] on button "Add a contact" at bounding box center [1302, 98] width 101 height 23
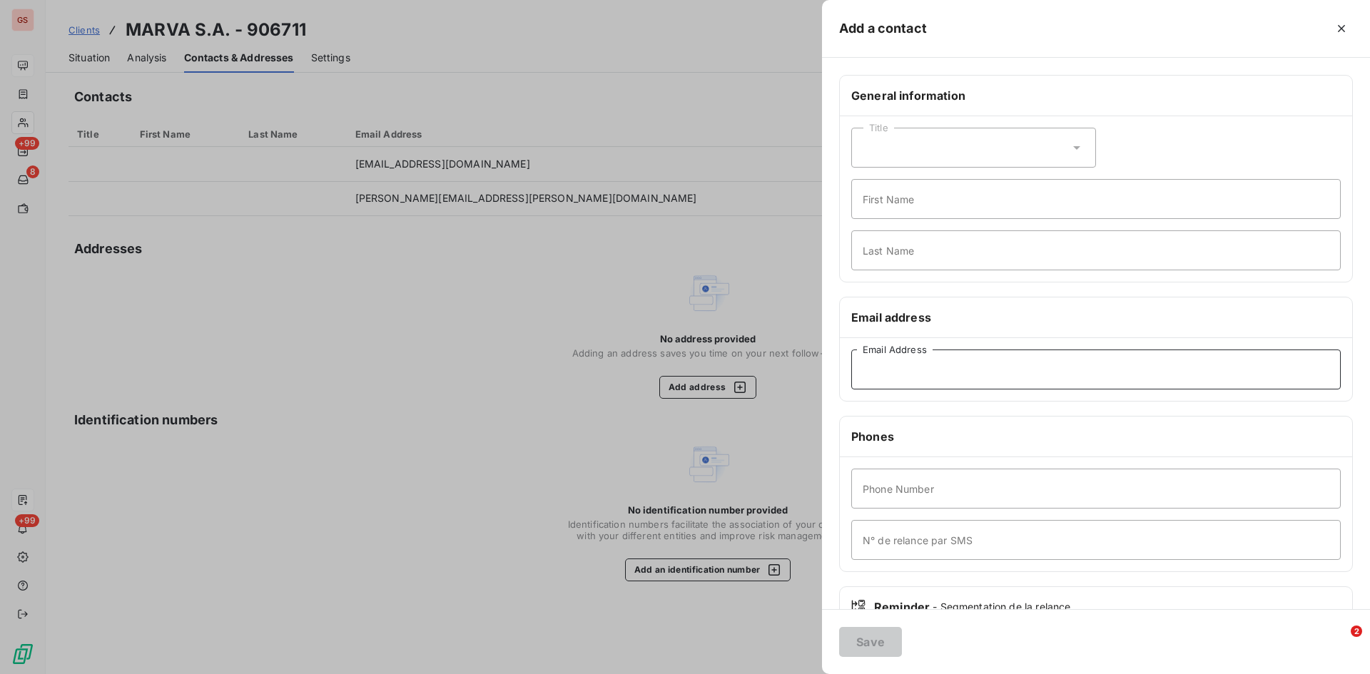
click at [921, 377] on input "Email Address" at bounding box center [1096, 370] width 490 height 40
paste input "[PERSON_NAME][EMAIL_ADDRESS][PERSON_NAME][DOMAIN_NAME]"
type input "[PERSON_NAME][EMAIL_ADDRESS][PERSON_NAME][DOMAIN_NAME]"
click at [873, 641] on button "Save" at bounding box center [870, 642] width 63 height 30
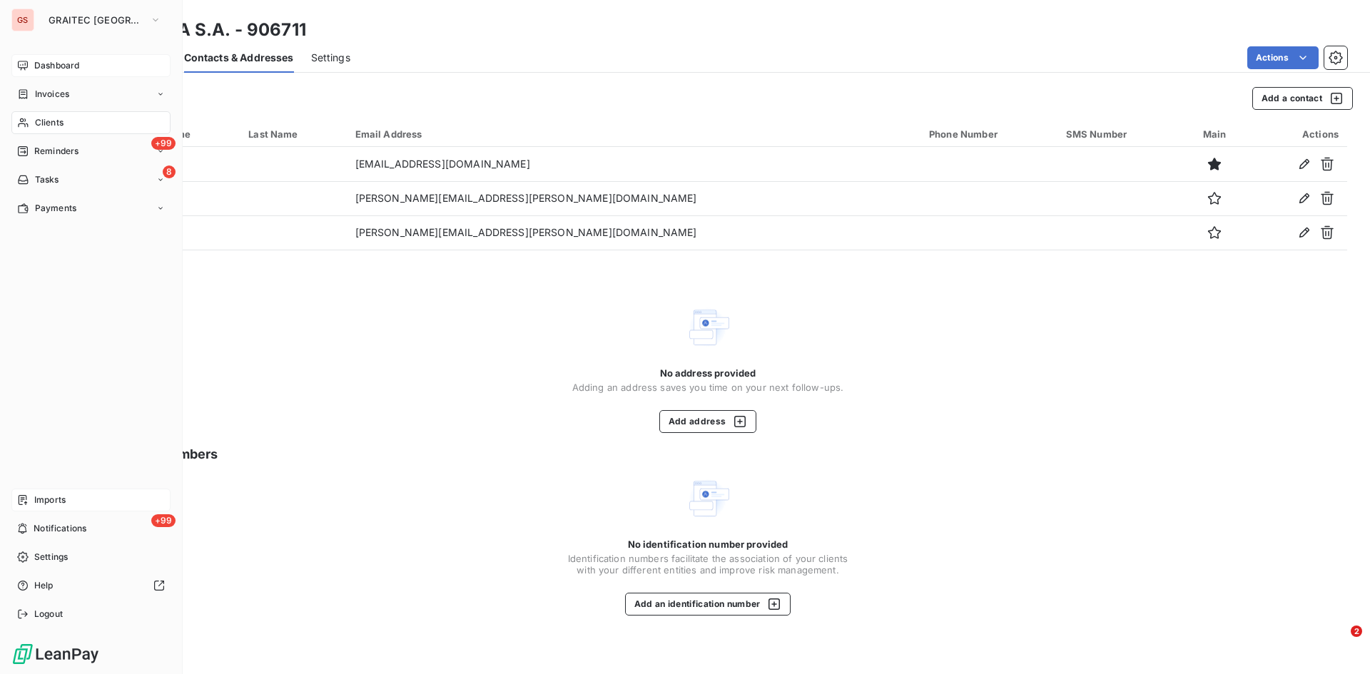
click at [69, 146] on span "Reminders" at bounding box center [56, 151] width 44 height 13
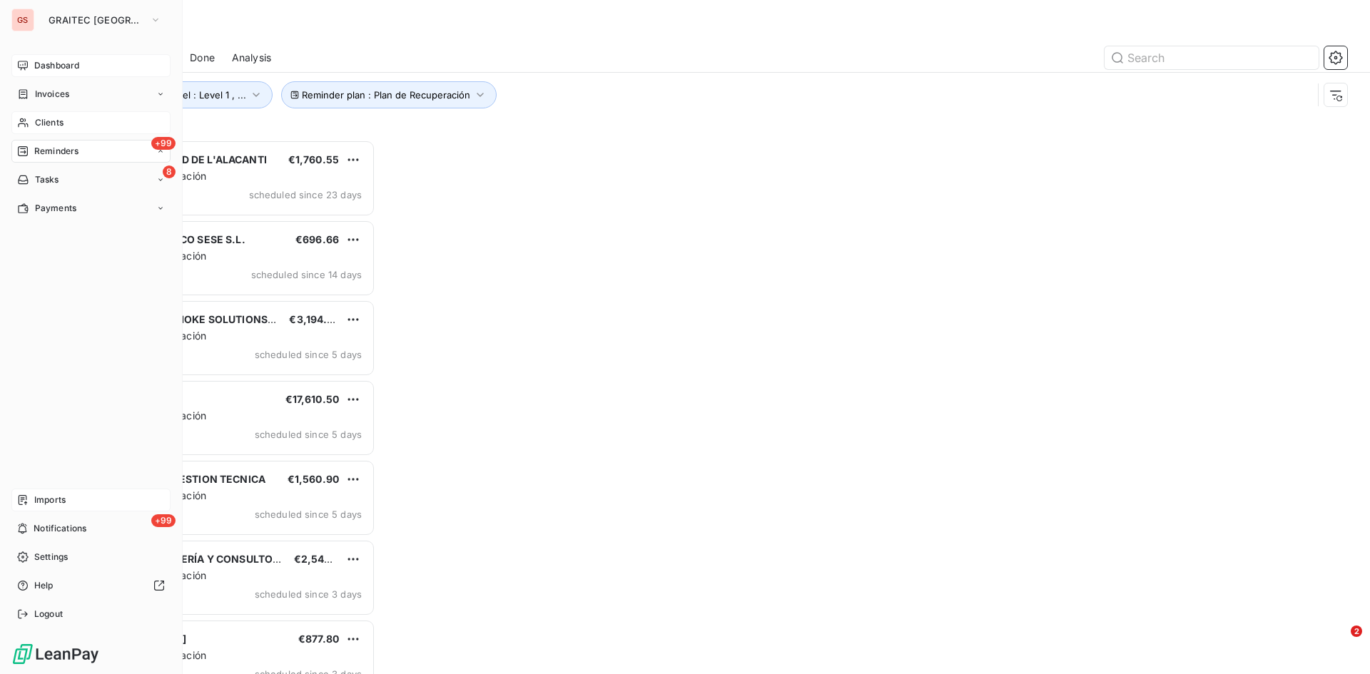
scroll to position [524, 296]
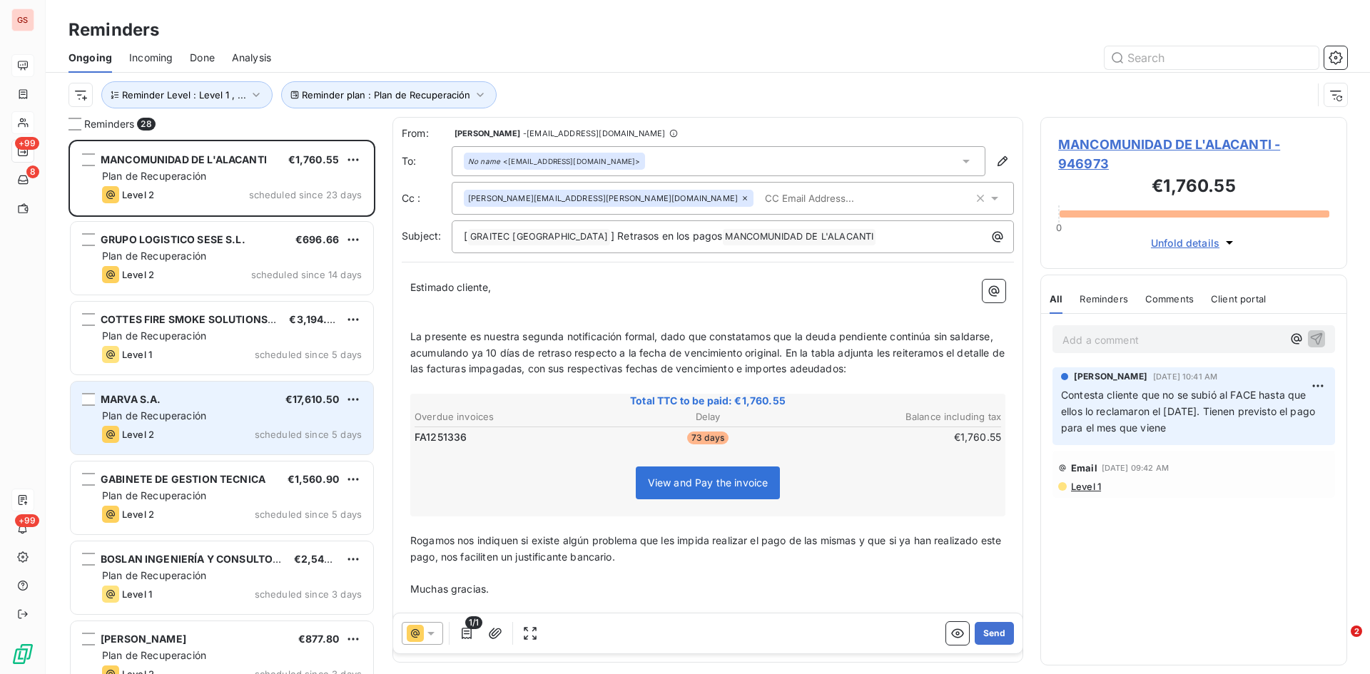
click at [171, 409] on div "Plan de Recuperación" at bounding box center [232, 416] width 260 height 14
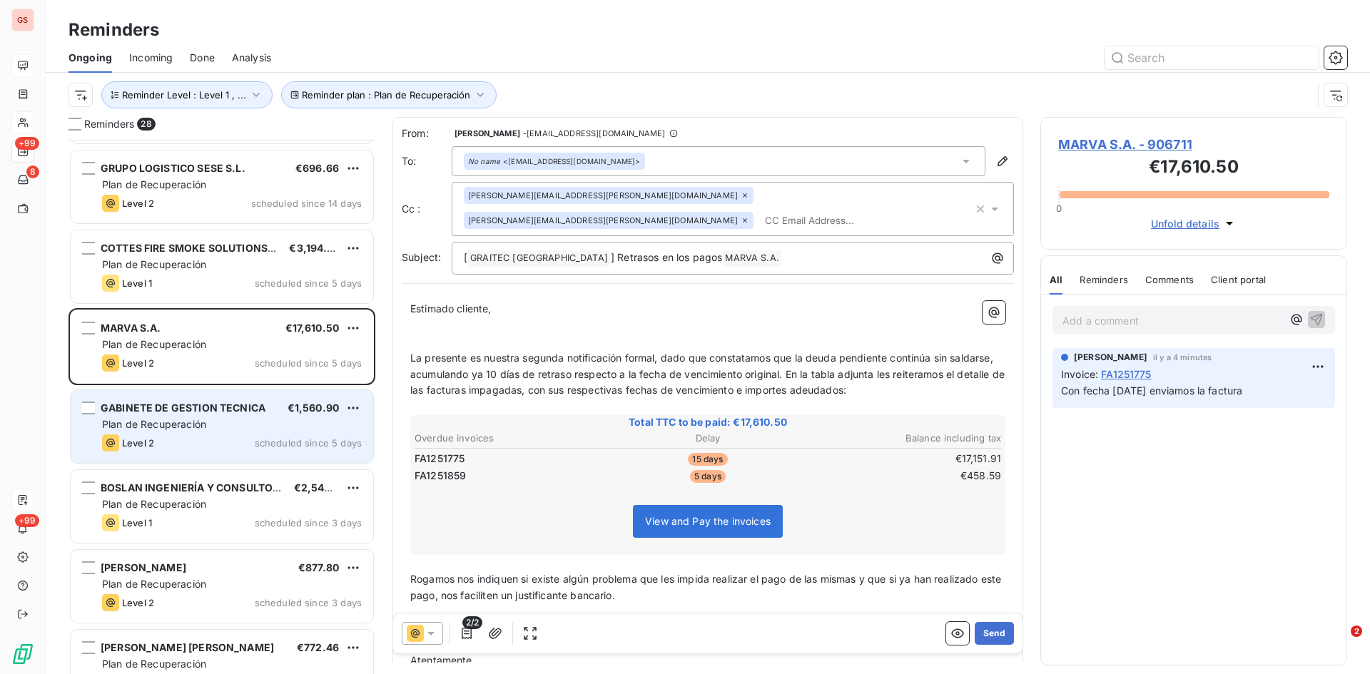
scroll to position [1, 0]
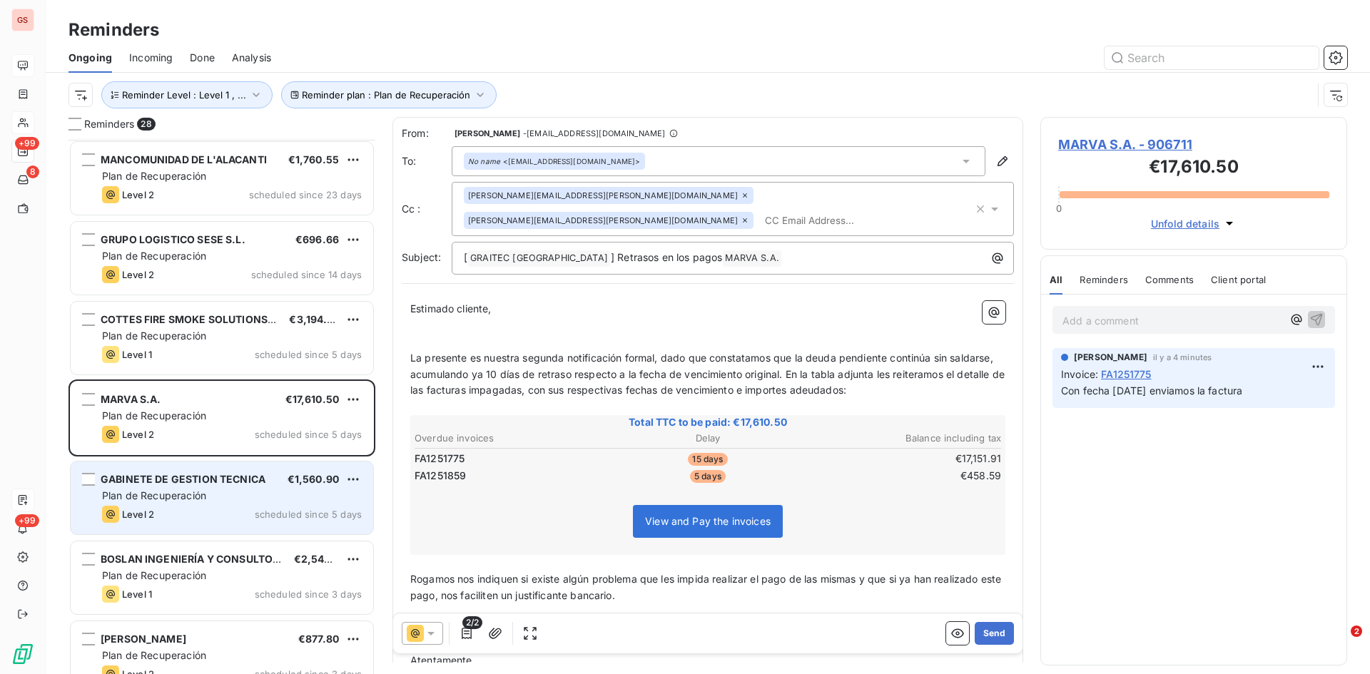
click at [161, 492] on span "Plan de Recuperación" at bounding box center [154, 496] width 104 height 12
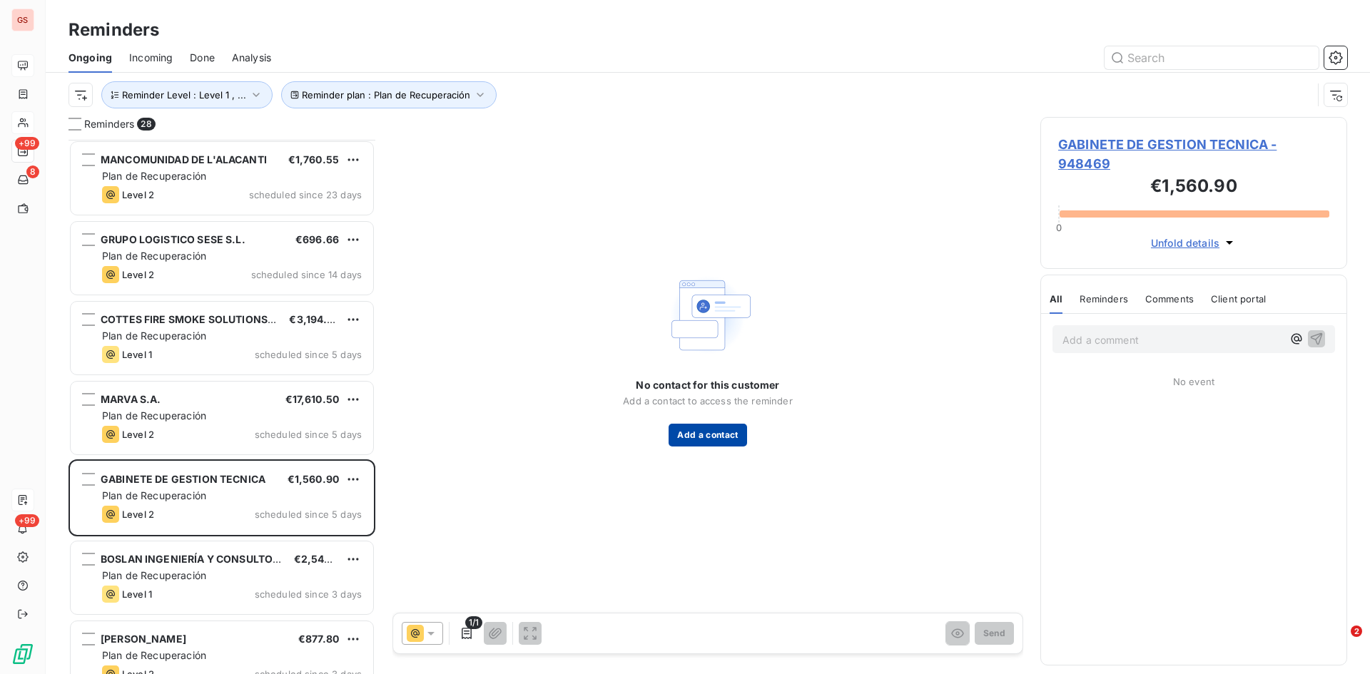
click at [712, 446] on button "Add a contact" at bounding box center [708, 435] width 78 height 23
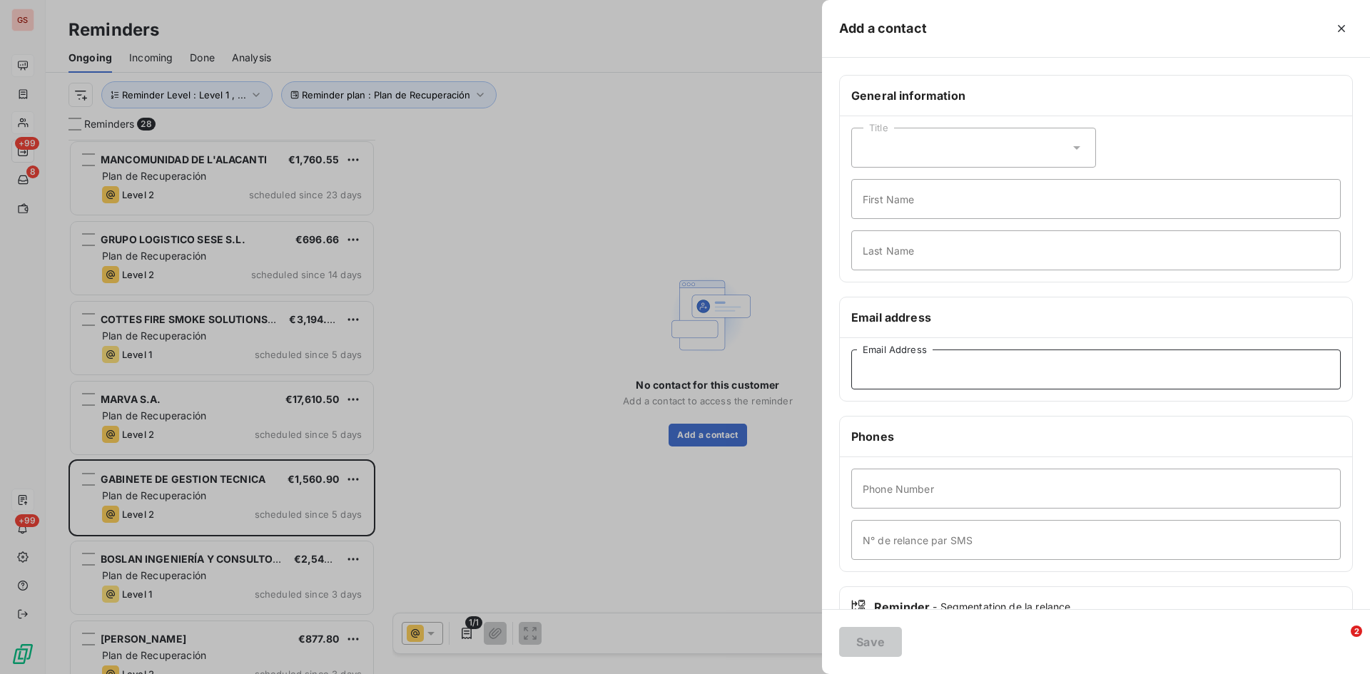
click at [915, 370] on input "Email Address" at bounding box center [1096, 370] width 490 height 40
paste input "[EMAIL_ADDRESS][DOMAIN_NAME]"
type input "[EMAIL_ADDRESS][DOMAIN_NAME]"
click at [872, 644] on button "Save" at bounding box center [870, 642] width 63 height 30
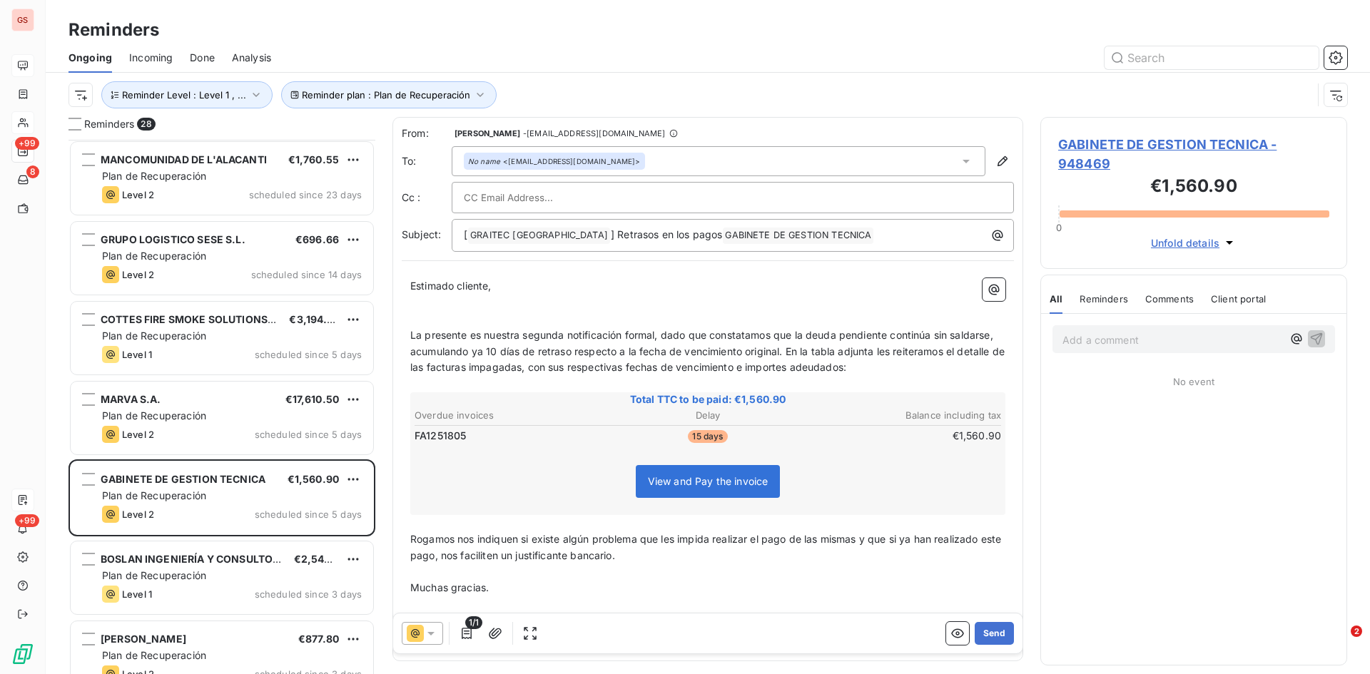
click at [438, 639] on div at bounding box center [422, 633] width 41 height 23
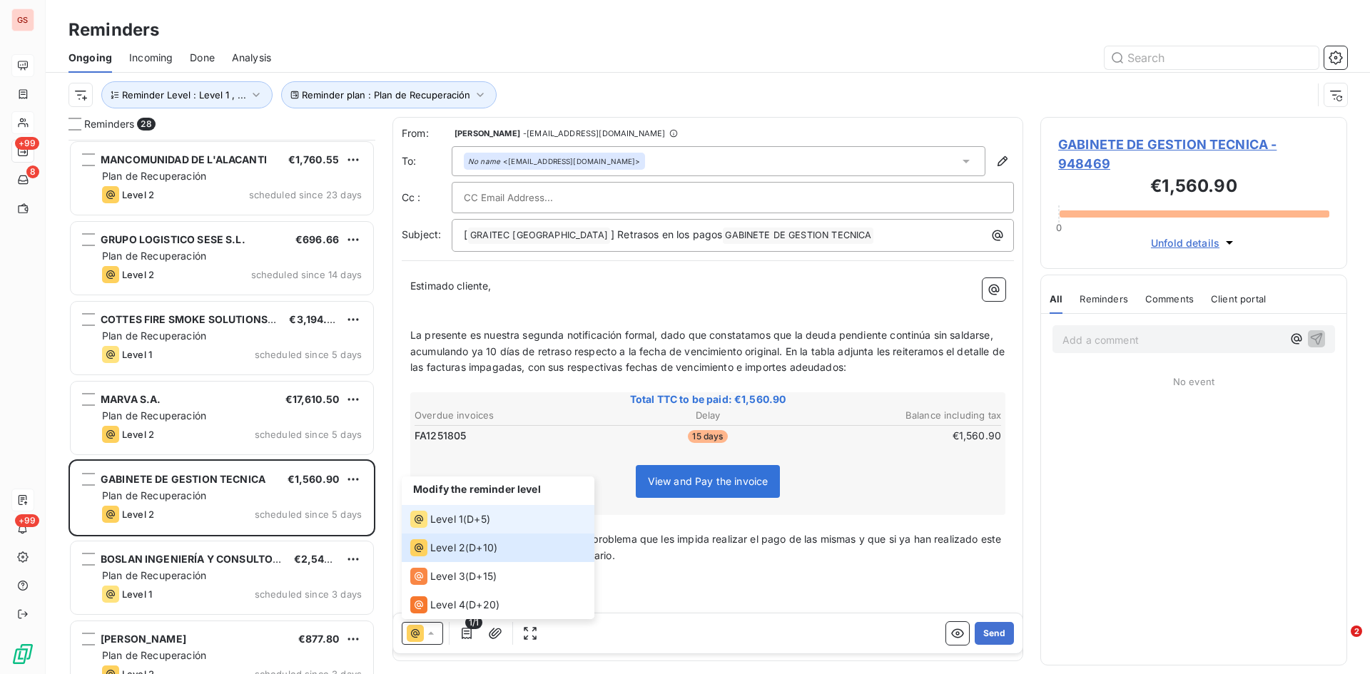
click at [462, 522] on span "Level 1" at bounding box center [446, 519] width 33 height 14
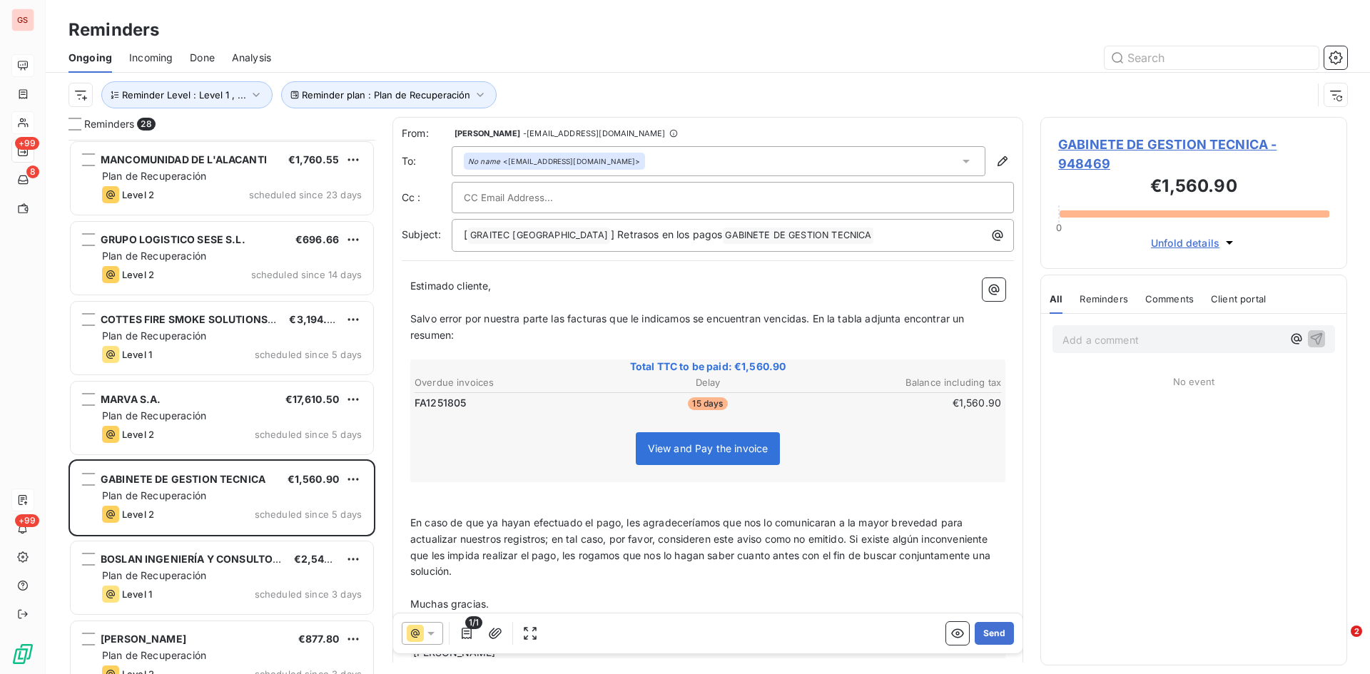
click at [505, 202] on input "text" at bounding box center [540, 197] width 153 height 21
paste input "[EMAIL_ADDRESS][DOMAIN_NAME]"
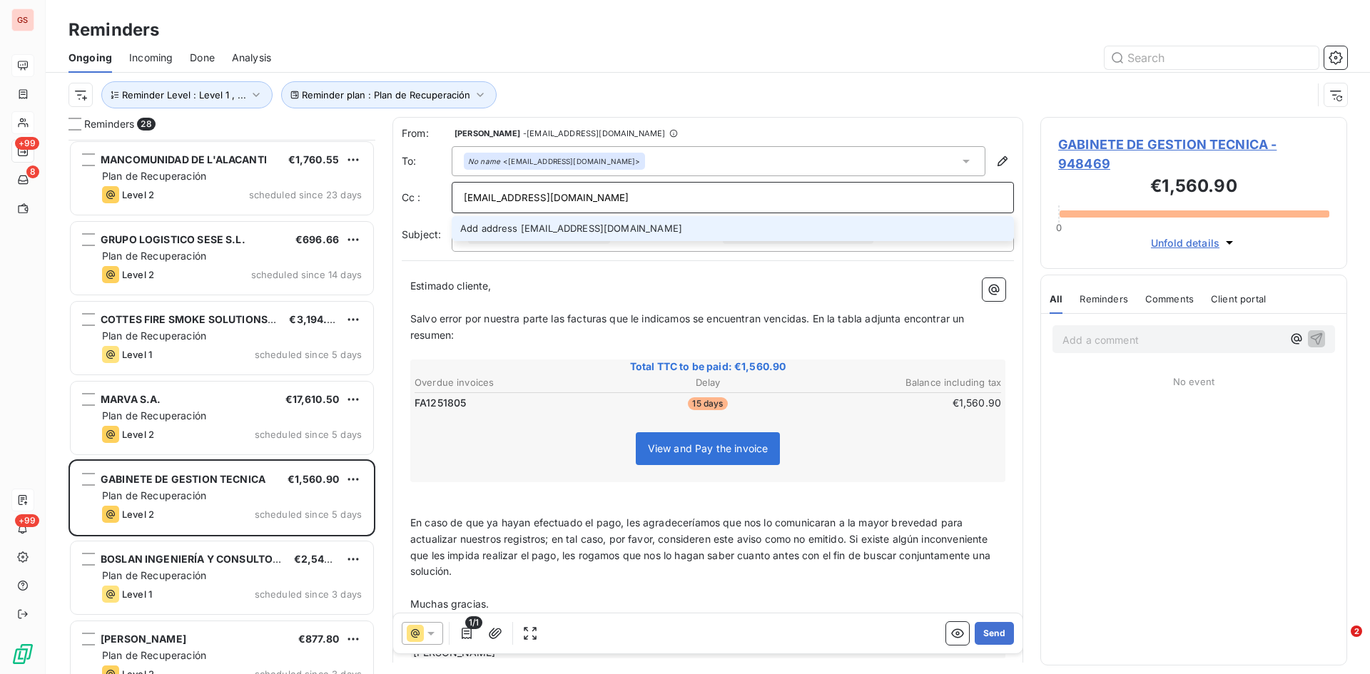
type input "[EMAIL_ADDRESS][DOMAIN_NAME]"
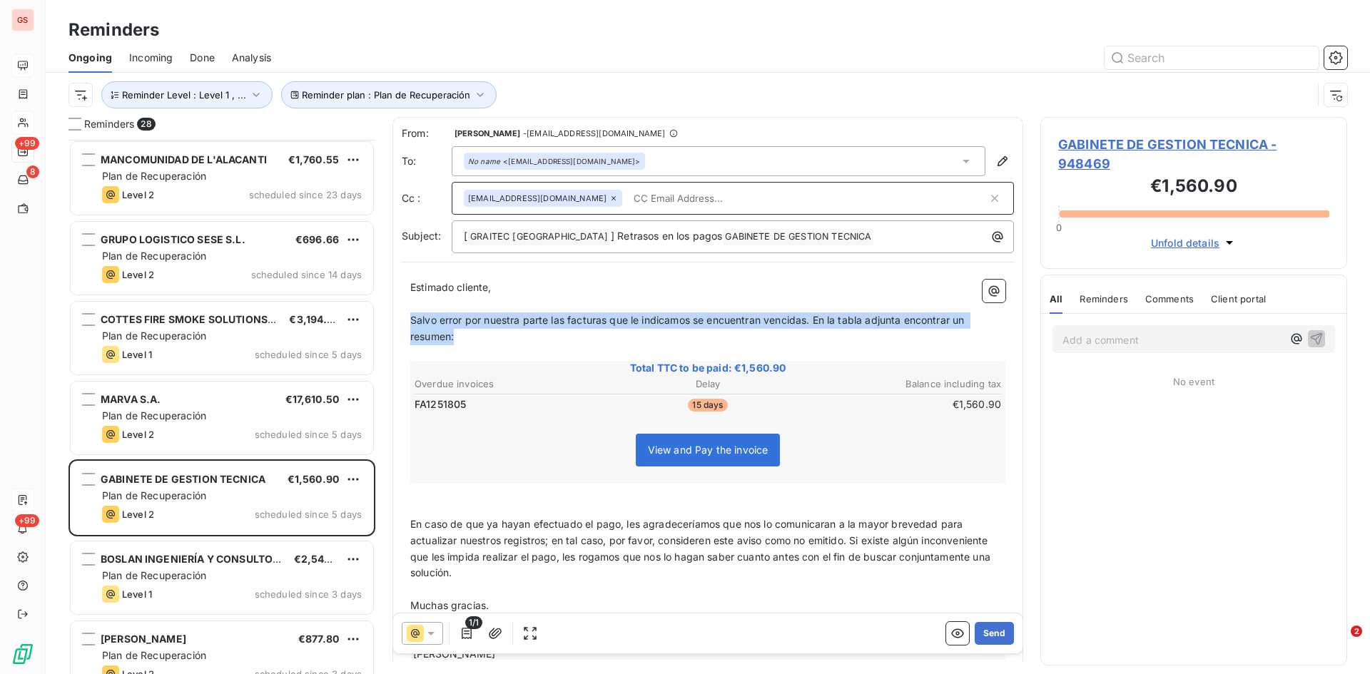
drag, startPoint x: 455, startPoint y: 337, endPoint x: 412, endPoint y: 320, distance: 46.8
click at [412, 320] on p "Salvo error por nuestra parte las facturas que le indicamos se encuentran venci…" at bounding box center [707, 329] width 595 height 33
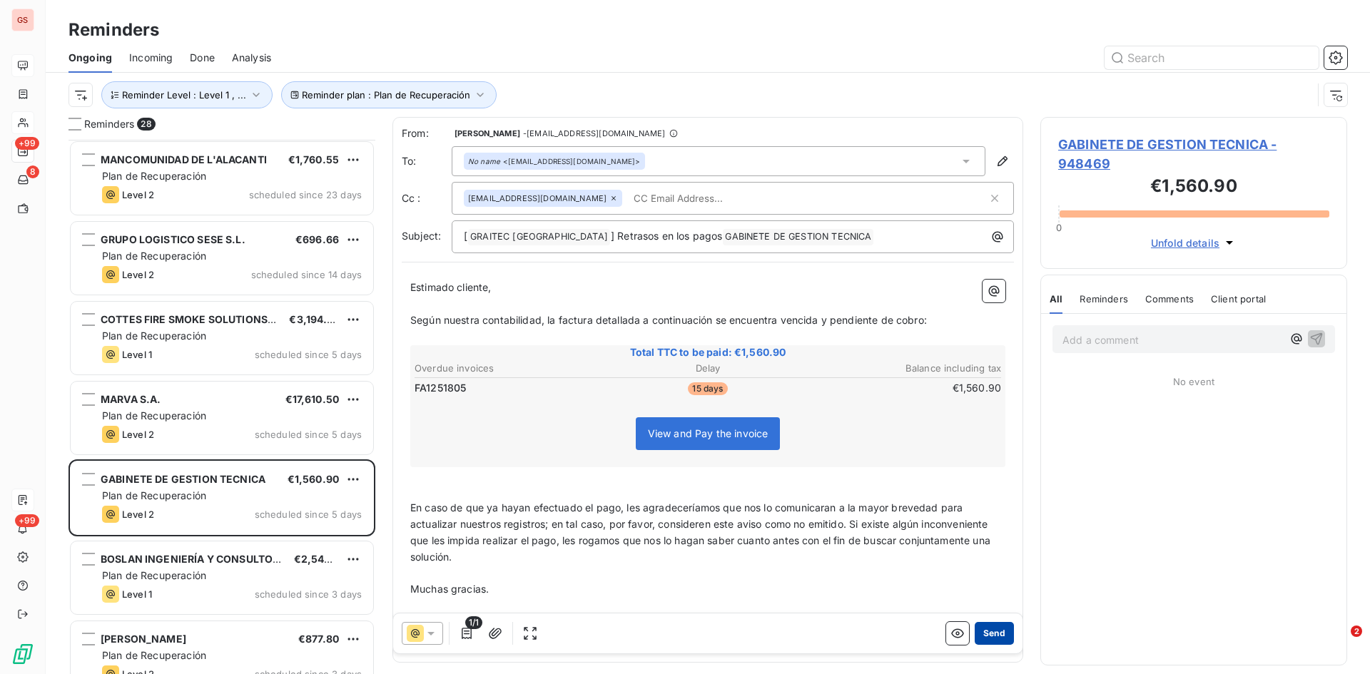
click at [992, 639] on button "Send" at bounding box center [994, 633] width 39 height 23
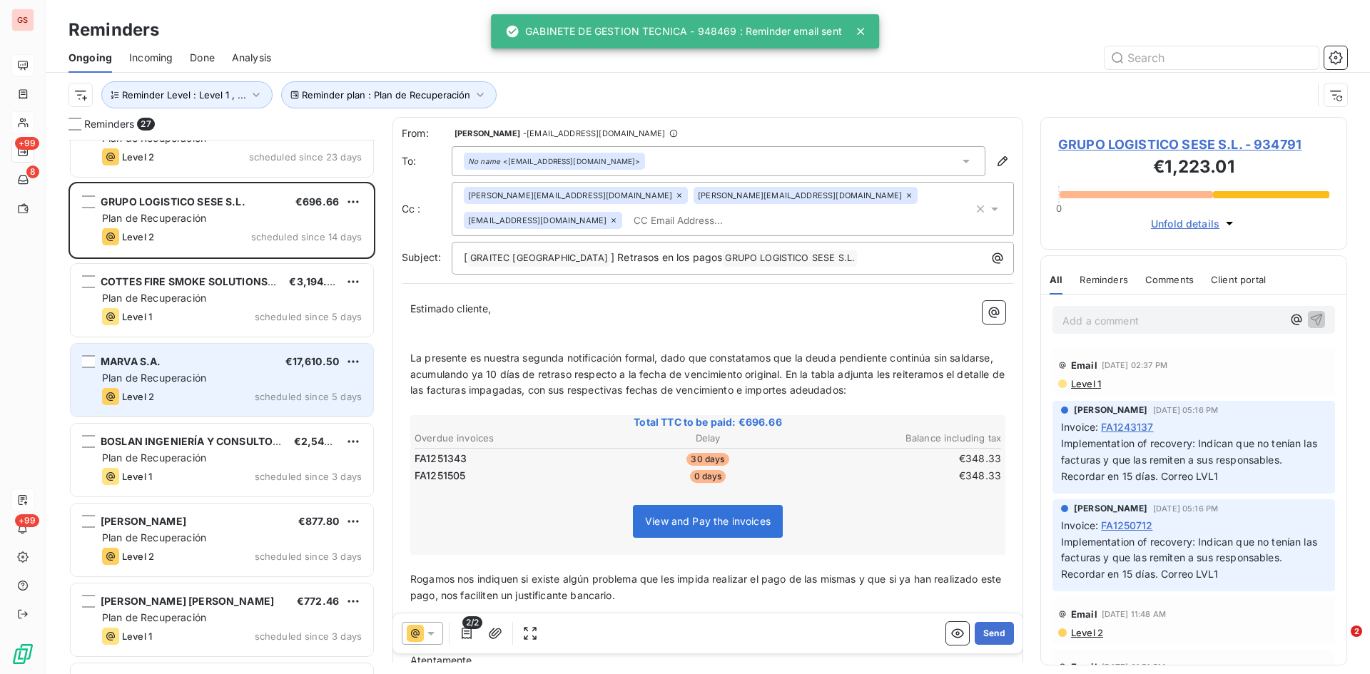
scroll to position [72, 0]
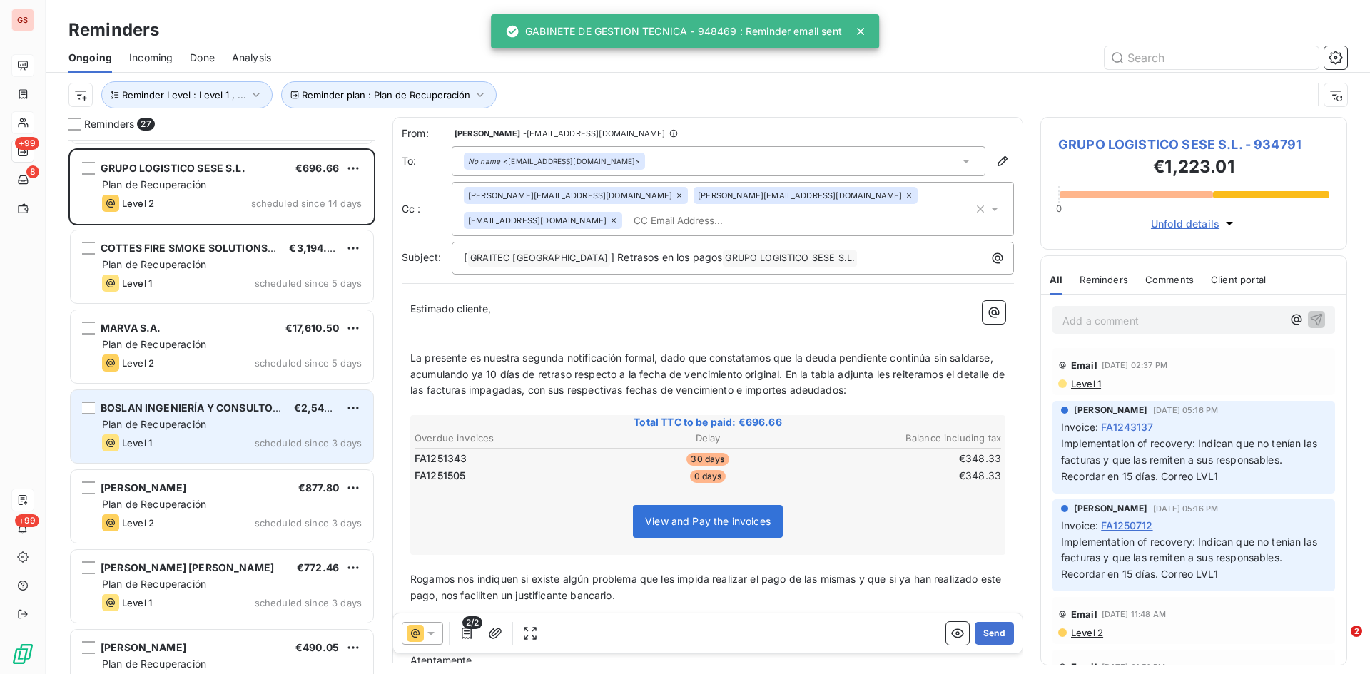
click at [206, 421] on span "Plan de Recuperación" at bounding box center [154, 424] width 104 height 12
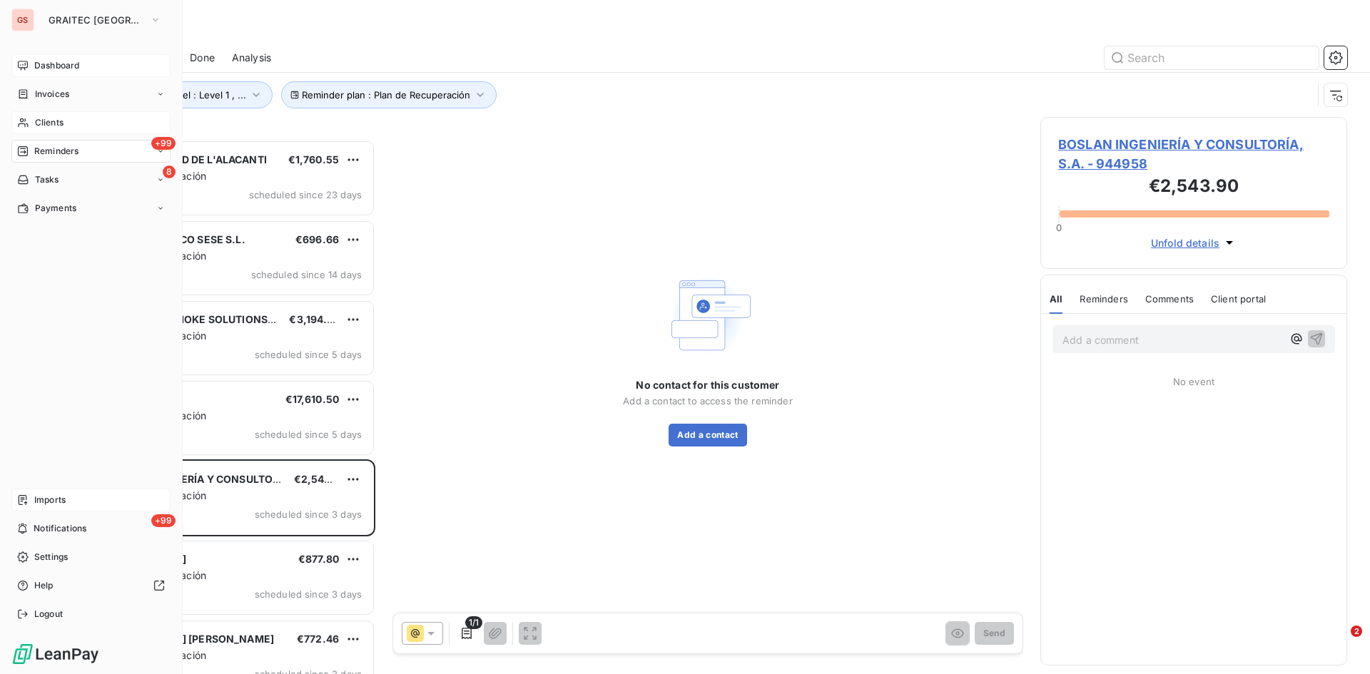
click at [43, 121] on span "Clients" at bounding box center [49, 122] width 29 height 13
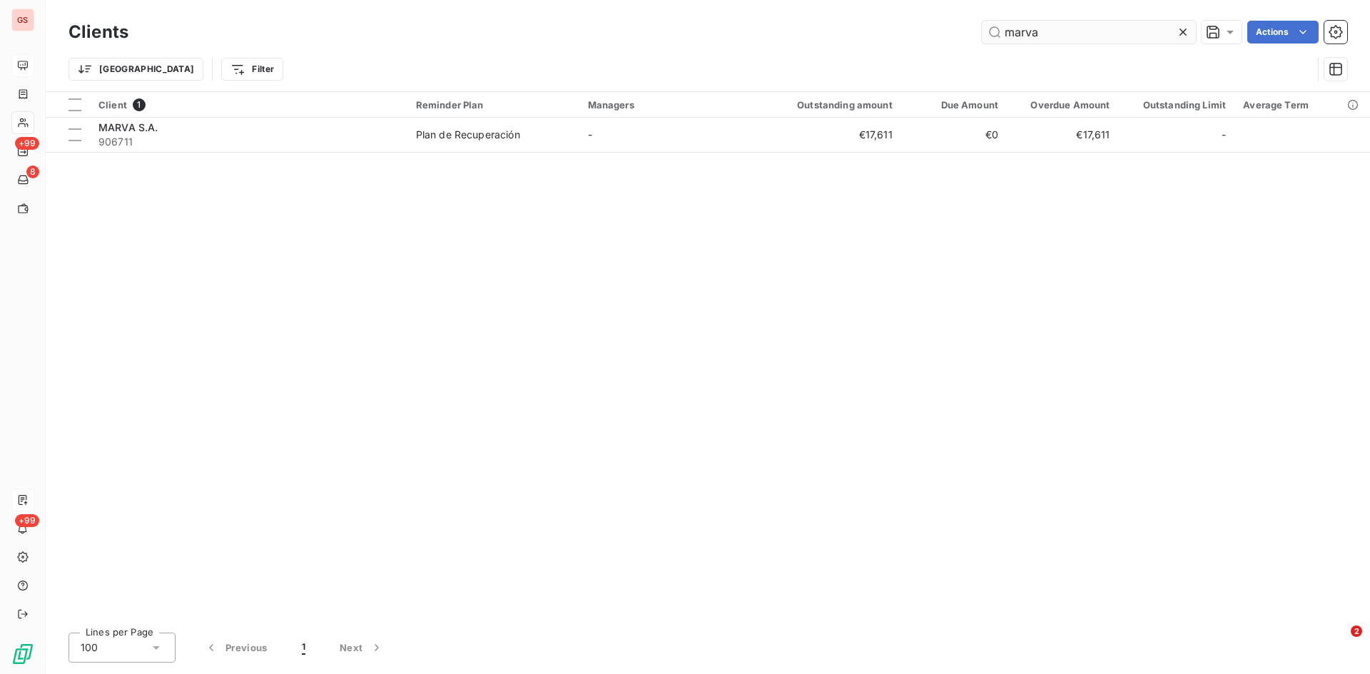
click at [1044, 41] on input "marva" at bounding box center [1089, 32] width 214 height 23
drag, startPoint x: 1044, startPoint y: 39, endPoint x: 894, endPoint y: 53, distance: 150.5
click at [894, 53] on div "Clients marva Actions Trier Filter" at bounding box center [708, 54] width 1279 height 74
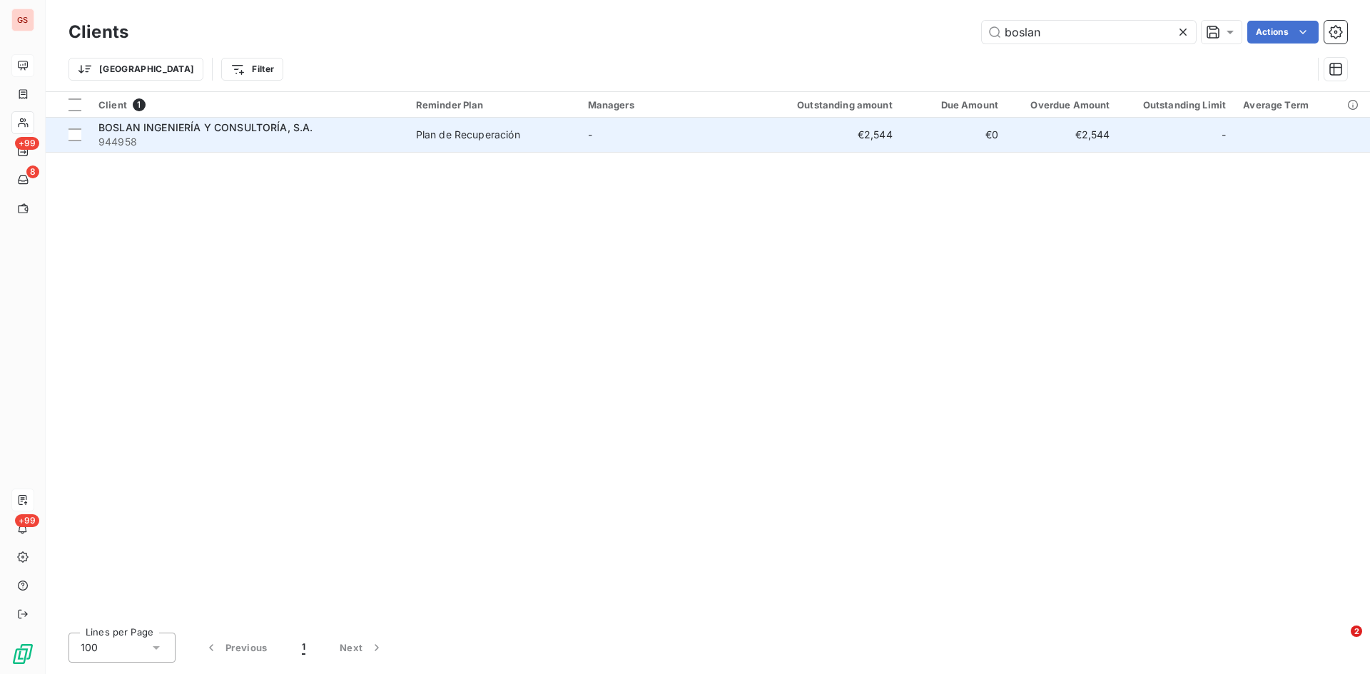
type input "boslan"
click at [172, 131] on span "BOSLAN INGENIERÍA Y CONSULTORÍA, S.A." at bounding box center [205, 127] width 215 height 12
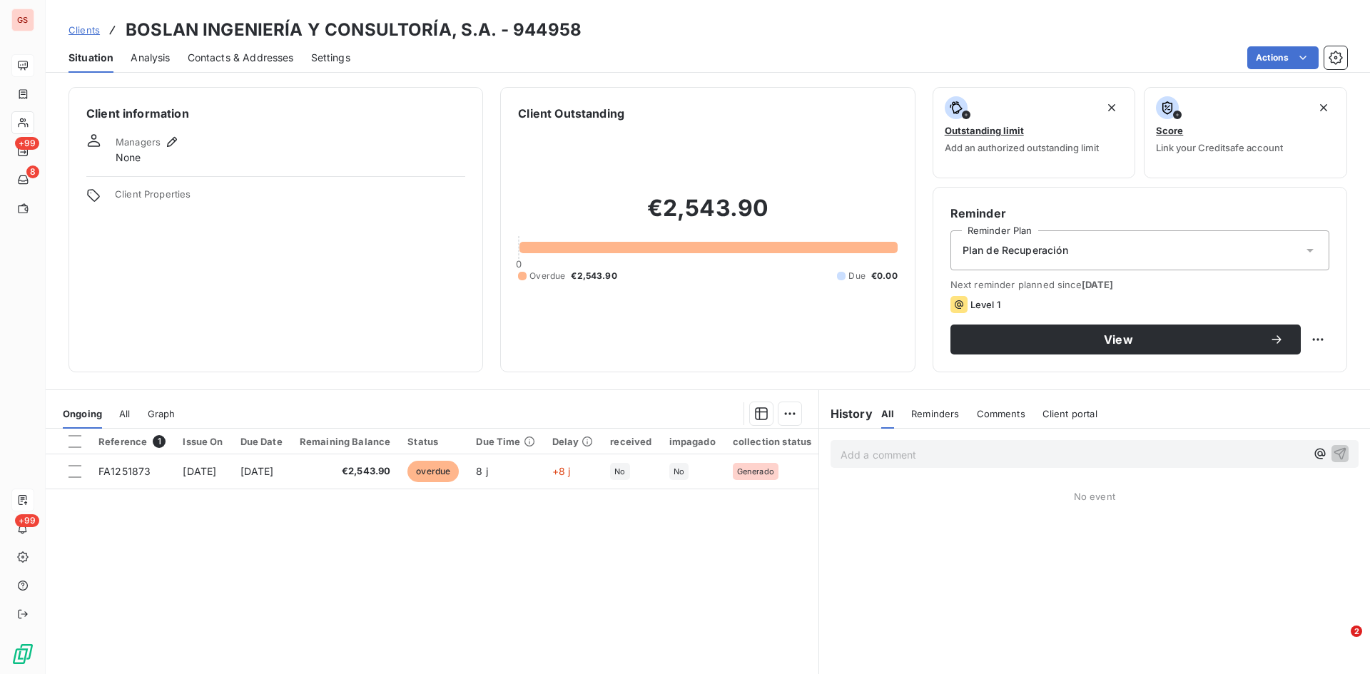
click at [883, 456] on p "Add a comment ﻿" at bounding box center [1073, 455] width 465 height 18
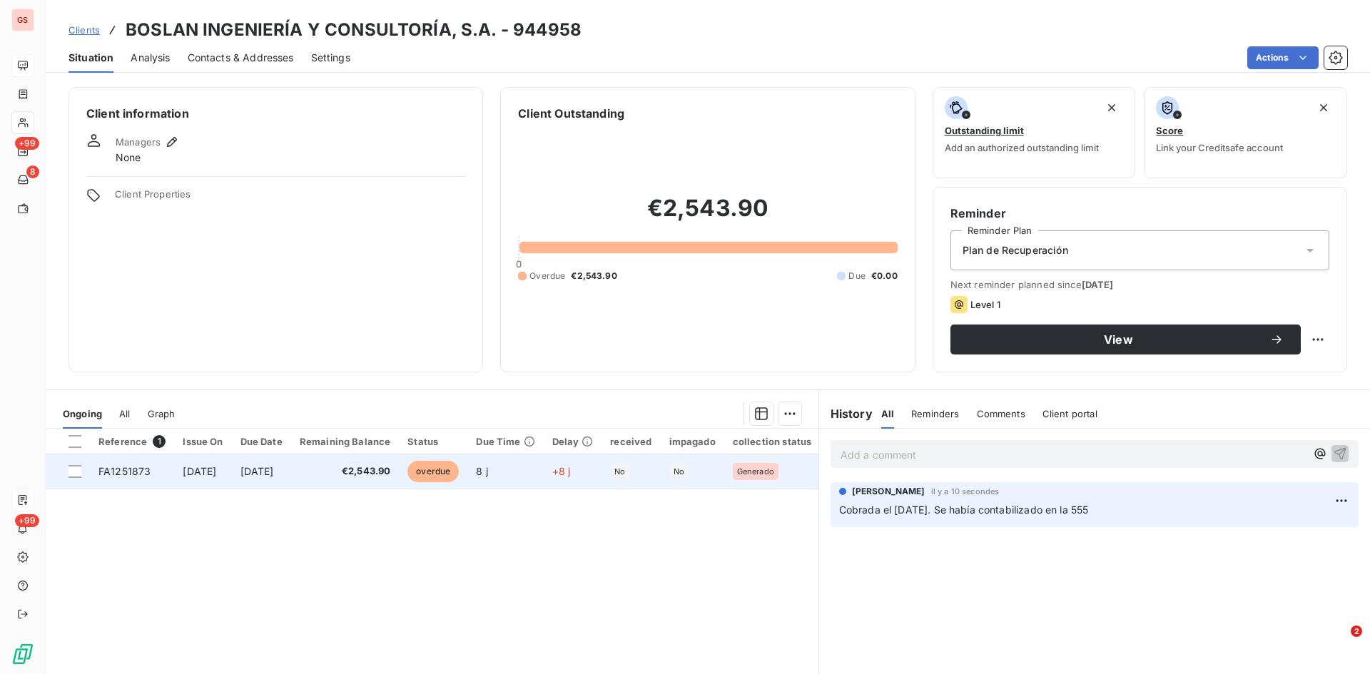
click at [118, 477] on td "FA1251873" at bounding box center [132, 472] width 84 height 34
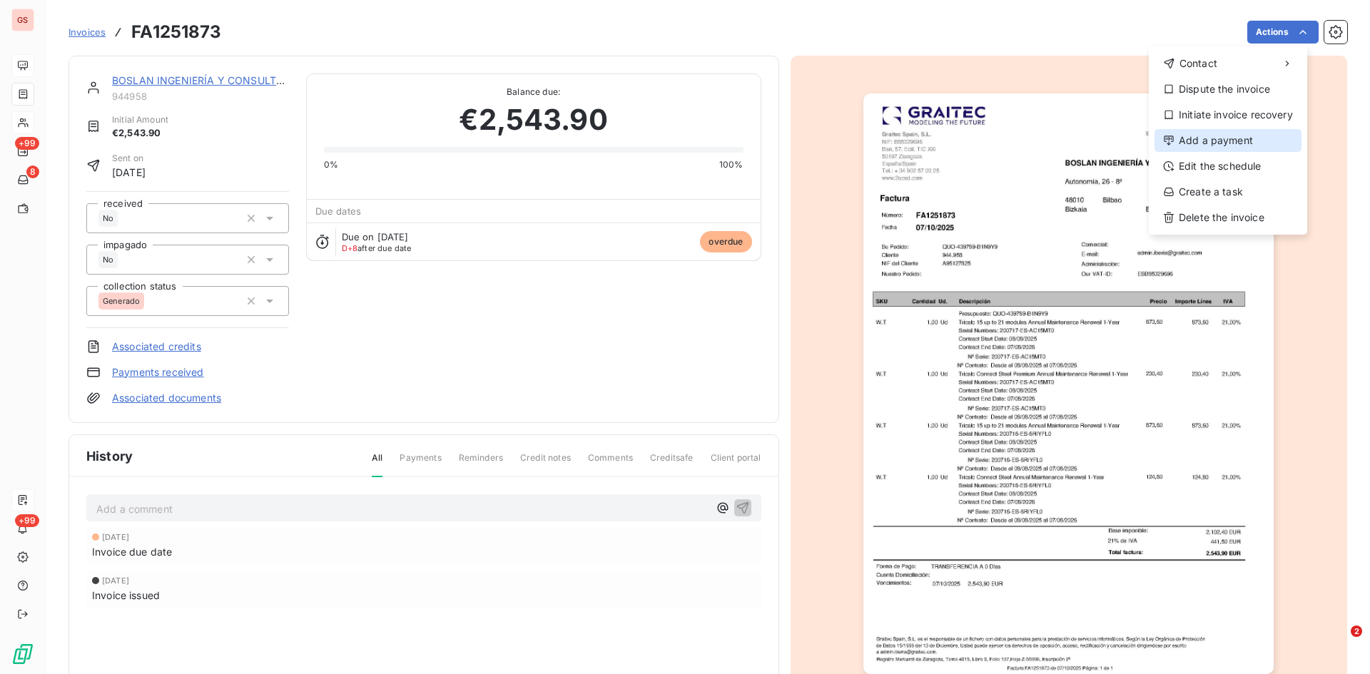
click at [1245, 147] on div "Add a payment" at bounding box center [1228, 140] width 147 height 23
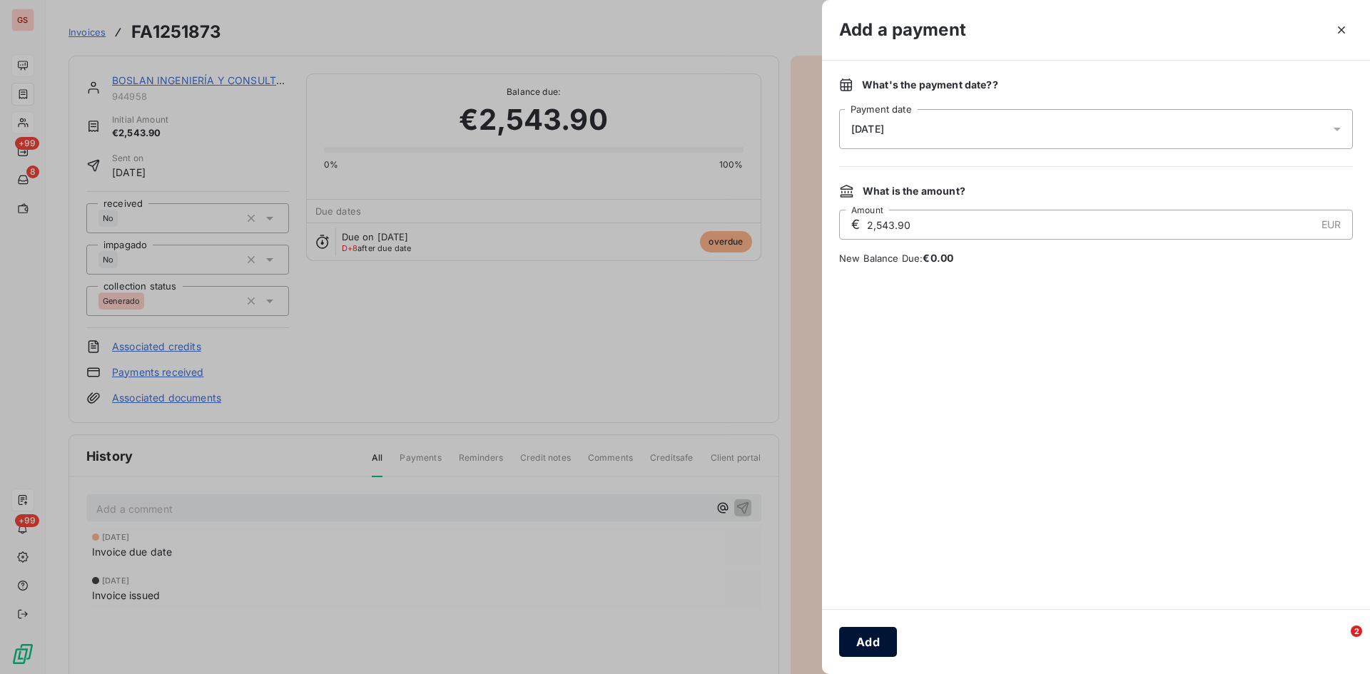
click at [873, 642] on button "Add" at bounding box center [868, 642] width 58 height 30
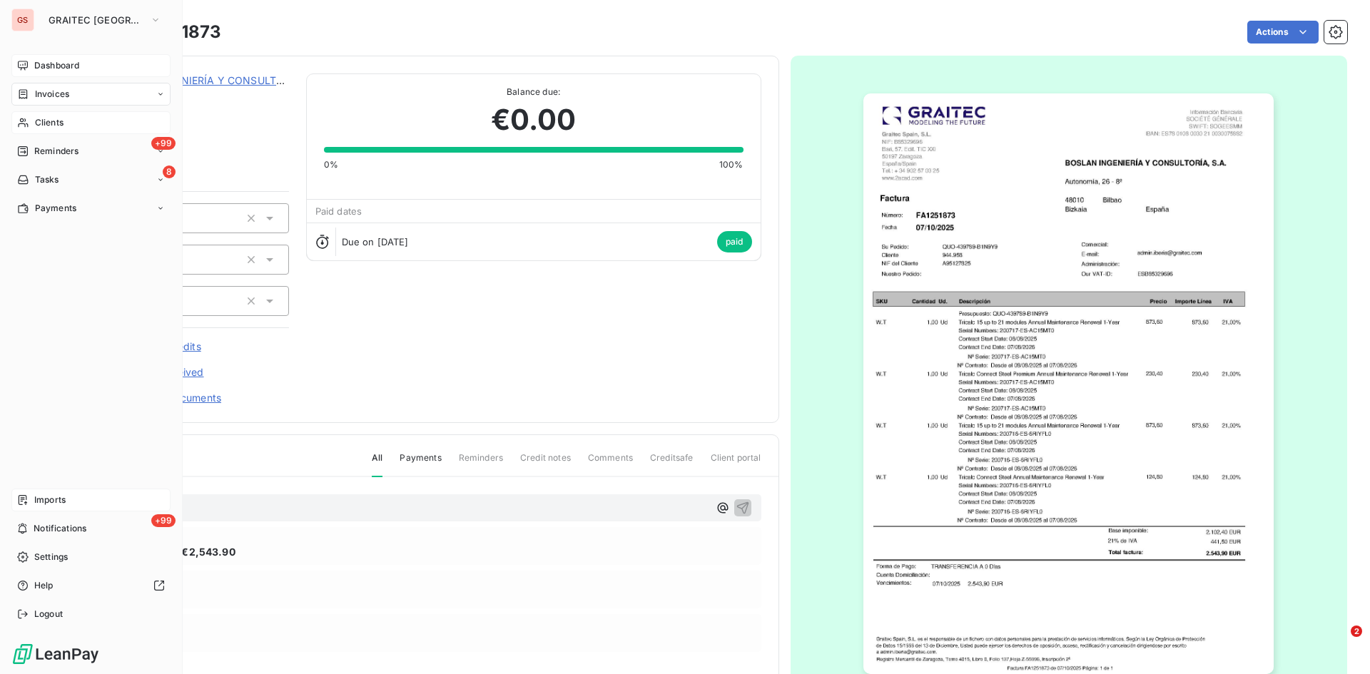
click at [68, 151] on span "Reminders" at bounding box center [56, 151] width 44 height 13
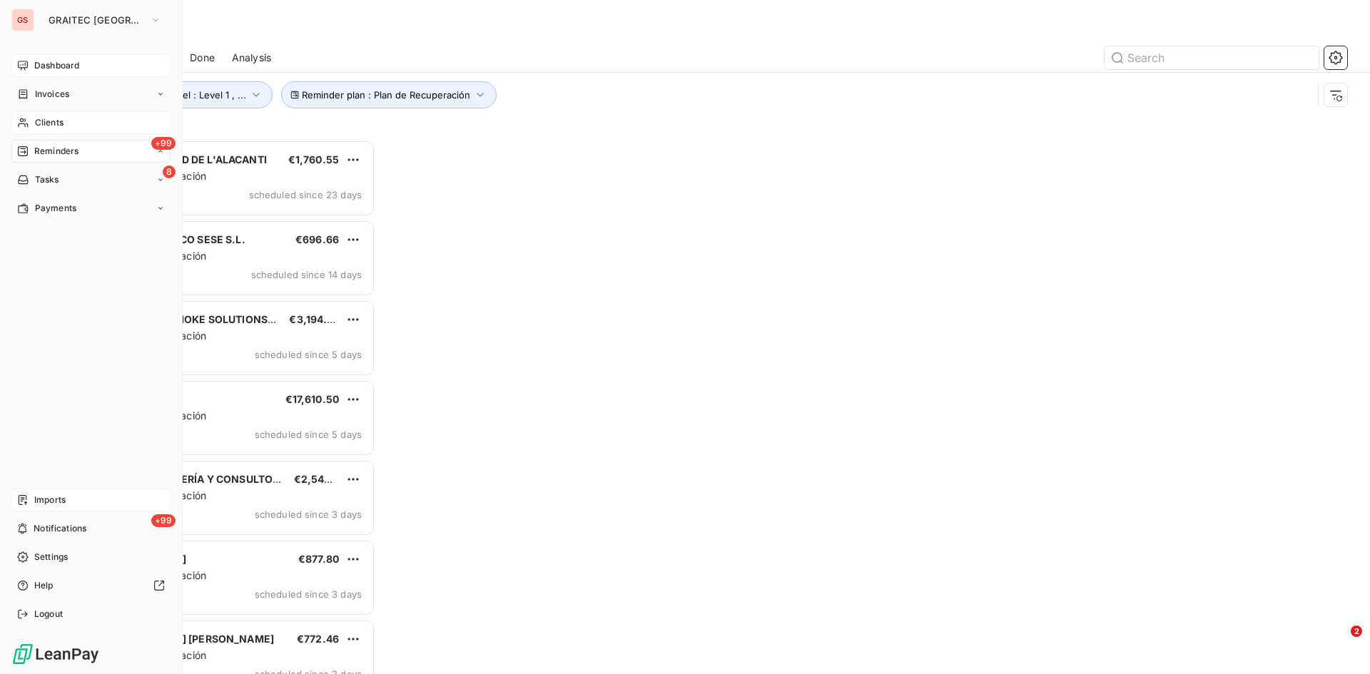
scroll to position [524, 296]
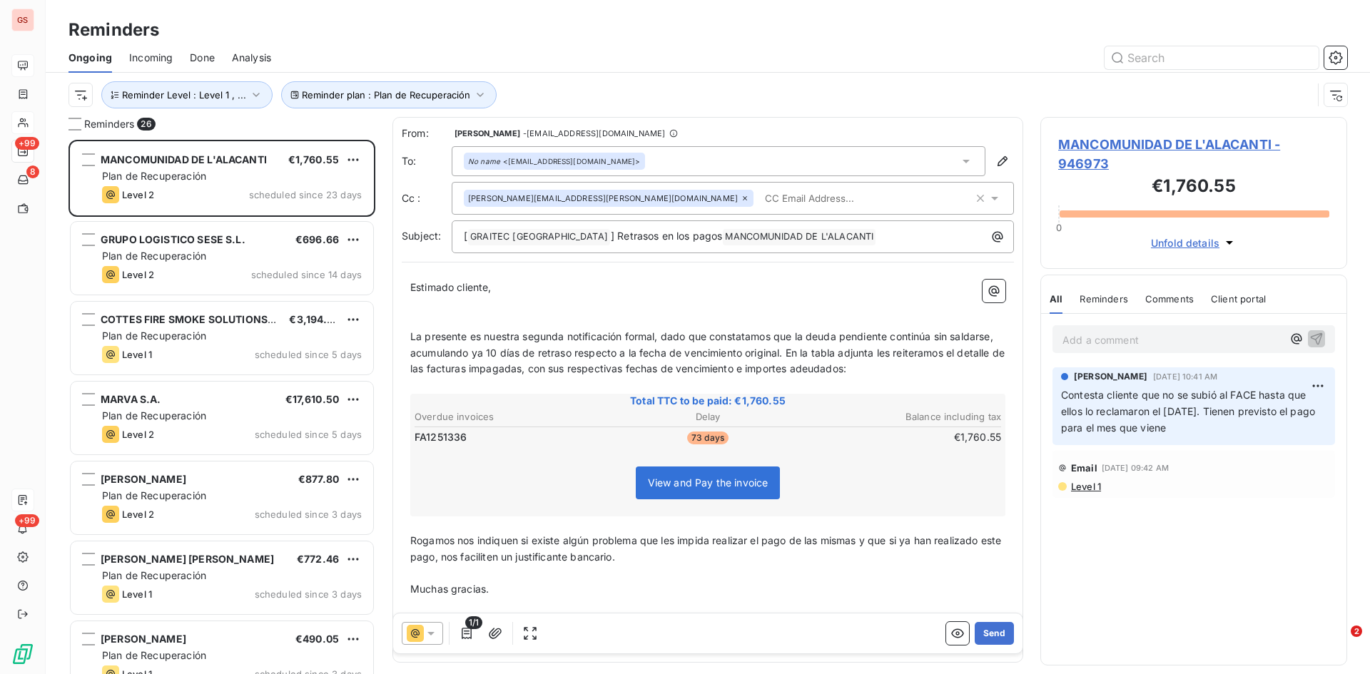
click at [204, 56] on span "Done" at bounding box center [202, 58] width 25 height 14
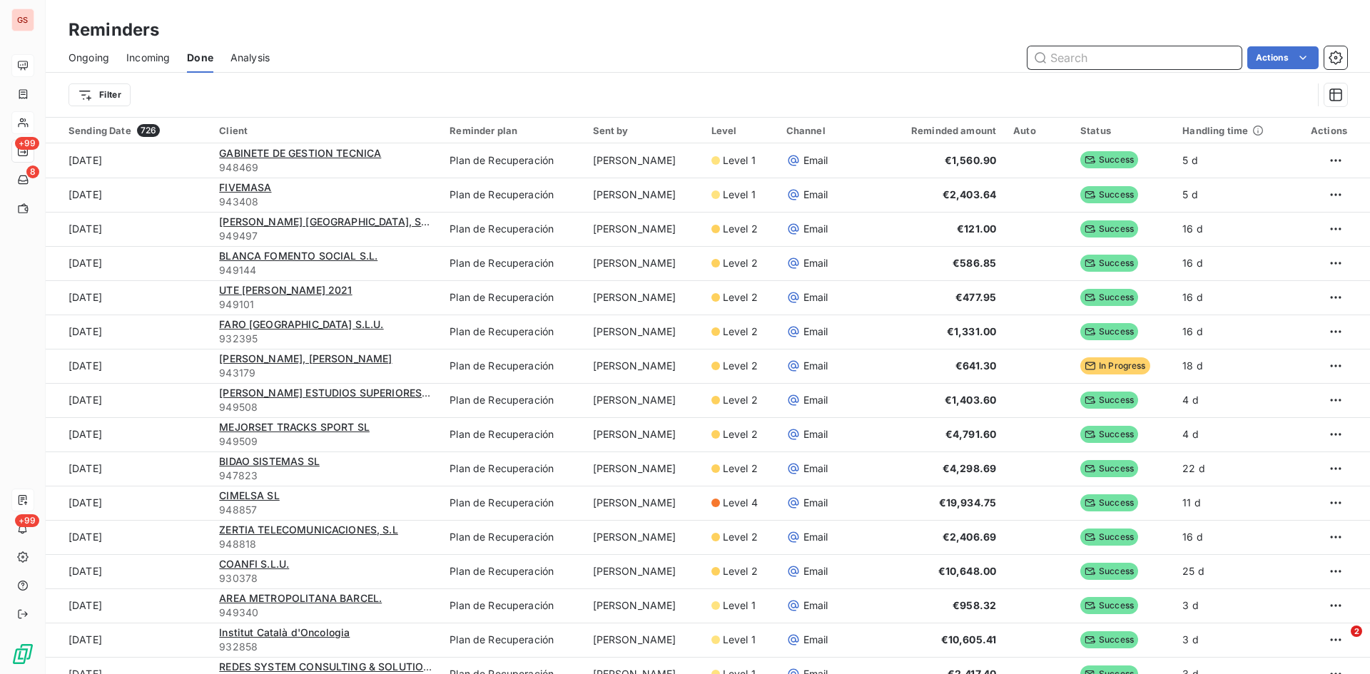
click at [73, 56] on span "Ongoing" at bounding box center [89, 58] width 41 height 14
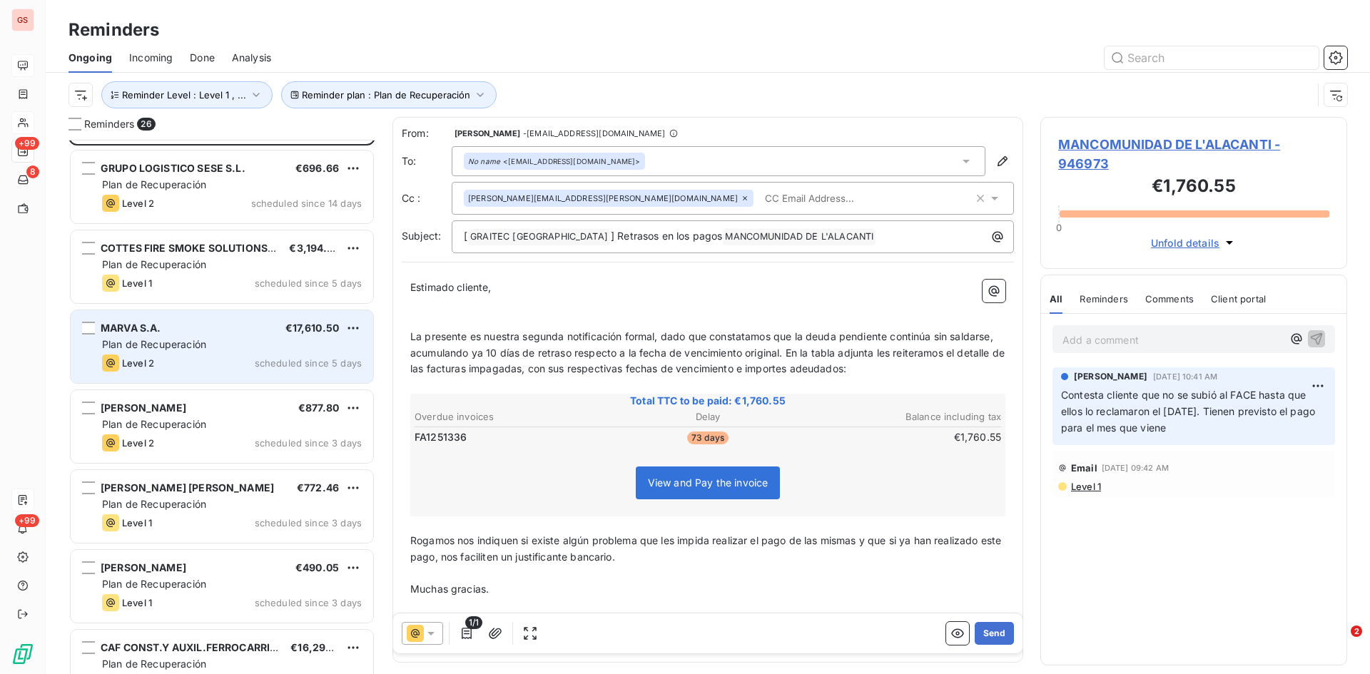
scroll to position [143, 0]
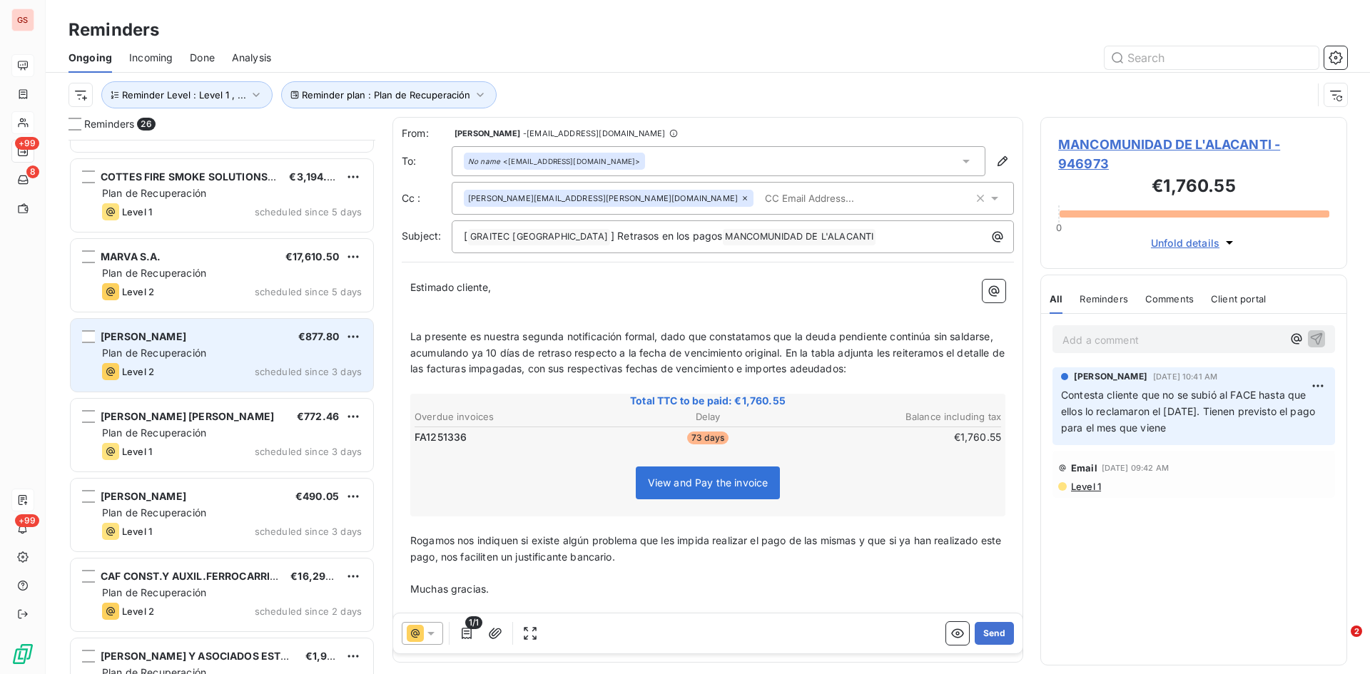
click at [186, 337] on span "[PERSON_NAME]" at bounding box center [144, 336] width 86 height 12
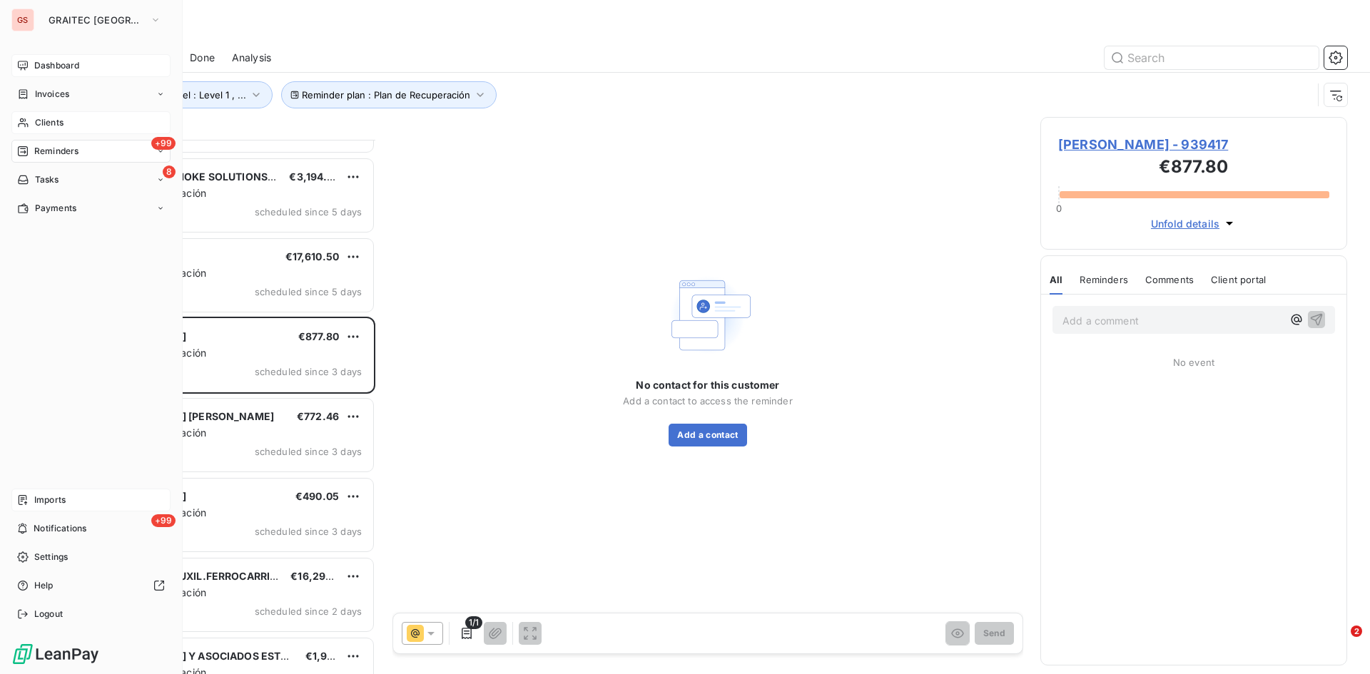
click at [44, 121] on span "Clients" at bounding box center [49, 122] width 29 height 13
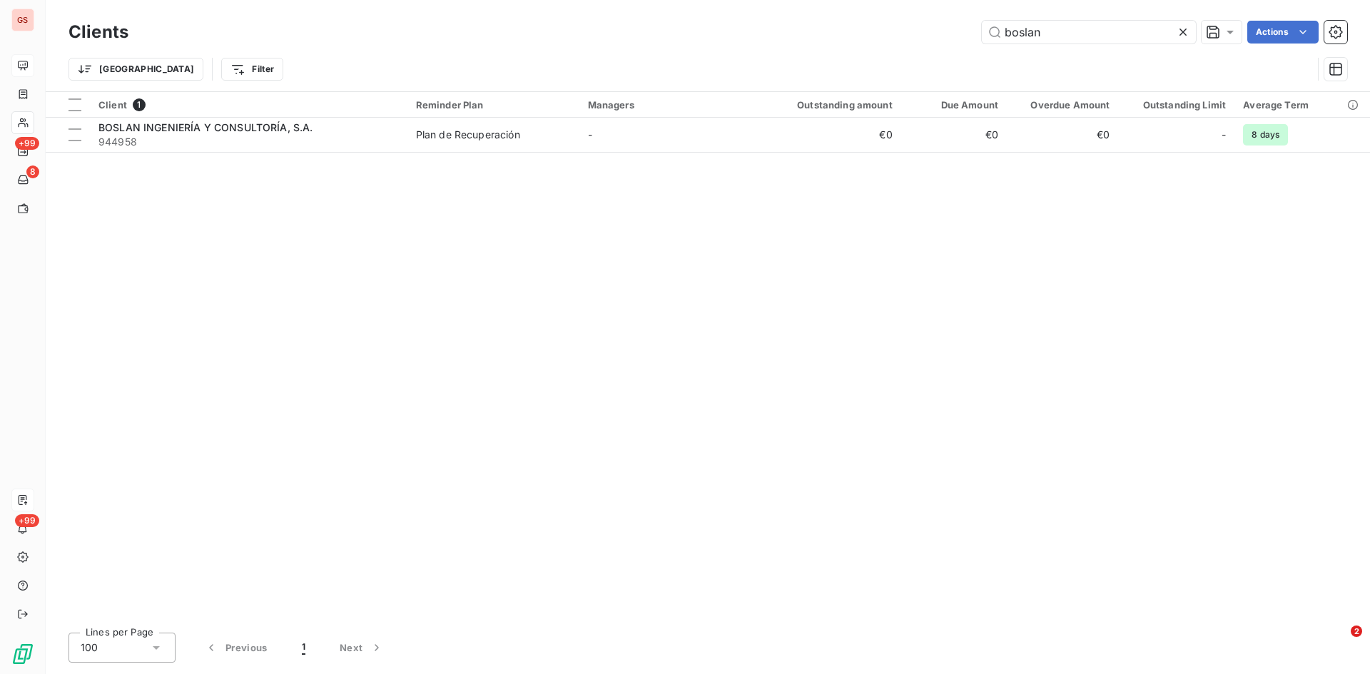
drag, startPoint x: 1055, startPoint y: 31, endPoint x: 948, endPoint y: 36, distance: 107.2
click at [948, 36] on div "boslan Actions" at bounding box center [747, 32] width 1202 height 23
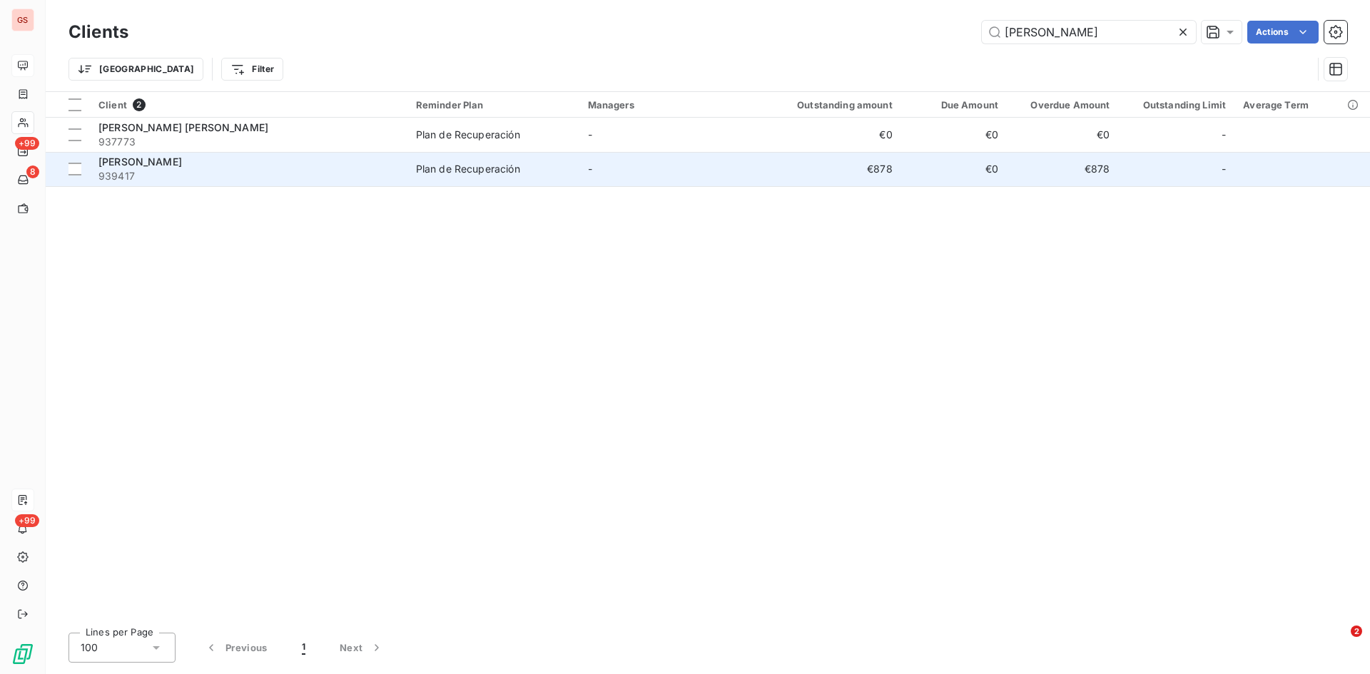
type input "[PERSON_NAME]"
click at [208, 168] on div "[PERSON_NAME]" at bounding box center [248, 162] width 300 height 14
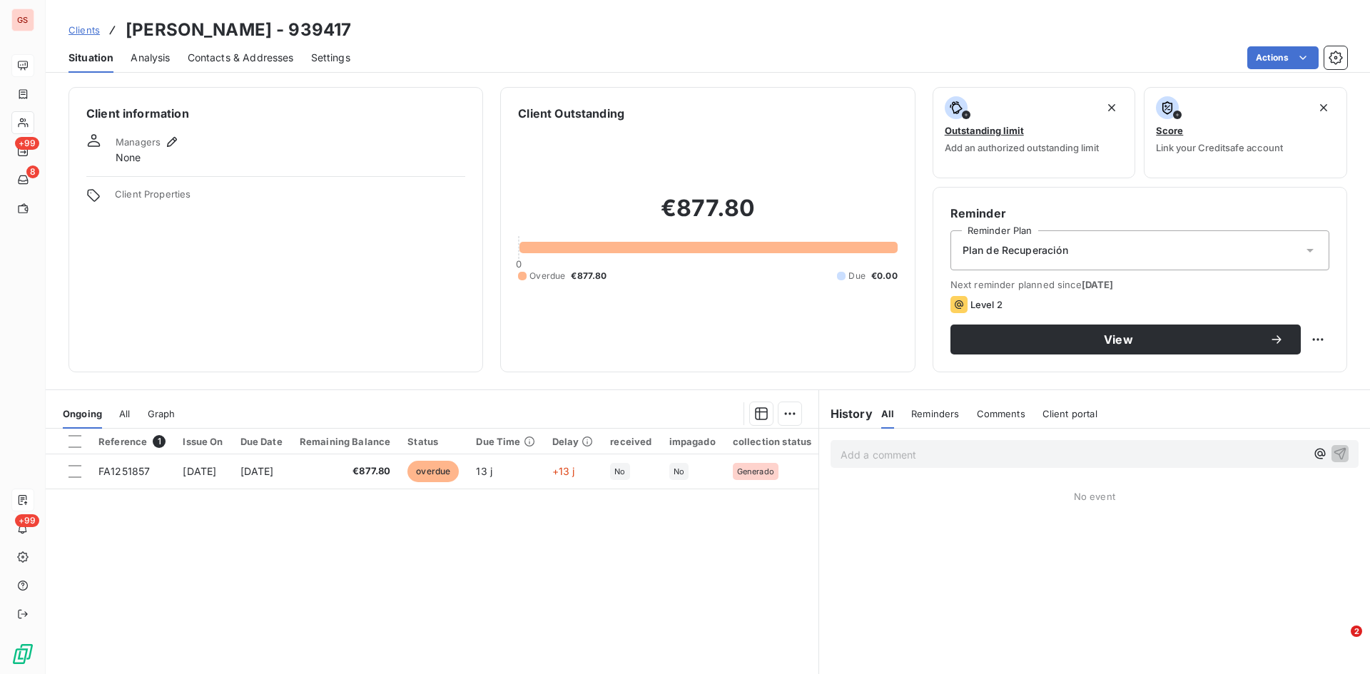
click at [1014, 444] on div "Add a comment ﻿" at bounding box center [1095, 454] width 528 height 28
click at [963, 466] on div "Add a comment ﻿" at bounding box center [1095, 454] width 528 height 28
click at [870, 457] on p "Add a comment ﻿" at bounding box center [1073, 455] width 465 height 18
click at [911, 459] on span "Pagada con Striipe [DATE]" at bounding box center [905, 453] width 128 height 12
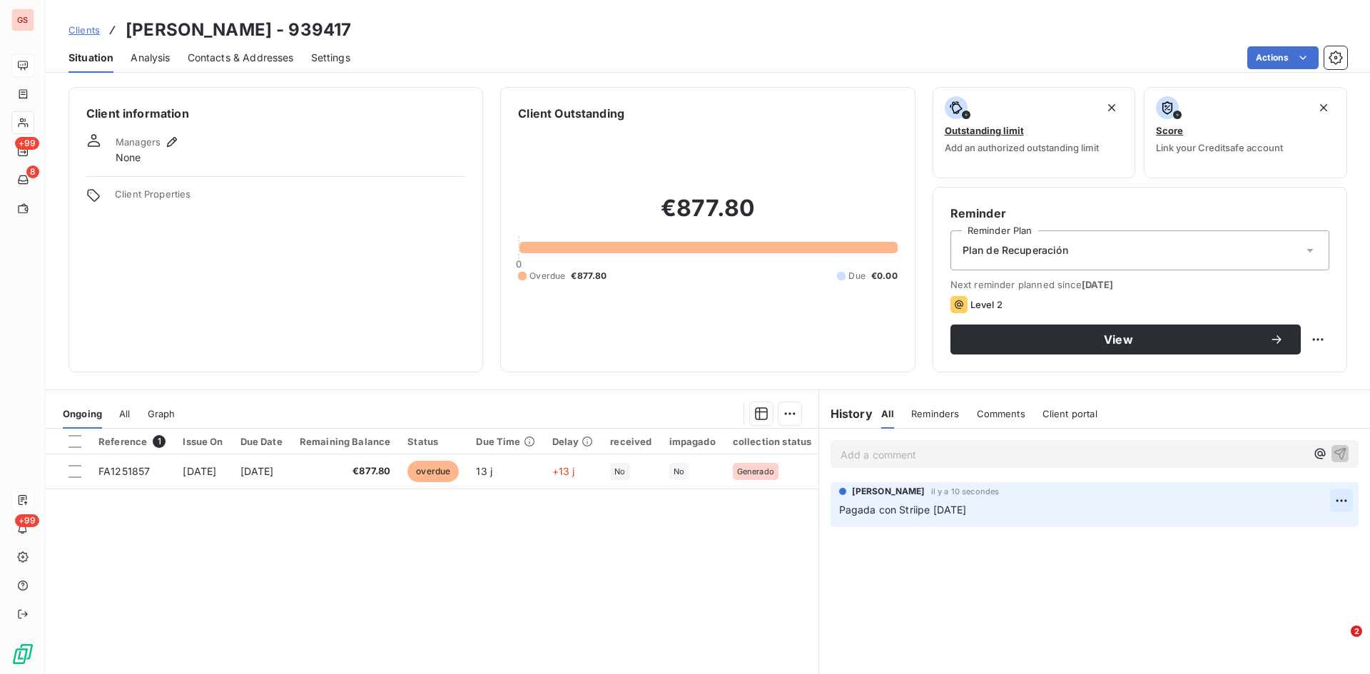
click at [1328, 493] on html "GS +99 8 +99 Clients [PERSON_NAME] - 939417 Situation Analysis Contacts & Addre…" at bounding box center [685, 337] width 1370 height 674
click at [1279, 532] on div "Edit" at bounding box center [1297, 532] width 80 height 23
click at [909, 512] on span "Pagada con Striipe [DATE]" at bounding box center [903, 510] width 128 height 12
click at [1338, 510] on button "button" at bounding box center [1341, 509] width 17 height 17
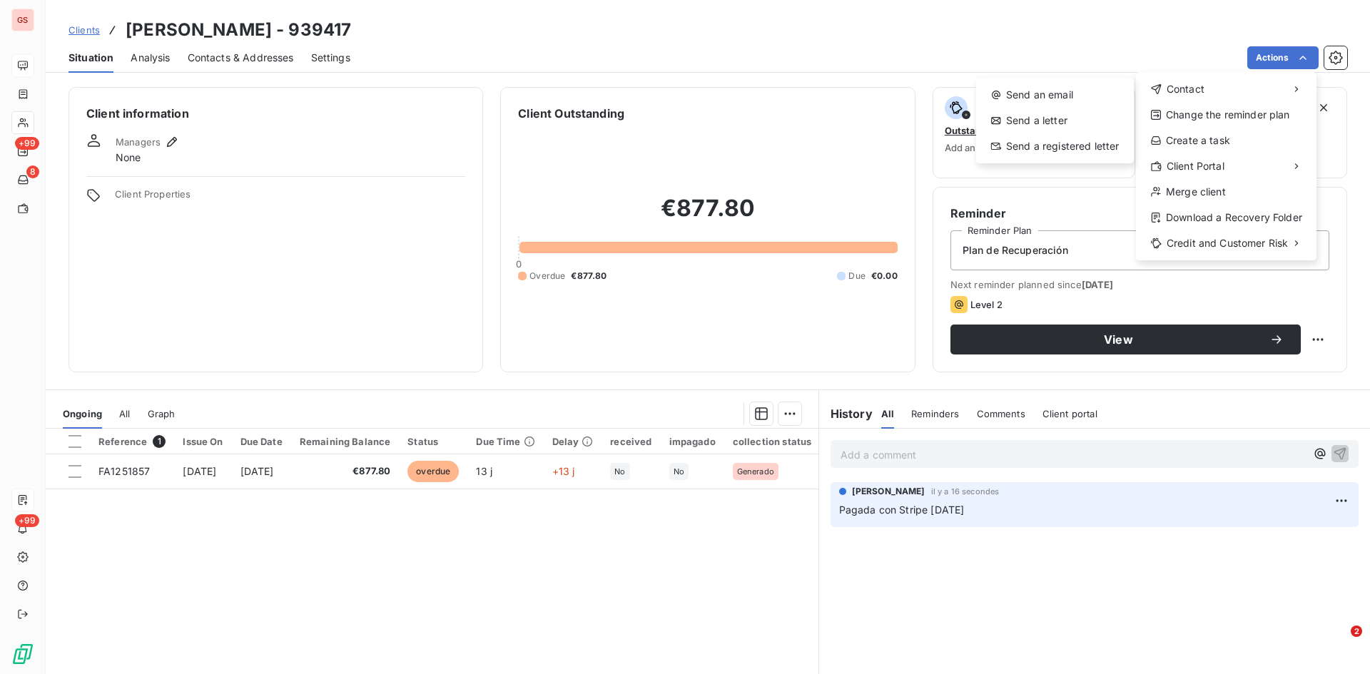
click at [120, 478] on html "GS +99 8 +99 Clients [PERSON_NAME] - 939417 Situation Analysis Contacts & Addre…" at bounding box center [685, 337] width 1370 height 674
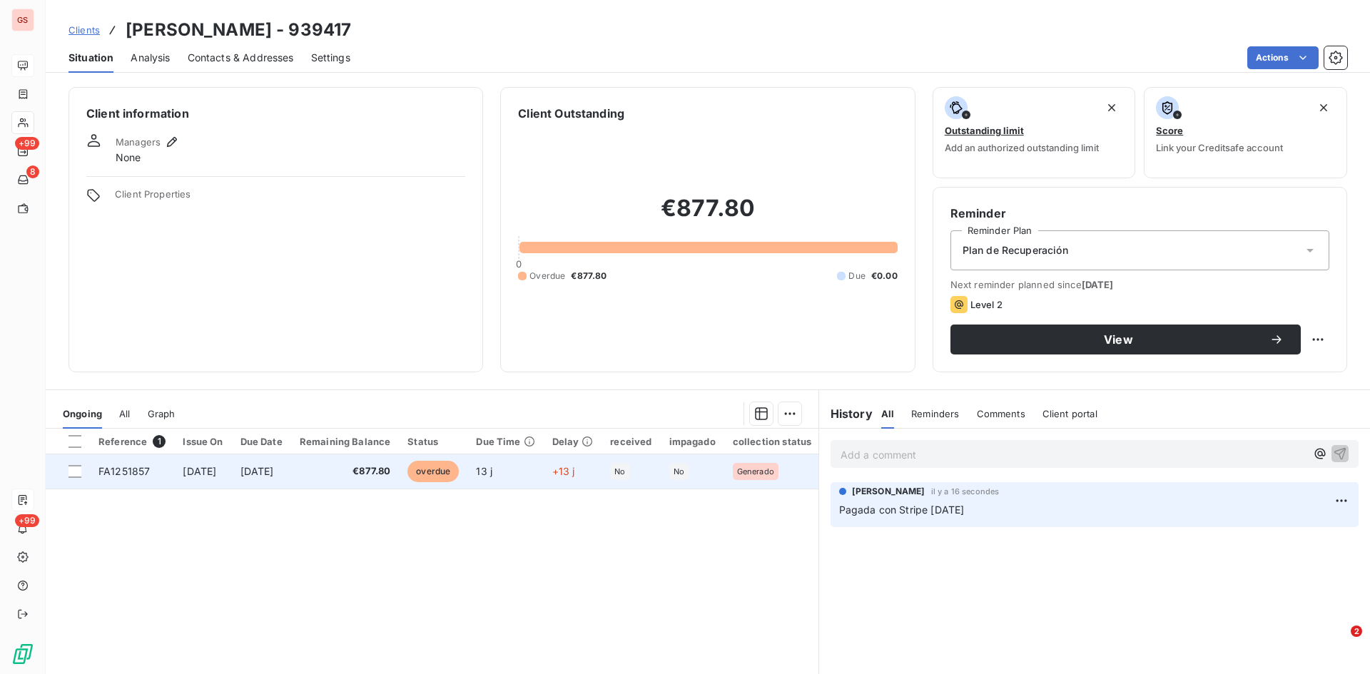
click at [123, 472] on span "FA1251857" at bounding box center [123, 471] width 51 height 12
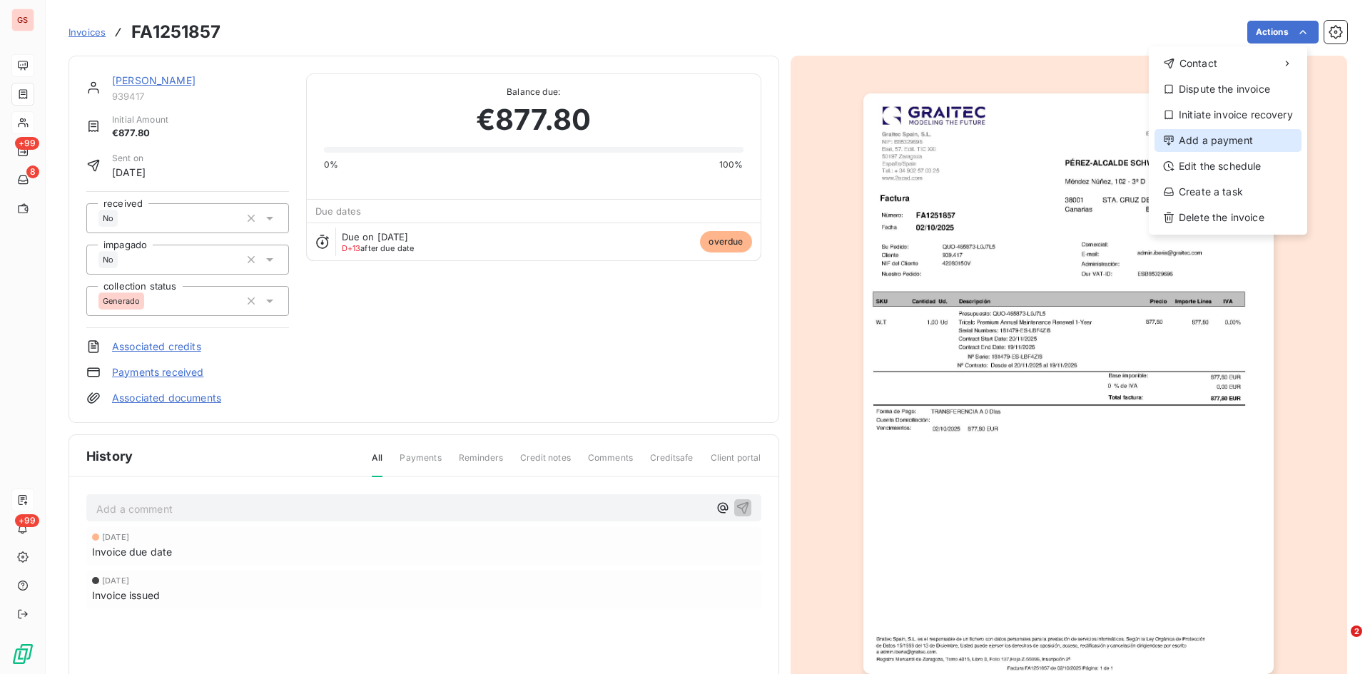
click at [1224, 142] on div "Add a payment" at bounding box center [1228, 140] width 147 height 23
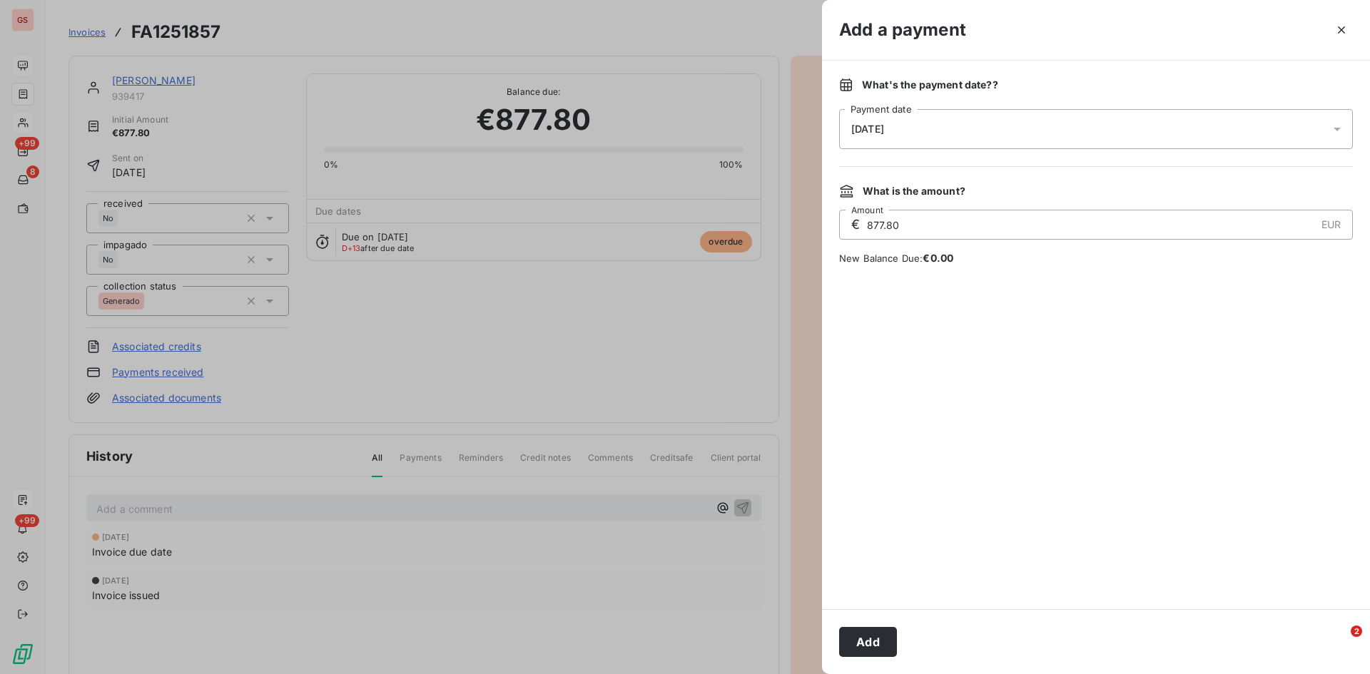
click at [864, 639] on button "Add" at bounding box center [868, 642] width 58 height 30
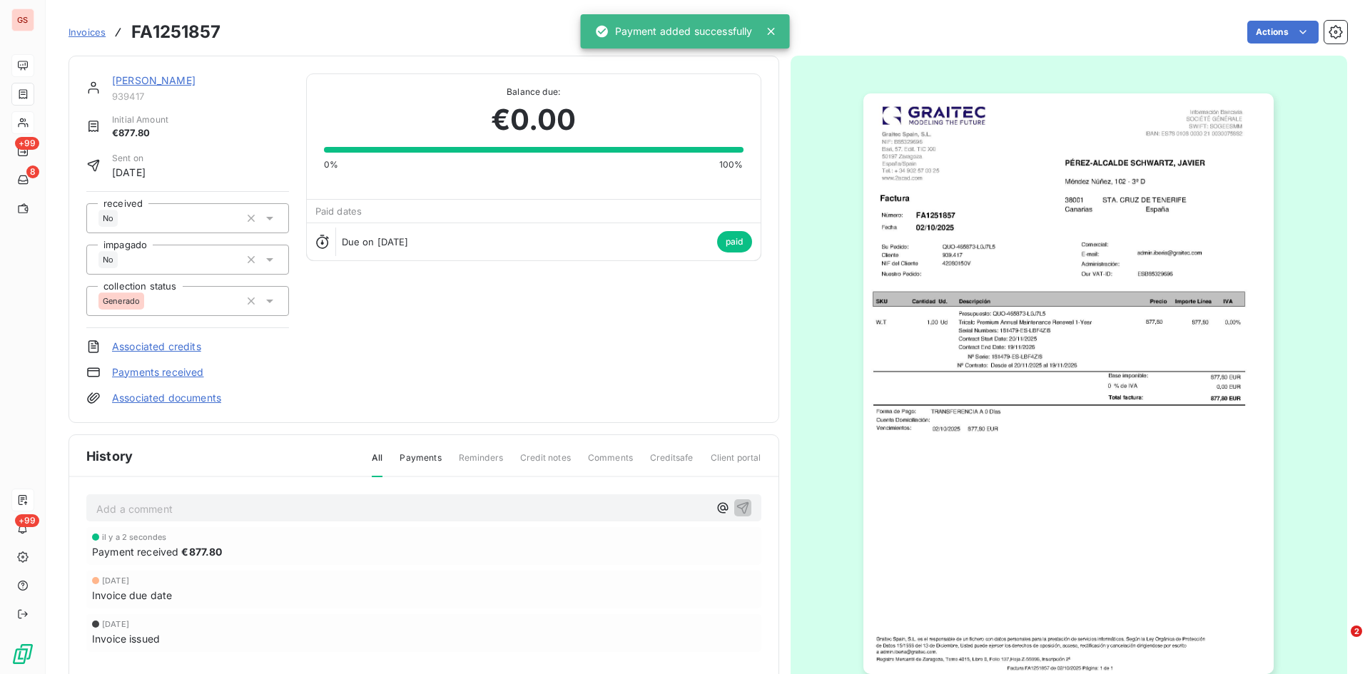
click at [182, 84] on link "[PERSON_NAME]" at bounding box center [153, 80] width 83 height 12
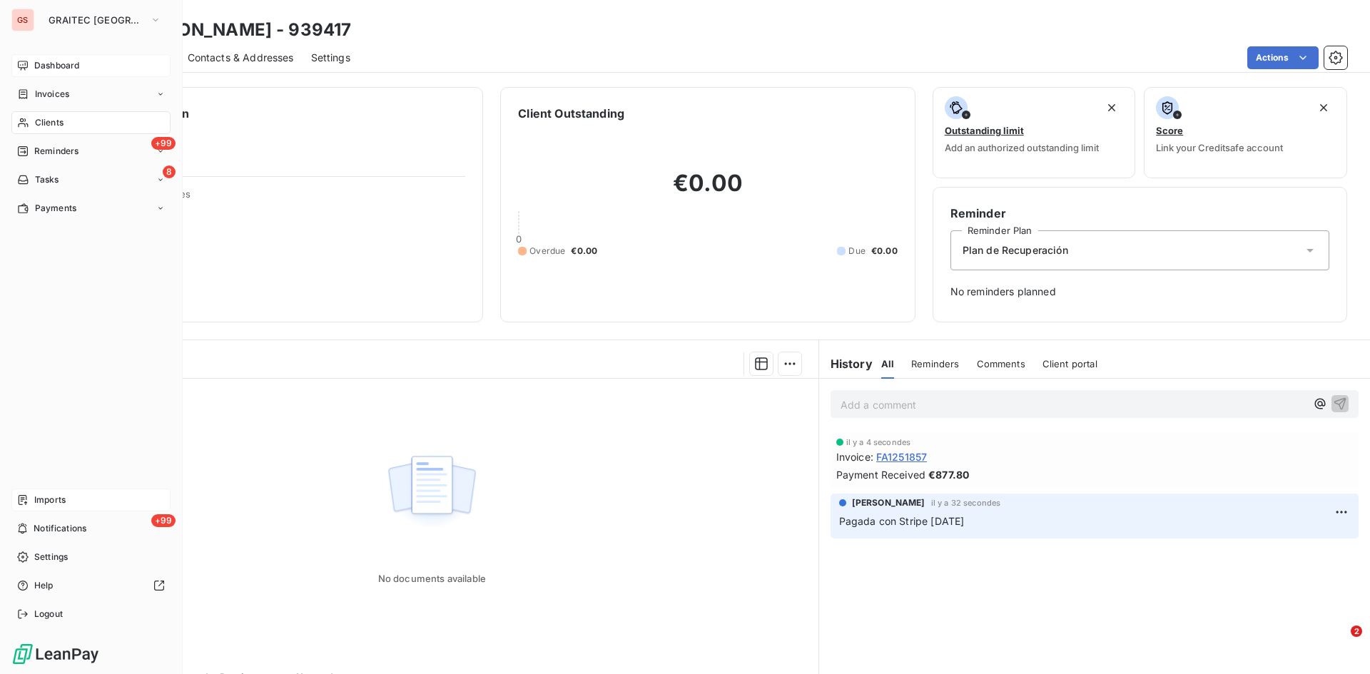
click at [52, 149] on span "Reminders" at bounding box center [56, 151] width 44 height 13
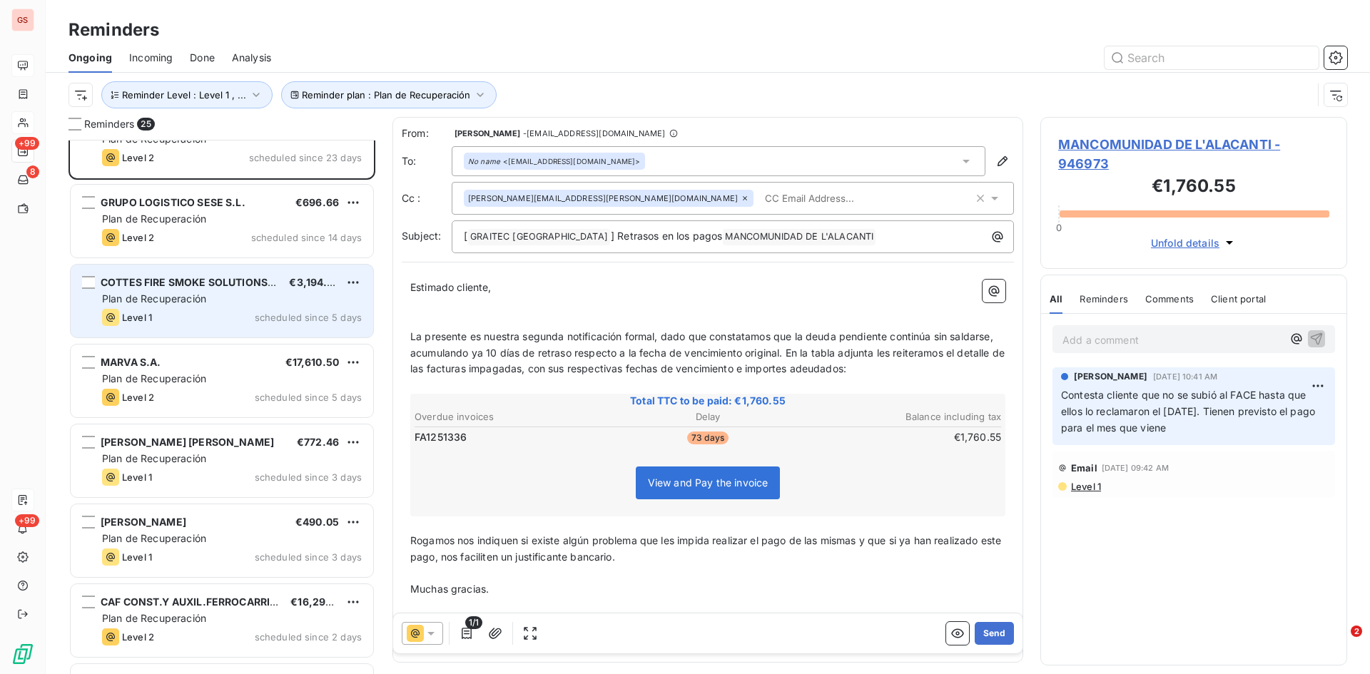
scroll to position [72, 0]
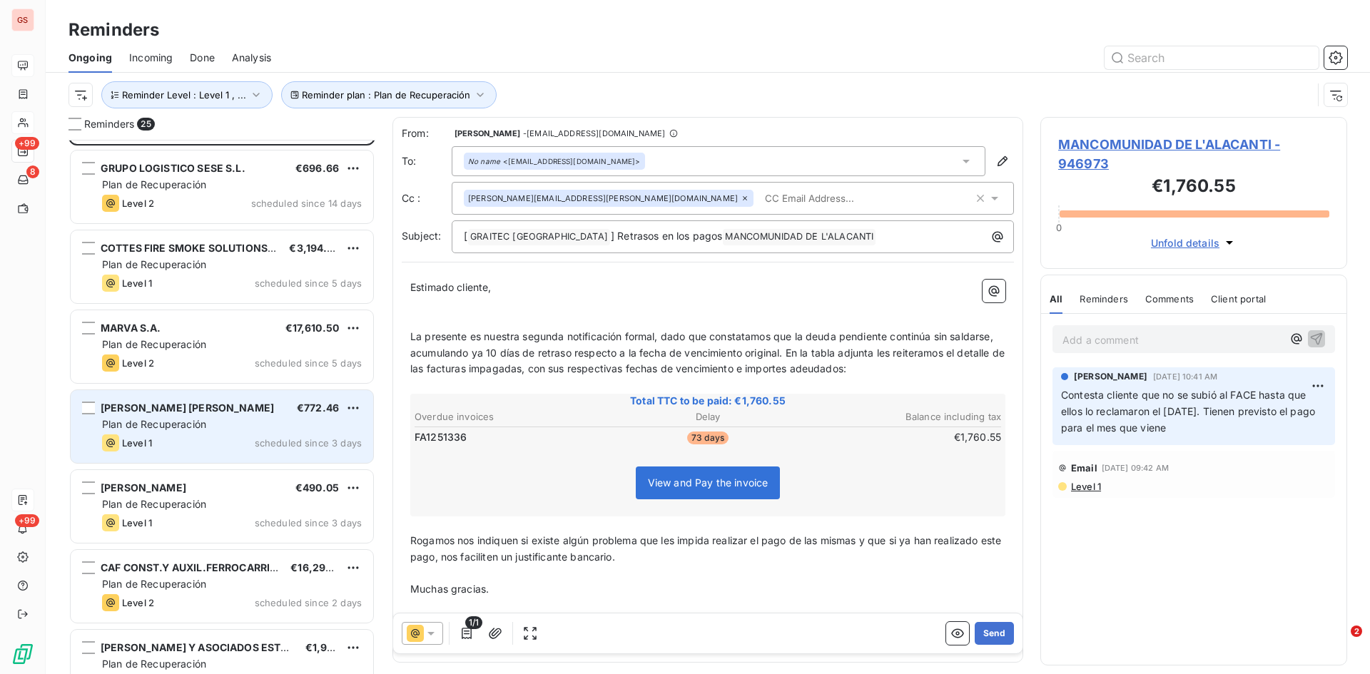
click at [217, 423] on div "Plan de Recuperación" at bounding box center [232, 424] width 260 height 14
